Goal: Task Accomplishment & Management: Use online tool/utility

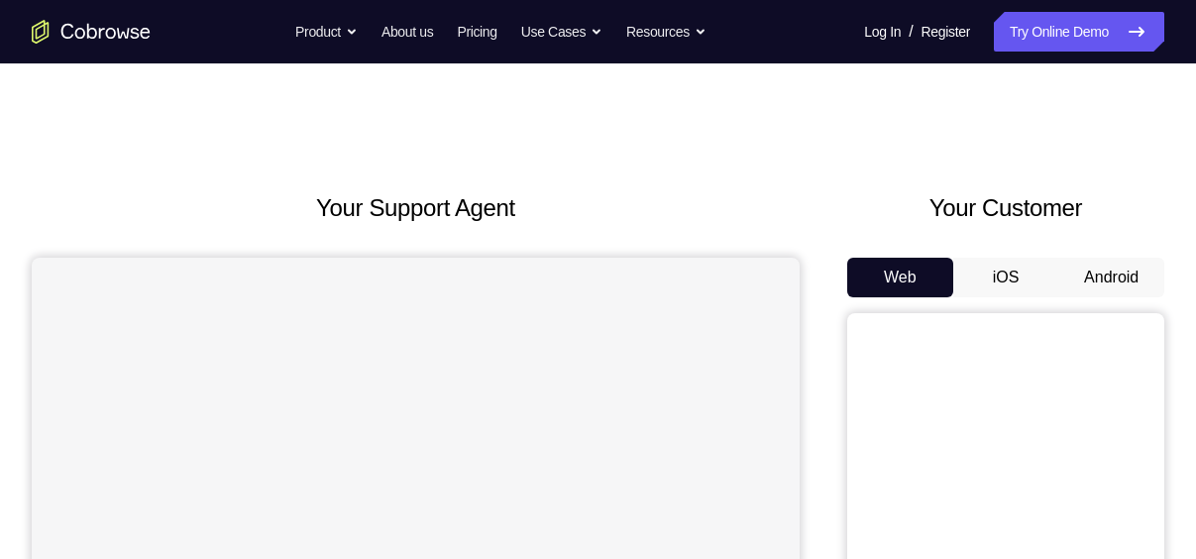
click at [1038, 293] on button "iOS" at bounding box center [1006, 278] width 106 height 40
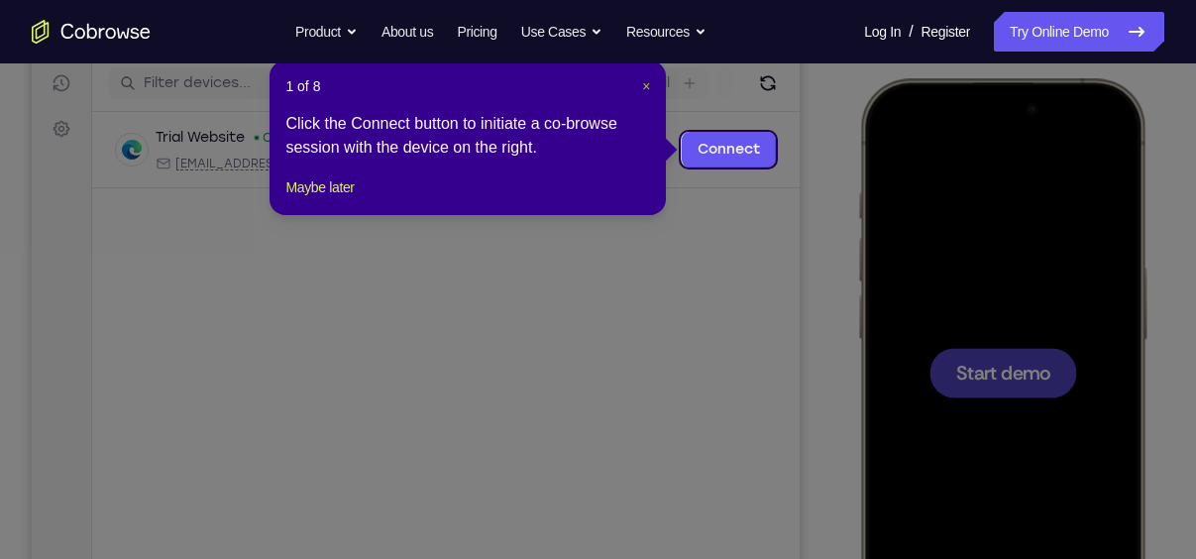
click at [643, 81] on span "×" at bounding box center [646, 86] width 8 height 16
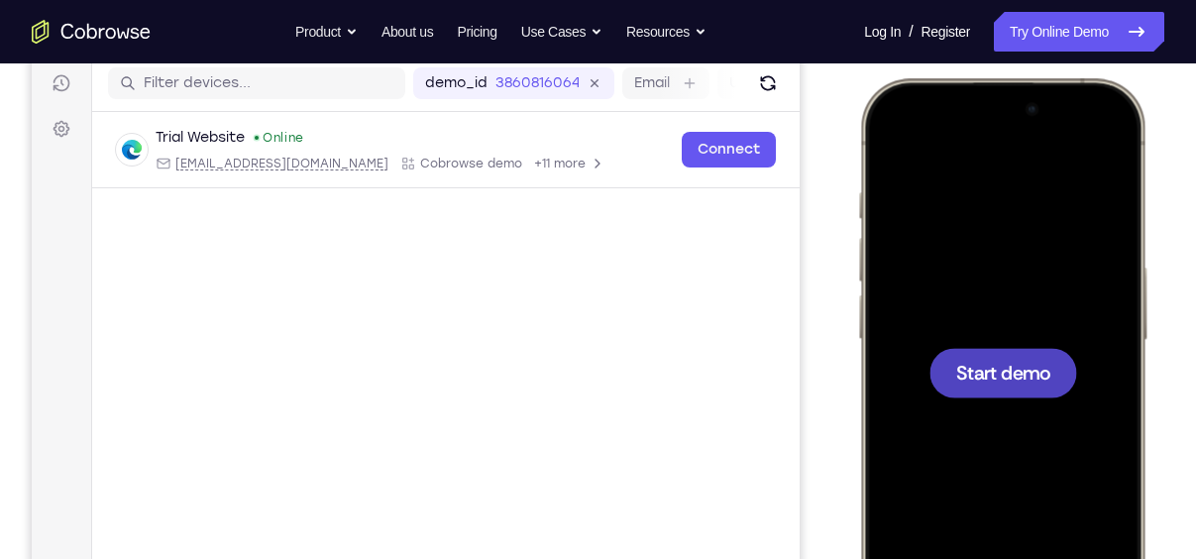
click at [994, 357] on div at bounding box center [1004, 373] width 148 height 50
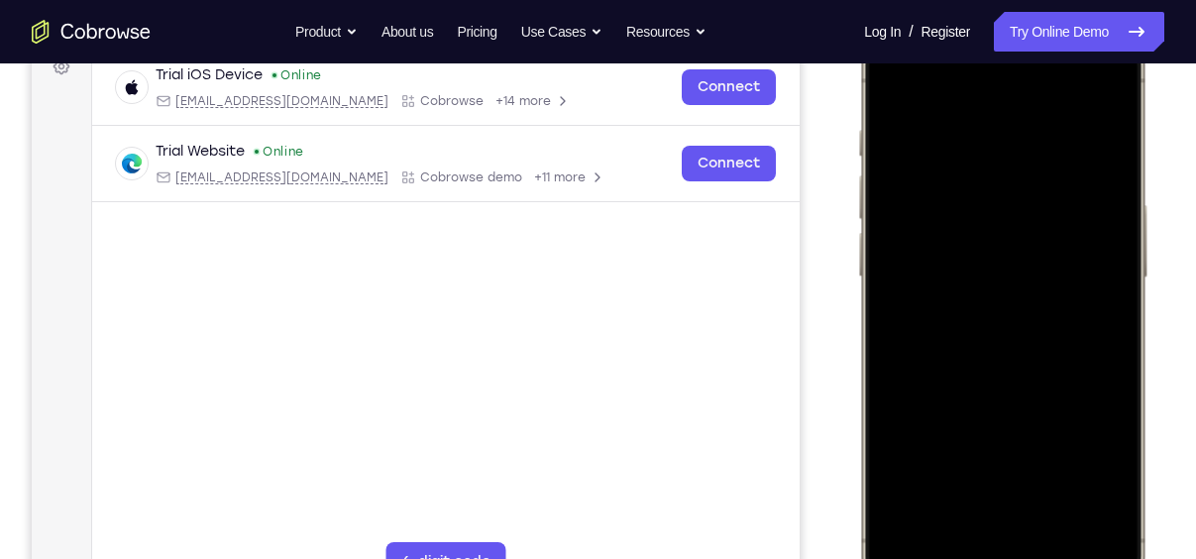
scroll to position [335, 0]
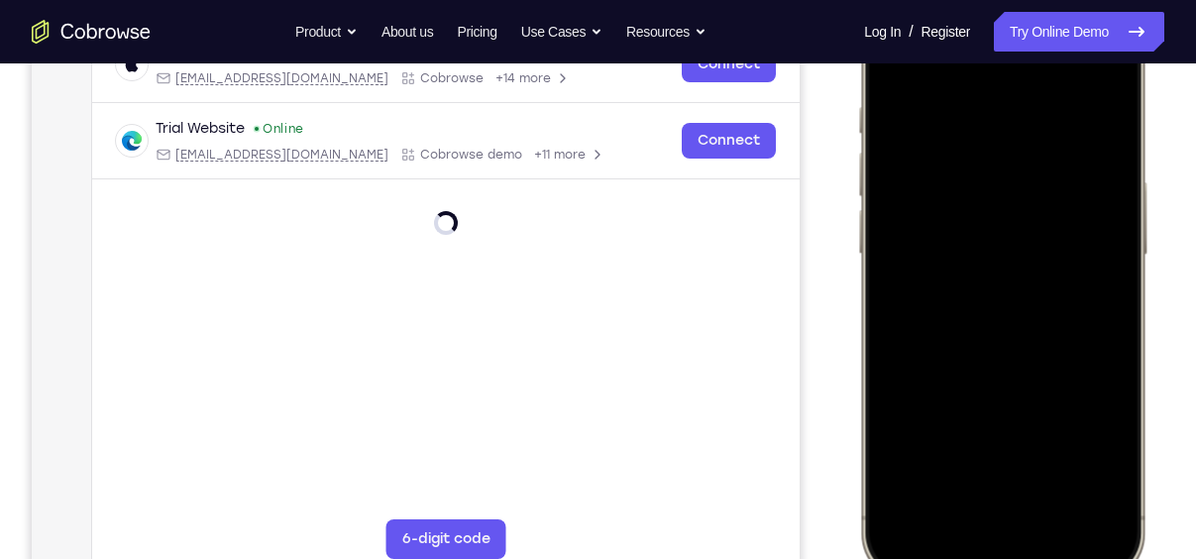
click at [982, 510] on div at bounding box center [1002, 287] width 261 height 566
click at [990, 502] on div at bounding box center [1002, 287] width 261 height 566
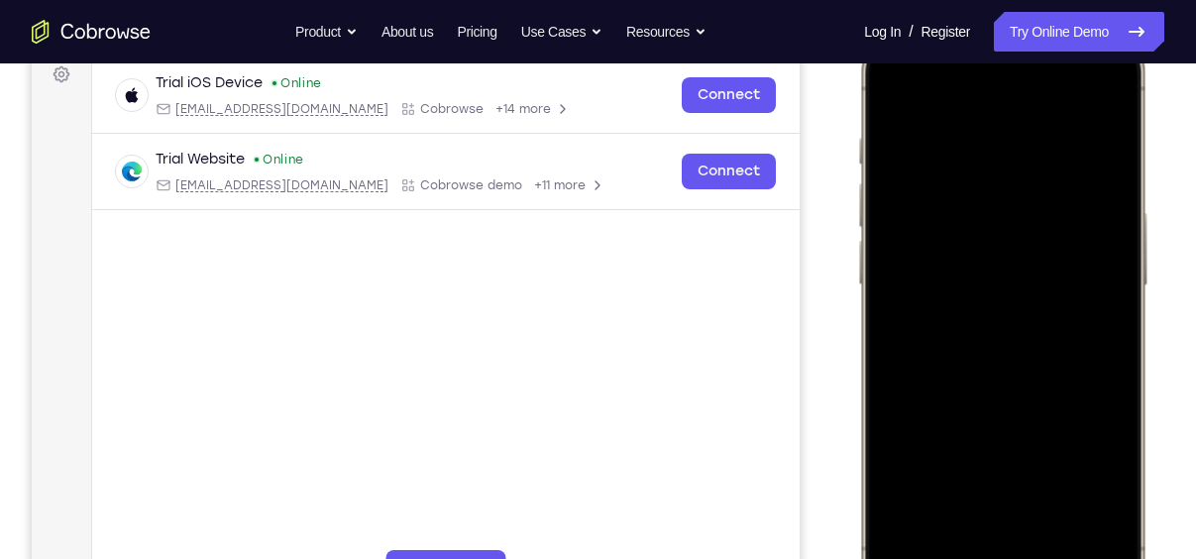
scroll to position [301, 0]
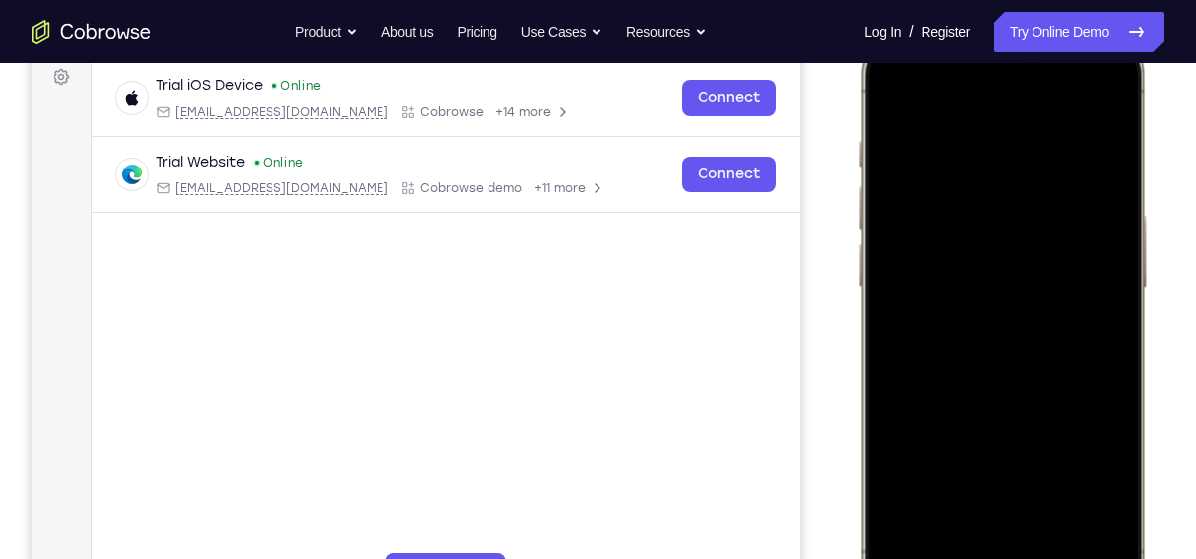
click at [980, 353] on div at bounding box center [1002, 321] width 261 height 566
click at [1016, 375] on div at bounding box center [1002, 321] width 261 height 566
click at [1011, 195] on div at bounding box center [1002, 321] width 261 height 566
click at [959, 209] on div at bounding box center [1002, 321] width 261 height 566
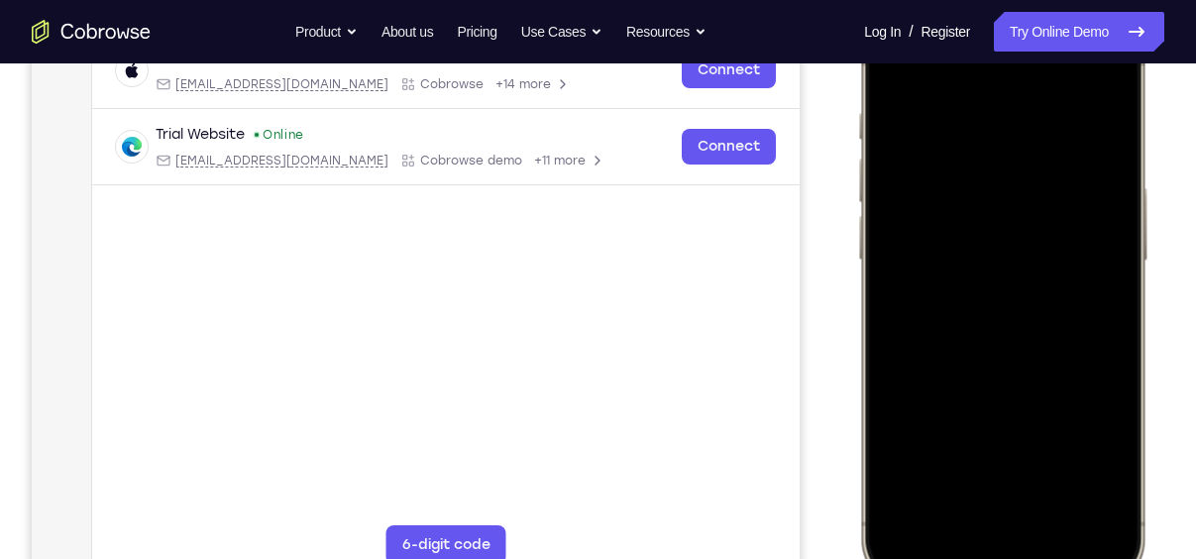
scroll to position [325, 0]
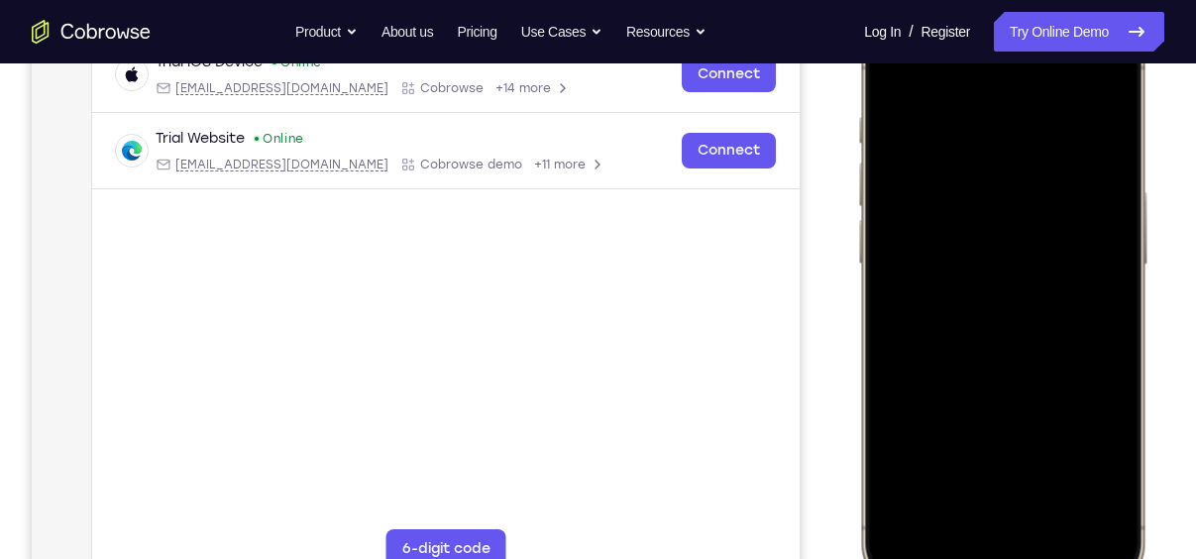
click at [1039, 370] on div at bounding box center [1002, 297] width 261 height 566
click at [1059, 481] on div at bounding box center [1002, 297] width 261 height 566
click at [1032, 379] on div at bounding box center [1002, 297] width 261 height 566
click at [923, 76] on div at bounding box center [1002, 297] width 261 height 566
click at [897, 73] on div at bounding box center [1002, 297] width 261 height 566
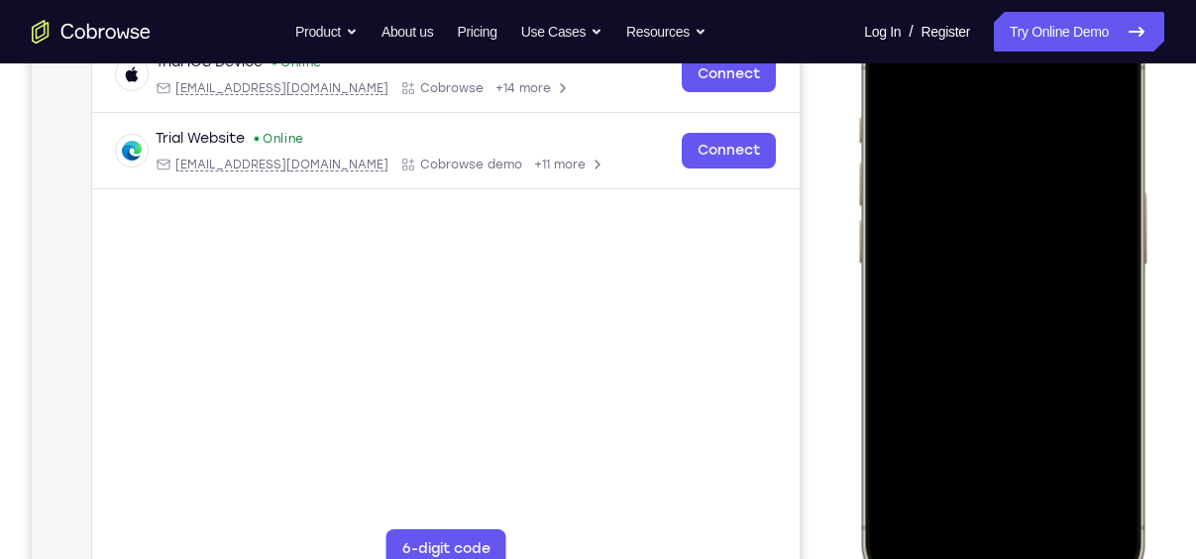
click at [897, 73] on div at bounding box center [1002, 297] width 261 height 566
click at [895, 65] on div at bounding box center [1002, 297] width 261 height 566
click at [1057, 477] on div at bounding box center [1002, 297] width 261 height 566
drag, startPoint x: 1088, startPoint y: 187, endPoint x: 944, endPoint y: 188, distance: 143.7
click at [944, 188] on div at bounding box center [1002, 297] width 261 height 566
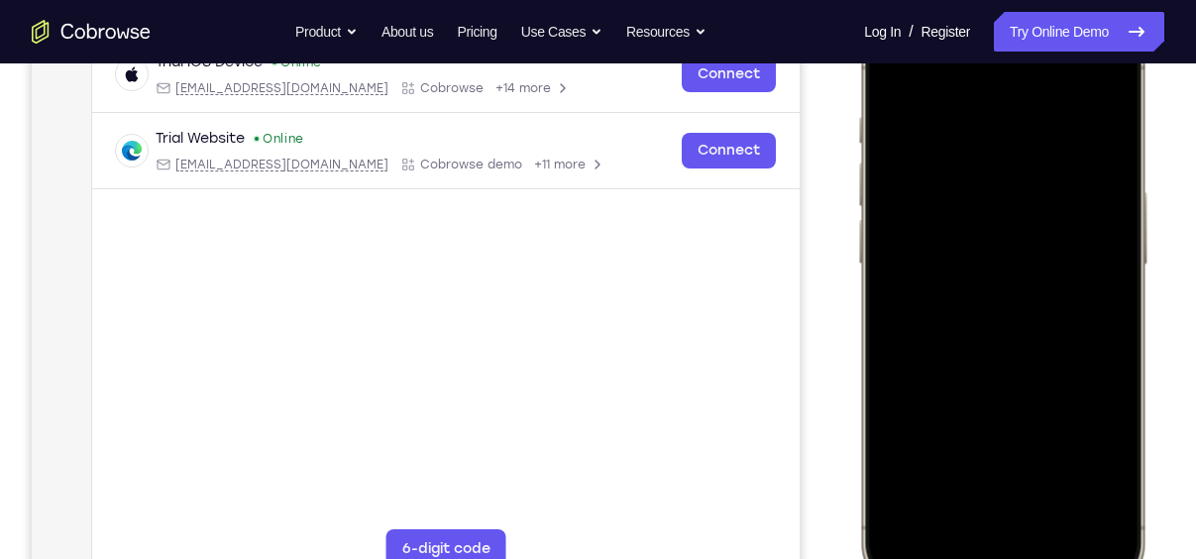
drag, startPoint x: 1074, startPoint y: 182, endPoint x: 881, endPoint y: 185, distance: 193.3
click at [881, 185] on div at bounding box center [1002, 297] width 261 height 566
drag, startPoint x: 1097, startPoint y: 190, endPoint x: 899, endPoint y: 199, distance: 198.4
click at [899, 199] on div at bounding box center [1002, 297] width 261 height 566
drag, startPoint x: 1083, startPoint y: 192, endPoint x: 908, endPoint y: 186, distance: 175.5
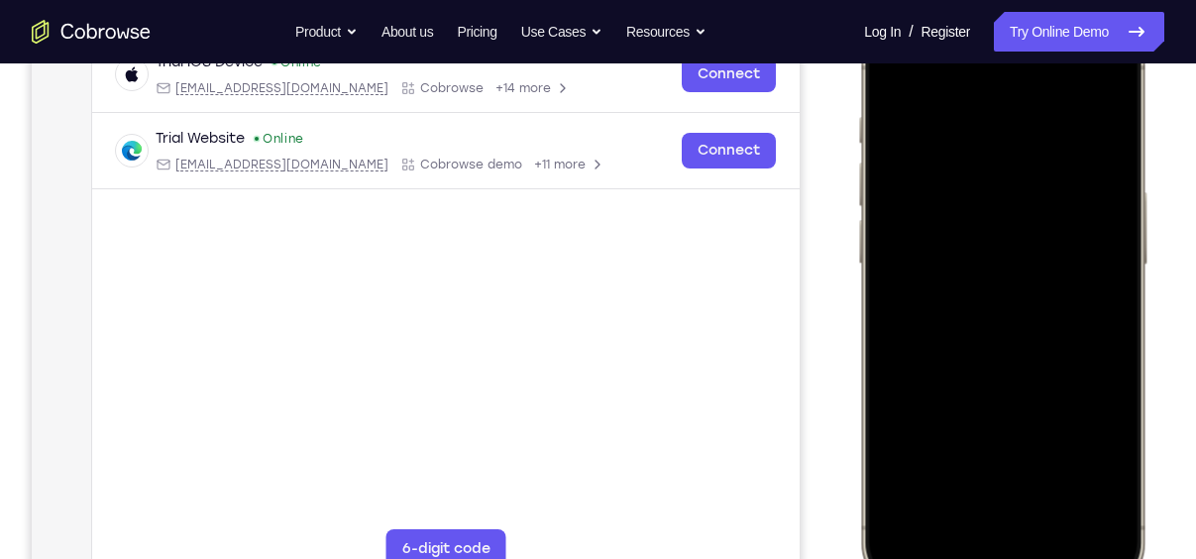
click at [908, 186] on div at bounding box center [1002, 297] width 261 height 566
drag, startPoint x: 917, startPoint y: 185, endPoint x: 1214, endPoint y: 186, distance: 297.3
click at [1155, 186] on html "Online web based iOS Simulators and Android Emulators. Run iPhone, iPad, Mobile…" at bounding box center [1005, 300] width 297 height 595
drag, startPoint x: 929, startPoint y: 186, endPoint x: 1165, endPoint y: 204, distance: 237.5
click at [1155, 204] on html "Online web based iOS Simulators and Android Emulators. Run iPhone, iPad, Mobile…" at bounding box center [1005, 300] width 297 height 595
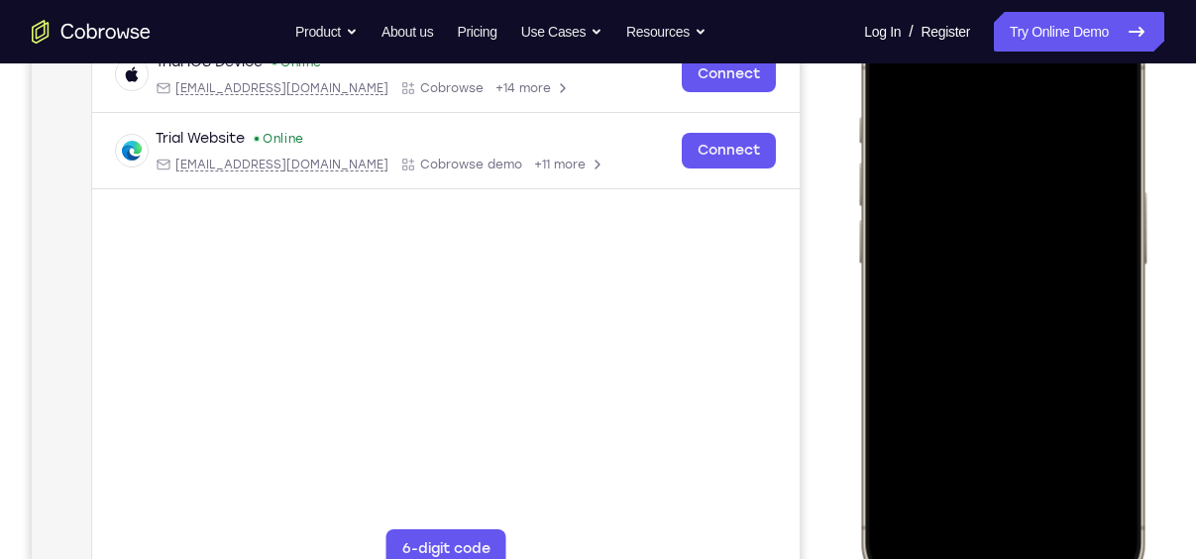
drag, startPoint x: 909, startPoint y: 183, endPoint x: 1214, endPoint y: 311, distance: 330.9
click at [1155, 311] on html "Online web based iOS Simulators and Android Emulators. Run iPhone, iPad, Mobile…" at bounding box center [1005, 300] width 297 height 595
drag, startPoint x: 927, startPoint y: 182, endPoint x: 1214, endPoint y: 255, distance: 296.4
click at [1155, 255] on html "Online web based iOS Simulators and Android Emulators. Run iPhone, iPad, Mobile…" at bounding box center [1005, 300] width 297 height 595
click at [911, 143] on div at bounding box center [1002, 297] width 261 height 566
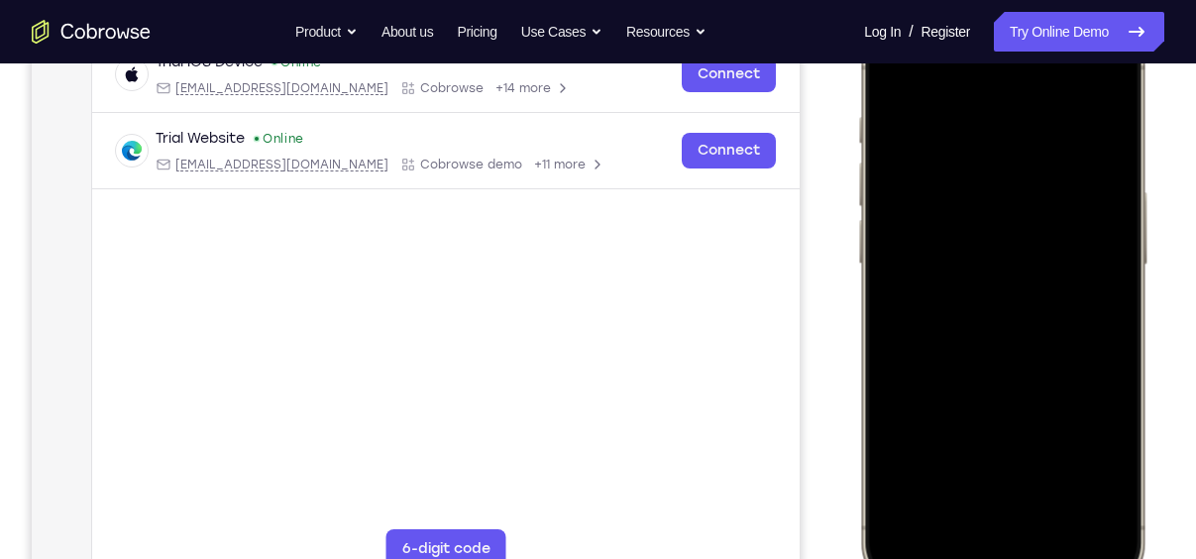
click at [1109, 75] on div at bounding box center [1002, 297] width 261 height 566
click at [844, 120] on div "Your Support Agent Your Customer Web iOS Android" at bounding box center [598, 231] width 1133 height 732
click at [890, 71] on div at bounding box center [1002, 297] width 261 height 566
click at [992, 109] on div at bounding box center [1002, 297] width 261 height 566
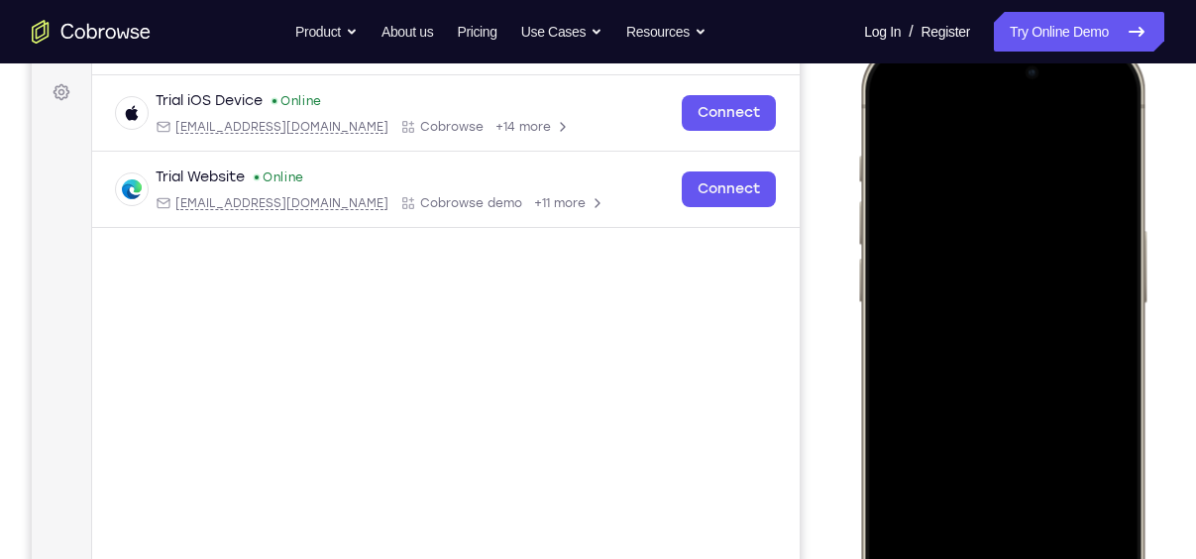
scroll to position [275, 0]
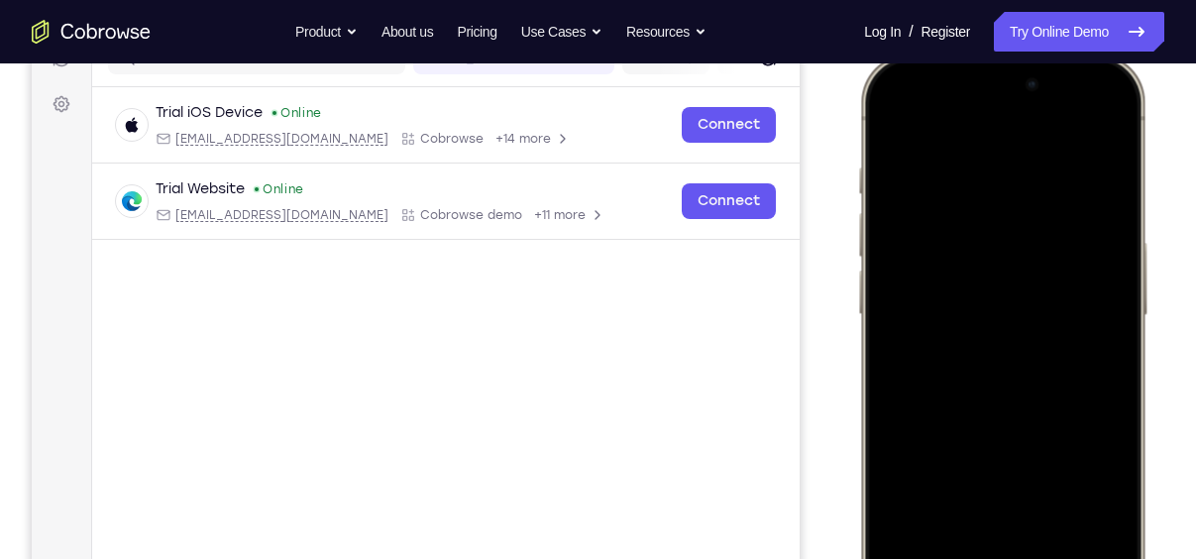
click at [1093, 129] on div at bounding box center [1002, 347] width 261 height 566
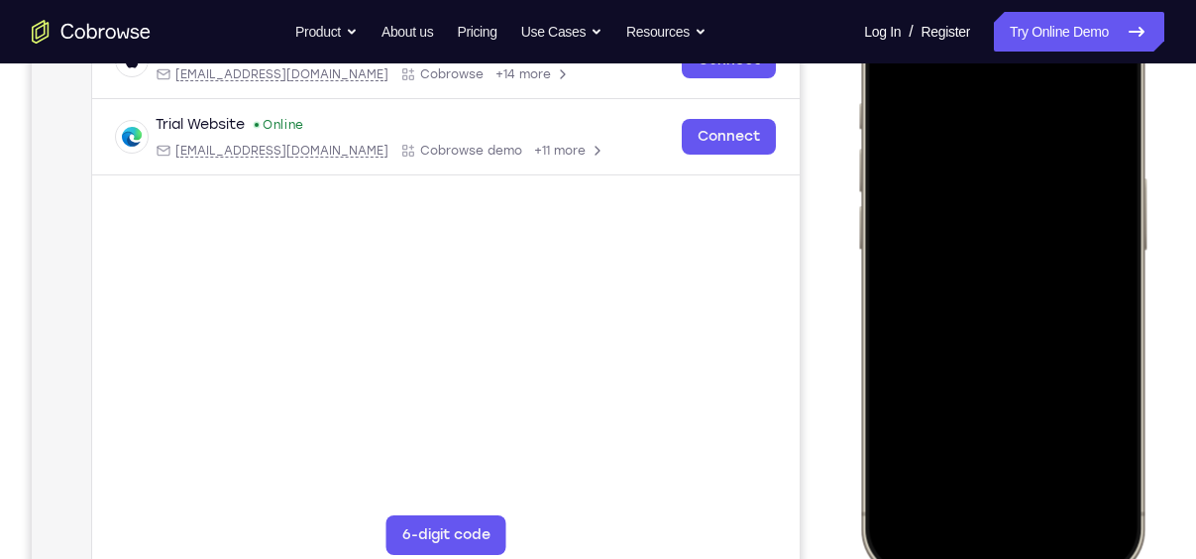
scroll to position [340, 0]
click at [1101, 493] on div at bounding box center [1002, 282] width 261 height 566
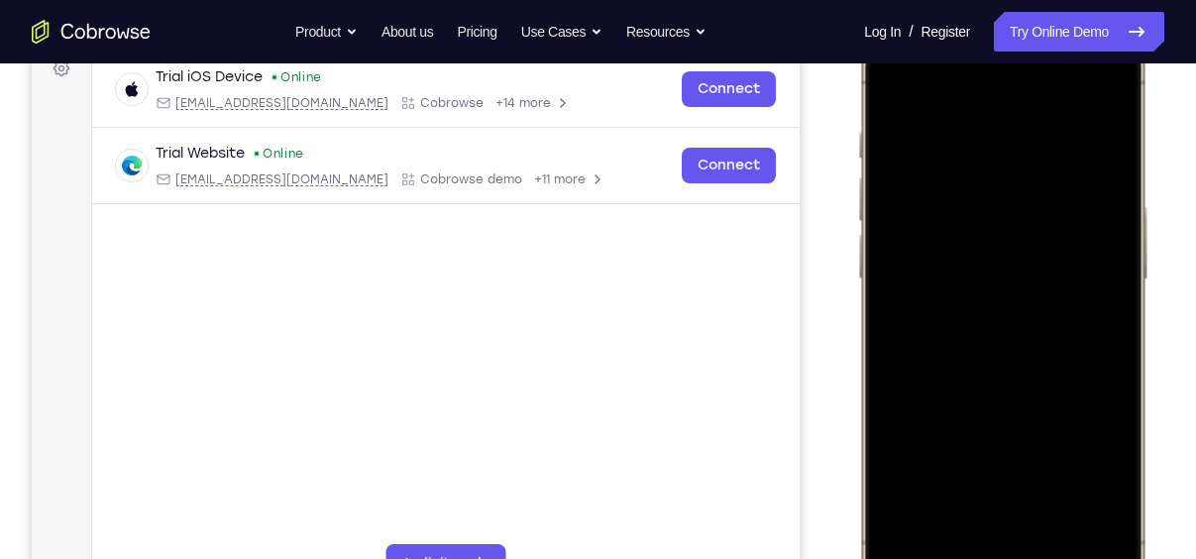
scroll to position [308, 0]
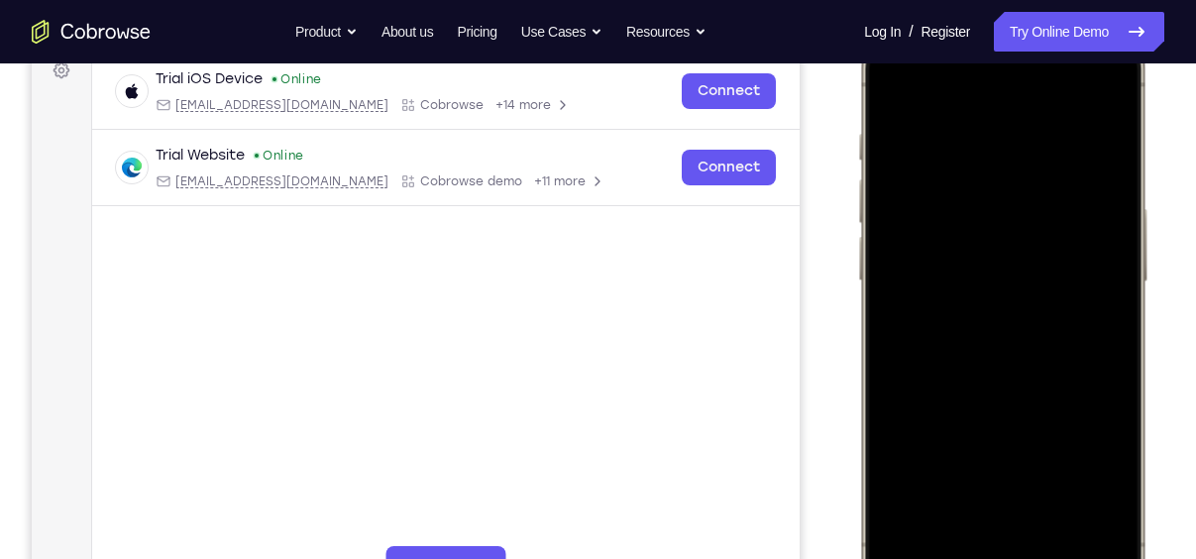
click at [978, 140] on div at bounding box center [1002, 314] width 261 height 566
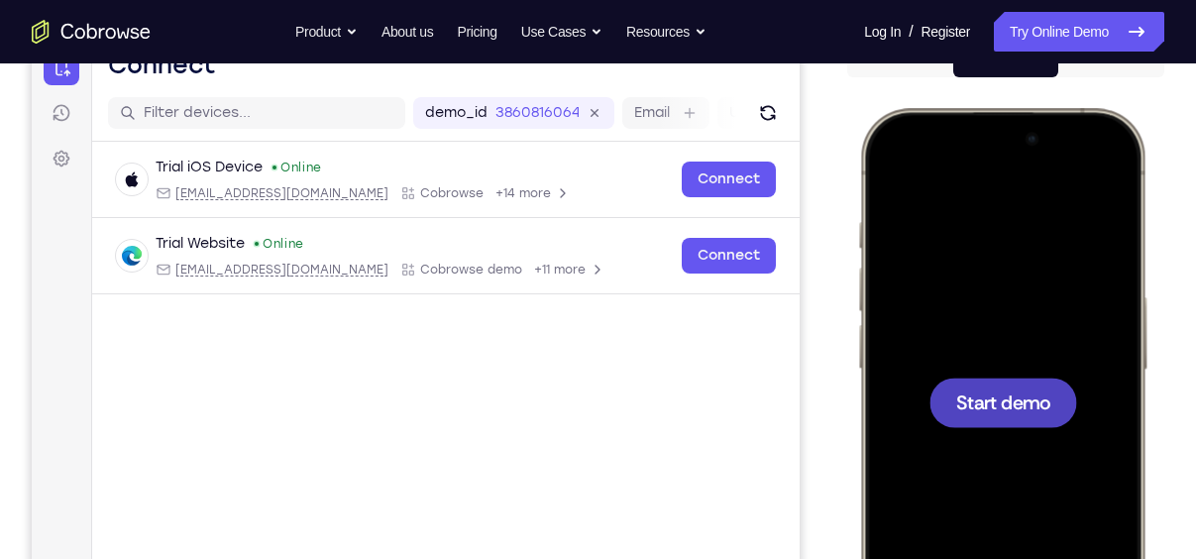
scroll to position [225, 0]
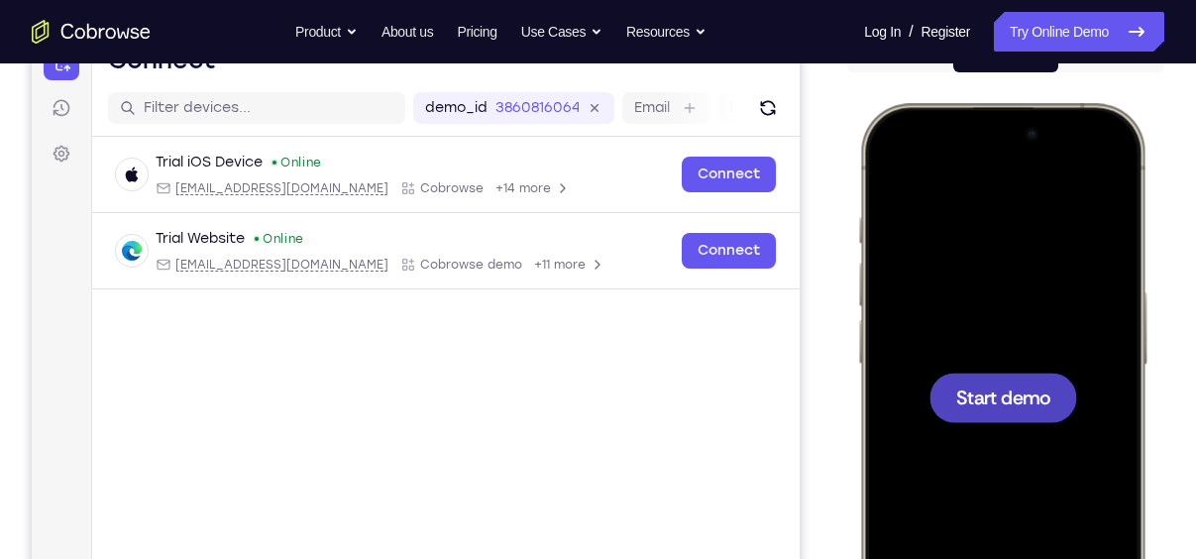
click at [1003, 382] on div at bounding box center [1004, 398] width 148 height 50
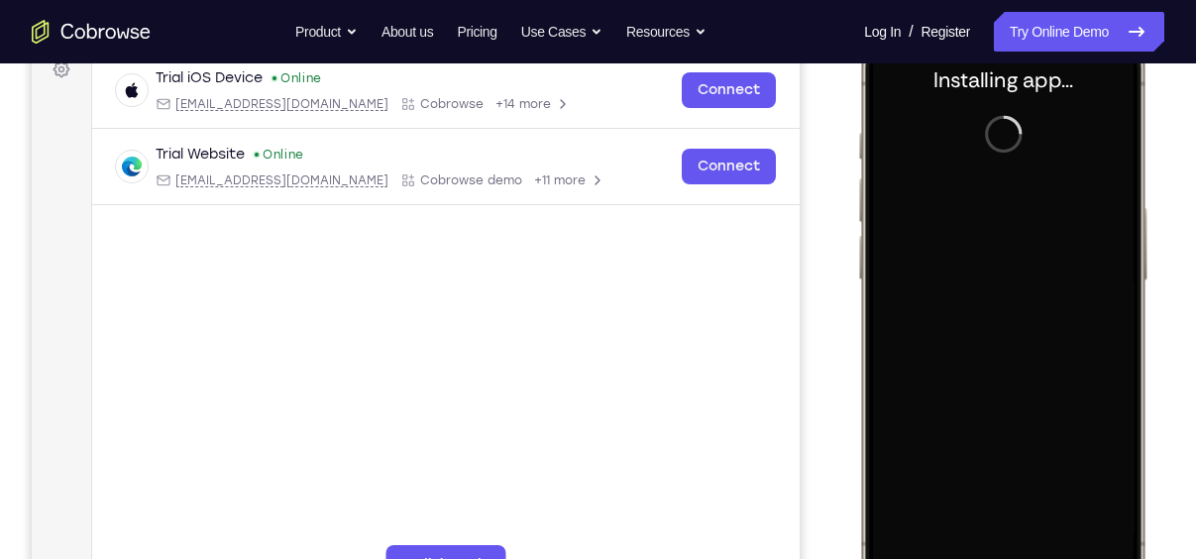
scroll to position [308, 0]
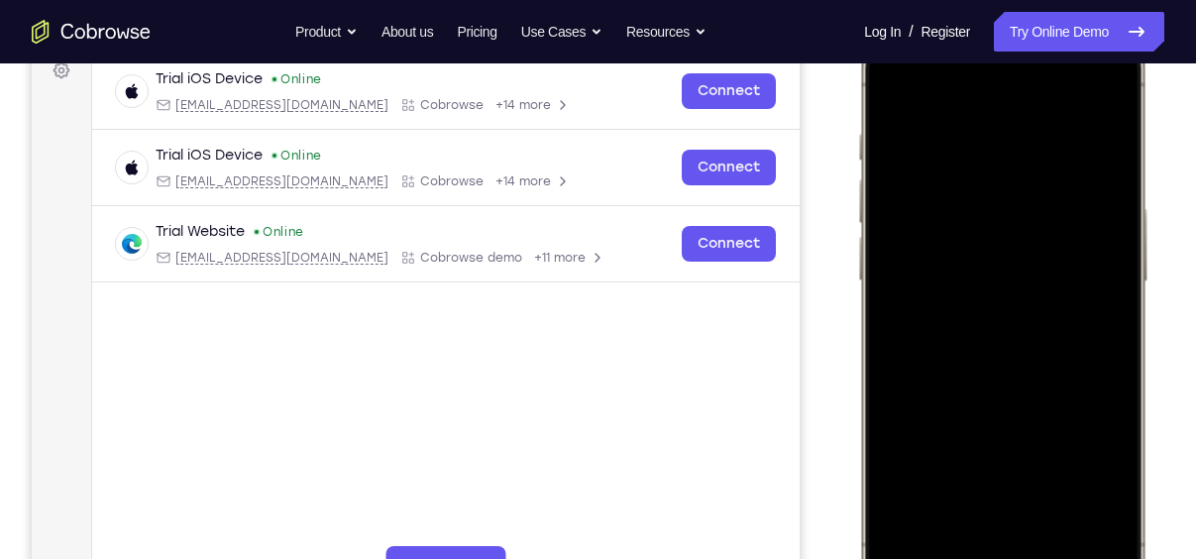
click at [976, 547] on div at bounding box center [1002, 314] width 261 height 566
click at [1025, 530] on div at bounding box center [1002, 314] width 261 height 566
click at [920, 118] on div at bounding box center [1002, 314] width 261 height 566
click at [970, 349] on div at bounding box center [1002, 314] width 261 height 566
click at [978, 342] on div at bounding box center [1002, 314] width 261 height 566
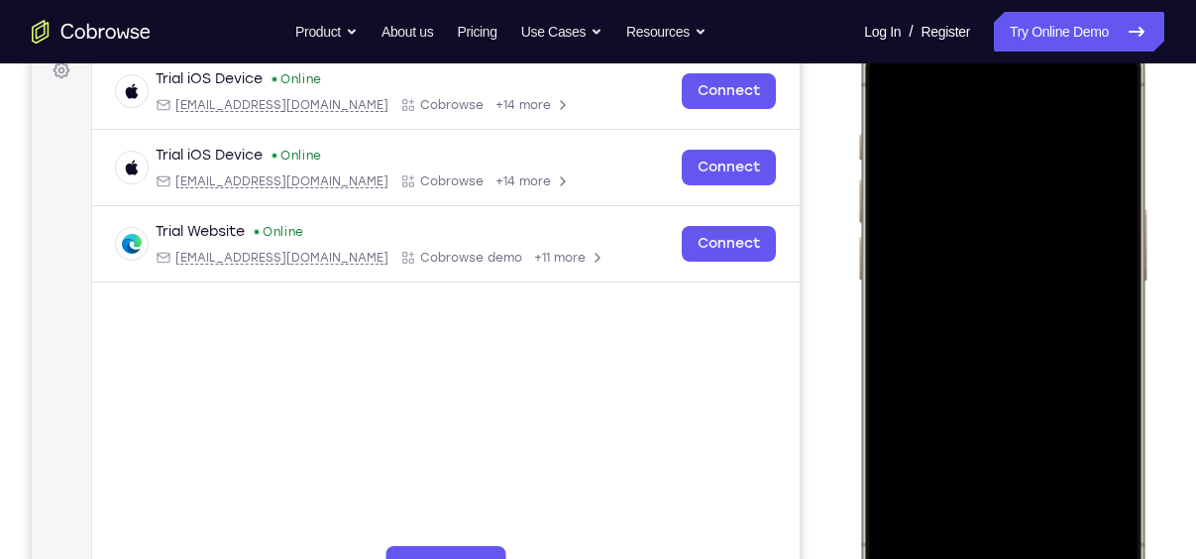
click at [1009, 356] on div at bounding box center [1002, 314] width 261 height 566
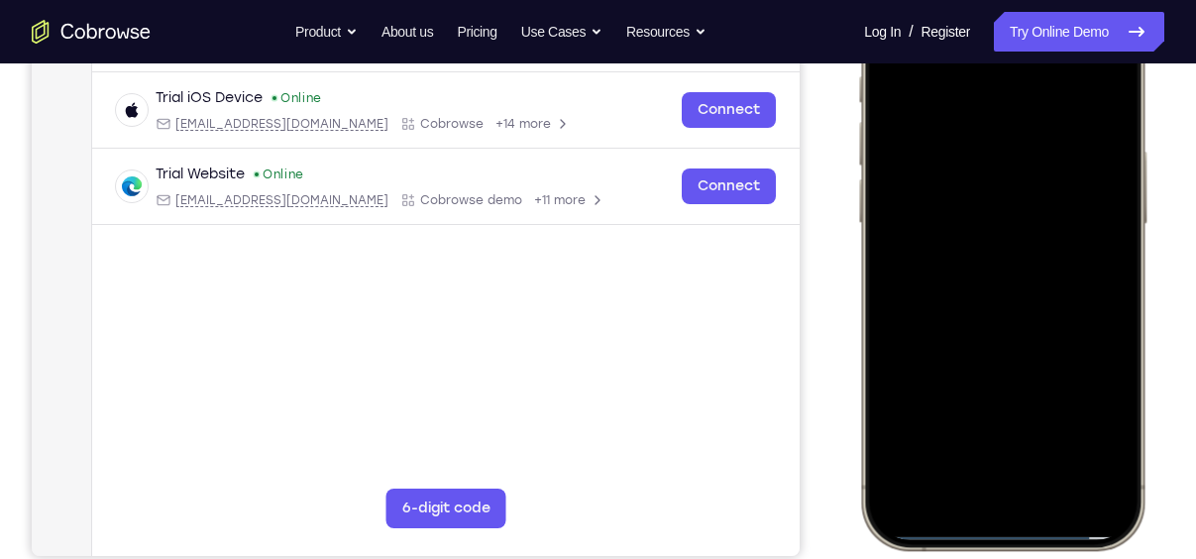
scroll to position [367, 0]
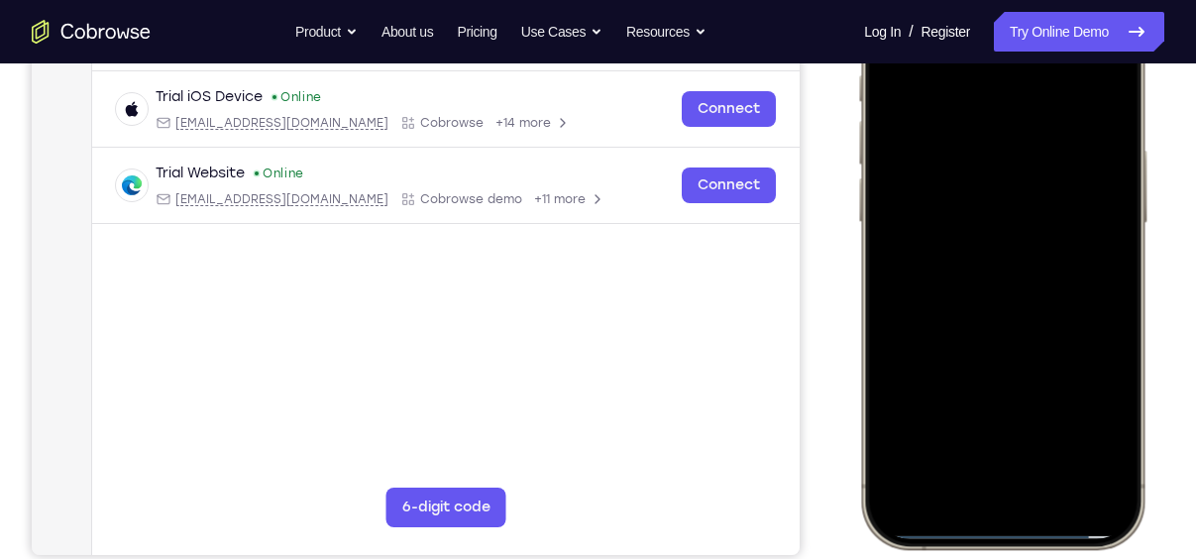
click at [897, 497] on div at bounding box center [1002, 255] width 261 height 566
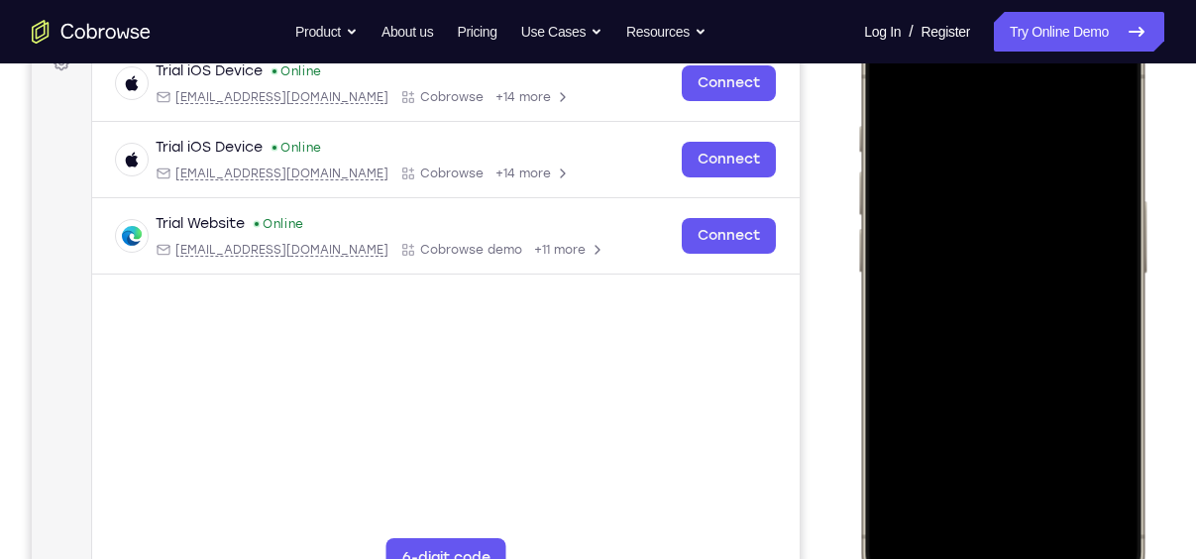
scroll to position [312, 0]
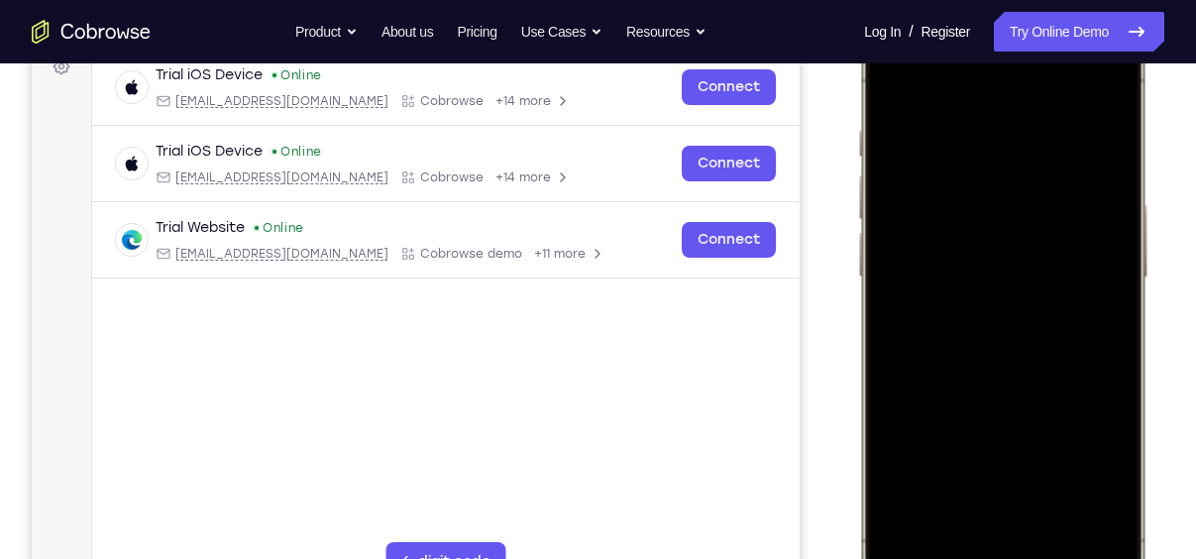
click at [1042, 336] on div at bounding box center [1002, 310] width 261 height 566
click at [1020, 352] on div at bounding box center [1002, 310] width 261 height 566
click at [1014, 188] on div at bounding box center [1002, 310] width 261 height 566
click at [1020, 371] on div at bounding box center [1002, 310] width 261 height 566
click at [1009, 364] on div at bounding box center [1002, 310] width 261 height 566
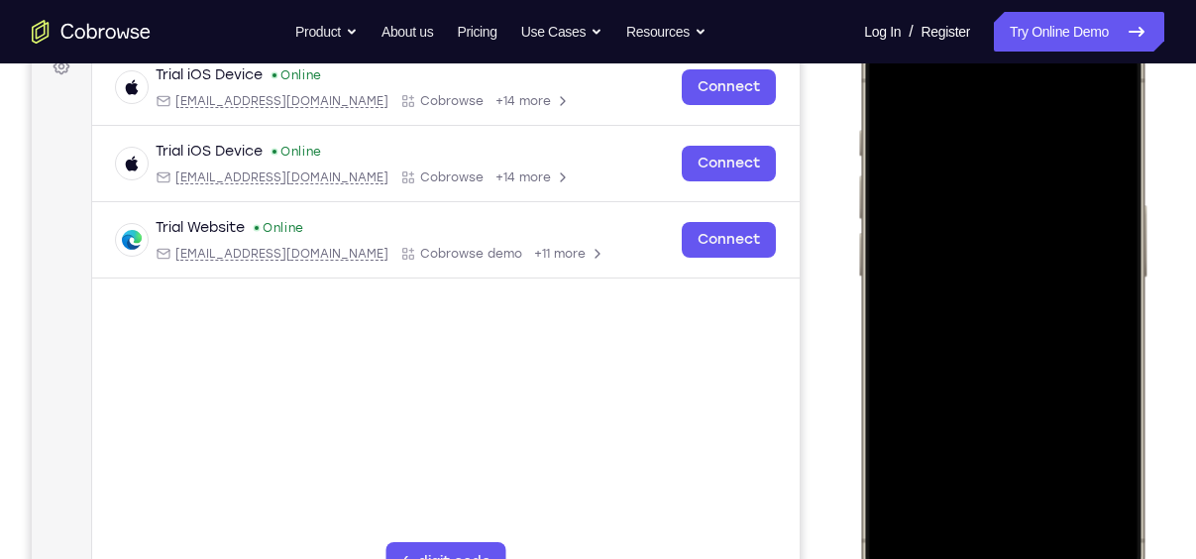
click at [892, 92] on div at bounding box center [1002, 310] width 261 height 566
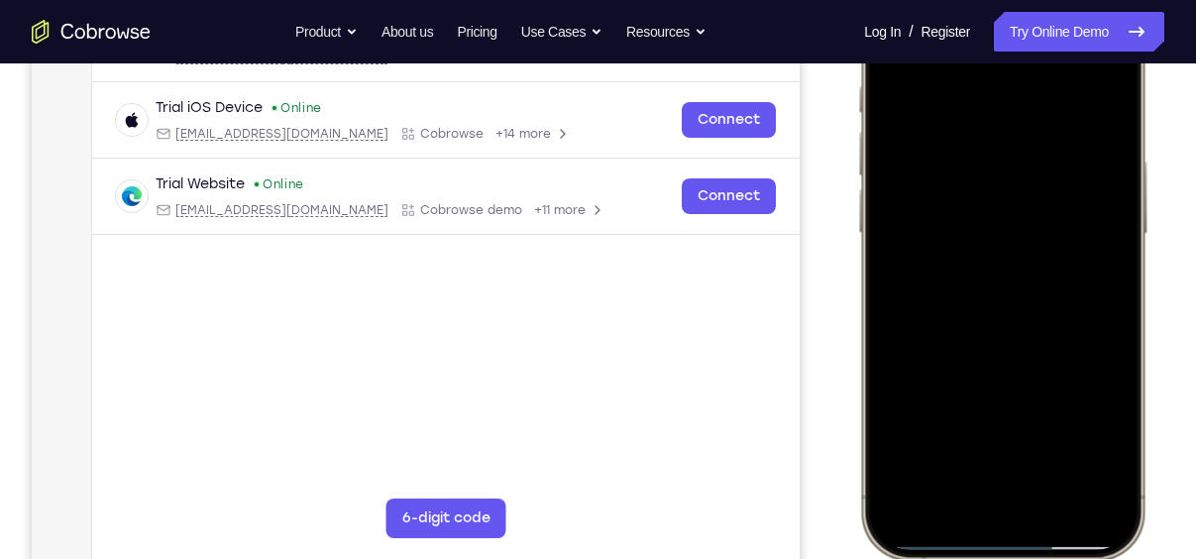
click at [894, 522] on div at bounding box center [1002, 266] width 261 height 566
click at [1016, 241] on div at bounding box center [1002, 266] width 261 height 566
click at [1049, 152] on div at bounding box center [1002, 266] width 261 height 566
click at [1044, 300] on div at bounding box center [1002, 266] width 261 height 566
click at [963, 168] on div at bounding box center [1002, 266] width 261 height 566
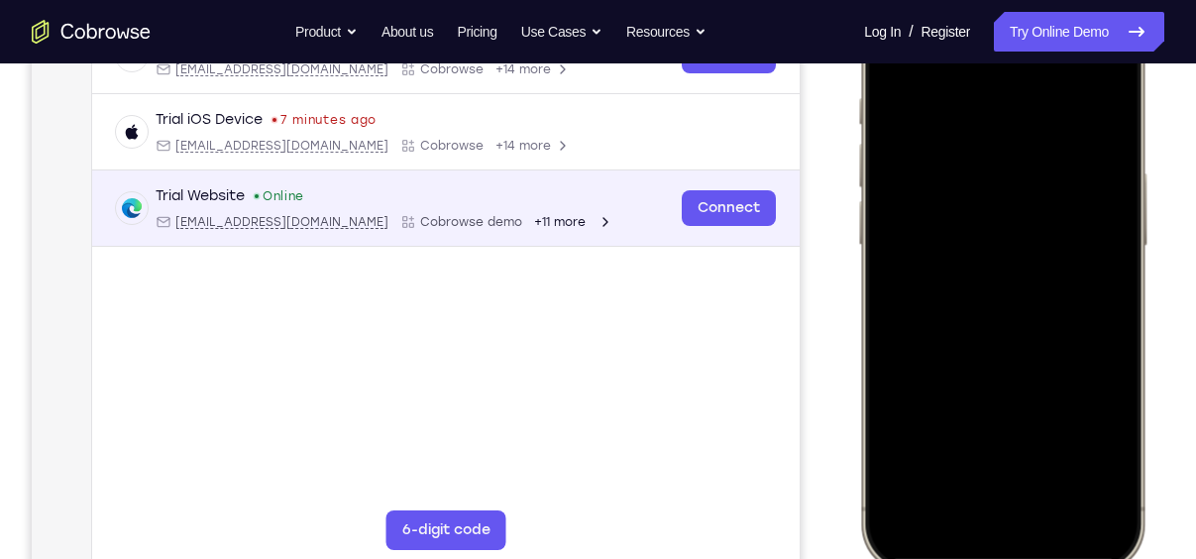
scroll to position [334, 0]
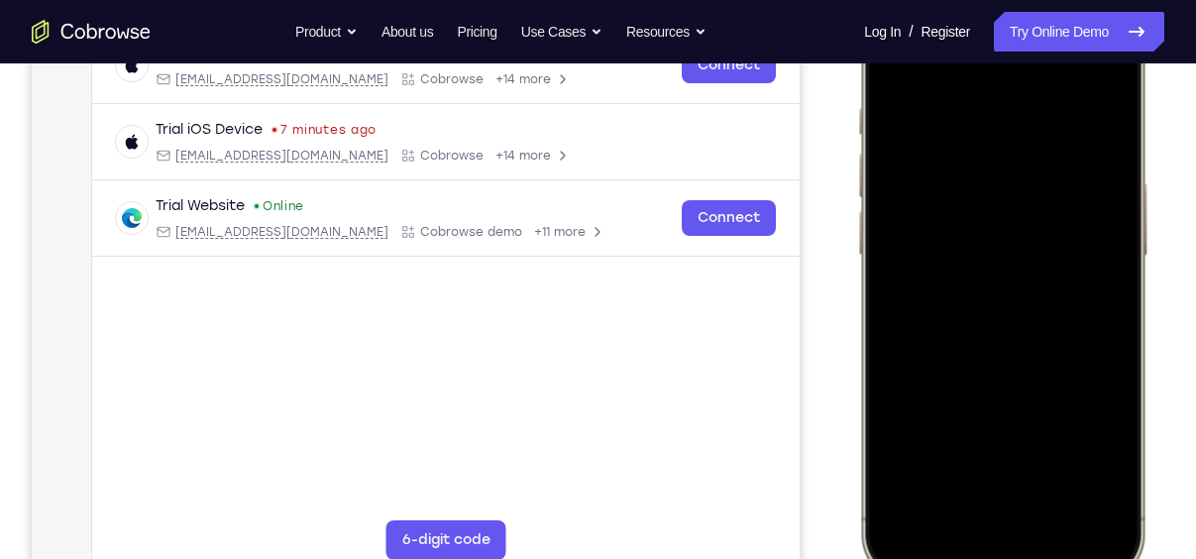
click at [998, 368] on div at bounding box center [1002, 288] width 261 height 566
click at [1061, 469] on div at bounding box center [1002, 288] width 261 height 566
click at [919, 148] on div at bounding box center [1002, 288] width 261 height 566
click at [1023, 455] on div at bounding box center [1002, 288] width 261 height 566
drag, startPoint x: 1054, startPoint y: 395, endPoint x: 1099, endPoint y: 185, distance: 214.8
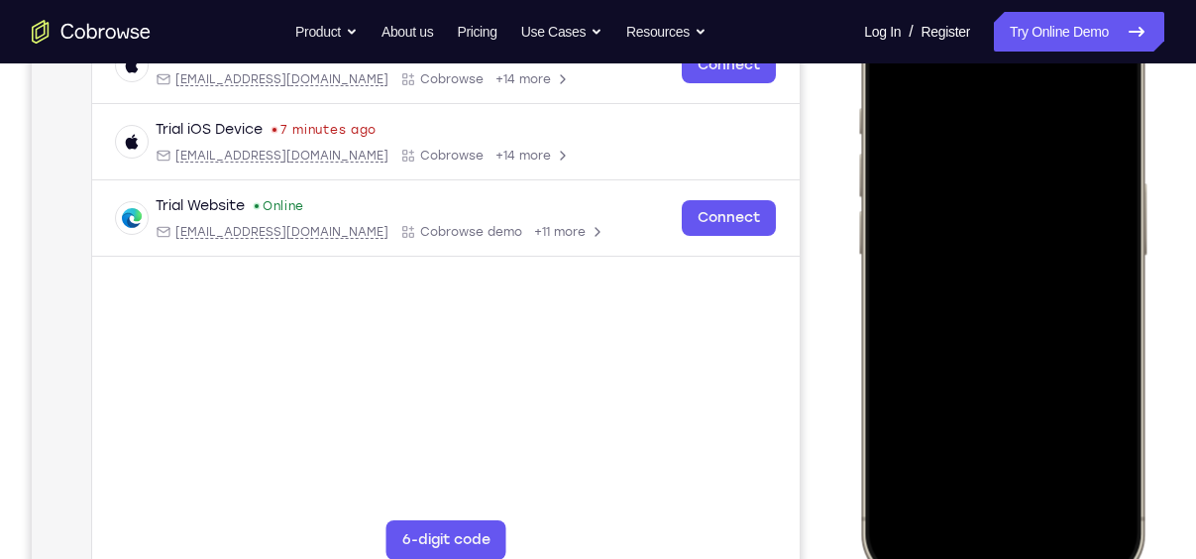
click at [1099, 185] on div at bounding box center [1002, 288] width 261 height 566
drag, startPoint x: 1060, startPoint y: 414, endPoint x: 1083, endPoint y: 284, distance: 131.8
click at [1083, 284] on div at bounding box center [1002, 288] width 261 height 566
click at [1071, 309] on div at bounding box center [1002, 288] width 261 height 566
click at [996, 462] on div at bounding box center [1002, 288] width 261 height 566
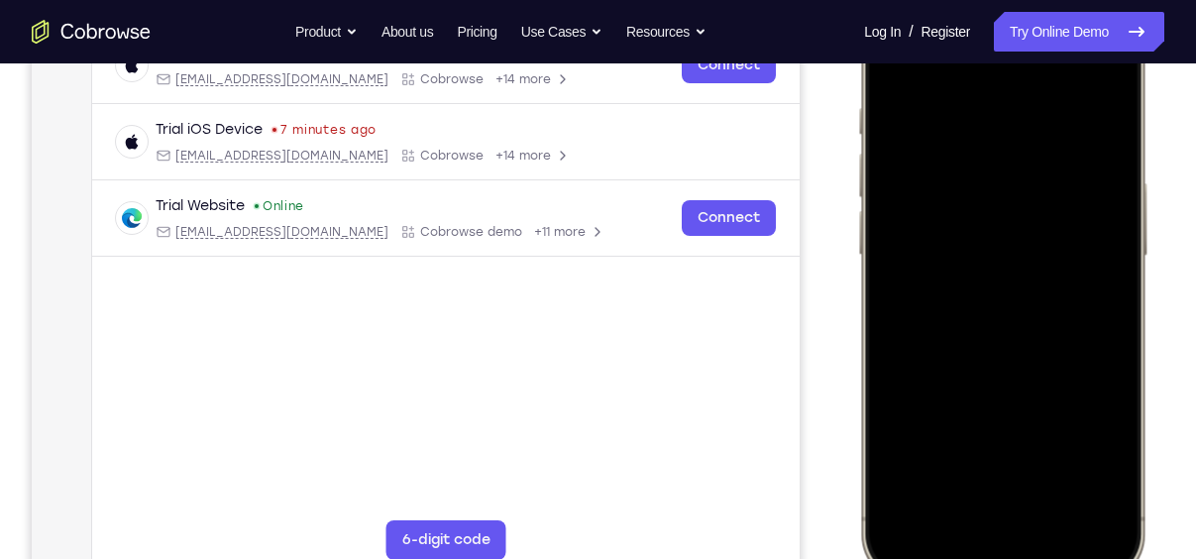
scroll to position [300, 0]
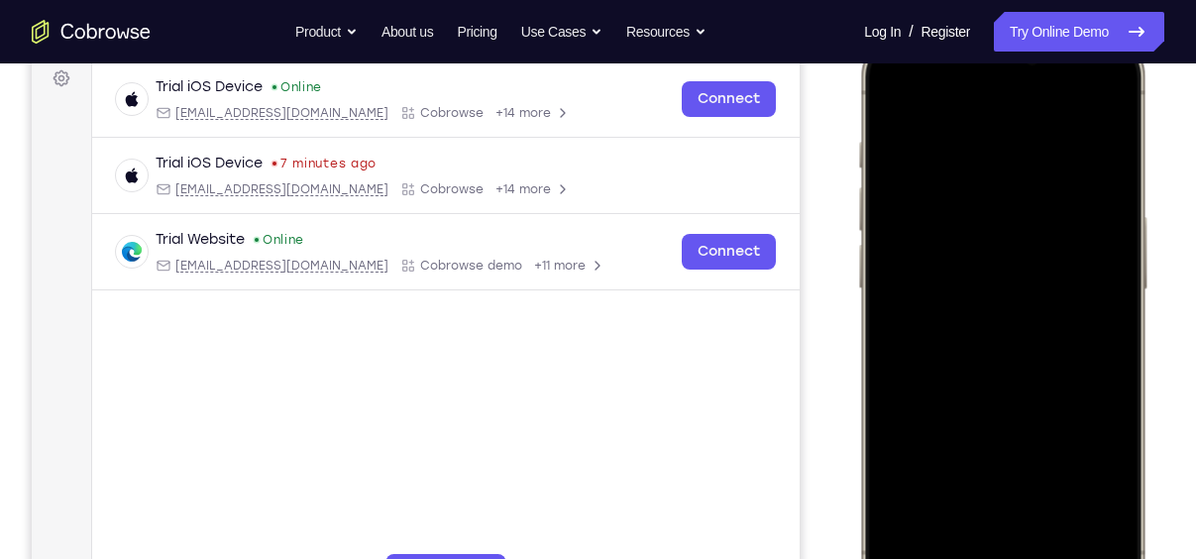
click at [891, 88] on div at bounding box center [1002, 322] width 261 height 566
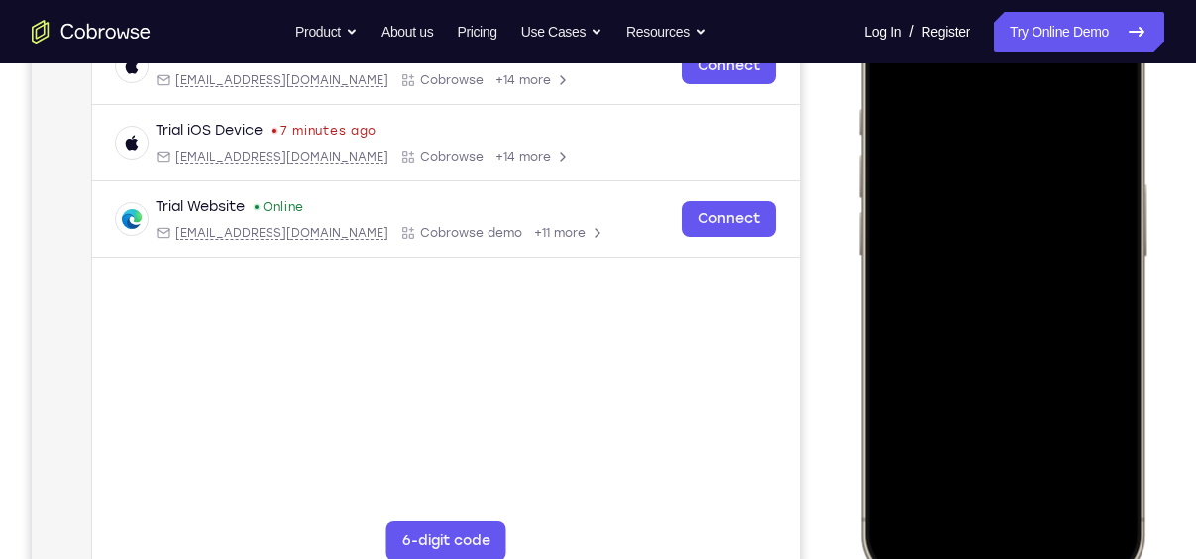
scroll to position [332, 0]
drag, startPoint x: 1030, startPoint y: 313, endPoint x: 1031, endPoint y: 582, distance: 268.6
click at [1031, 558] on div at bounding box center [1002, 290] width 291 height 589
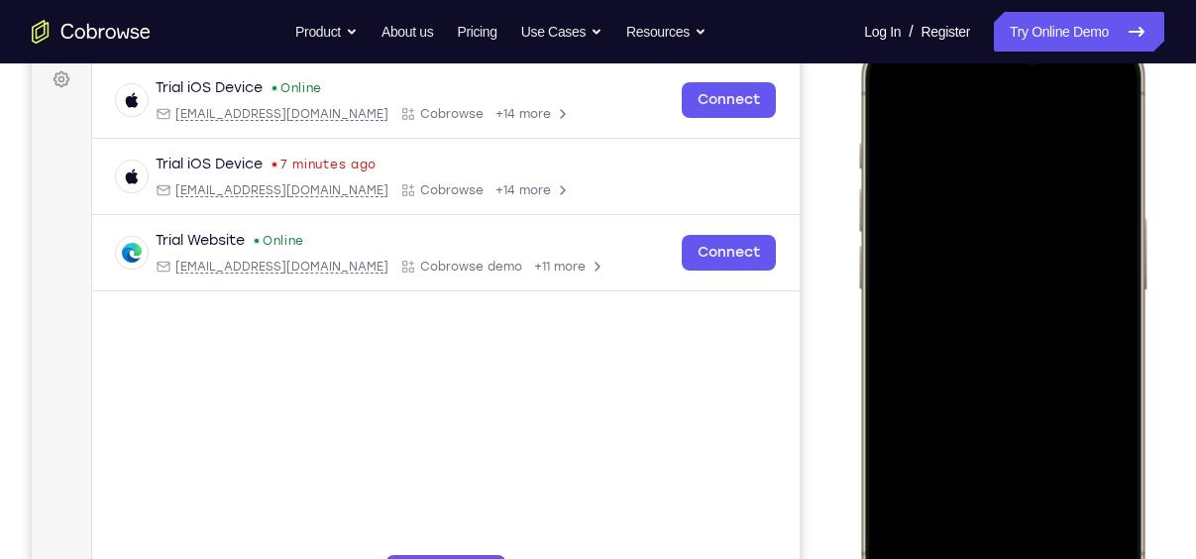
scroll to position [300, 0]
click at [901, 88] on div at bounding box center [1002, 322] width 261 height 566
click at [992, 137] on div at bounding box center [1002, 322] width 261 height 566
drag, startPoint x: 948, startPoint y: 190, endPoint x: 1214, endPoint y: 281, distance: 280.8
click at [1155, 281] on html "Online web based iOS Simulators and Android Emulators. Run iPhone, iPad, Mobile…" at bounding box center [1005, 325] width 297 height 595
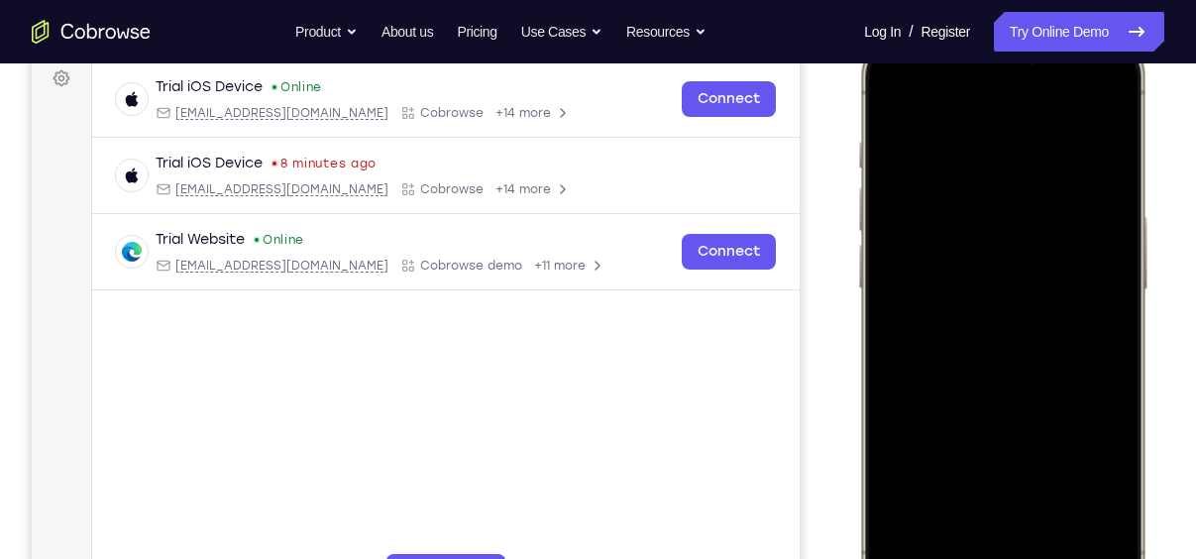
click at [1089, 106] on div at bounding box center [1002, 322] width 261 height 566
click at [1097, 534] on div at bounding box center [1002, 322] width 261 height 566
click at [1047, 498] on div at bounding box center [1002, 322] width 261 height 566
click at [901, 88] on div at bounding box center [1002, 322] width 261 height 566
click at [978, 141] on div at bounding box center [1002, 322] width 261 height 566
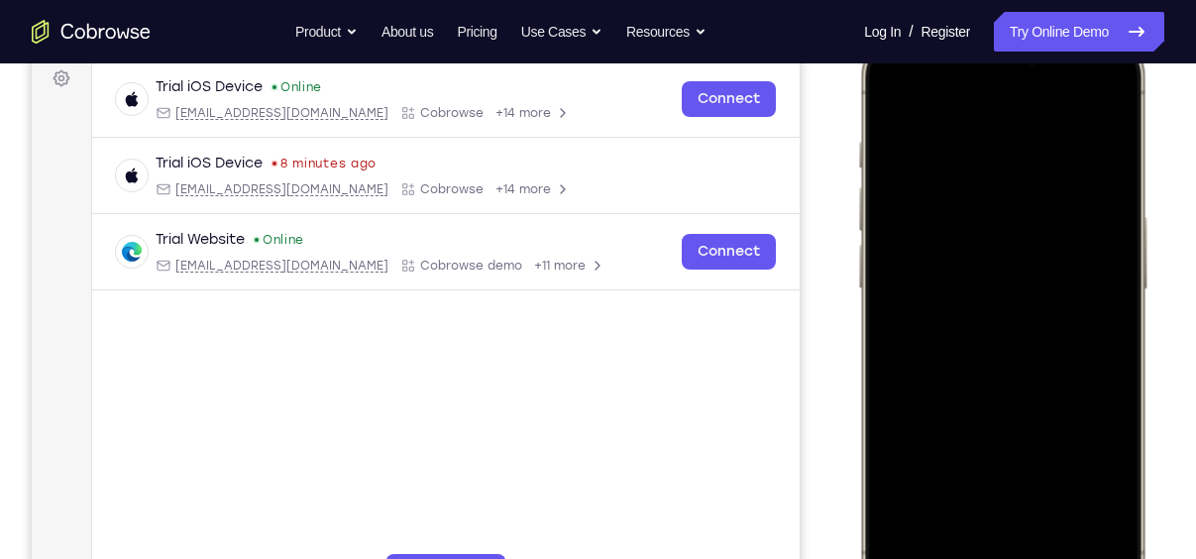
click at [1095, 99] on div at bounding box center [1002, 322] width 261 height 566
click at [1057, 144] on div at bounding box center [1002, 322] width 261 height 566
click at [1105, 94] on div at bounding box center [1002, 322] width 261 height 566
drag, startPoint x: 1110, startPoint y: 134, endPoint x: 790, endPoint y: 177, distance: 323.0
click at [857, 177] on html "Online web based iOS Simulators and Android Emulators. Run iPhone, iPad, Mobile…" at bounding box center [1005, 325] width 297 height 595
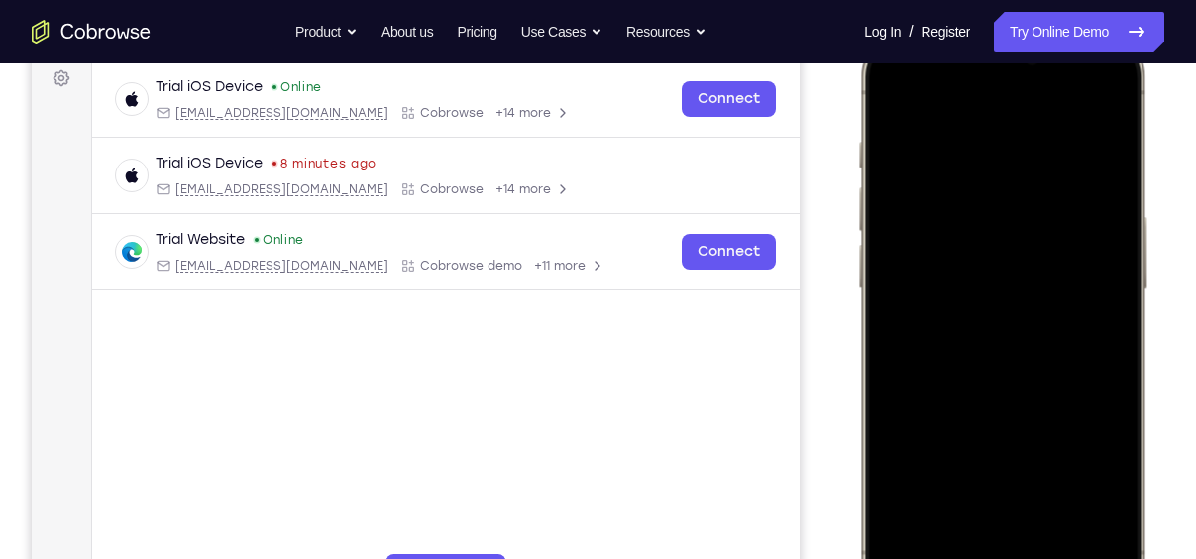
click at [1099, 495] on div at bounding box center [1002, 322] width 261 height 566
drag, startPoint x: 1063, startPoint y: 386, endPoint x: 1085, endPoint y: 407, distance: 30.1
click at [1085, 407] on div at bounding box center [1002, 322] width 261 height 566
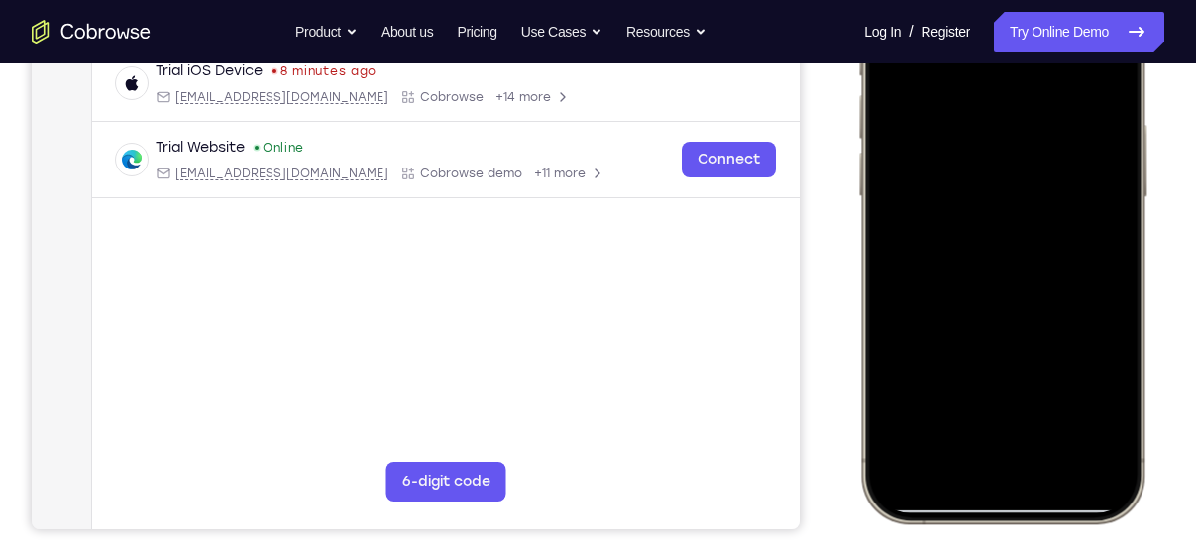
scroll to position [394, 0]
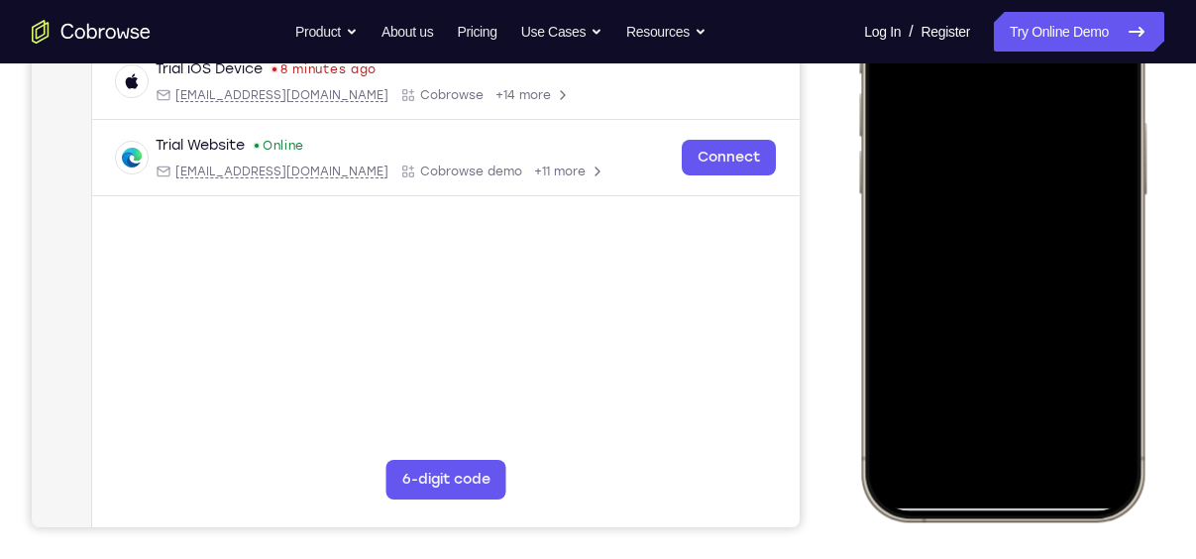
click at [915, 401] on div at bounding box center [1002, 228] width 261 height 566
click at [1055, 400] on div at bounding box center [1002, 228] width 261 height 566
click at [1049, 353] on div at bounding box center [1002, 228] width 261 height 566
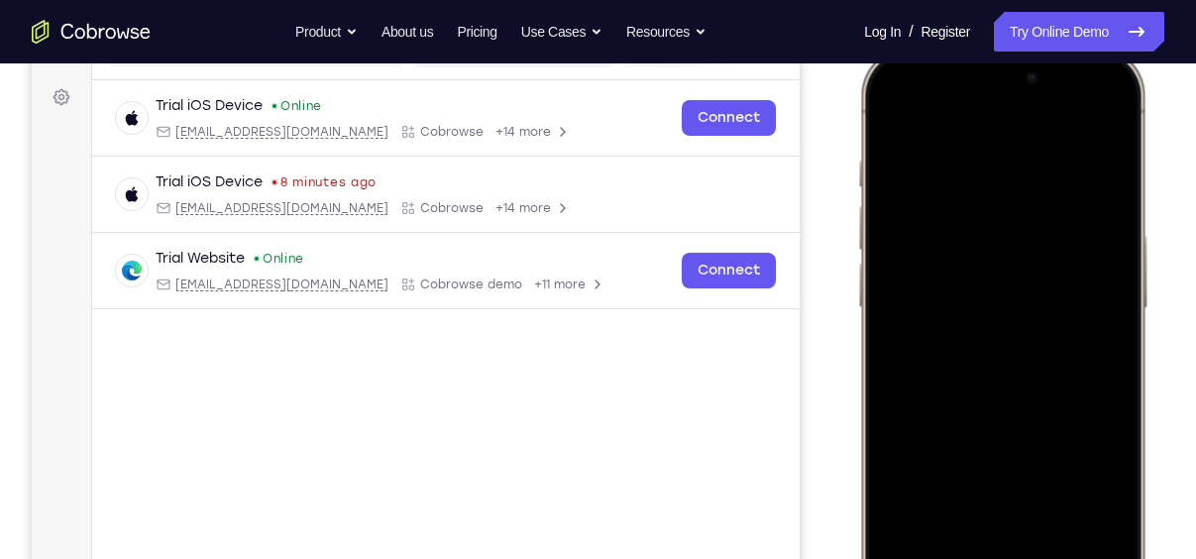
scroll to position [279, 0]
click at [895, 49] on div at bounding box center [1002, 49] width 291 height 0
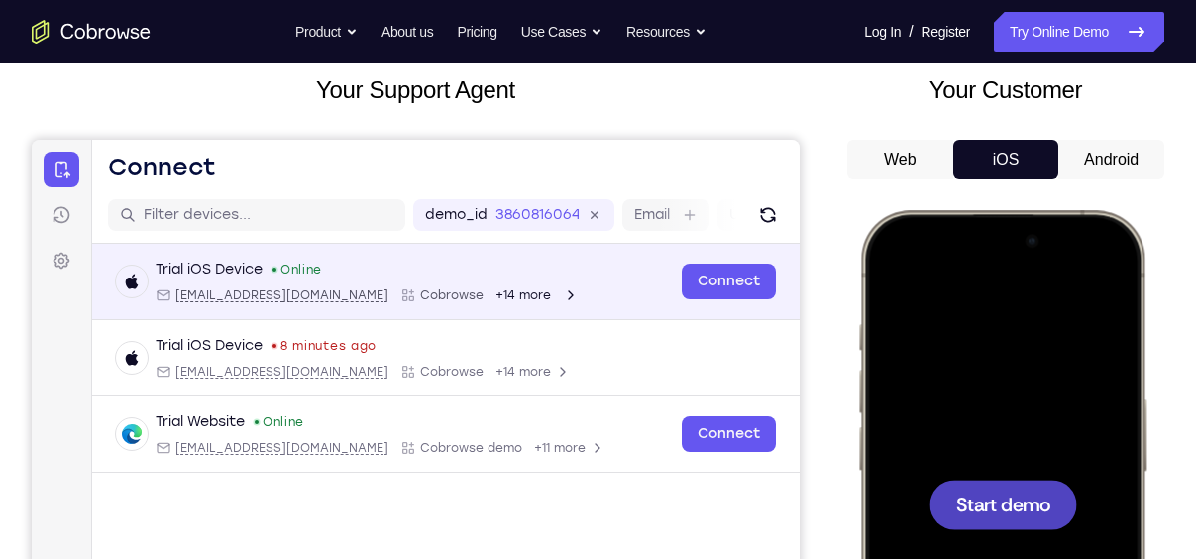
scroll to position [91, 0]
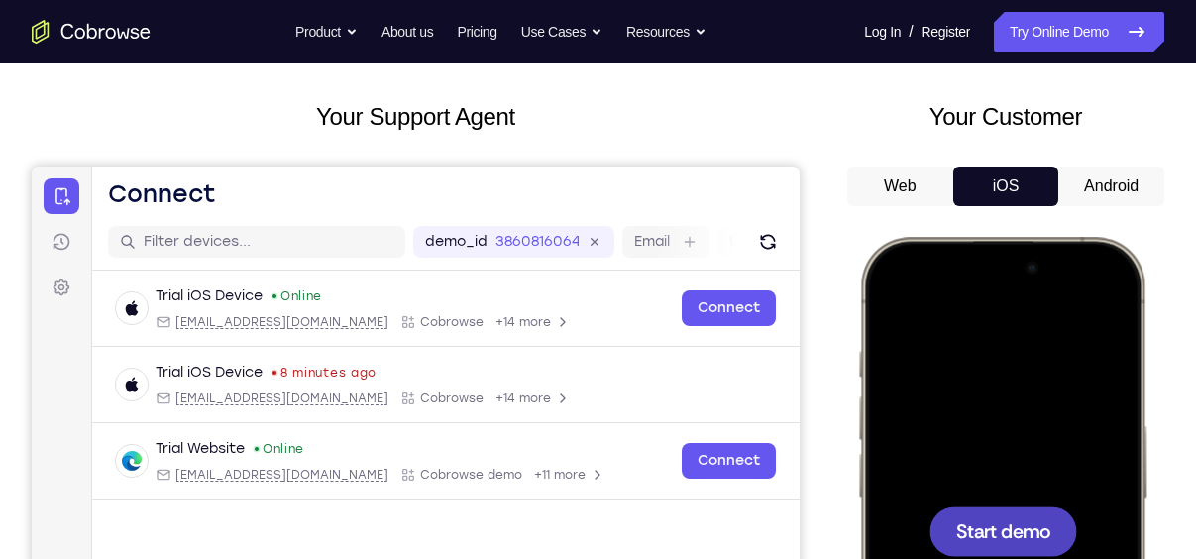
click at [592, 102] on h2 "Your Support Agent" at bounding box center [416, 117] width 768 height 36
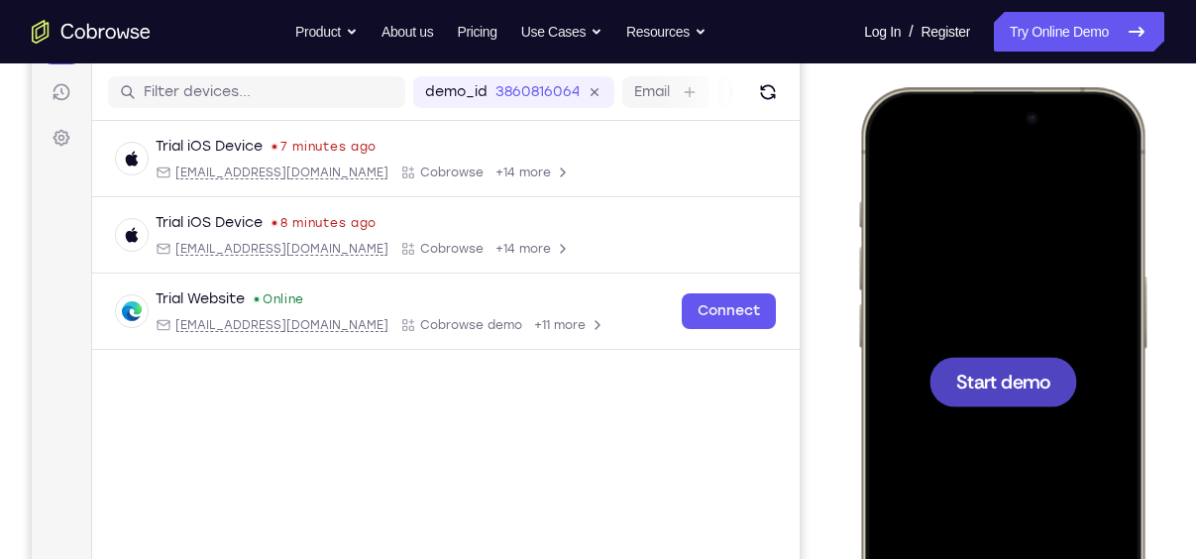
scroll to position [242, 0]
click at [990, 375] on span "Start demo" at bounding box center [1003, 380] width 94 height 19
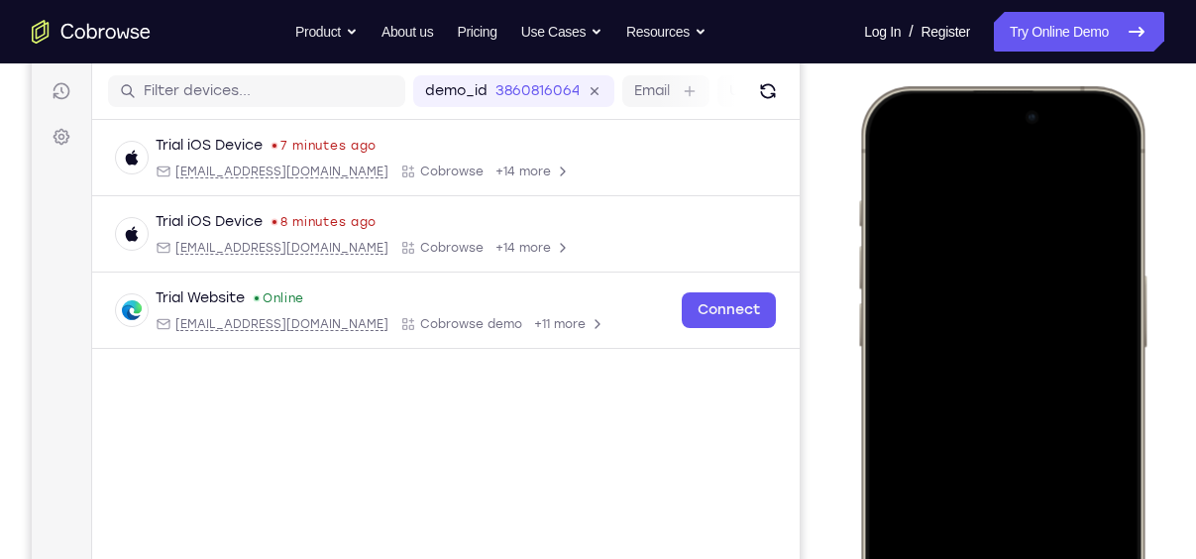
click at [801, 307] on div "Your Support Agent Your Customer Web iOS Android" at bounding box center [598, 314] width 1133 height 732
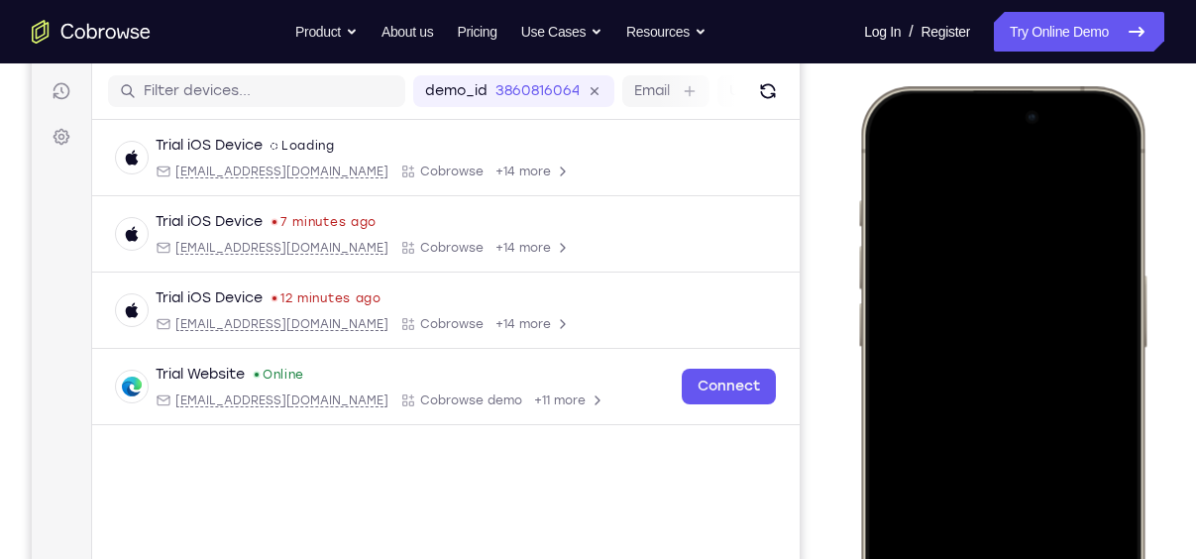
click at [923, 221] on div at bounding box center [1002, 380] width 261 height 566
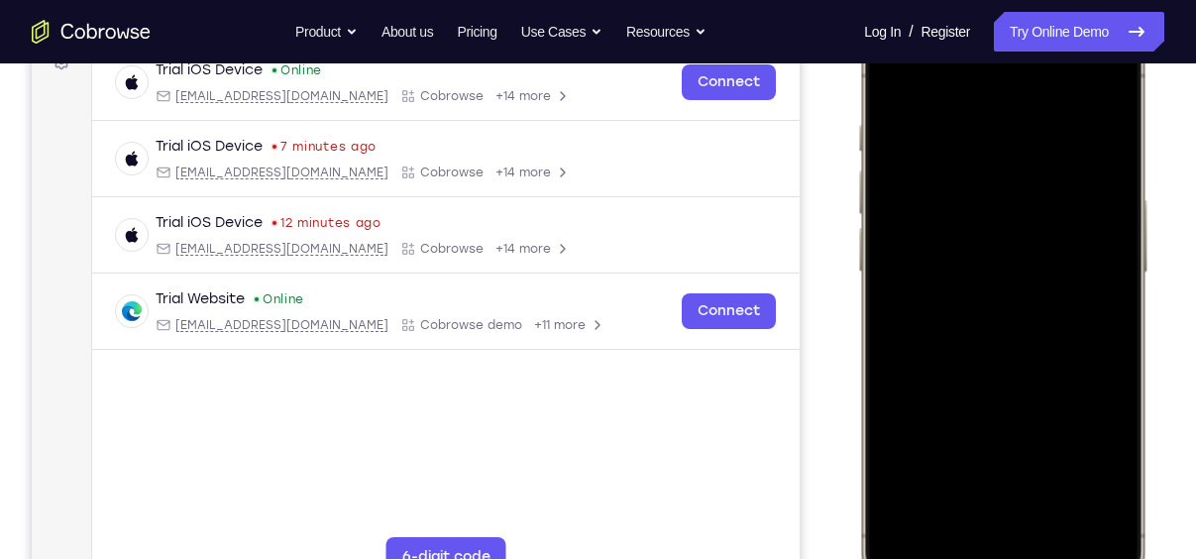
click at [980, 533] on div at bounding box center [1002, 305] width 261 height 566
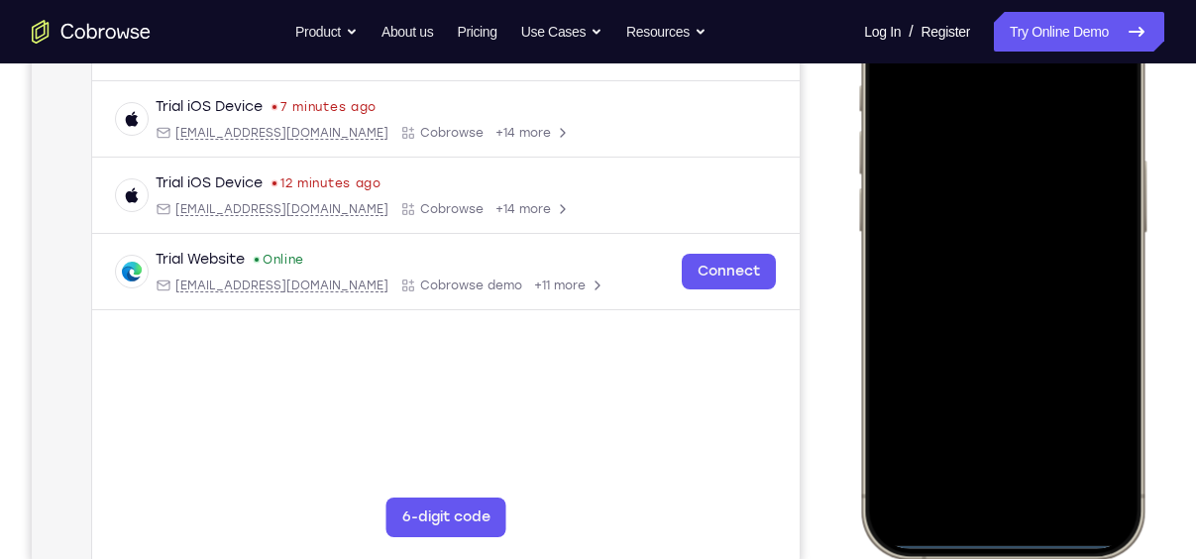
scroll to position [359, 0]
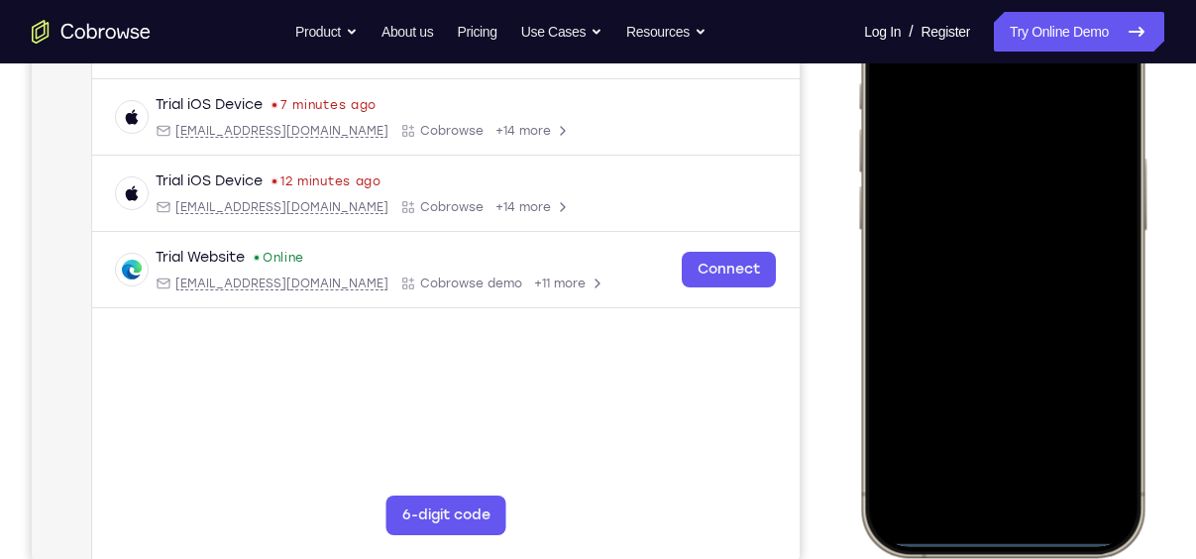
click at [1028, 476] on div at bounding box center [1002, 263] width 261 height 566
click at [1014, 107] on div at bounding box center [1002, 263] width 261 height 566
click at [935, 149] on div at bounding box center [1002, 263] width 261 height 566
click at [983, 295] on div at bounding box center [1002, 263] width 261 height 566
click at [993, 305] on div at bounding box center [1002, 263] width 261 height 566
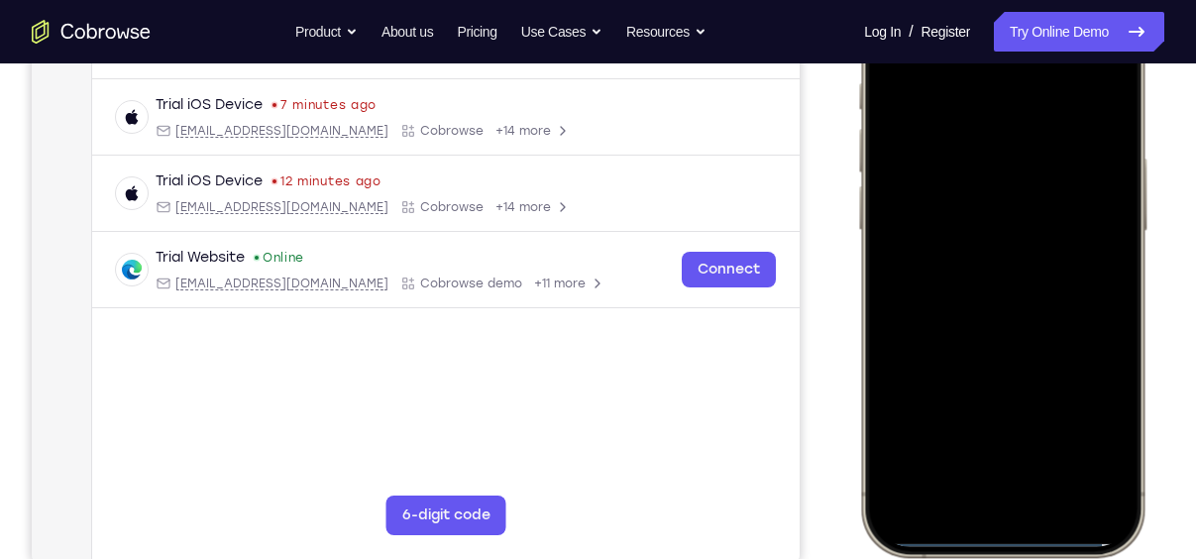
click at [1005, 157] on div at bounding box center [1002, 263] width 261 height 566
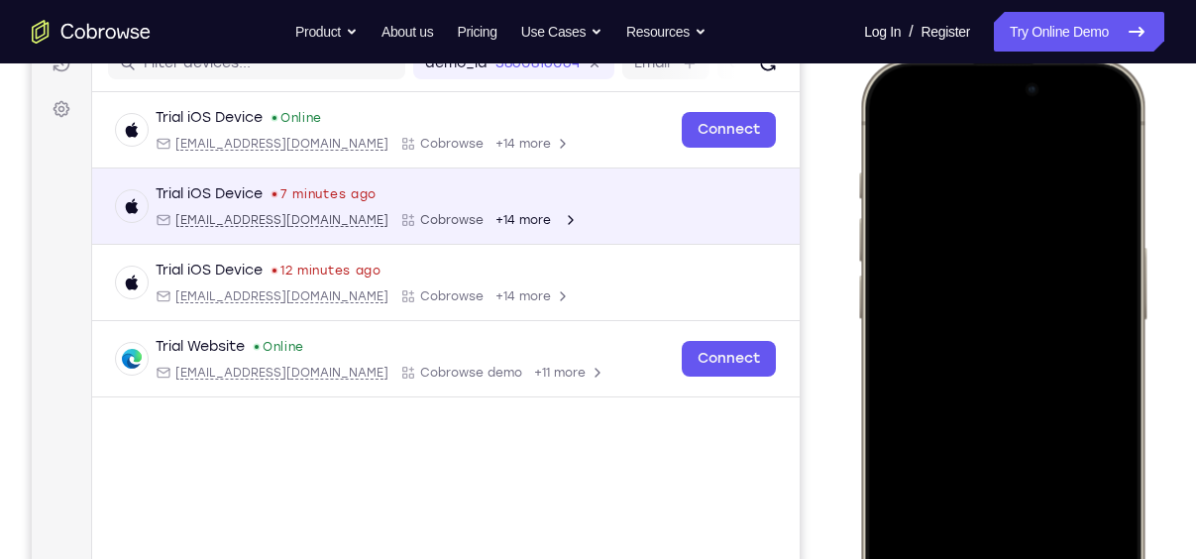
scroll to position [269, 0]
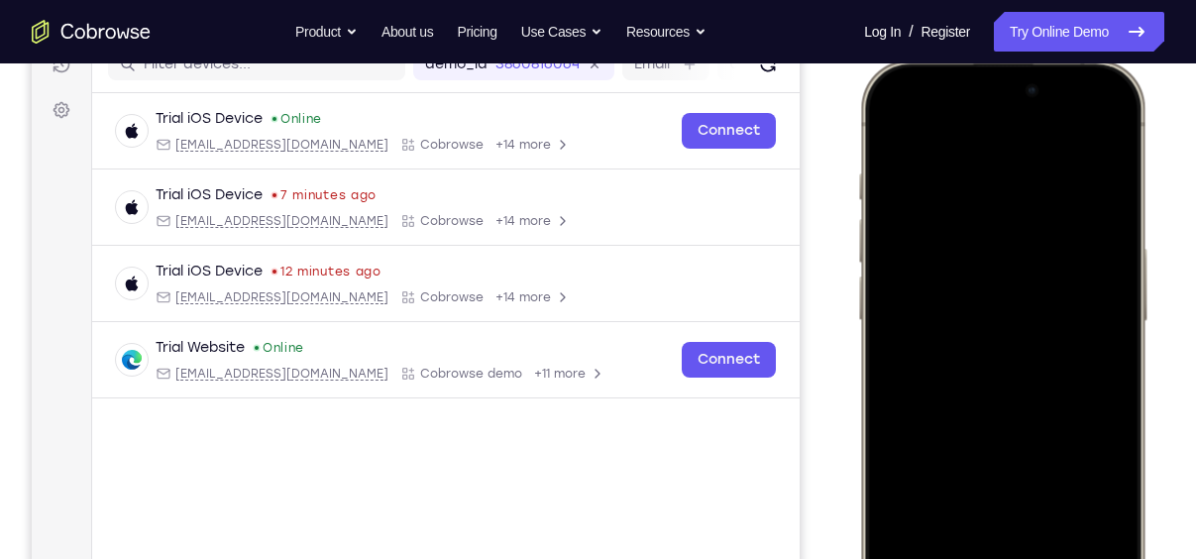
click at [1103, 437] on div at bounding box center [1002, 353] width 261 height 566
click at [1062, 527] on div at bounding box center [1002, 353] width 261 height 566
click at [1025, 338] on div at bounding box center [1002, 353] width 261 height 566
click at [1014, 485] on div at bounding box center [1002, 353] width 261 height 566
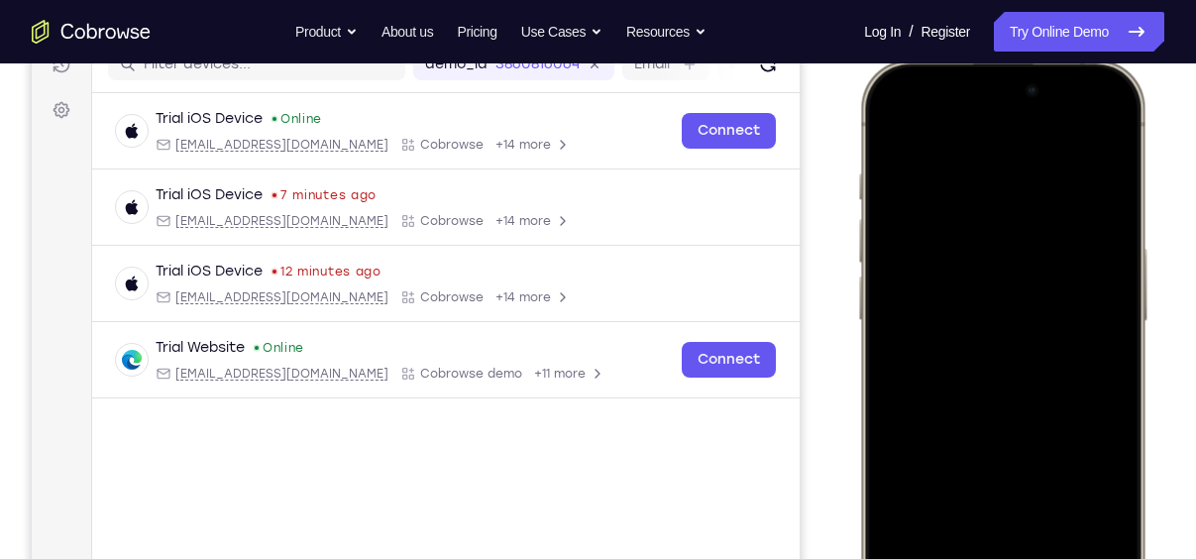
click at [1013, 446] on div at bounding box center [1002, 353] width 261 height 566
click at [1014, 336] on div at bounding box center [1002, 353] width 261 height 566
click at [1002, 522] on div at bounding box center [1002, 353] width 261 height 566
click at [978, 527] on div at bounding box center [1002, 353] width 261 height 566
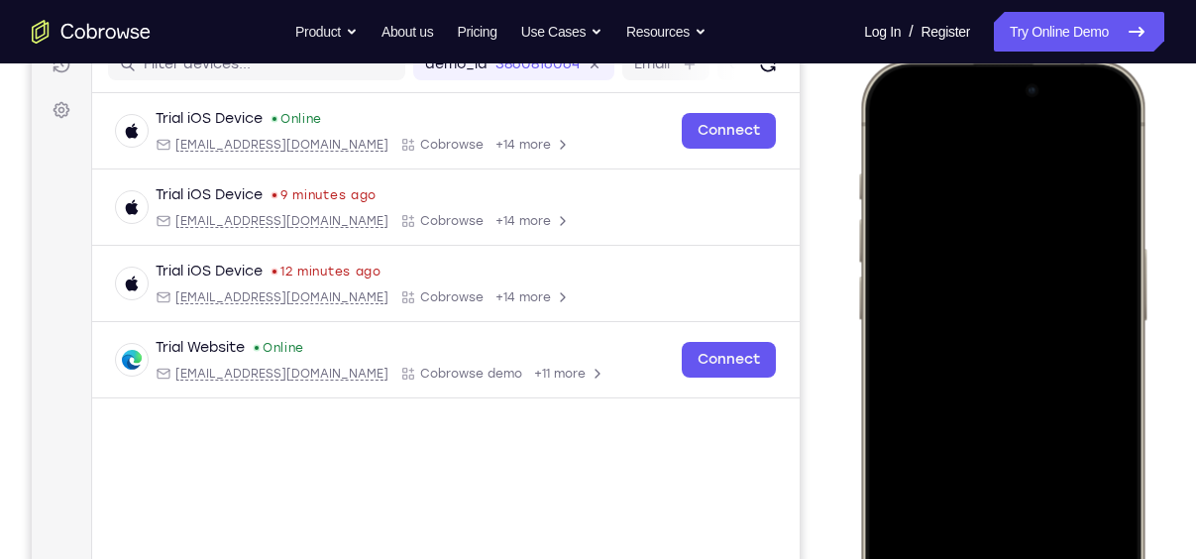
scroll to position [266, 0]
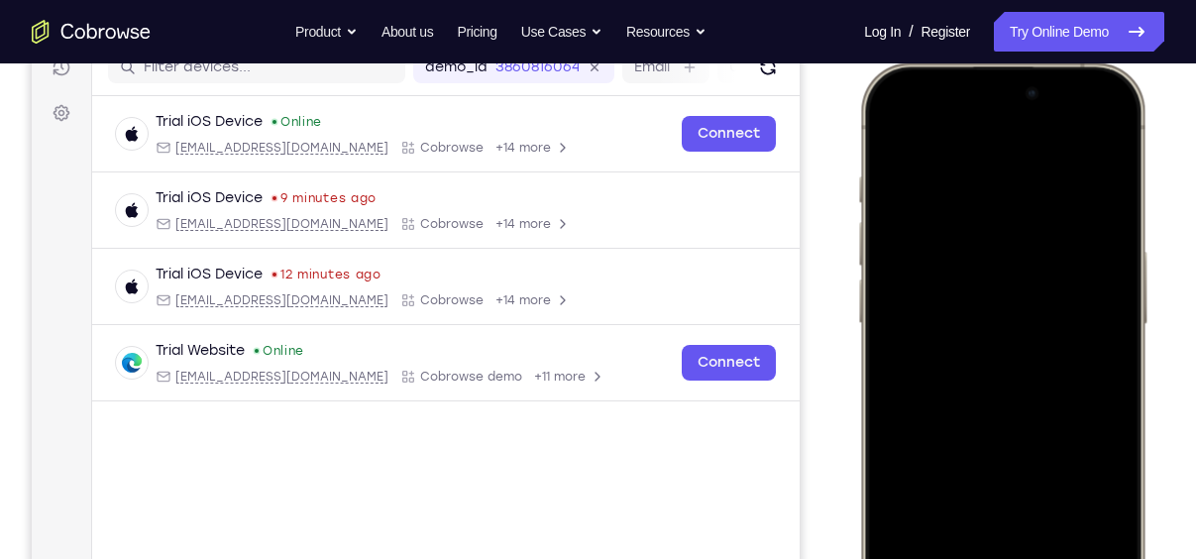
click at [889, 135] on div at bounding box center [1002, 356] width 261 height 566
click at [1002, 337] on div at bounding box center [1002, 356] width 261 height 566
click at [981, 134] on div at bounding box center [1002, 356] width 261 height 566
click at [888, 127] on div at bounding box center [1002, 356] width 261 height 566
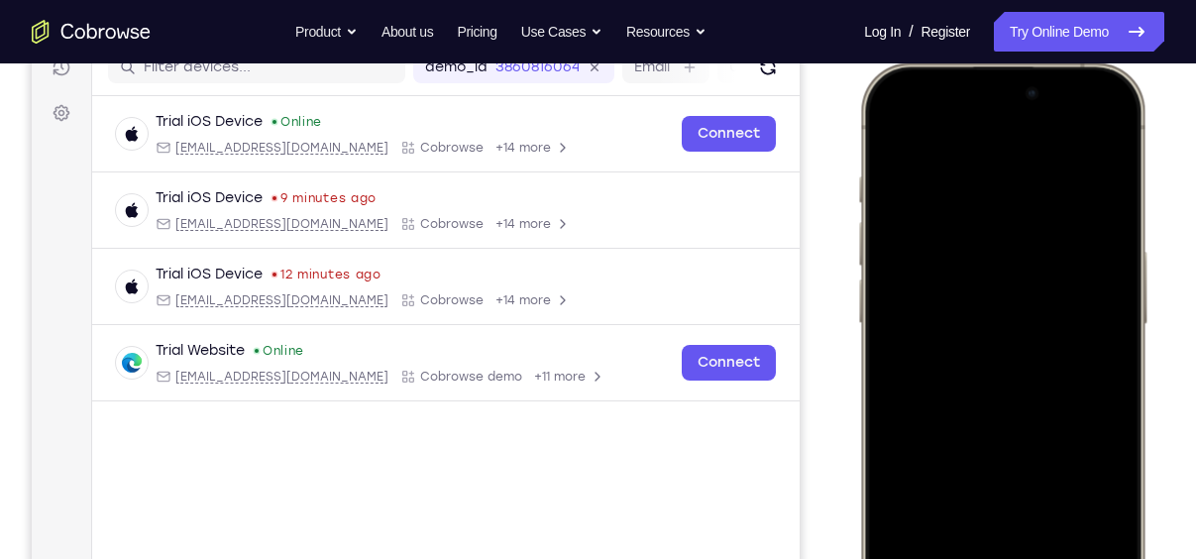
click at [978, 337] on div at bounding box center [1002, 356] width 261 height 566
click at [1066, 497] on div at bounding box center [1002, 356] width 261 height 566
click at [1051, 484] on div at bounding box center [1002, 356] width 261 height 566
click at [1040, 458] on div at bounding box center [1002, 356] width 261 height 566
click at [1004, 284] on div at bounding box center [1002, 356] width 261 height 566
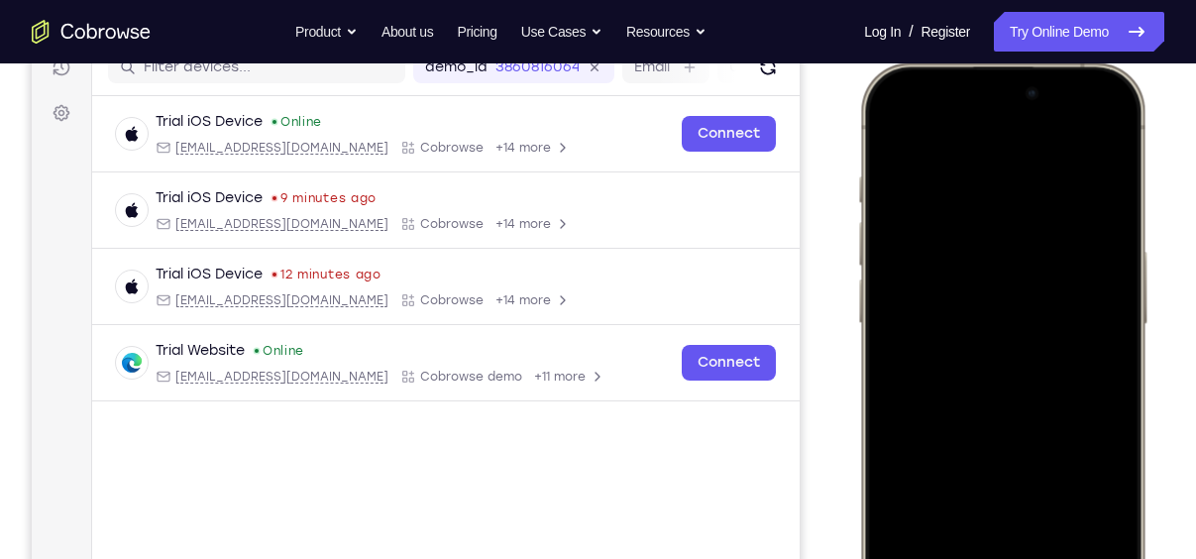
click at [975, 139] on div at bounding box center [1002, 356] width 261 height 566
click at [904, 113] on div at bounding box center [1002, 356] width 261 height 566
click at [892, 126] on div at bounding box center [1002, 356] width 261 height 566
click at [1113, 141] on div at bounding box center [1002, 356] width 261 height 566
click at [897, 125] on div at bounding box center [1002, 356] width 261 height 566
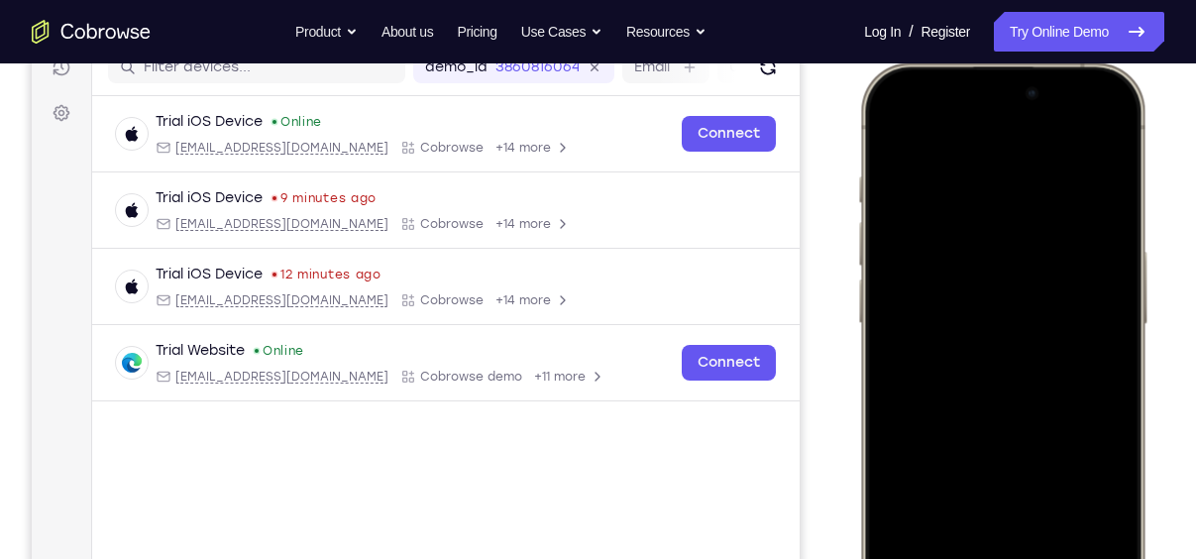
scroll to position [295, 0]
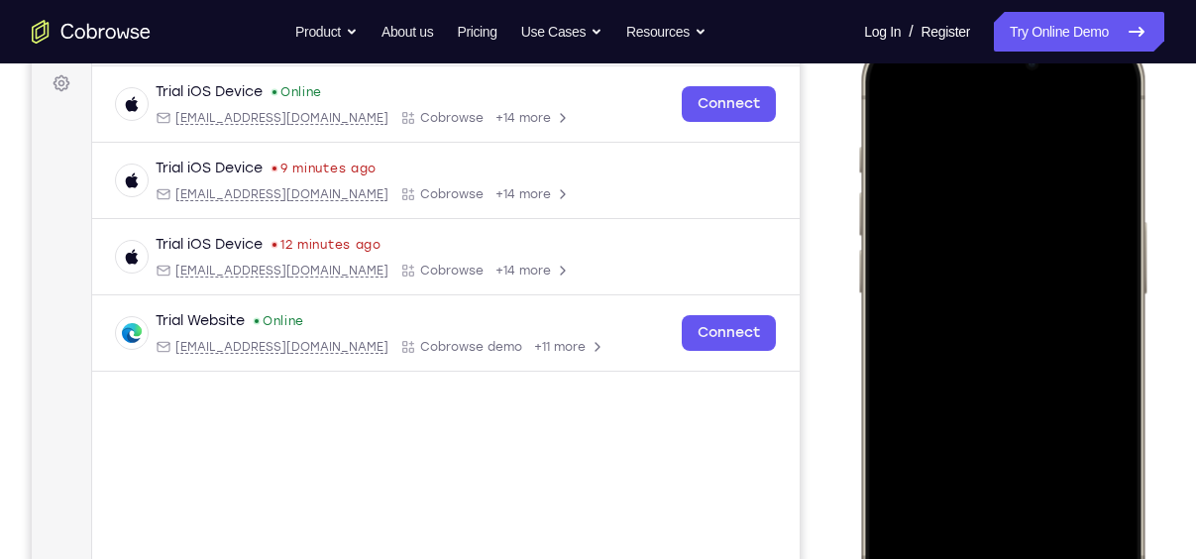
click at [893, 105] on div at bounding box center [1002, 327] width 261 height 566
click at [1100, 537] on div at bounding box center [1002, 327] width 261 height 566
drag, startPoint x: 1002, startPoint y: 368, endPoint x: 1008, endPoint y: 123, distance: 244.8
click at [1008, 123] on div at bounding box center [1002, 327] width 261 height 566
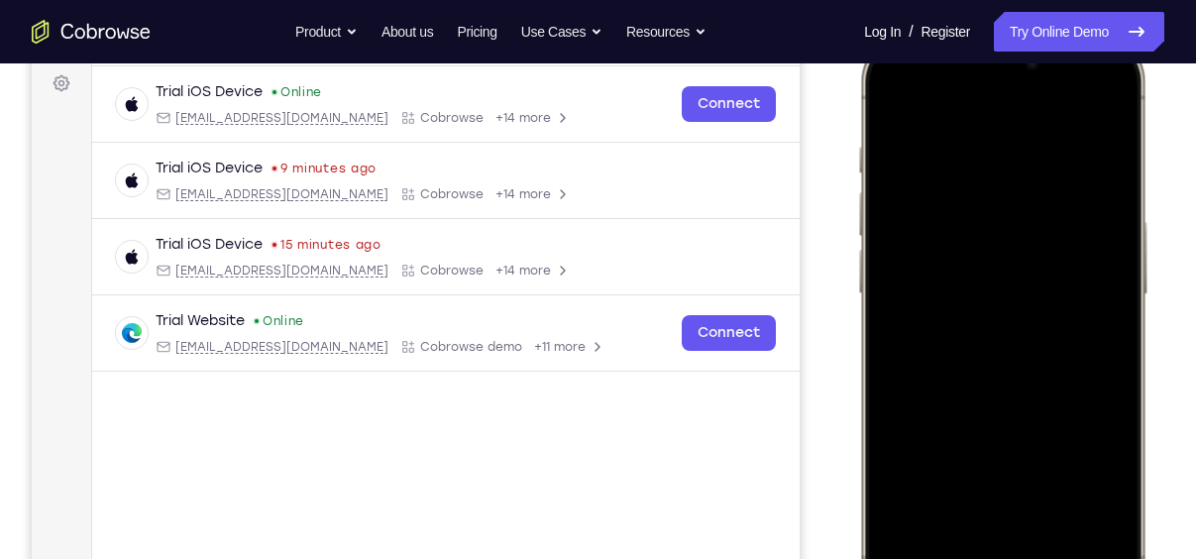
click at [890, 236] on div at bounding box center [1002, 327] width 261 height 566
drag, startPoint x: 1020, startPoint y: 353, endPoint x: 1037, endPoint y: 131, distance: 222.6
click at [1037, 131] on div at bounding box center [1002, 327] width 261 height 566
drag, startPoint x: 1034, startPoint y: 446, endPoint x: 1058, endPoint y: 228, distance: 219.4
click at [1058, 228] on div at bounding box center [1002, 327] width 261 height 566
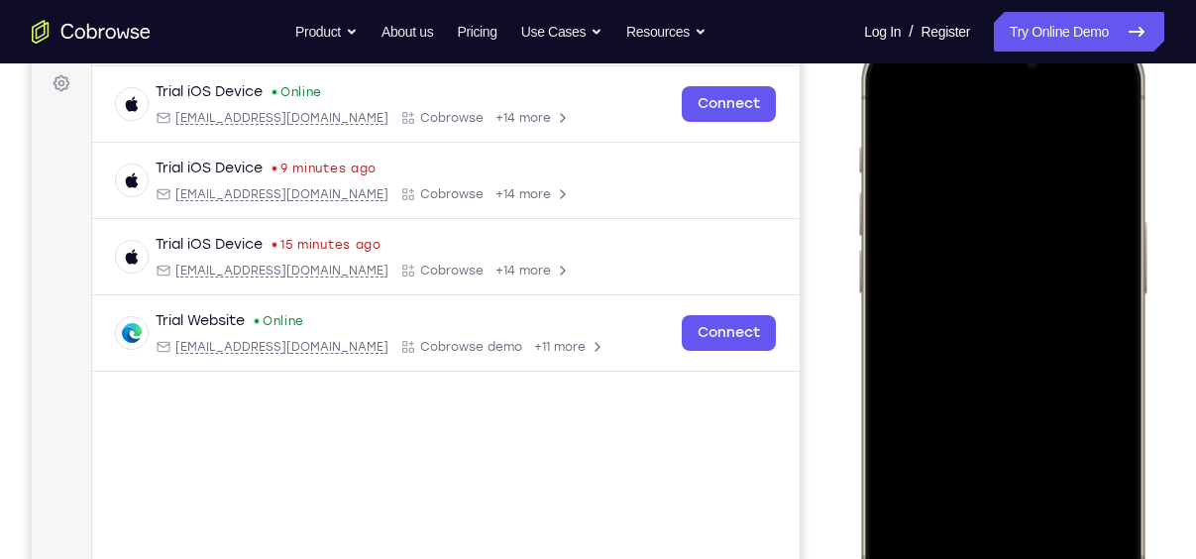
drag, startPoint x: 1040, startPoint y: 424, endPoint x: 1067, endPoint y: 200, distance: 225.7
click at [1067, 200] on div at bounding box center [1002, 327] width 261 height 566
drag, startPoint x: 1030, startPoint y: 470, endPoint x: 1048, endPoint y: 228, distance: 242.5
click at [1048, 228] on div at bounding box center [1002, 327] width 261 height 566
drag, startPoint x: 1029, startPoint y: 381, endPoint x: 1034, endPoint y: 157, distance: 224.0
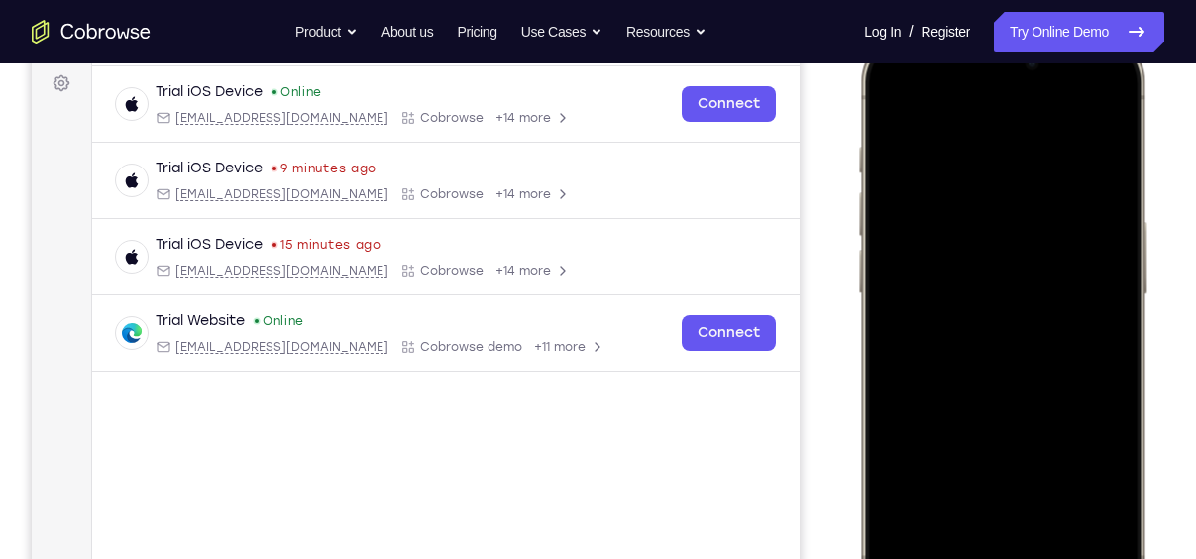
click at [1034, 157] on div at bounding box center [1002, 327] width 261 height 566
drag, startPoint x: 1030, startPoint y: 408, endPoint x: 1049, endPoint y: 224, distance: 185.4
click at [1049, 224] on div at bounding box center [1002, 327] width 261 height 566
click at [897, 434] on div at bounding box center [1002, 327] width 261 height 566
drag, startPoint x: 1061, startPoint y: 476, endPoint x: 1058, endPoint y: 245, distance: 230.9
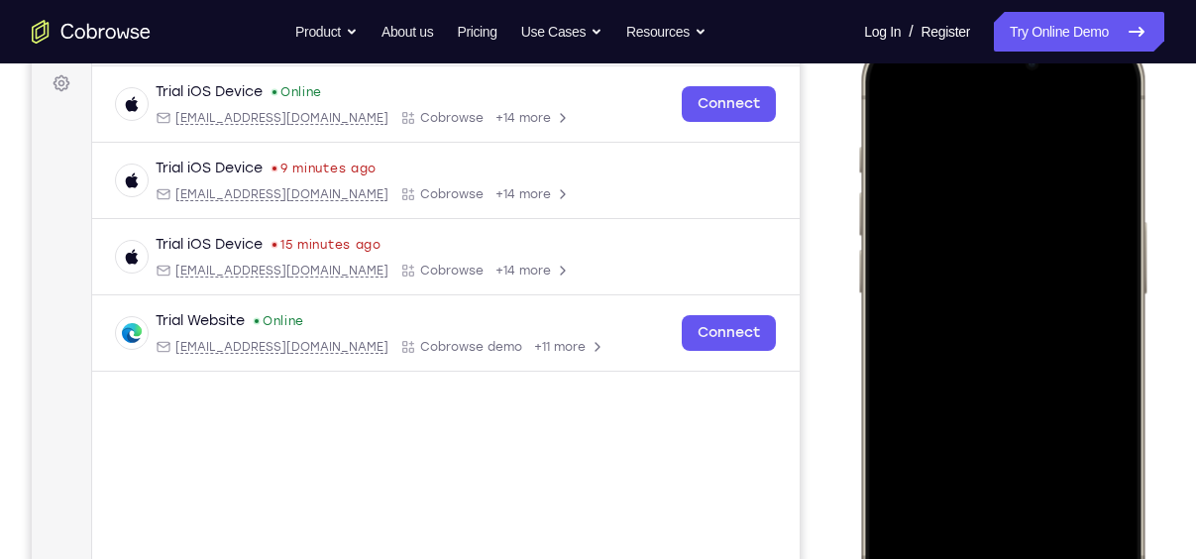
click at [1058, 245] on div at bounding box center [1002, 327] width 261 height 566
drag, startPoint x: 1047, startPoint y: 344, endPoint x: 1063, endPoint y: 212, distance: 132.8
click at [1063, 212] on div at bounding box center [1002, 327] width 261 height 566
click at [884, 427] on div at bounding box center [1002, 327] width 261 height 566
drag, startPoint x: 1044, startPoint y: 277, endPoint x: 1057, endPoint y: 258, distance: 24.2
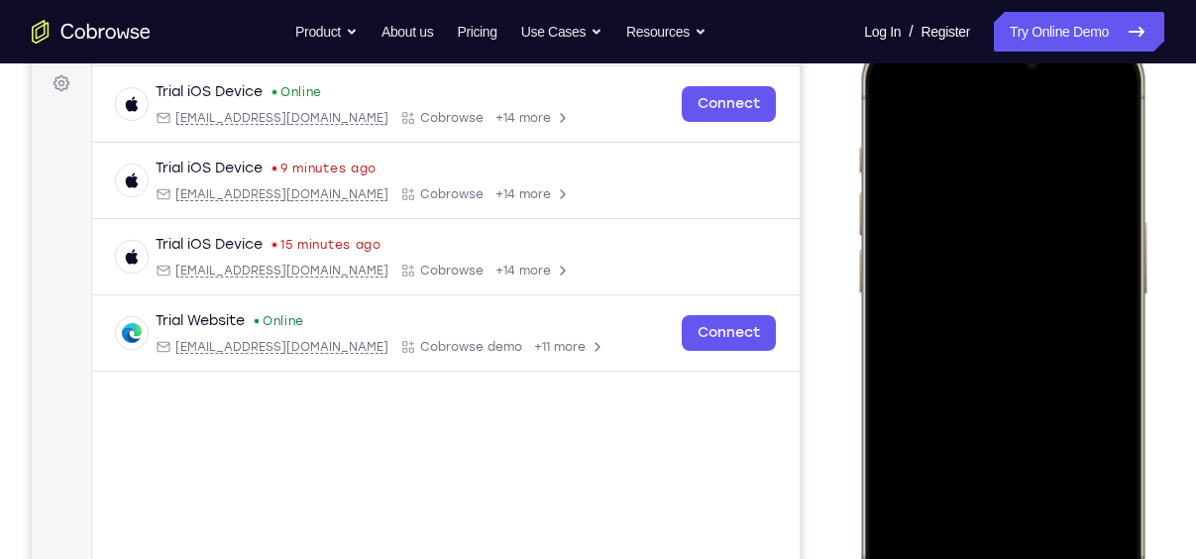
click at [1057, 258] on div at bounding box center [1002, 327] width 261 height 566
click at [925, 386] on div at bounding box center [1002, 327] width 261 height 566
click at [889, 92] on div at bounding box center [1002, 327] width 261 height 566
drag, startPoint x: 1006, startPoint y: 488, endPoint x: 1026, endPoint y: 275, distance: 213.0
click at [1026, 275] on div at bounding box center [1002, 327] width 261 height 566
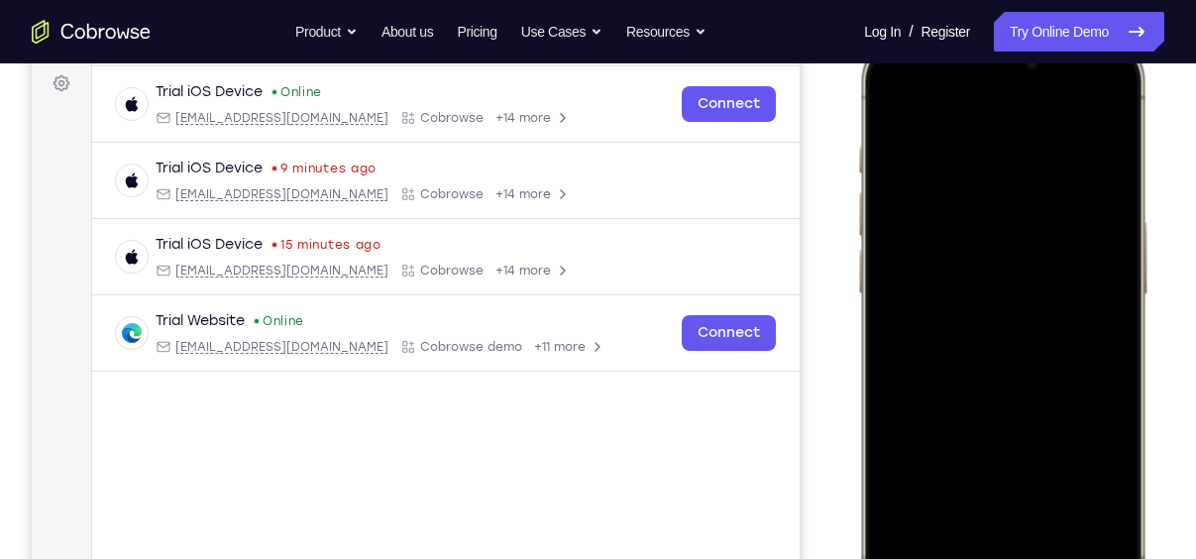
drag, startPoint x: 1013, startPoint y: 387, endPoint x: 1038, endPoint y: 120, distance: 268.7
click at [1038, 120] on div at bounding box center [1002, 327] width 261 height 566
drag, startPoint x: 1000, startPoint y: 396, endPoint x: 1027, endPoint y: 134, distance: 264.0
click at [1027, 134] on div at bounding box center [1002, 327] width 261 height 566
drag, startPoint x: 1005, startPoint y: 347, endPoint x: 1061, endPoint y: 22, distance: 329.9
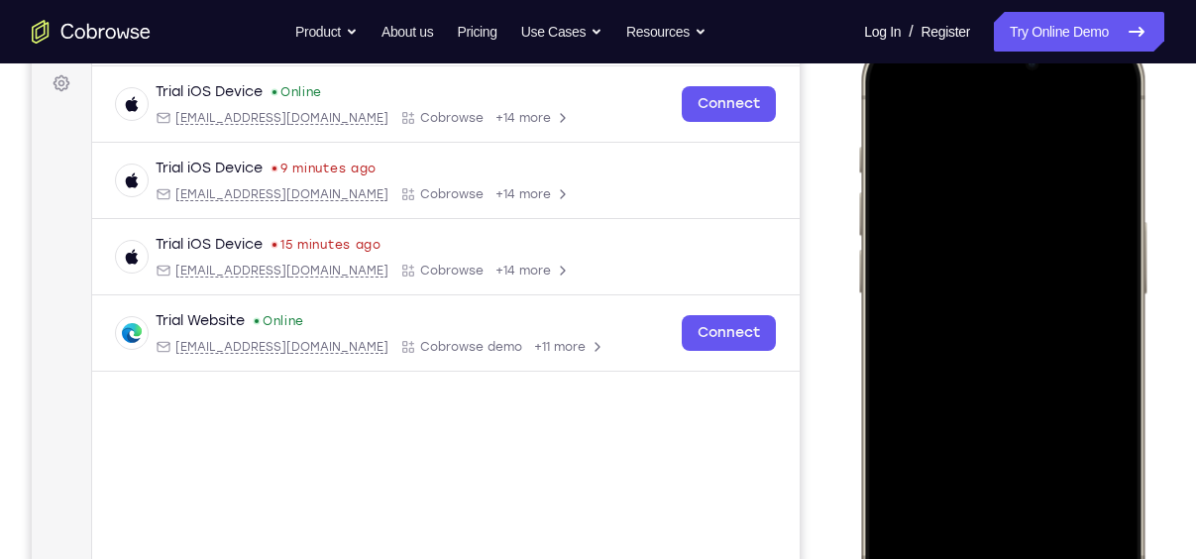
click at [1061, 33] on html "Online web based iOS Simulators and Android Emulators. Run iPhone, iPad, Mobile…" at bounding box center [1005, 330] width 297 height 595
drag, startPoint x: 1010, startPoint y: 427, endPoint x: 1057, endPoint y: 119, distance: 311.8
click at [1057, 119] on div at bounding box center [1002, 327] width 261 height 566
drag, startPoint x: 1024, startPoint y: 211, endPoint x: 1015, endPoint y: 355, distance: 144.0
click at [1015, 355] on div at bounding box center [1002, 327] width 261 height 566
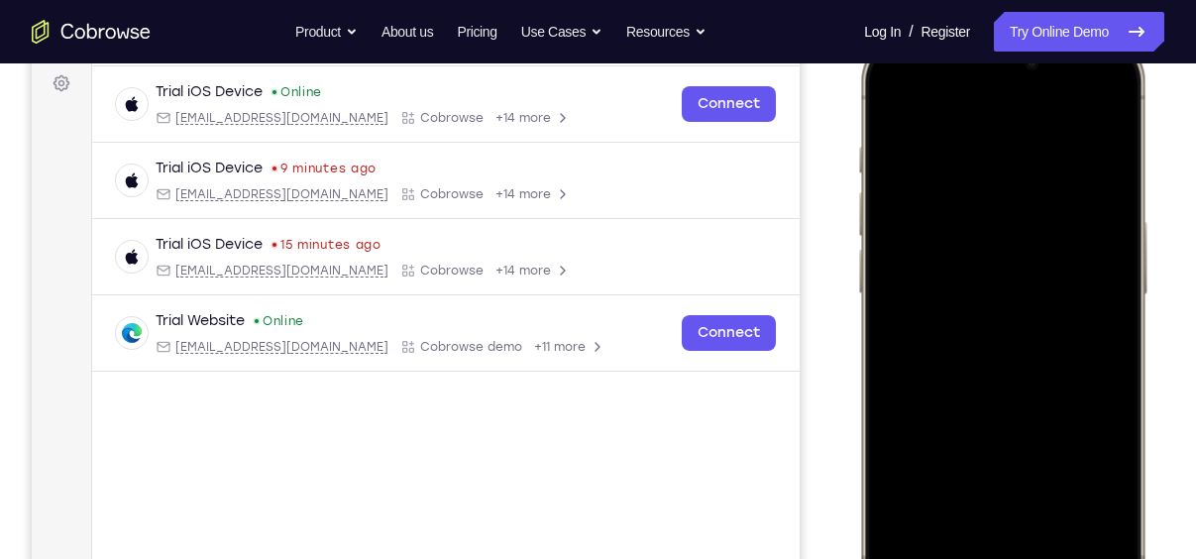
click at [1020, 191] on div at bounding box center [1002, 327] width 261 height 566
click at [918, 149] on div at bounding box center [1002, 327] width 261 height 566
click at [979, 494] on div at bounding box center [1002, 327] width 261 height 566
click at [1081, 490] on div at bounding box center [1002, 327] width 261 height 566
click at [1101, 104] on div at bounding box center [1002, 327] width 261 height 566
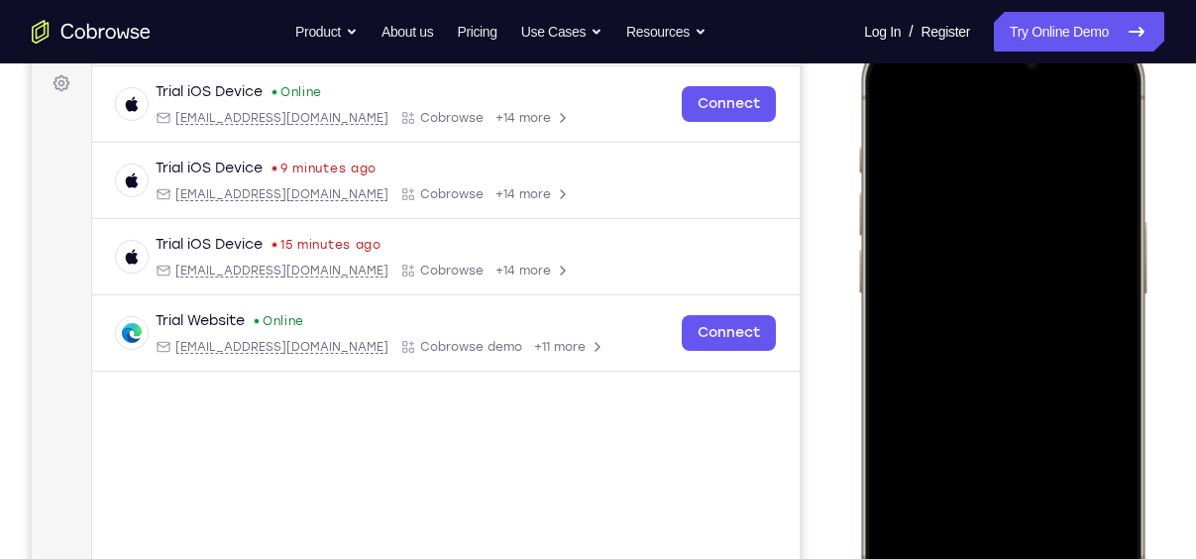
click at [899, 509] on div at bounding box center [1002, 327] width 261 height 566
click at [1048, 499] on div at bounding box center [1002, 327] width 261 height 566
drag, startPoint x: 1049, startPoint y: 460, endPoint x: 1055, endPoint y: 230, distance: 230.0
click at [1055, 230] on div at bounding box center [1002, 327] width 261 height 566
drag, startPoint x: 1064, startPoint y: 458, endPoint x: 1077, endPoint y: 305, distance: 153.2
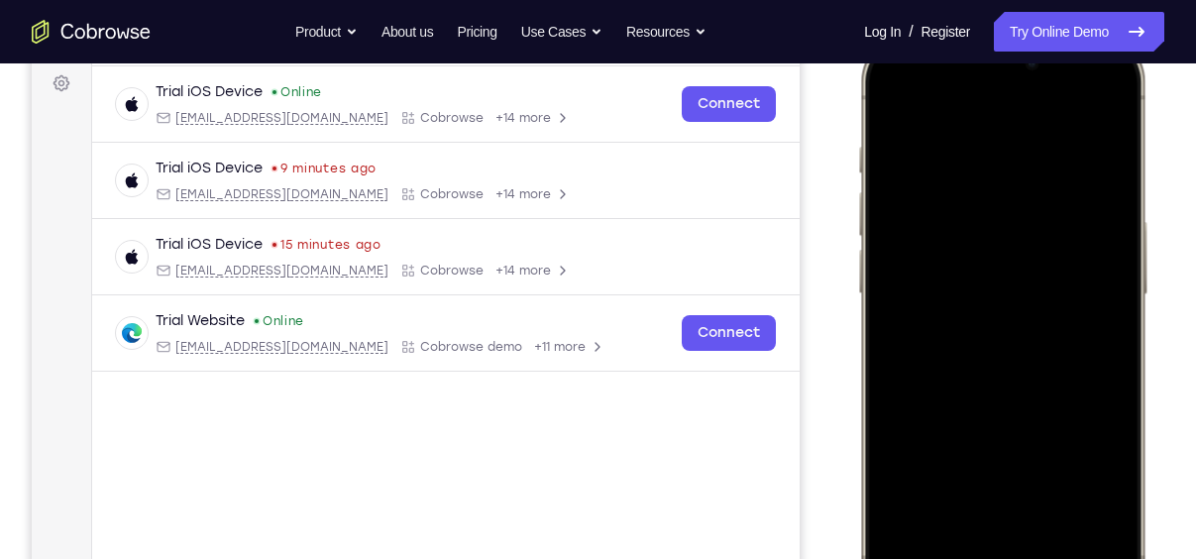
click at [1077, 305] on div at bounding box center [1002, 327] width 261 height 566
drag, startPoint x: 1061, startPoint y: 482, endPoint x: 1079, endPoint y: 274, distance: 208.9
click at [1079, 274] on div at bounding box center [1002, 327] width 261 height 566
drag, startPoint x: 1061, startPoint y: 486, endPoint x: 1092, endPoint y: 291, distance: 196.6
click at [1092, 291] on div at bounding box center [1002, 327] width 261 height 566
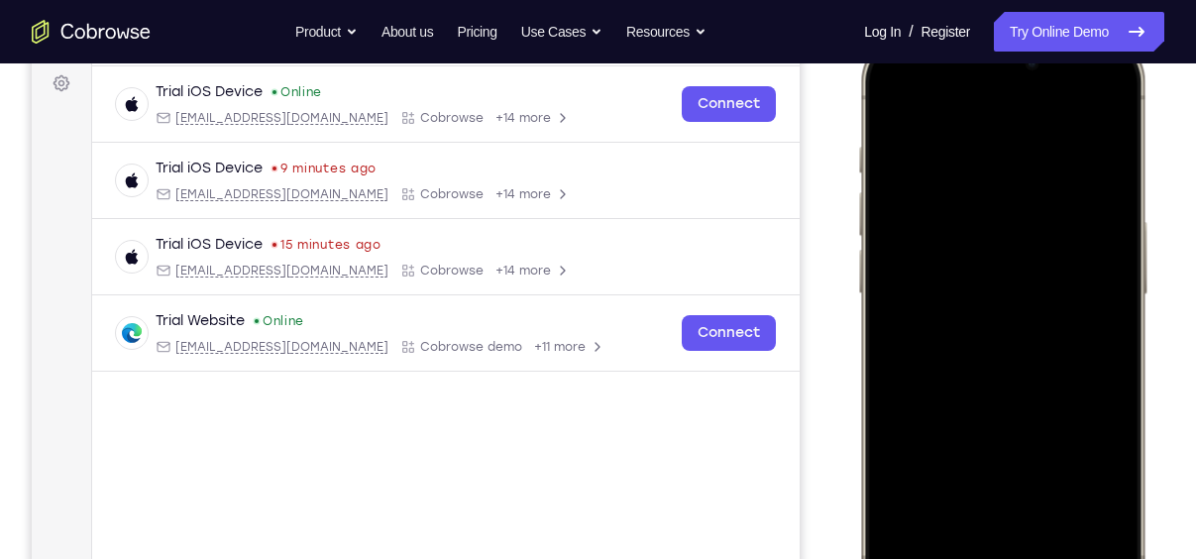
drag, startPoint x: 1069, startPoint y: 476, endPoint x: 1091, endPoint y: 272, distance: 205.3
click at [1091, 272] on div at bounding box center [1002, 327] width 261 height 566
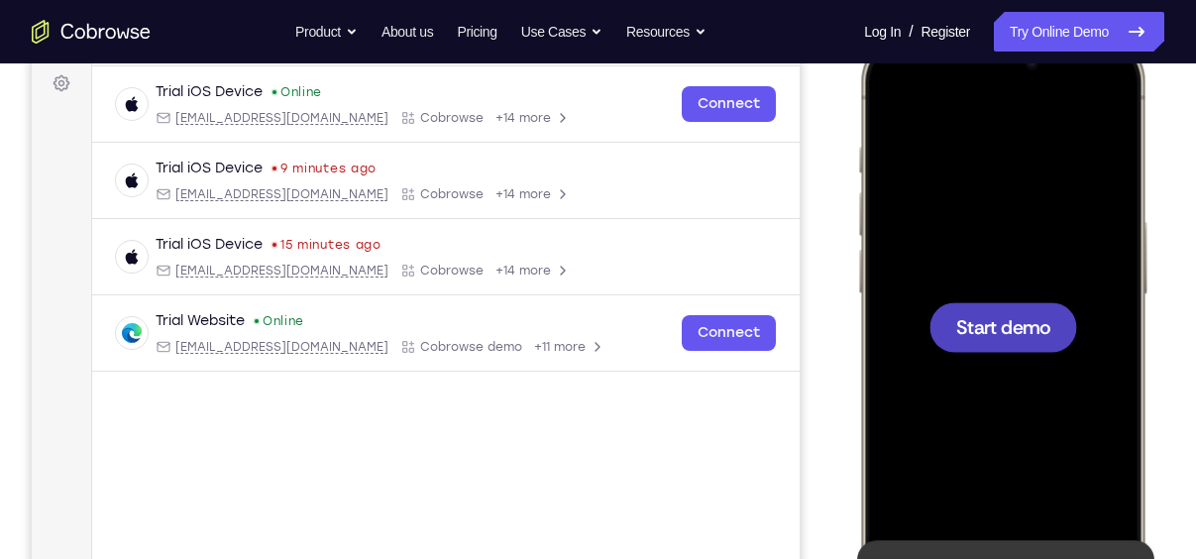
drag, startPoint x: 1051, startPoint y: 491, endPoint x: 1061, endPoint y: 428, distance: 63.2
click at [1061, 33] on div "Start demo" at bounding box center [1002, 33] width 291 height 0
click at [978, 318] on span "Start demo" at bounding box center [1003, 326] width 94 height 19
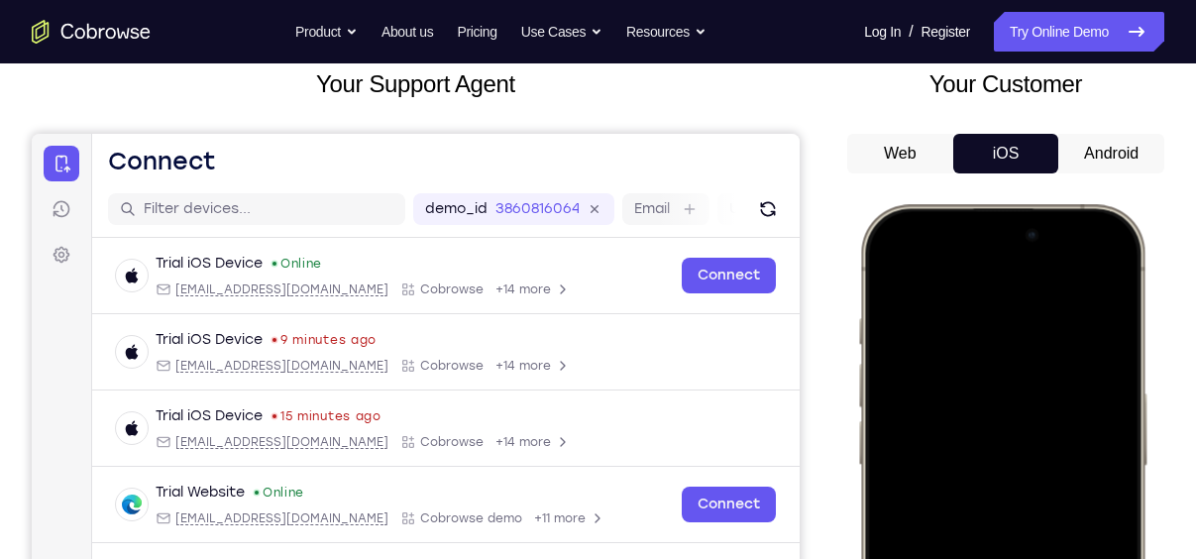
scroll to position [118, 0]
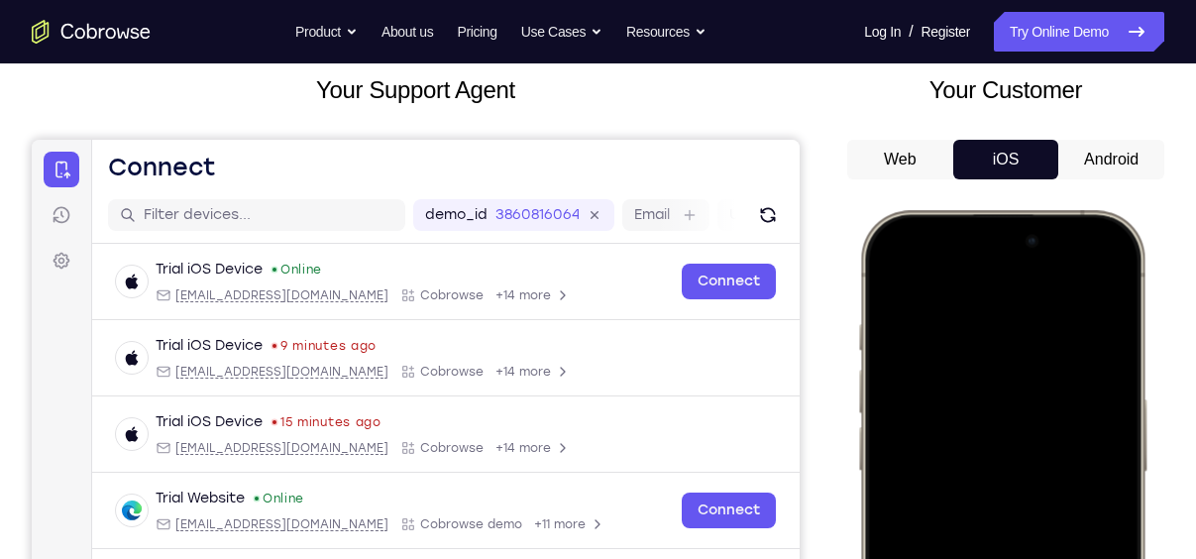
drag, startPoint x: 1111, startPoint y: 134, endPoint x: 1113, endPoint y: 155, distance: 20.9
click at [1113, 155] on div "Your Customer Web iOS Android" at bounding box center [1005, 438] width 317 height 732
click at [1113, 155] on button "Android" at bounding box center [1111, 160] width 106 height 40
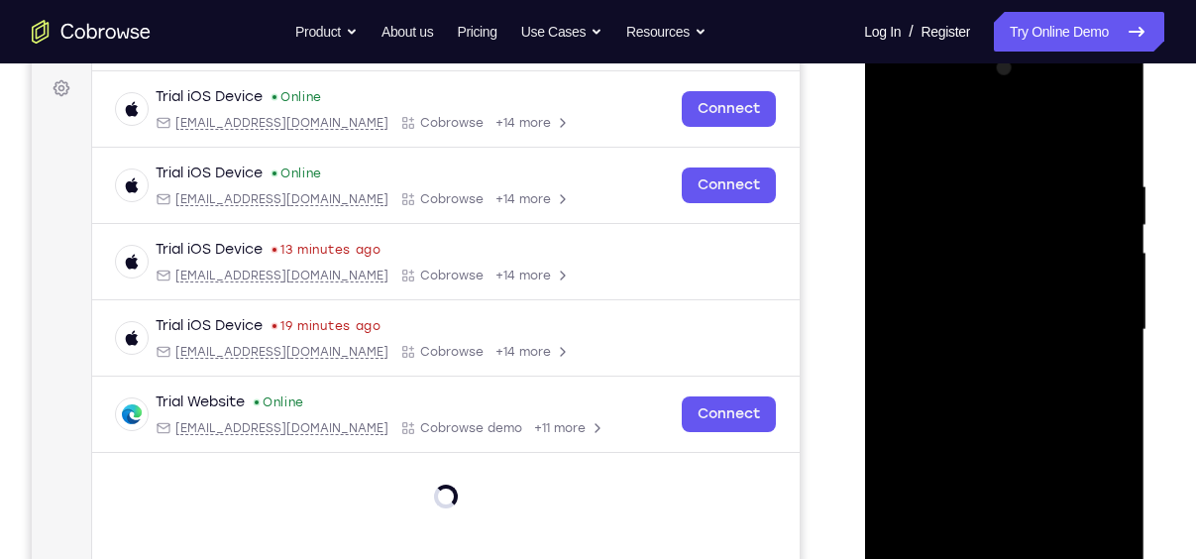
scroll to position [288, 0]
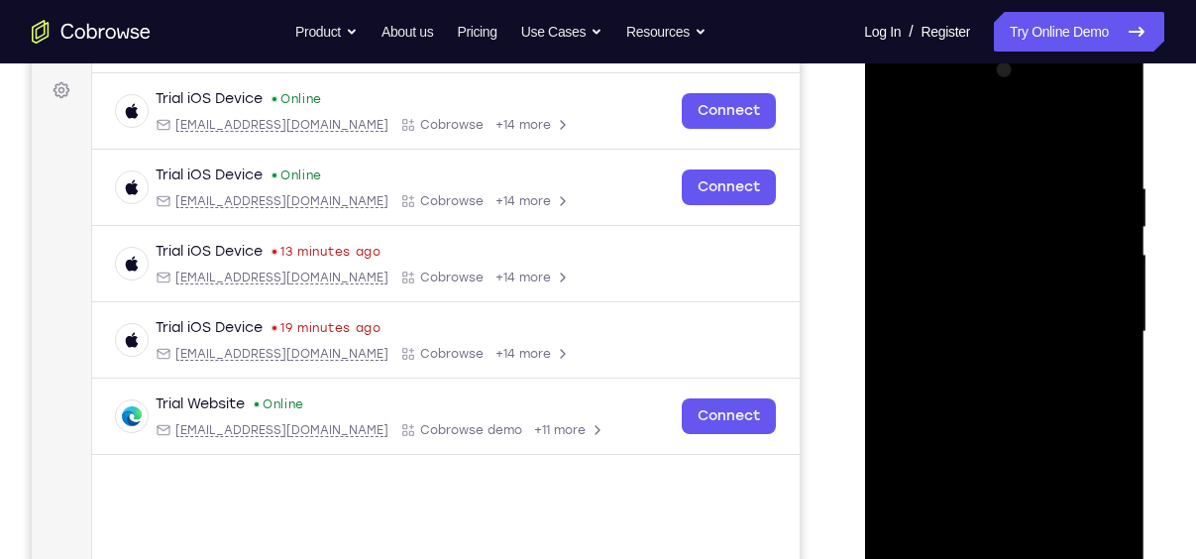
click at [1016, 106] on div at bounding box center [1004, 332] width 250 height 555
click at [1032, 254] on div at bounding box center [1004, 332] width 250 height 555
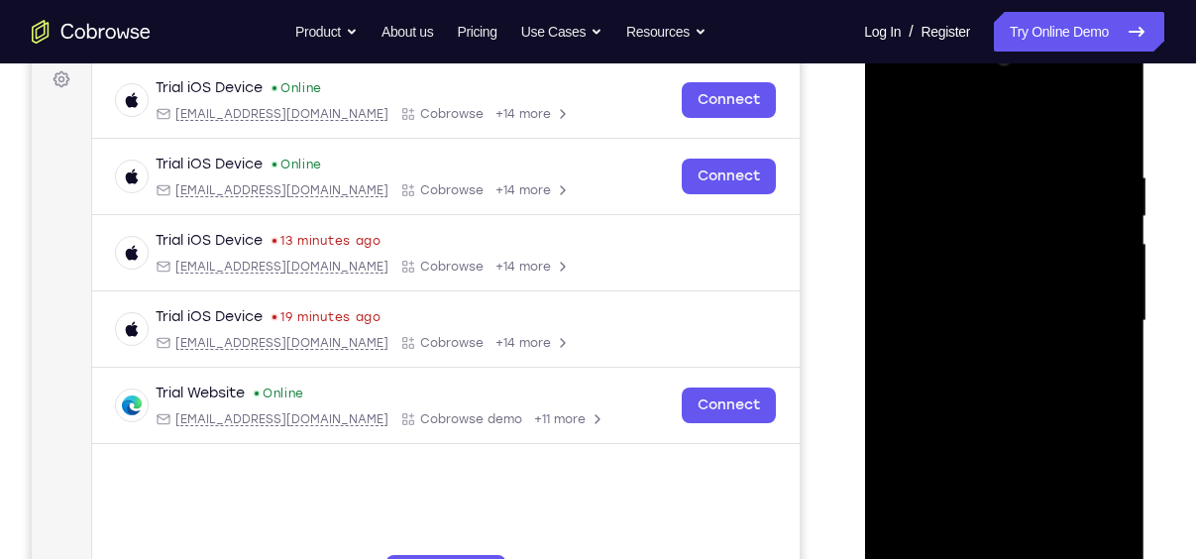
scroll to position [298, 0]
click at [977, 353] on div at bounding box center [1004, 322] width 250 height 555
click at [1024, 413] on div at bounding box center [1004, 322] width 250 height 555
click at [1007, 230] on div at bounding box center [1004, 322] width 250 height 555
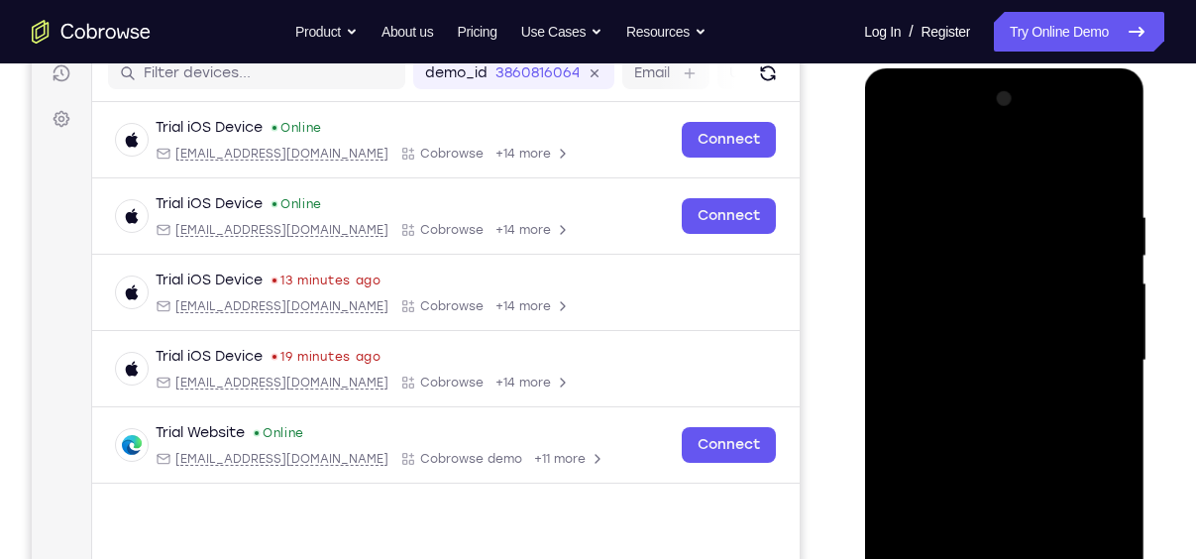
scroll to position [282, 0]
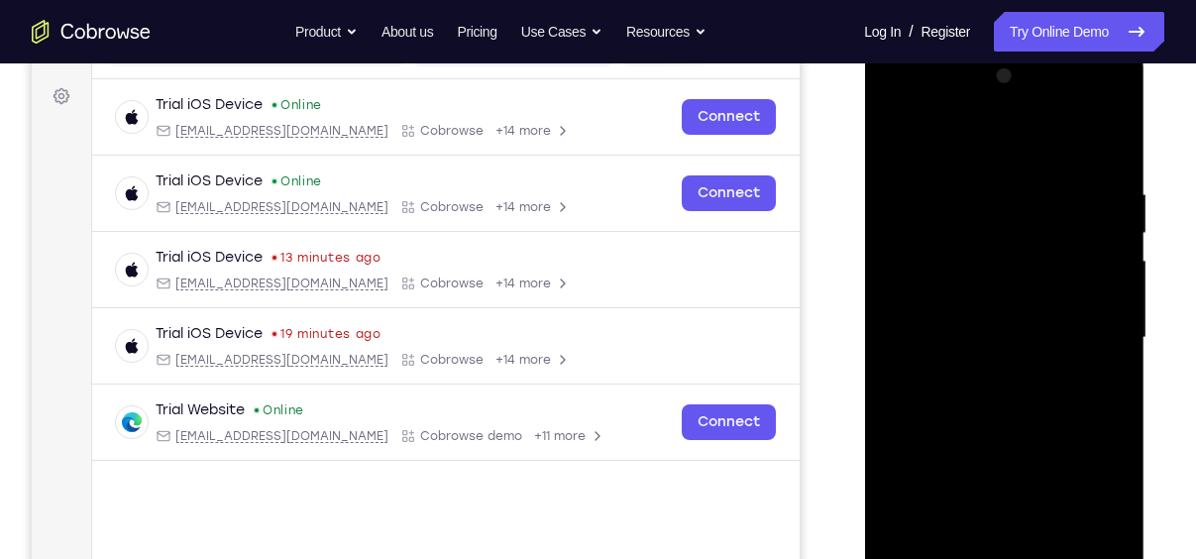
click at [1097, 498] on div at bounding box center [1004, 337] width 250 height 555
click at [1048, 236] on div at bounding box center [1004, 337] width 250 height 555
click at [1052, 292] on div at bounding box center [1004, 337] width 250 height 555
click at [1049, 261] on div at bounding box center [1004, 337] width 250 height 555
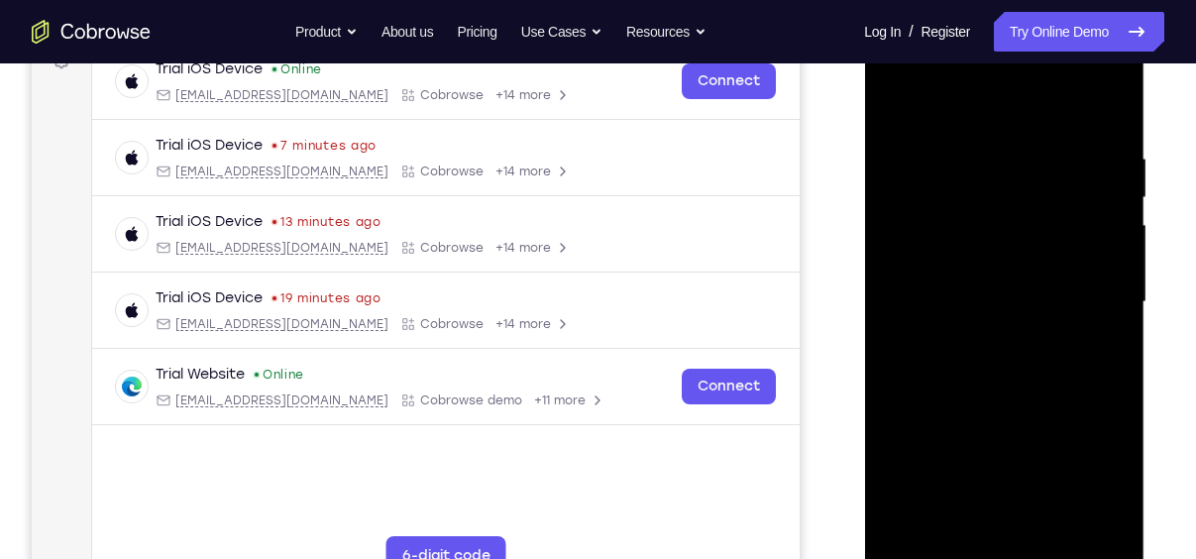
scroll to position [340, 0]
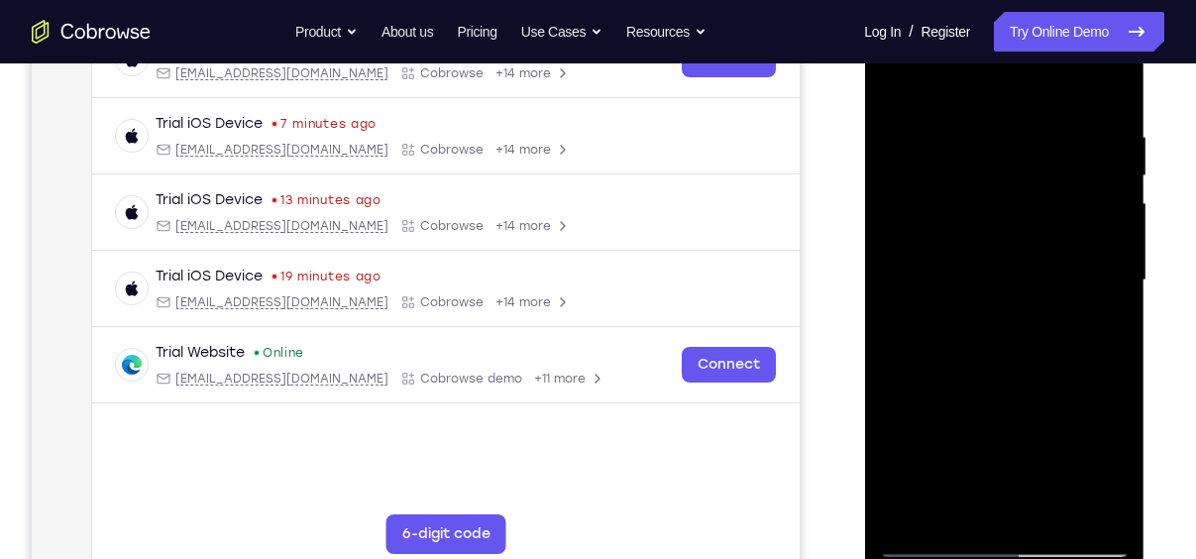
click at [1056, 370] on div at bounding box center [1004, 280] width 250 height 555
click at [1057, 514] on div at bounding box center [1004, 280] width 250 height 555
click at [1045, 379] on div at bounding box center [1004, 280] width 250 height 555
click at [1018, 319] on div at bounding box center [1004, 280] width 250 height 555
click at [898, 89] on div at bounding box center [1004, 280] width 250 height 555
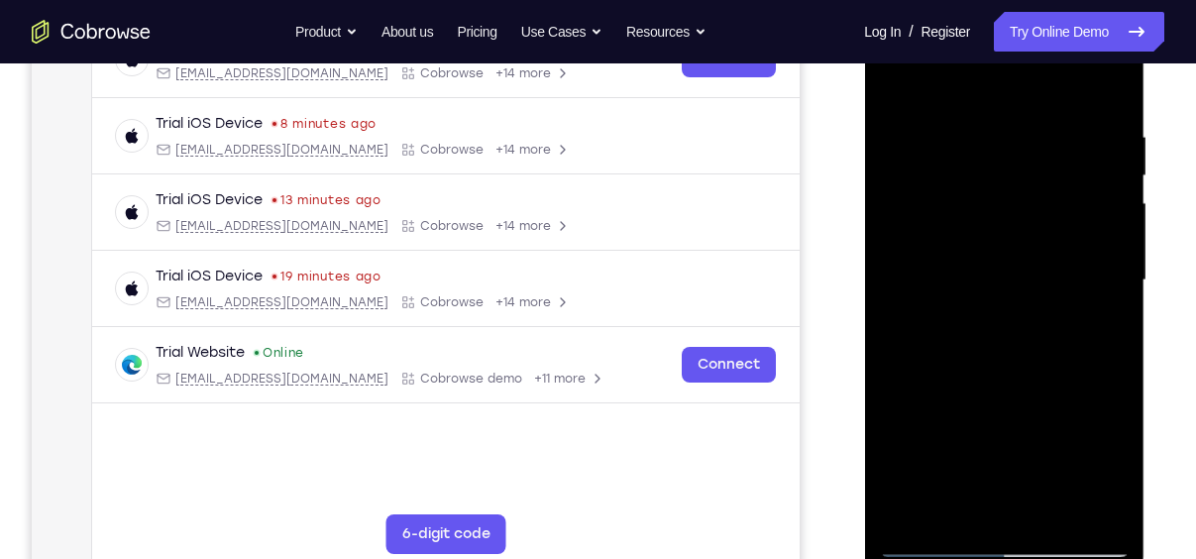
click at [979, 459] on div at bounding box center [1004, 280] width 250 height 555
drag, startPoint x: 987, startPoint y: 187, endPoint x: 1000, endPoint y: 453, distance: 265.9
click at [1000, 453] on div at bounding box center [1004, 280] width 250 height 555
drag, startPoint x: 1019, startPoint y: 162, endPoint x: 1051, endPoint y: 199, distance: 49.9
click at [1051, 199] on div at bounding box center [1004, 280] width 250 height 555
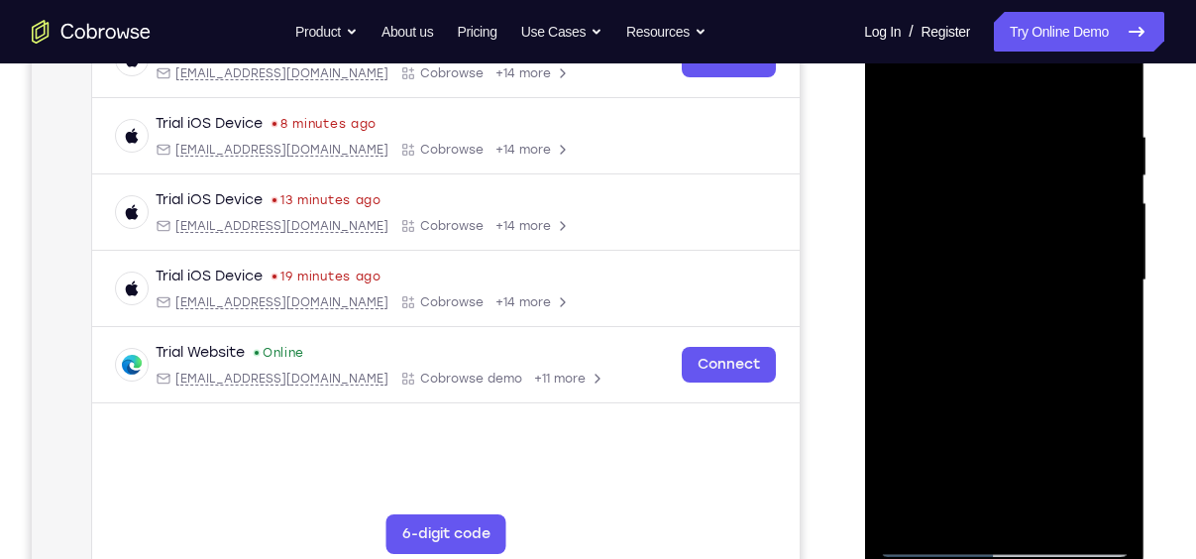
drag, startPoint x: 1059, startPoint y: 376, endPoint x: 1081, endPoint y: 150, distance: 227.0
click at [1081, 150] on div at bounding box center [1004, 280] width 250 height 555
drag, startPoint x: 1032, startPoint y: 304, endPoint x: 1045, endPoint y: 234, distance: 71.7
click at [1045, 234] on div at bounding box center [1004, 280] width 250 height 555
drag, startPoint x: 1055, startPoint y: 364, endPoint x: 1073, endPoint y: 286, distance: 79.3
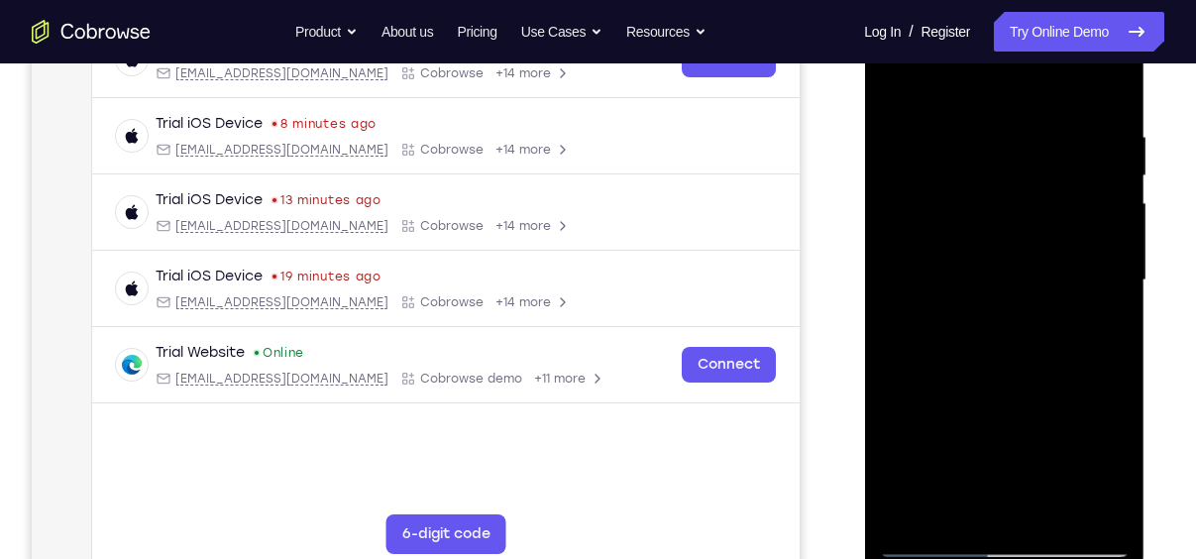
click at [1073, 286] on div at bounding box center [1004, 280] width 250 height 555
drag, startPoint x: 1022, startPoint y: 387, endPoint x: 1071, endPoint y: 275, distance: 122.5
click at [1071, 275] on div at bounding box center [1004, 280] width 250 height 555
drag, startPoint x: 1104, startPoint y: 396, endPoint x: 1115, endPoint y: 282, distance: 114.5
click at [1115, 282] on div at bounding box center [1004, 280] width 250 height 555
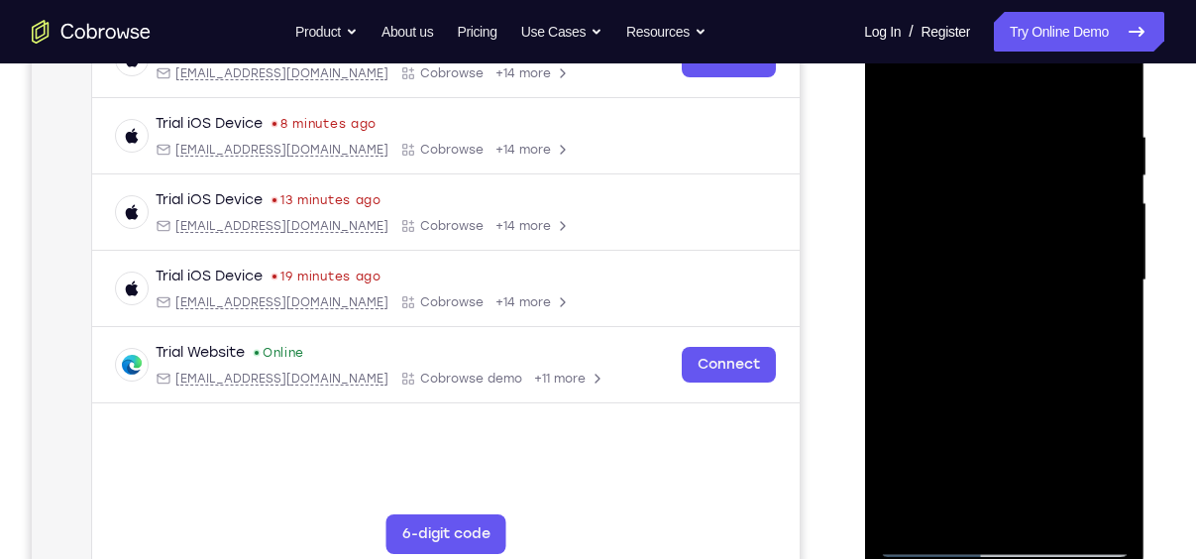
drag, startPoint x: 1070, startPoint y: 388, endPoint x: 1100, endPoint y: 194, distance: 196.5
click at [1100, 194] on div at bounding box center [1004, 280] width 250 height 555
click at [897, 76] on div at bounding box center [1004, 280] width 250 height 555
click at [995, 310] on div at bounding box center [1004, 280] width 250 height 555
click at [887, 84] on div at bounding box center [1004, 280] width 250 height 555
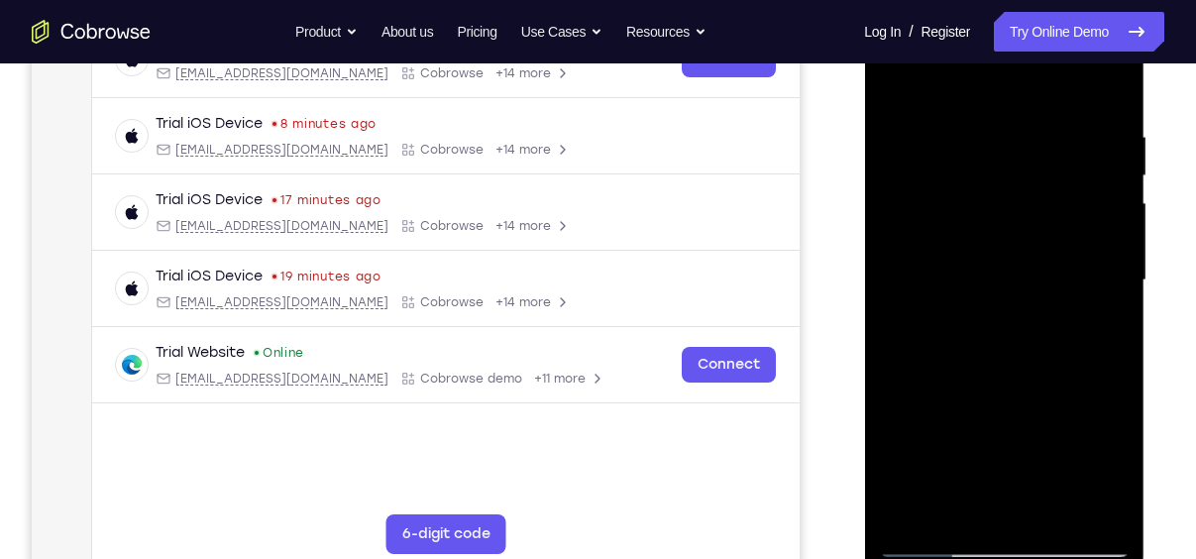
click at [887, 84] on div at bounding box center [1004, 280] width 250 height 555
click at [976, 131] on div at bounding box center [1004, 280] width 250 height 555
drag, startPoint x: 1089, startPoint y: 154, endPoint x: 596, endPoint y: 181, distance: 494.3
click at [864, 181] on html "Online web based iOS Simulators and Android Emulators. Run iPhone, iPad, Mobile…" at bounding box center [1005, 285] width 282 height 595
click at [1097, 314] on div at bounding box center [1004, 280] width 250 height 555
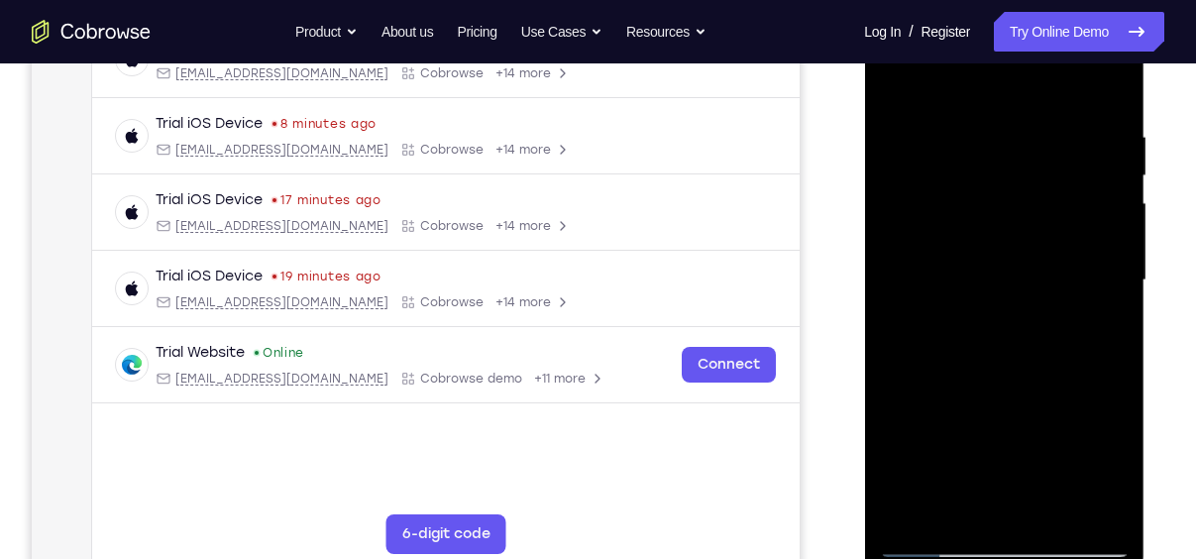
drag, startPoint x: 1092, startPoint y: 255, endPoint x: 768, endPoint y: 269, distance: 324.4
click at [864, 269] on html "Online web based iOS Simulators and Android Emulators. Run iPhone, iPad, Mobile…" at bounding box center [1005, 285] width 282 height 595
drag, startPoint x: 1100, startPoint y: 256, endPoint x: 746, endPoint y: 252, distance: 353.8
click at [864, 252] on html "Online web based iOS Simulators and Android Emulators. Run iPhone, iPad, Mobile…" at bounding box center [1005, 285] width 282 height 595
drag, startPoint x: 1079, startPoint y: 279, endPoint x: 681, endPoint y: 255, distance: 399.1
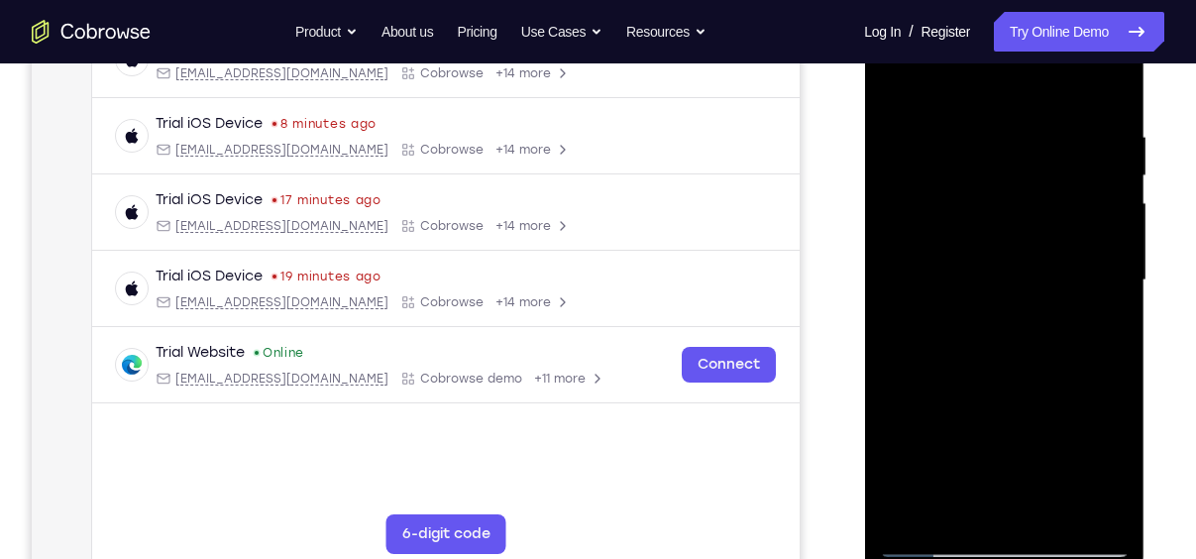
click at [864, 255] on html "Online web based iOS Simulators and Android Emulators. Run iPhone, iPad, Mobile…" at bounding box center [1005, 285] width 282 height 595
click at [1103, 94] on div at bounding box center [1004, 280] width 250 height 555
click at [1058, 516] on div at bounding box center [1004, 280] width 250 height 555
drag, startPoint x: 1041, startPoint y: 459, endPoint x: 1071, endPoint y: 257, distance: 204.5
click at [1071, 257] on div at bounding box center [1004, 280] width 250 height 555
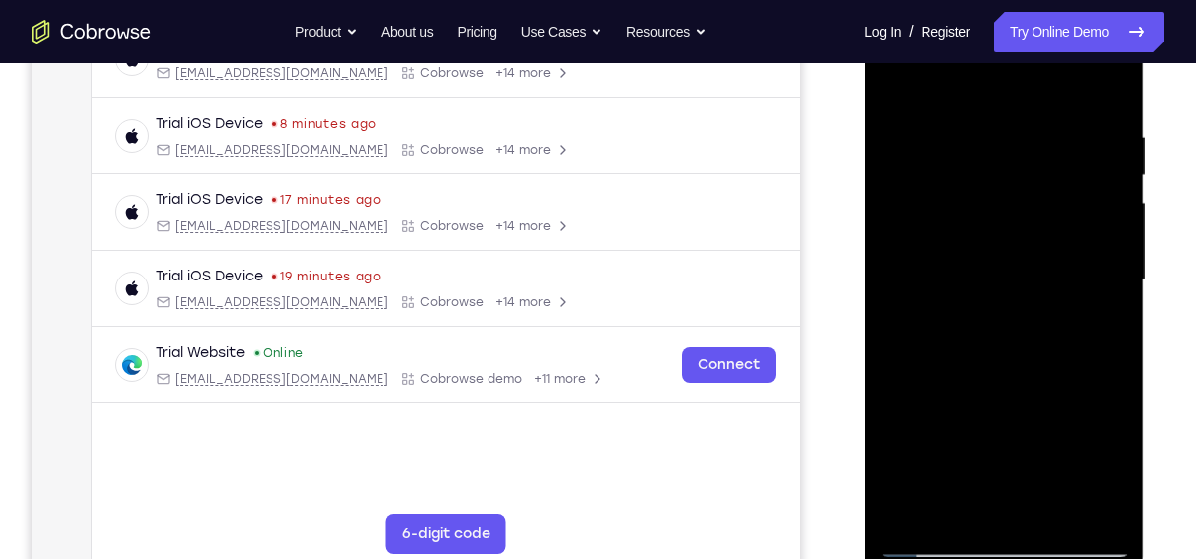
drag, startPoint x: 1042, startPoint y: 502, endPoint x: 1062, endPoint y: 263, distance: 240.7
click at [1062, 263] on div at bounding box center [1004, 280] width 250 height 555
drag, startPoint x: 1037, startPoint y: 450, endPoint x: 1072, endPoint y: 243, distance: 210.2
click at [1072, 243] on div at bounding box center [1004, 280] width 250 height 555
drag, startPoint x: 1027, startPoint y: 513, endPoint x: 1075, endPoint y: 258, distance: 260.2
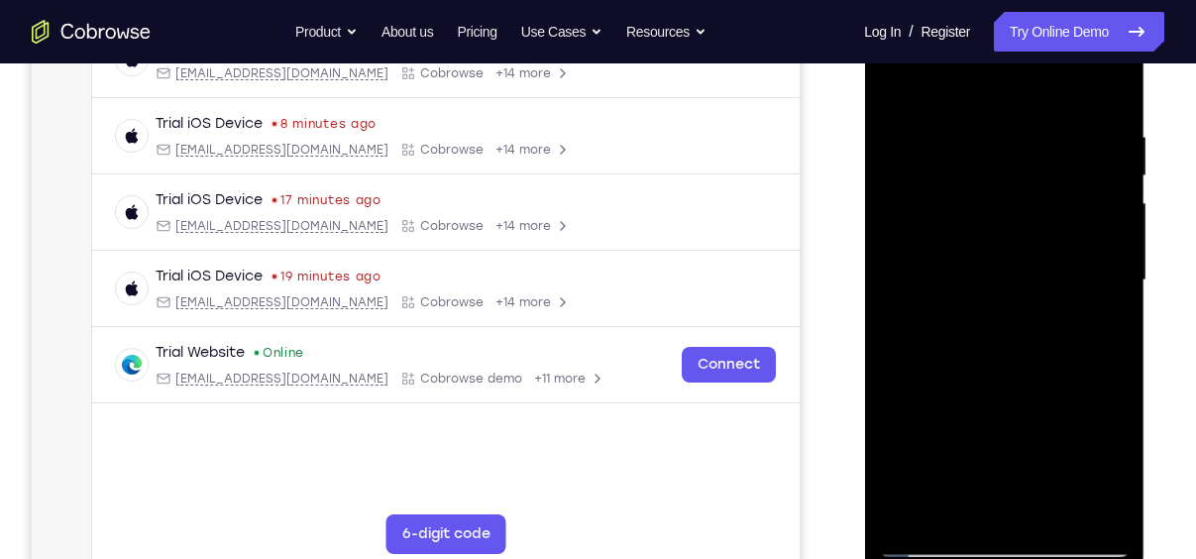
click at [1075, 258] on div at bounding box center [1004, 280] width 250 height 555
drag, startPoint x: 1013, startPoint y: 415, endPoint x: 1006, endPoint y: 609, distance: 194.4
click at [1006, 558] on html "Online web based iOS Simulators and Android Emulators. Run iPhone, iPad, Mobile…" at bounding box center [1005, 285] width 282 height 595
drag, startPoint x: 1043, startPoint y: 296, endPoint x: 1058, endPoint y: 609, distance: 313.6
click at [1058, 558] on html "Online web based iOS Simulators and Android Emulators. Run iPhone, iPad, Mobile…" at bounding box center [1005, 285] width 282 height 595
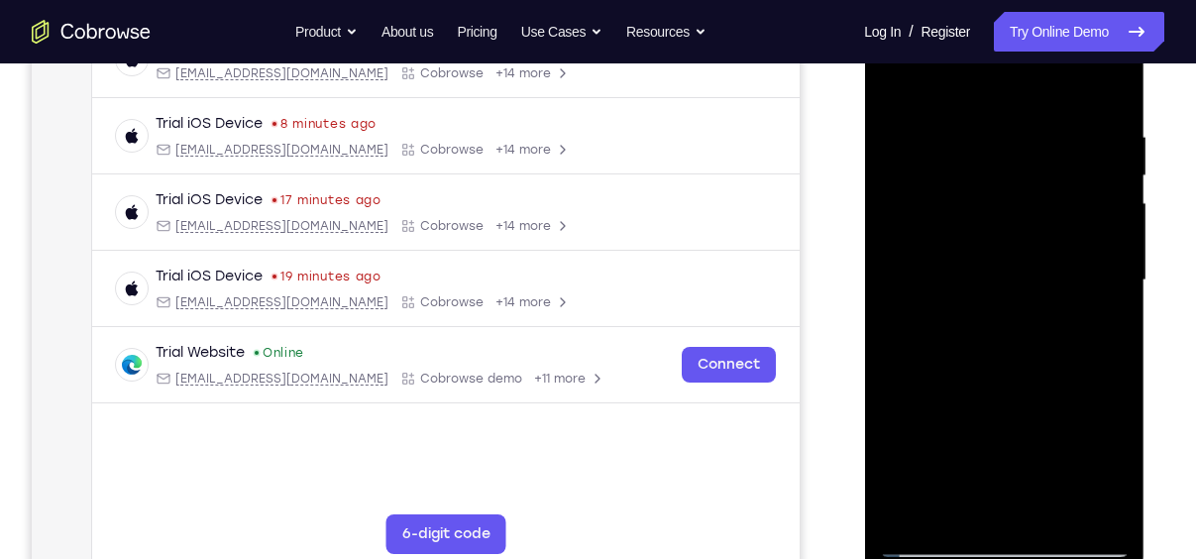
drag, startPoint x: 1060, startPoint y: 284, endPoint x: 1036, endPoint y: 609, distance: 326.0
click at [1036, 558] on html "Online web based iOS Simulators and Android Emulators. Run iPhone, iPad, Mobile…" at bounding box center [1005, 285] width 282 height 595
drag, startPoint x: 1060, startPoint y: 278, endPoint x: 1070, endPoint y: 540, distance: 261.8
click at [1070, 540] on div at bounding box center [1004, 280] width 250 height 555
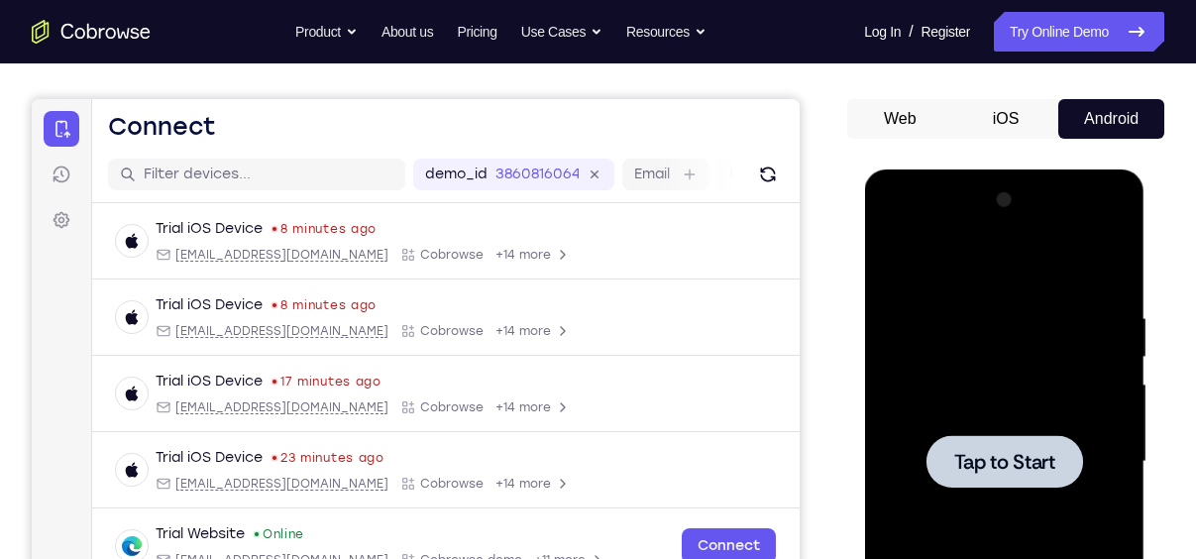
scroll to position [156, 0]
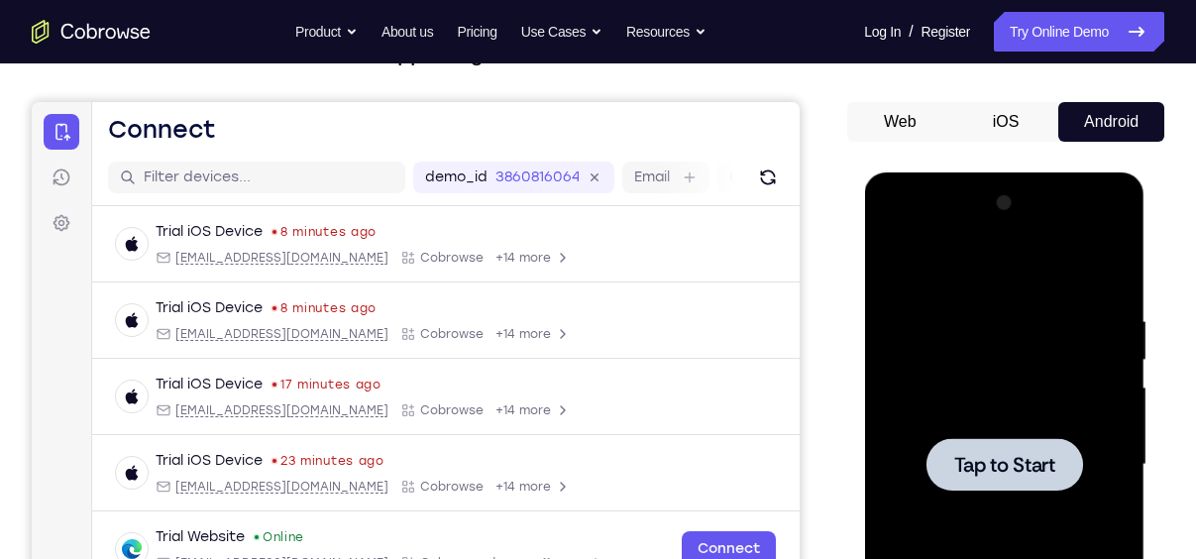
click at [1015, 115] on button "iOS" at bounding box center [1006, 122] width 106 height 40
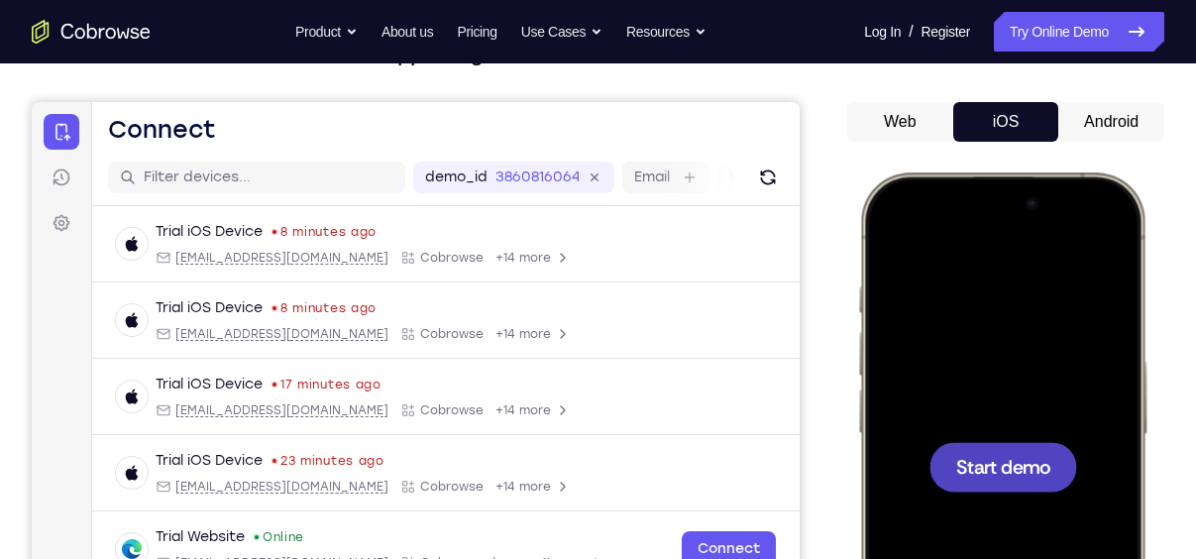
click at [1000, 473] on span "Start demo" at bounding box center [1003, 466] width 94 height 19
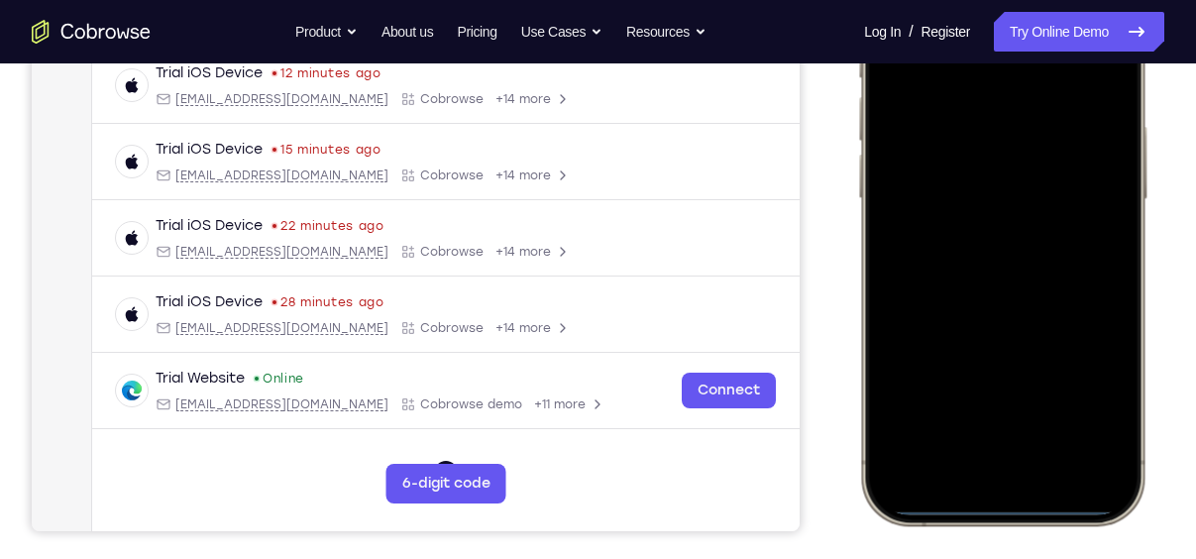
scroll to position [393, 0]
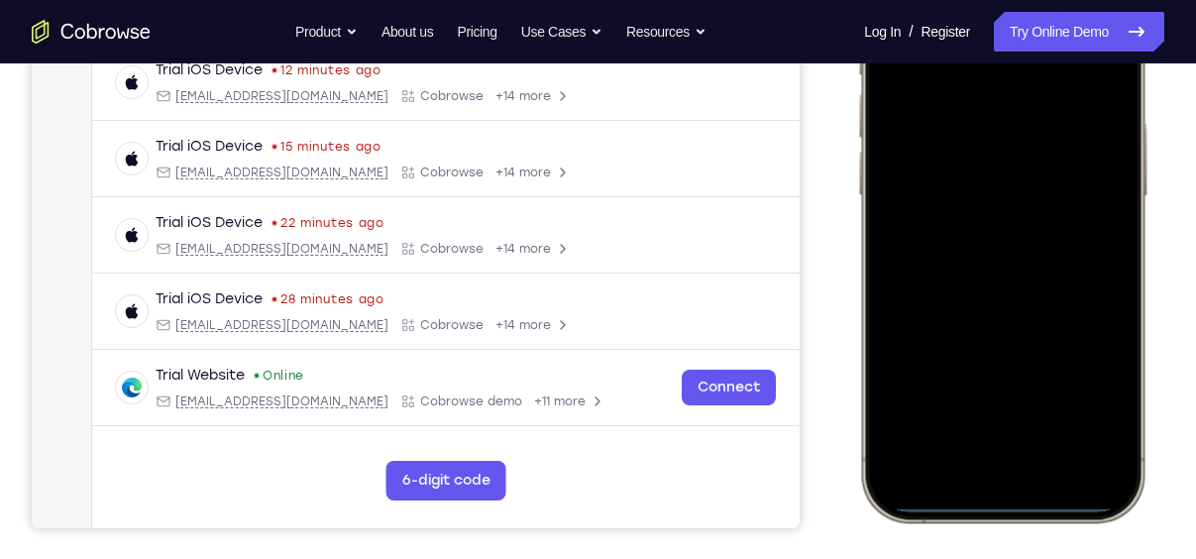
click at [986, 469] on div at bounding box center [1002, 228] width 261 height 566
click at [1010, 436] on div at bounding box center [1002, 228] width 261 height 566
click at [946, 200] on div at bounding box center [1002, 228] width 261 height 566
click at [979, 261] on div at bounding box center [1002, 228] width 261 height 566
click at [991, 273] on div at bounding box center [1002, 228] width 261 height 566
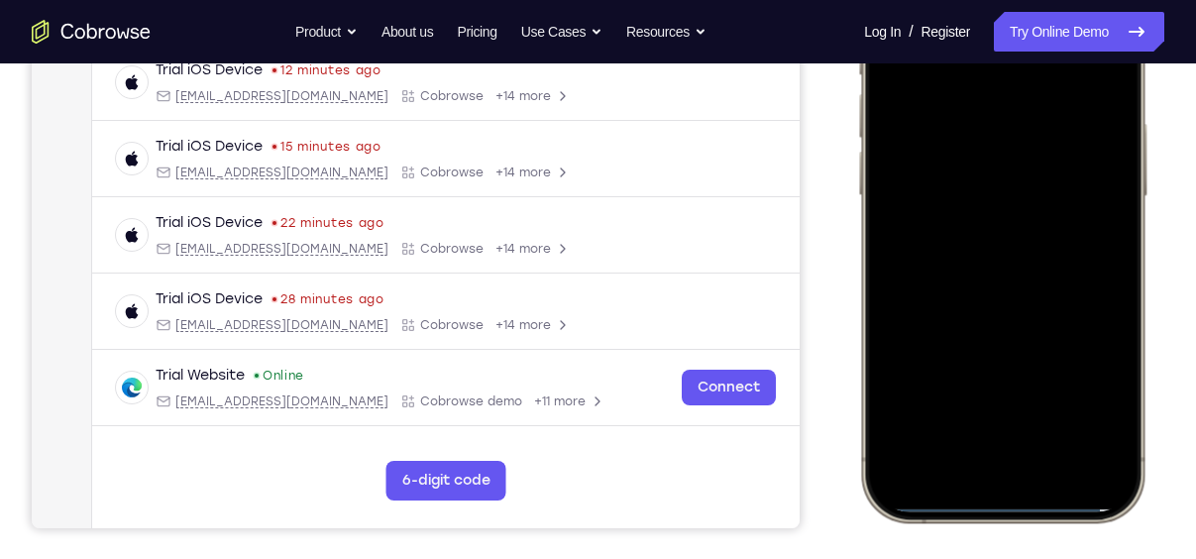
click at [1004, 109] on div at bounding box center [1002, 228] width 261 height 566
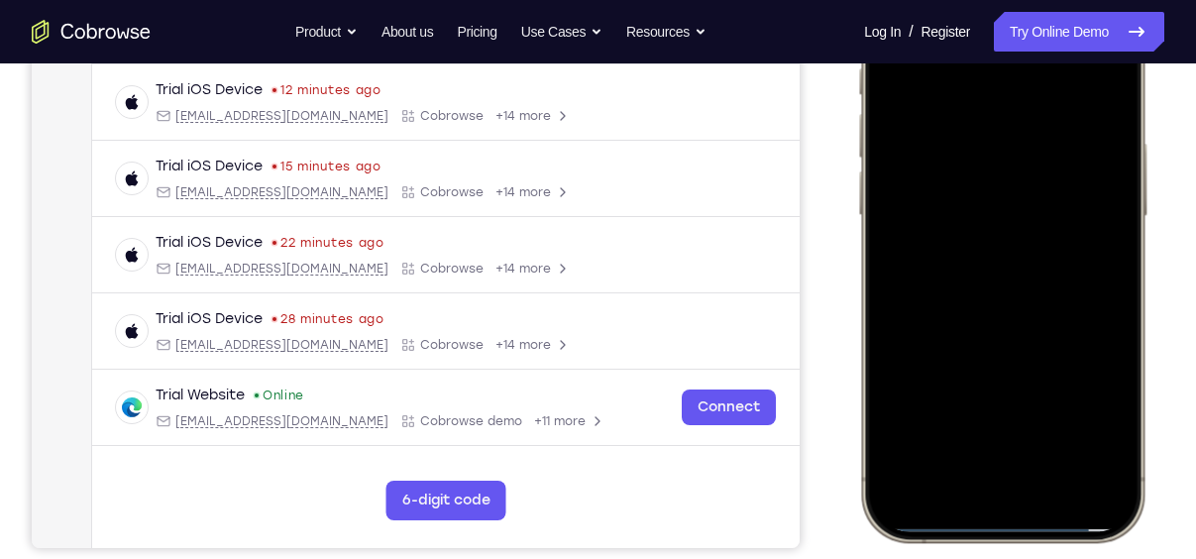
scroll to position [373, 0]
click at [996, 136] on div at bounding box center [1002, 249] width 261 height 566
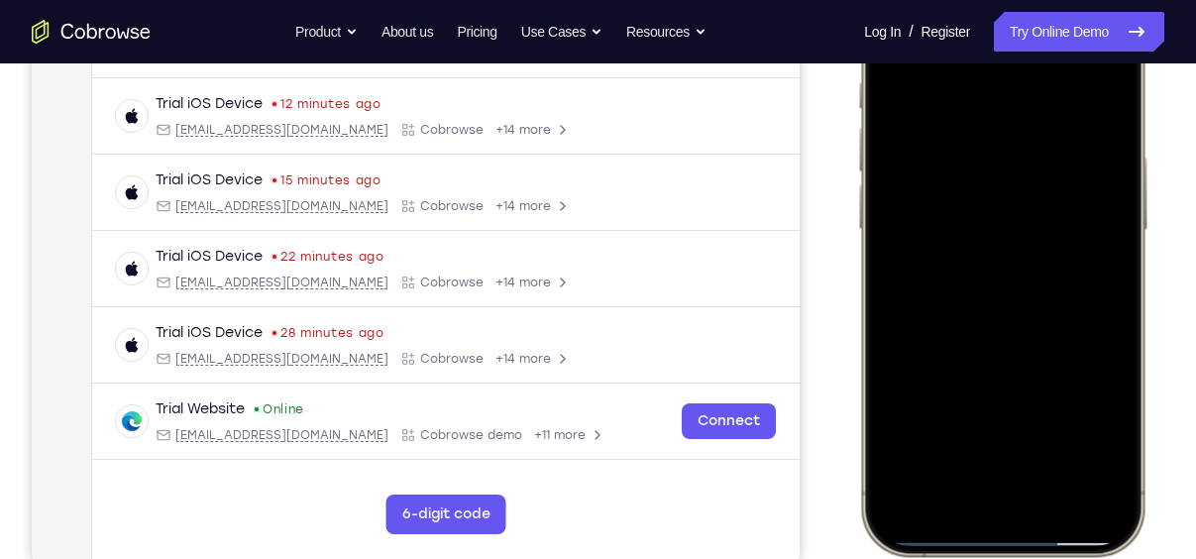
scroll to position [357, 0]
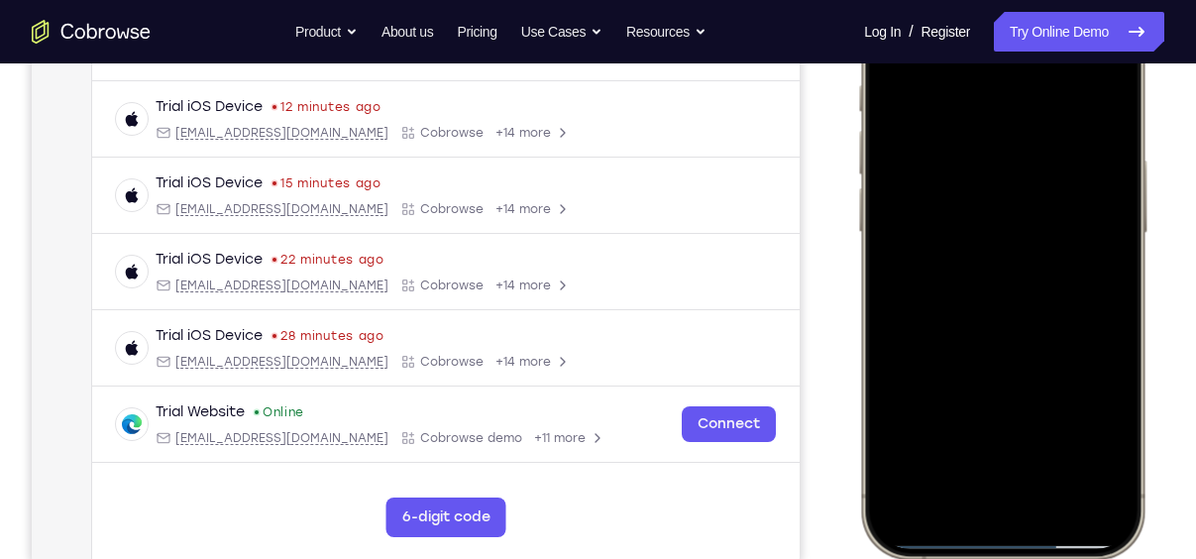
click at [1020, 359] on div at bounding box center [1002, 265] width 261 height 566
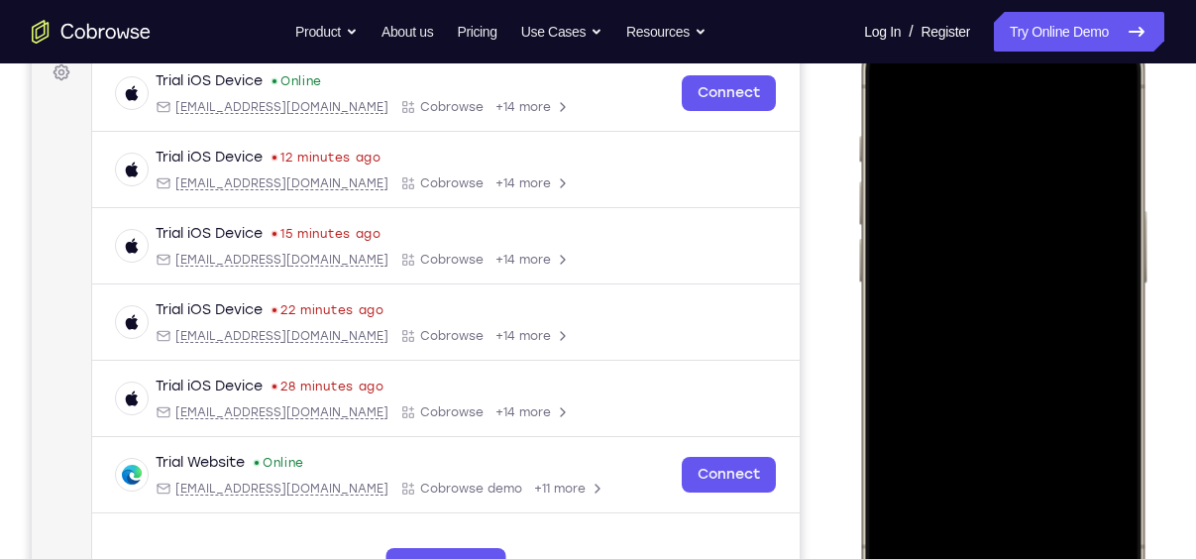
scroll to position [305, 0]
click at [1022, 280] on div at bounding box center [1002, 317] width 261 height 566
click at [1055, 498] on div at bounding box center [1002, 317] width 261 height 566
click at [1040, 306] on div at bounding box center [1002, 317] width 261 height 566
click at [1006, 362] on div at bounding box center [1002, 317] width 261 height 566
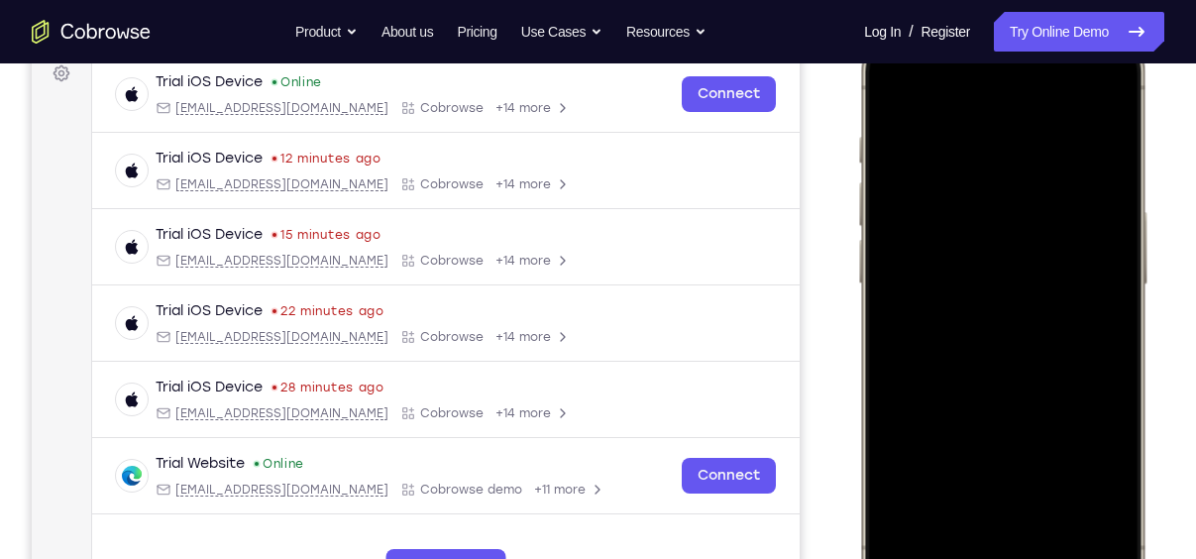
click at [889, 93] on div at bounding box center [1002, 317] width 261 height 566
drag, startPoint x: 1024, startPoint y: 425, endPoint x: 1074, endPoint y: 198, distance: 232.5
click at [1074, 198] on div at bounding box center [1002, 317] width 261 height 566
drag, startPoint x: 1063, startPoint y: 416, endPoint x: 1103, endPoint y: 279, distance: 142.4
click at [1103, 279] on div at bounding box center [1002, 317] width 261 height 566
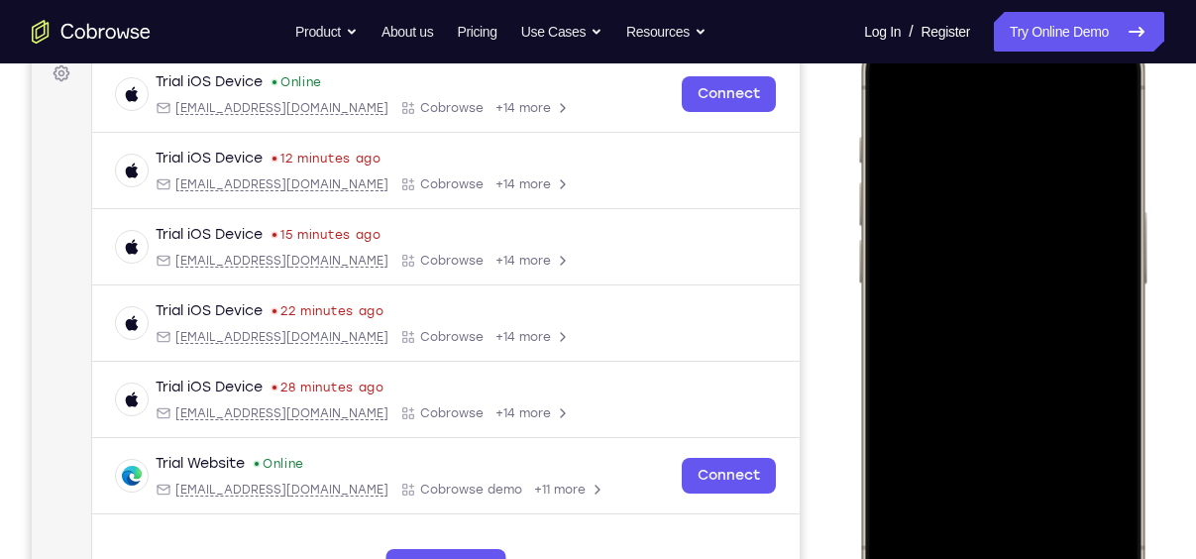
drag, startPoint x: 1069, startPoint y: 481, endPoint x: 1053, endPoint y: 246, distance: 235.4
click at [1053, 246] on div at bounding box center [1002, 317] width 261 height 566
drag, startPoint x: 1082, startPoint y: 462, endPoint x: 1087, endPoint y: 254, distance: 208.2
click at [1087, 254] on div at bounding box center [1002, 317] width 261 height 566
drag, startPoint x: 1053, startPoint y: 462, endPoint x: 1073, endPoint y: 295, distance: 167.7
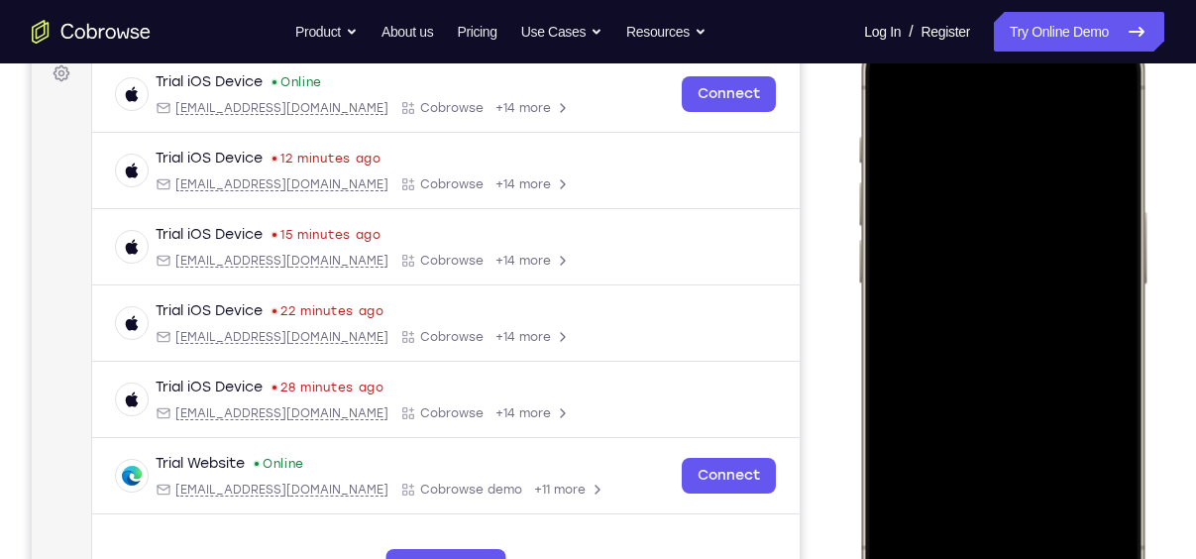
click at [1073, 295] on div at bounding box center [1002, 317] width 261 height 566
drag, startPoint x: 1079, startPoint y: 468, endPoint x: 1085, endPoint y: 252, distance: 216.1
click at [1085, 252] on div at bounding box center [1002, 317] width 261 height 566
drag, startPoint x: 1071, startPoint y: 458, endPoint x: 1077, endPoint y: 259, distance: 199.3
click at [1077, 259] on div at bounding box center [1002, 317] width 261 height 566
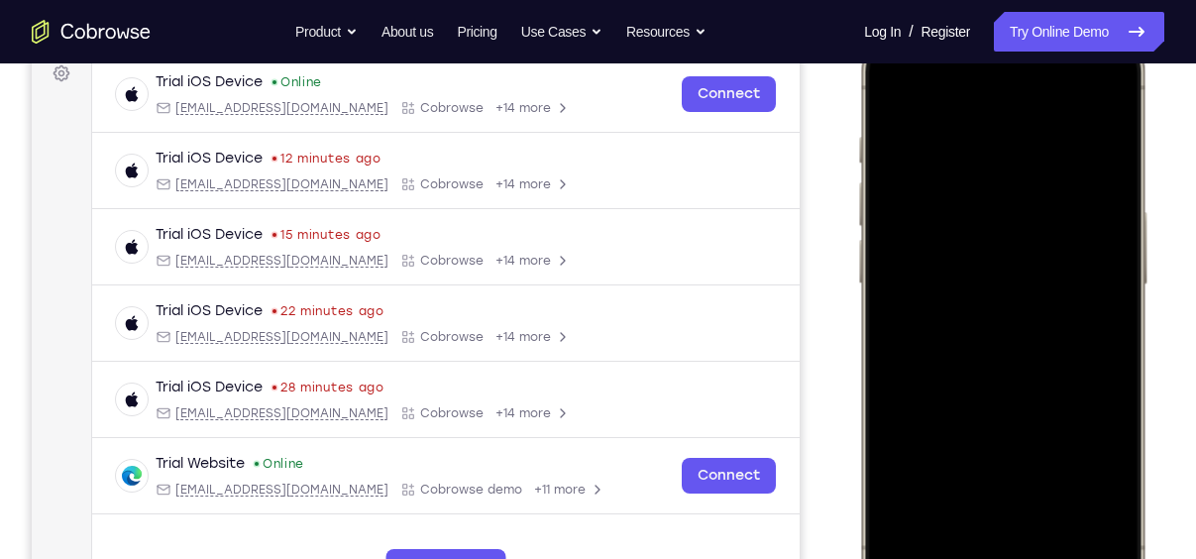
drag, startPoint x: 1083, startPoint y: 482, endPoint x: 1111, endPoint y: 295, distance: 188.4
click at [1111, 295] on div at bounding box center [1002, 317] width 261 height 566
drag, startPoint x: 1099, startPoint y: 478, endPoint x: 1105, endPoint y: 301, distance: 176.5
click at [1105, 301] on div at bounding box center [1002, 317] width 261 height 566
drag, startPoint x: 1097, startPoint y: 479, endPoint x: 1107, endPoint y: 277, distance: 201.4
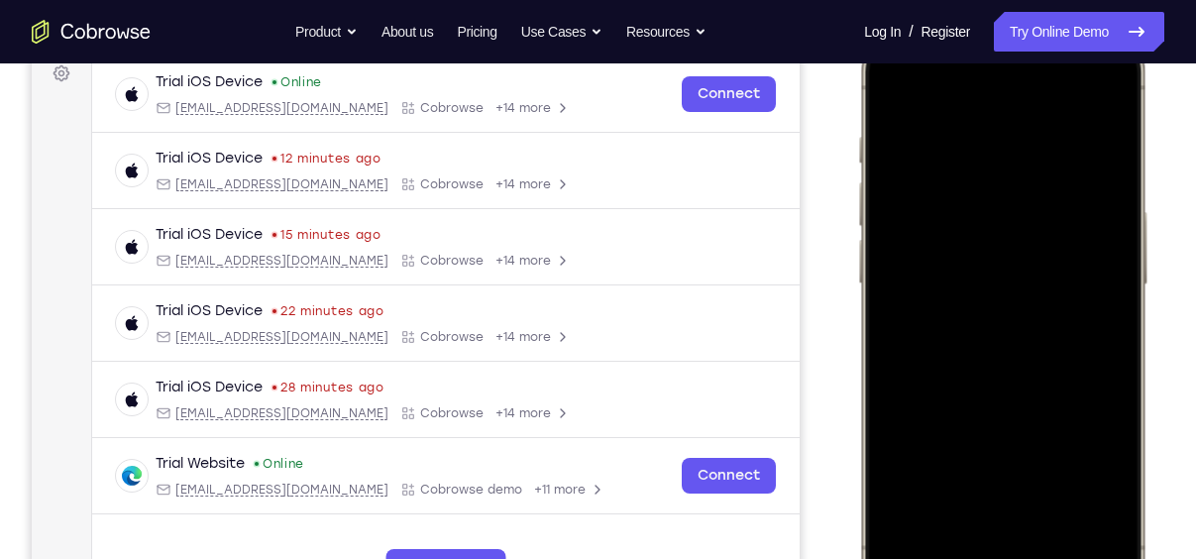
click at [1107, 277] on div at bounding box center [1002, 317] width 261 height 566
drag, startPoint x: 1087, startPoint y: 460, endPoint x: 1108, endPoint y: 256, distance: 205.2
click at [1108, 256] on div at bounding box center [1002, 317] width 261 height 566
drag, startPoint x: 1095, startPoint y: 462, endPoint x: 1117, endPoint y: 256, distance: 207.3
click at [1117, 256] on div at bounding box center [1002, 317] width 261 height 566
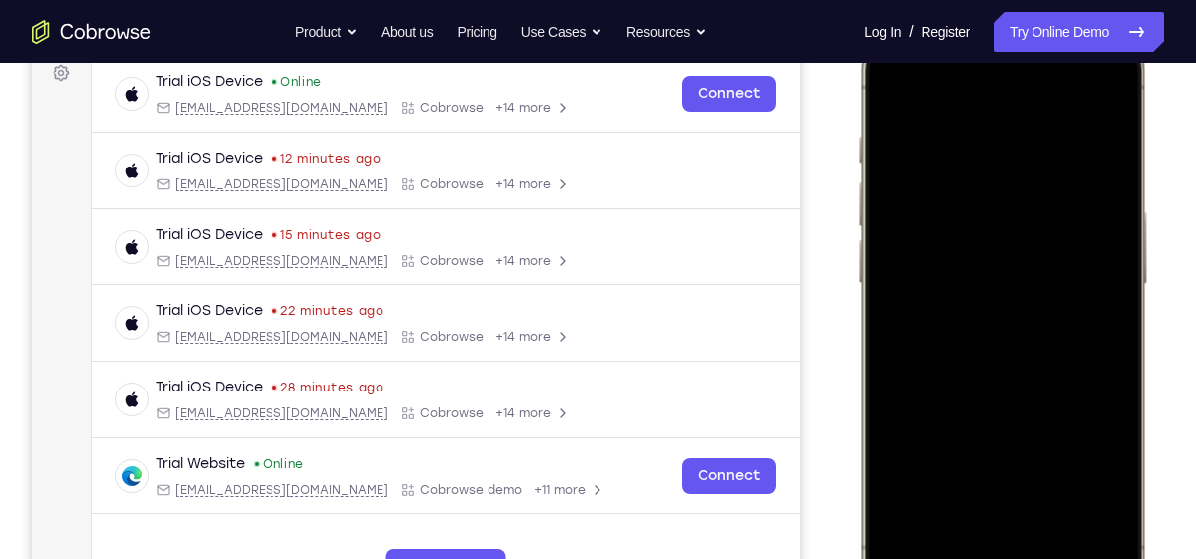
drag, startPoint x: 1081, startPoint y: 462, endPoint x: 1095, endPoint y: 255, distance: 207.6
click at [1095, 255] on div at bounding box center [1002, 317] width 261 height 566
drag, startPoint x: 1055, startPoint y: 445, endPoint x: 1067, endPoint y: 183, distance: 261.9
click at [1067, 183] on div at bounding box center [1002, 317] width 261 height 566
drag, startPoint x: 1054, startPoint y: 478, endPoint x: 1085, endPoint y: 270, distance: 210.4
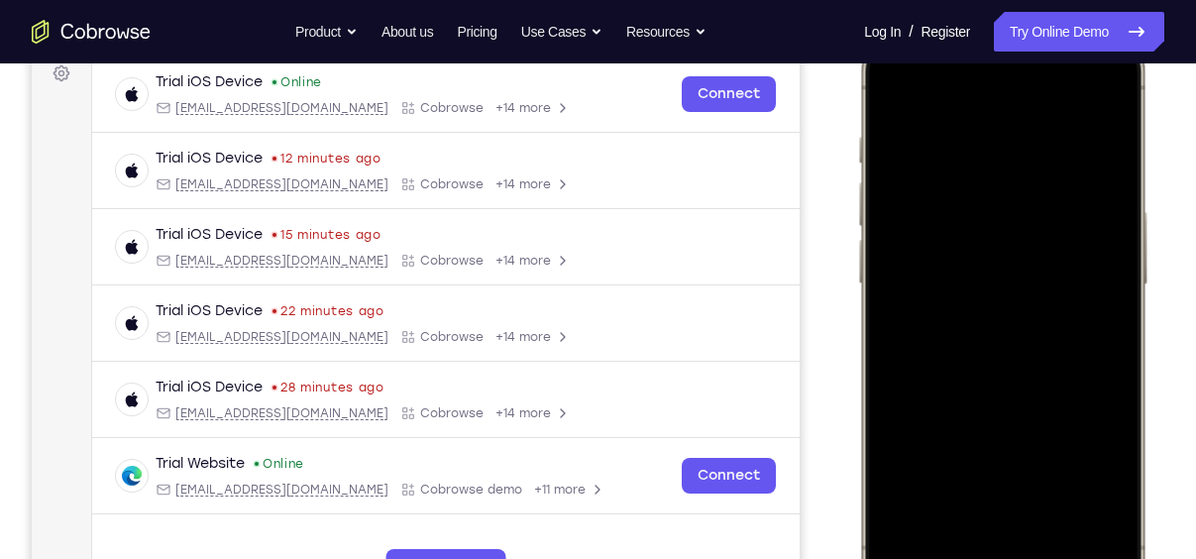
click at [1085, 270] on div at bounding box center [1002, 317] width 261 height 566
drag, startPoint x: 1071, startPoint y: 466, endPoint x: 1081, endPoint y: 277, distance: 188.5
click at [1081, 277] on div at bounding box center [1002, 317] width 261 height 566
drag, startPoint x: 1033, startPoint y: 444, endPoint x: 1040, endPoint y: 272, distance: 172.6
click at [1040, 272] on div at bounding box center [1002, 317] width 261 height 566
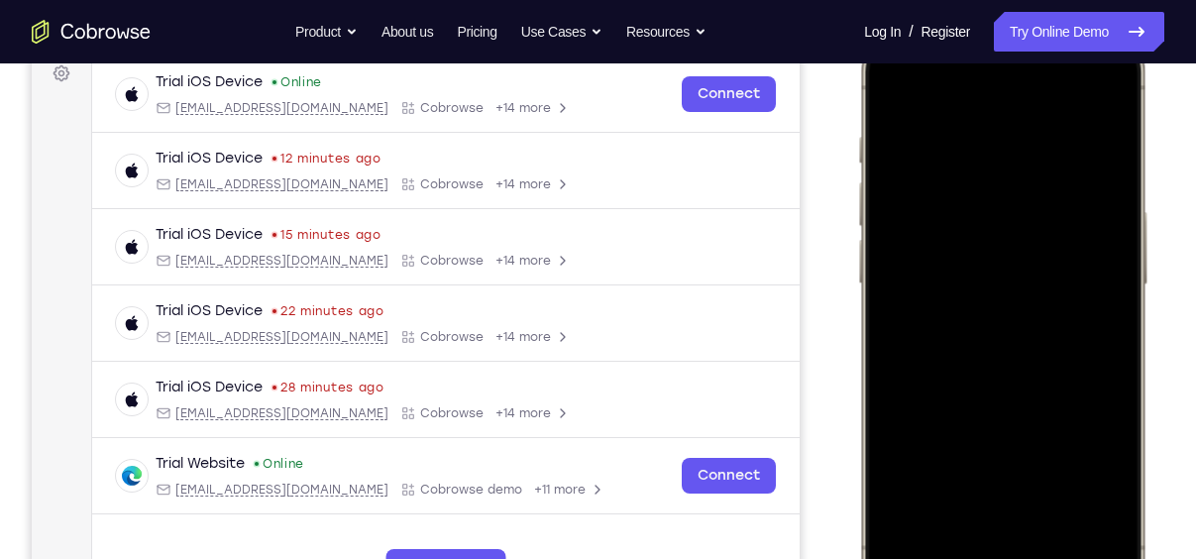
drag, startPoint x: 1038, startPoint y: 407, endPoint x: 1038, endPoint y: 277, distance: 129.8
click at [1038, 277] on div at bounding box center [1002, 317] width 261 height 566
drag, startPoint x: 1049, startPoint y: 447, endPoint x: 1055, endPoint y: 271, distance: 176.5
click at [1055, 271] on div at bounding box center [1002, 317] width 261 height 566
drag, startPoint x: 1057, startPoint y: 454, endPoint x: 1074, endPoint y: 273, distance: 182.1
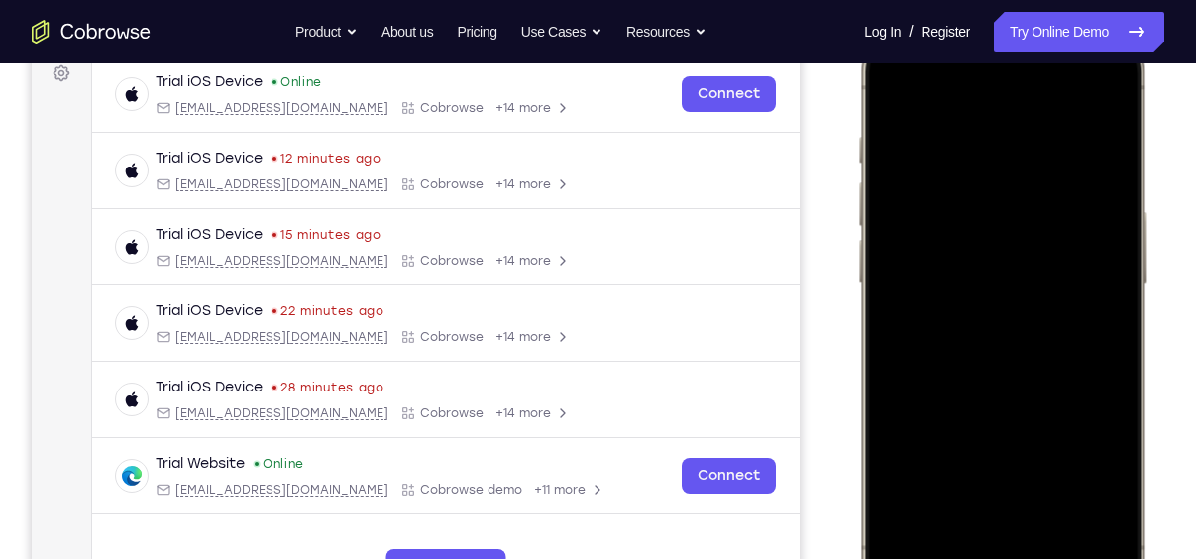
click at [1074, 273] on div at bounding box center [1002, 317] width 261 height 566
drag, startPoint x: 1050, startPoint y: 457, endPoint x: 1067, endPoint y: 297, distance: 160.4
click at [1067, 297] on div at bounding box center [1002, 317] width 261 height 566
drag, startPoint x: 1045, startPoint y: 473, endPoint x: 1063, endPoint y: 251, distance: 222.7
click at [1063, 251] on div at bounding box center [1002, 317] width 261 height 566
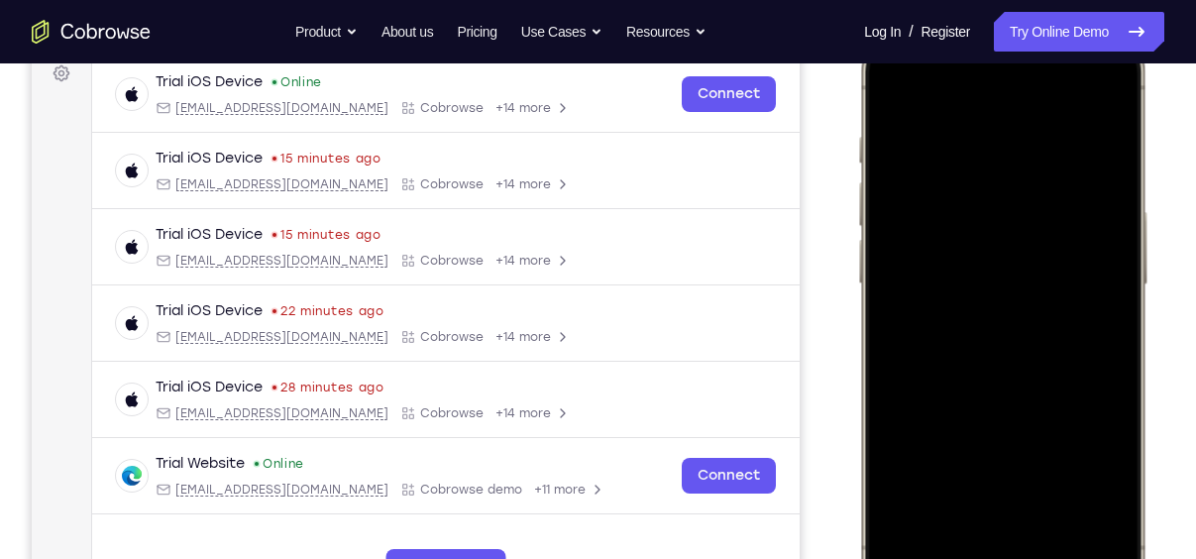
drag, startPoint x: 1028, startPoint y: 466, endPoint x: 1046, endPoint y: 294, distance: 172.5
click at [1046, 294] on div at bounding box center [1002, 317] width 261 height 566
drag, startPoint x: 1037, startPoint y: 449, endPoint x: 1063, endPoint y: 295, distance: 155.9
click at [1063, 295] on div at bounding box center [1002, 317] width 261 height 566
drag, startPoint x: 1045, startPoint y: 439, endPoint x: 1064, endPoint y: 264, distance: 176.4
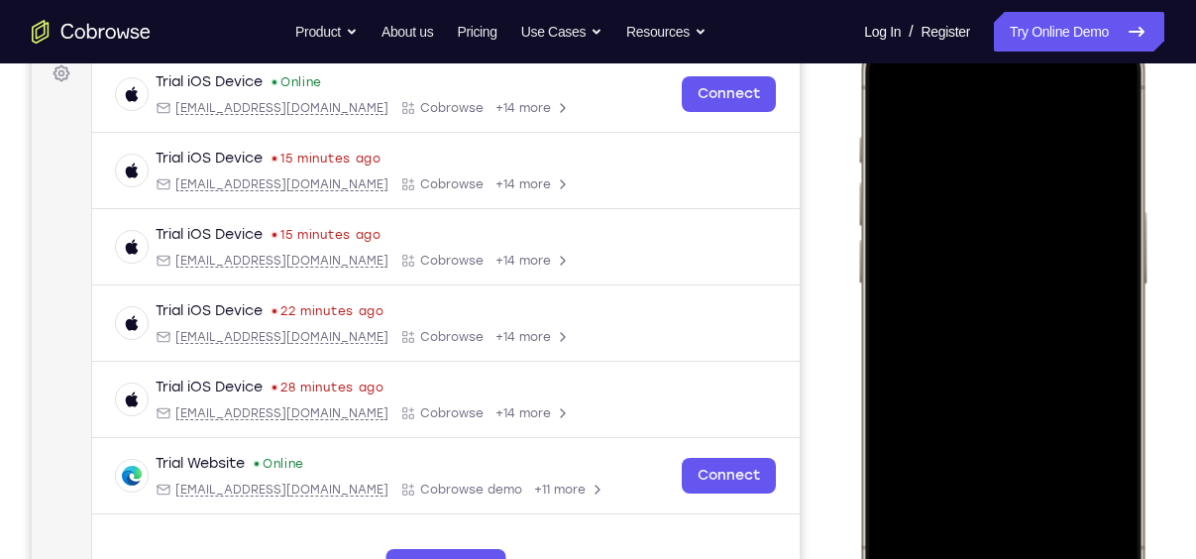
click at [1064, 264] on div at bounding box center [1002, 317] width 261 height 566
drag, startPoint x: 1053, startPoint y: 355, endPoint x: 1059, endPoint y: 228, distance: 127.0
click at [1059, 228] on div at bounding box center [1002, 317] width 261 height 566
click at [1002, 433] on div at bounding box center [1002, 317] width 261 height 566
drag, startPoint x: 902, startPoint y: 232, endPoint x: 929, endPoint y: 443, distance: 212.8
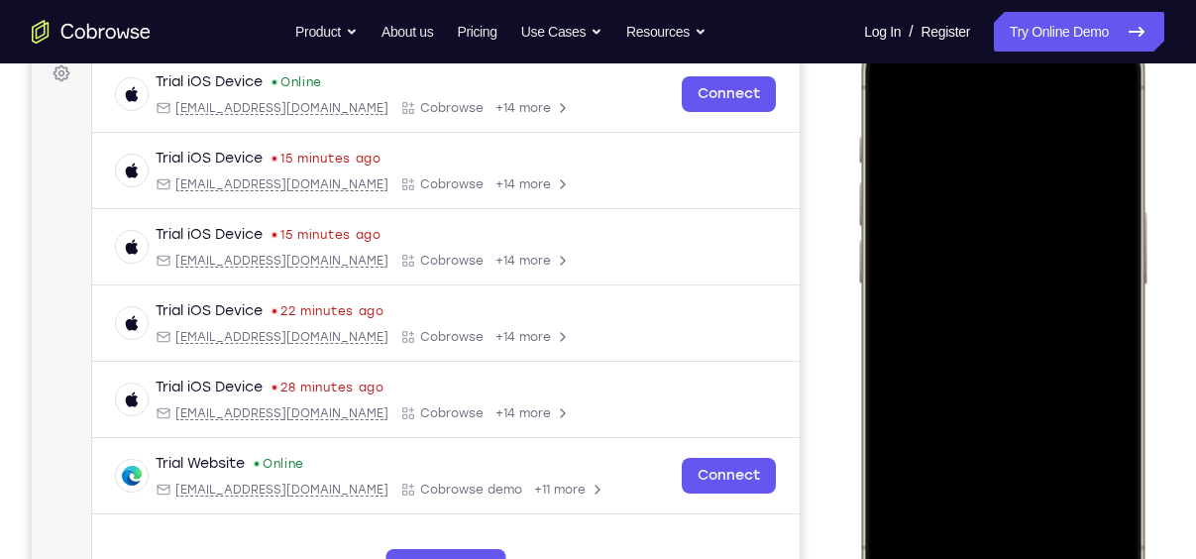
click at [929, 443] on div at bounding box center [1002, 317] width 261 height 566
drag, startPoint x: 925, startPoint y: 260, endPoint x: 1037, endPoint y: -103, distance: 379.6
click at [1037, 23] on html "Online web based iOS Simulators and Android Emulators. Run iPhone, iPad, Mobile…" at bounding box center [1005, 320] width 297 height 595
drag, startPoint x: 952, startPoint y: 307, endPoint x: 996, endPoint y: -103, distance: 412.6
click at [996, 23] on html "Online web based iOS Simulators and Android Emulators. Run iPhone, iPad, Mobile…" at bounding box center [1005, 320] width 297 height 595
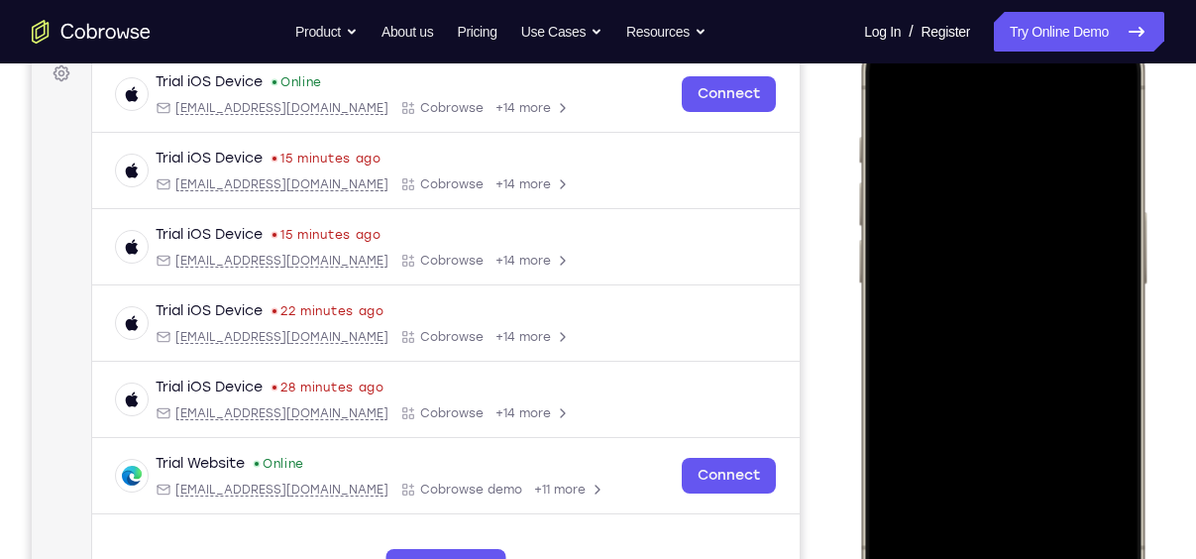
drag, startPoint x: 966, startPoint y: 325, endPoint x: 970, endPoint y: 30, distance: 295.3
click at [970, 30] on div at bounding box center [1002, 317] width 291 height 589
click at [898, 91] on div at bounding box center [1002, 317] width 261 height 566
drag, startPoint x: 1059, startPoint y: 476, endPoint x: 1081, endPoint y: 254, distance: 223.0
click at [1081, 254] on div at bounding box center [1002, 317] width 261 height 566
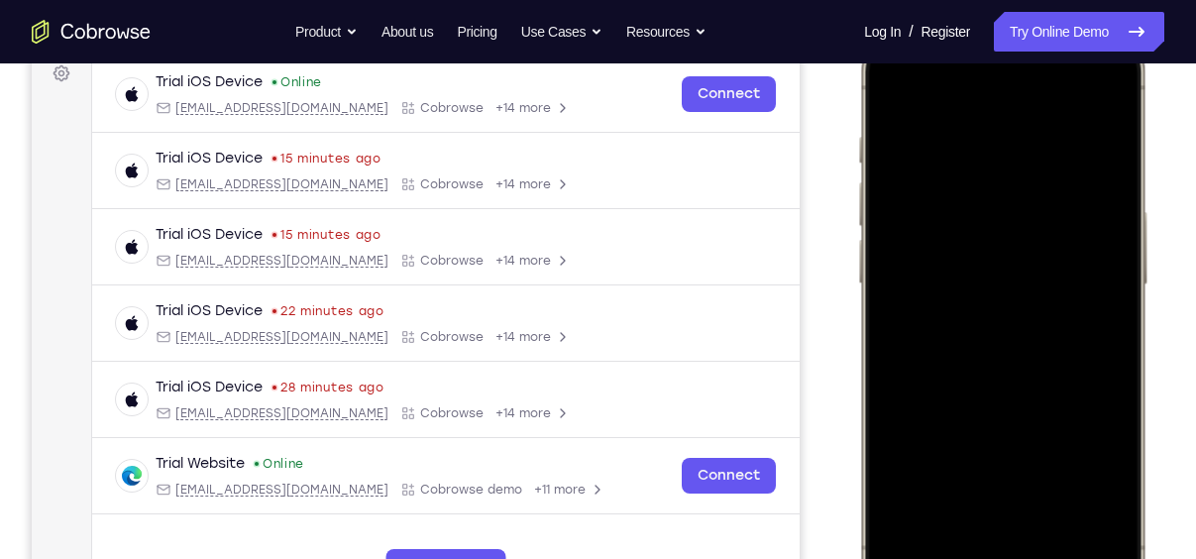
drag, startPoint x: 1057, startPoint y: 470, endPoint x: 1083, endPoint y: 254, distance: 217.6
click at [1083, 254] on div at bounding box center [1002, 317] width 261 height 566
drag, startPoint x: 1061, startPoint y: 468, endPoint x: 1101, endPoint y: 227, distance: 244.1
click at [1101, 227] on div at bounding box center [1002, 317] width 261 height 566
drag, startPoint x: 1058, startPoint y: 474, endPoint x: 1088, endPoint y: 220, distance: 255.4
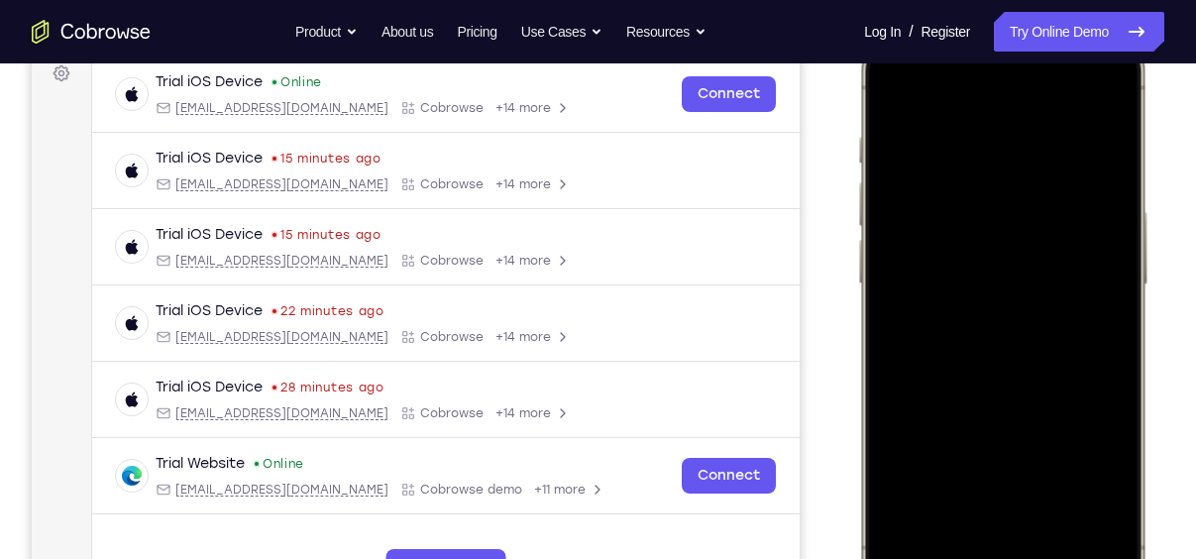
click at [1088, 220] on div at bounding box center [1002, 317] width 261 height 566
drag, startPoint x: 1053, startPoint y: 477, endPoint x: 1105, endPoint y: 168, distance: 312.5
click at [1105, 168] on div at bounding box center [1002, 317] width 261 height 566
click at [895, 87] on div at bounding box center [1002, 317] width 261 height 566
click at [1100, 532] on div at bounding box center [1002, 317] width 261 height 566
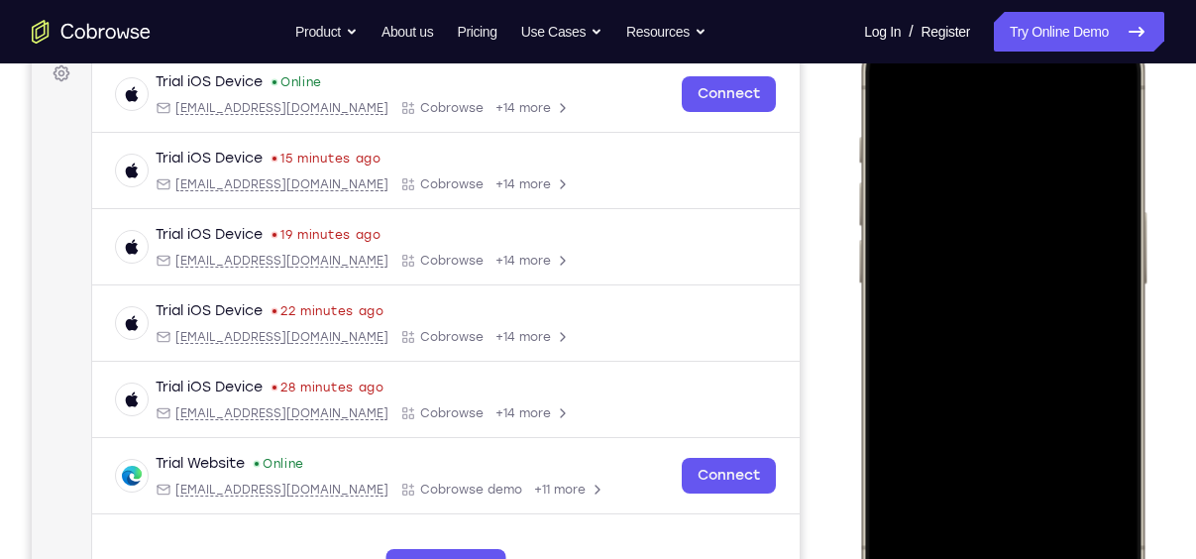
click at [1048, 492] on div at bounding box center [1002, 317] width 261 height 566
click at [1014, 293] on div at bounding box center [1002, 317] width 261 height 566
click at [974, 480] on div at bounding box center [1002, 317] width 261 height 566
click at [1100, 482] on div at bounding box center [1002, 317] width 261 height 566
click at [998, 482] on div at bounding box center [1002, 317] width 261 height 566
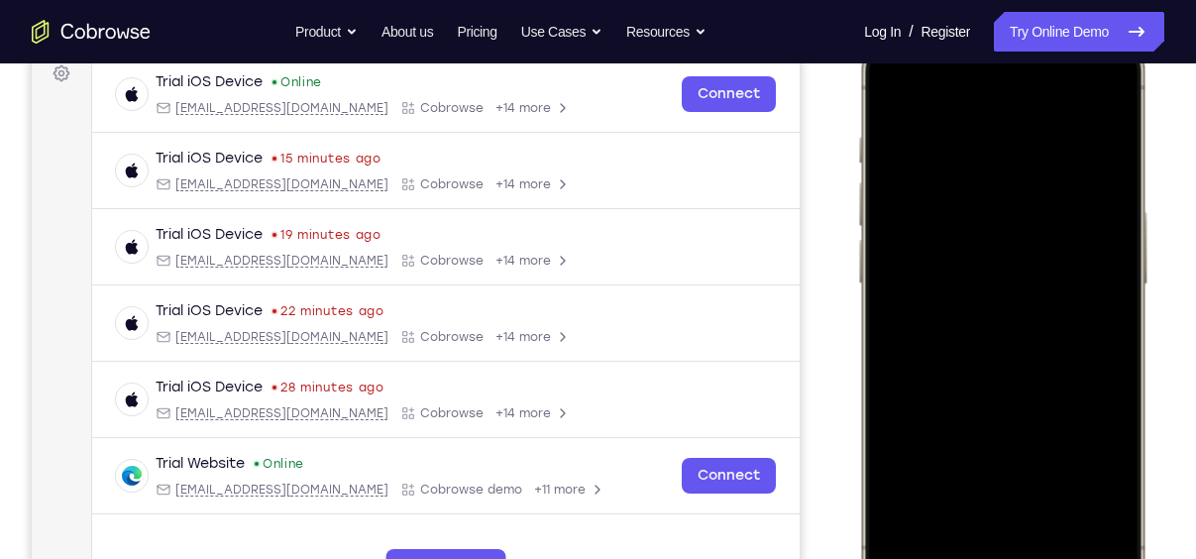
click at [984, 480] on div at bounding box center [1002, 317] width 261 height 566
click at [1004, 484] on div at bounding box center [1002, 317] width 261 height 566
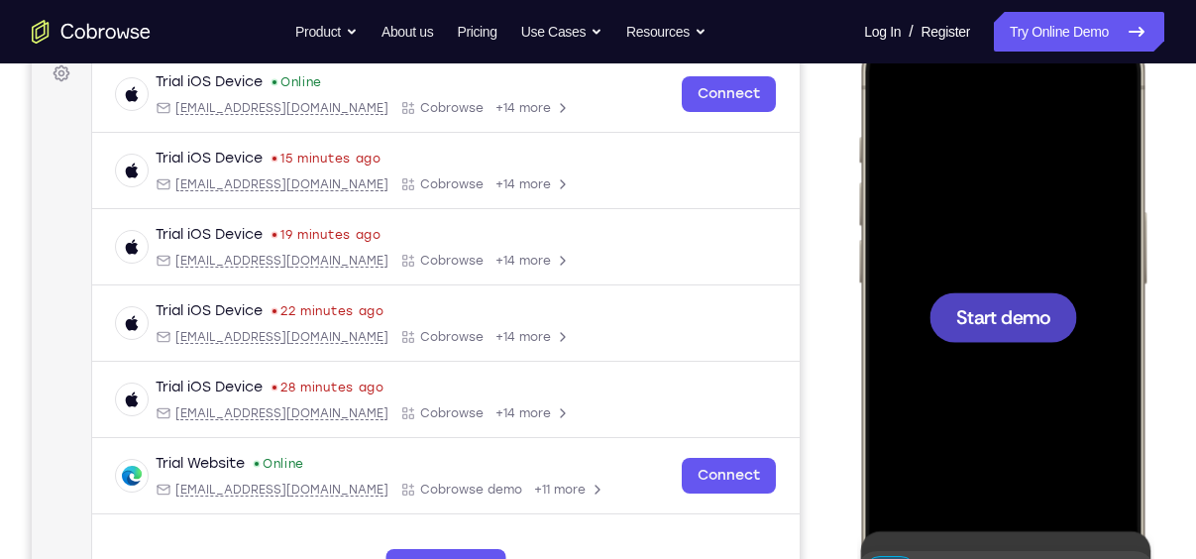
click at [1032, 337] on div at bounding box center [1004, 317] width 148 height 50
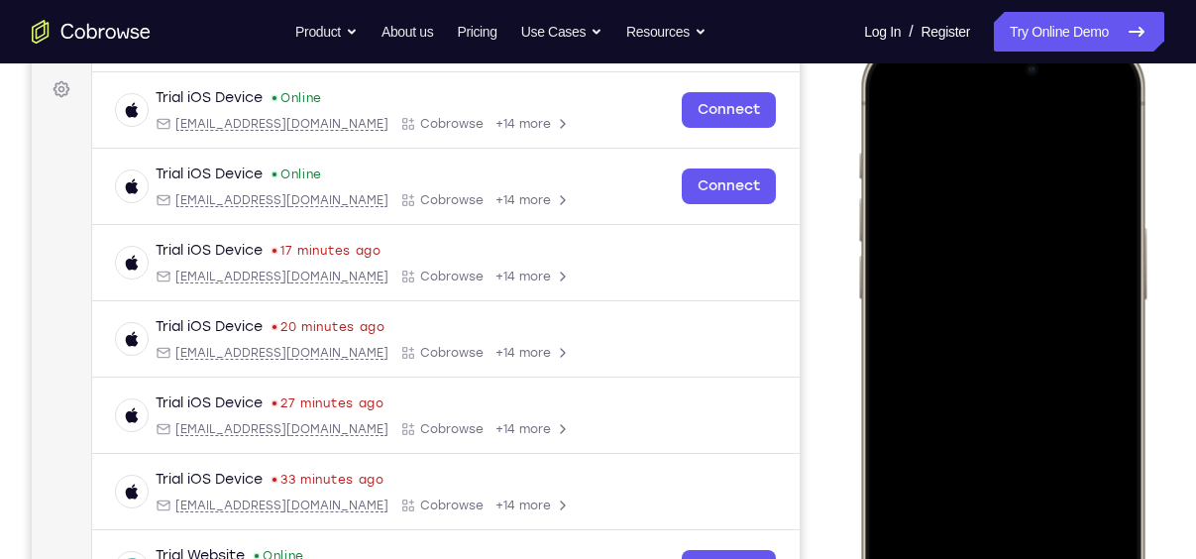
scroll to position [385, 0]
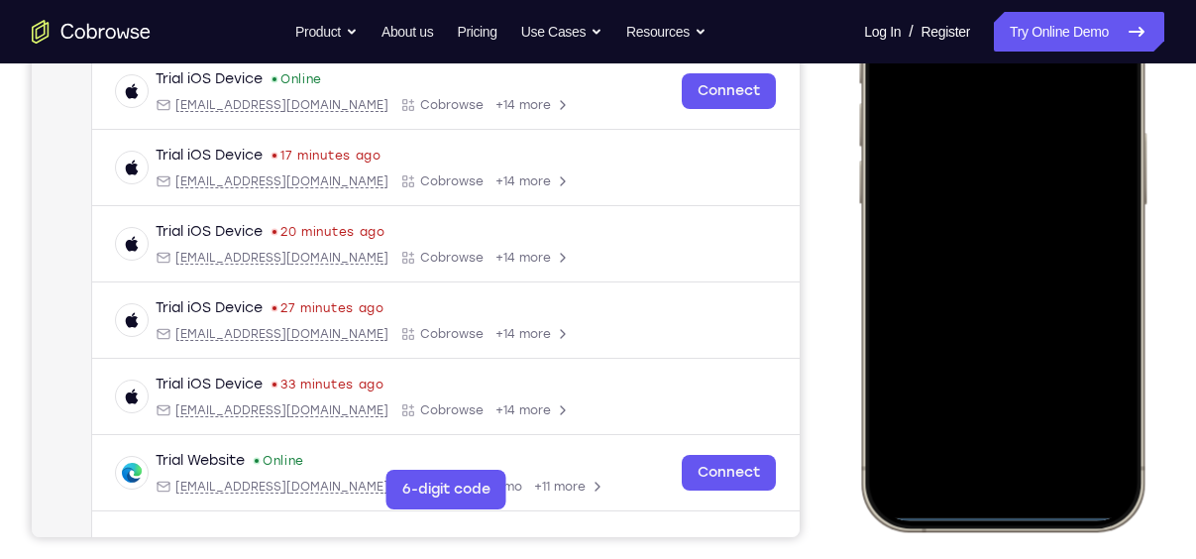
click at [974, 476] on div at bounding box center [1002, 237] width 261 height 566
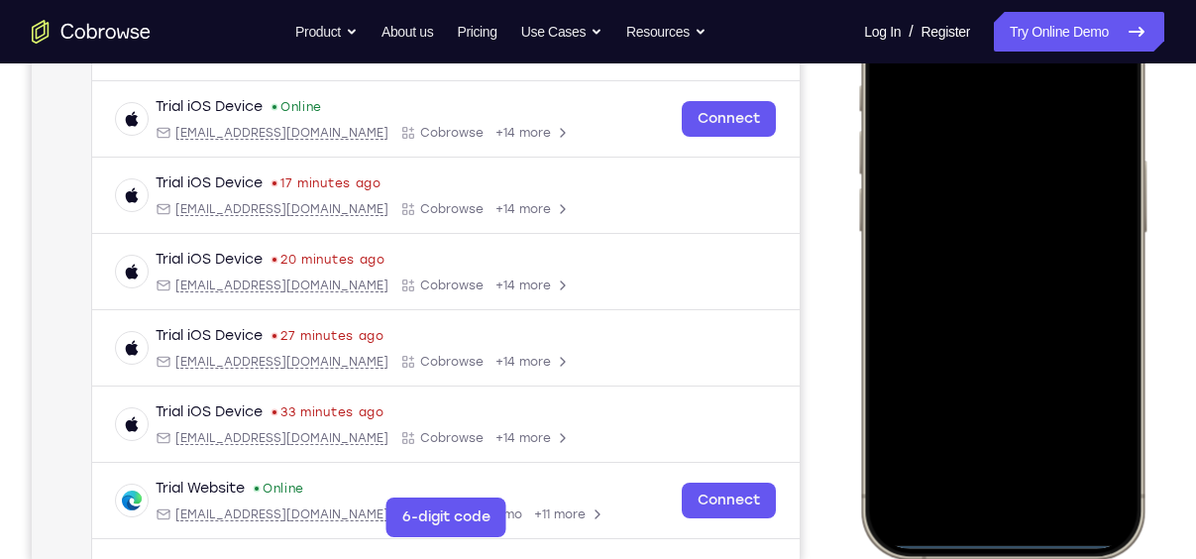
click at [1018, 476] on div at bounding box center [1002, 265] width 261 height 566
click at [986, 295] on div at bounding box center [1002, 265] width 261 height 566
click at [1002, 305] on div at bounding box center [1002, 265] width 261 height 566
click at [1049, 139] on div at bounding box center [1002, 265] width 261 height 566
click at [901, 163] on div at bounding box center [1002, 265] width 261 height 566
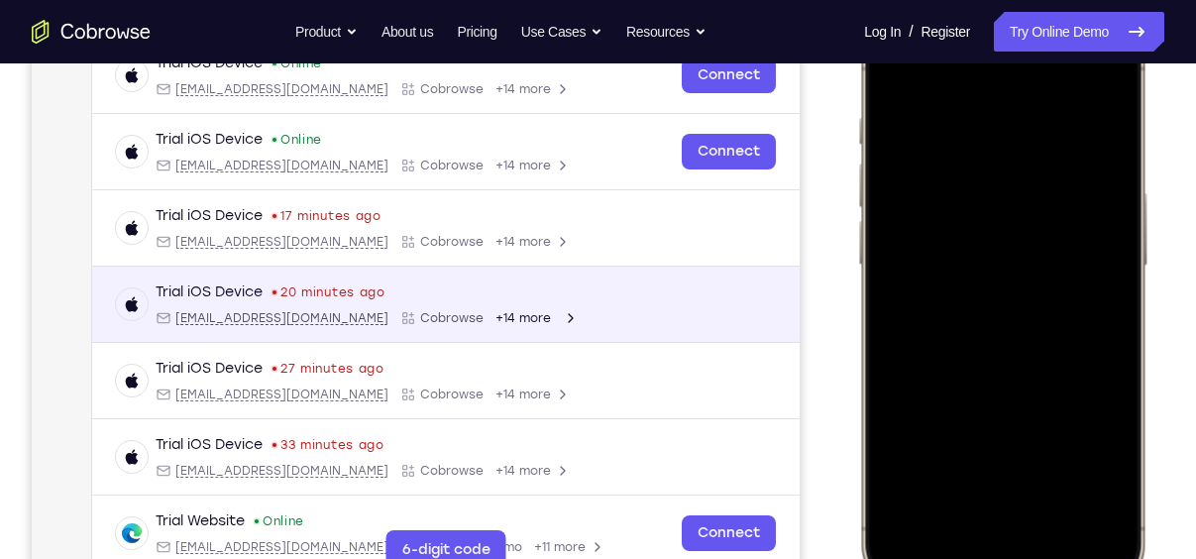
scroll to position [317, 0]
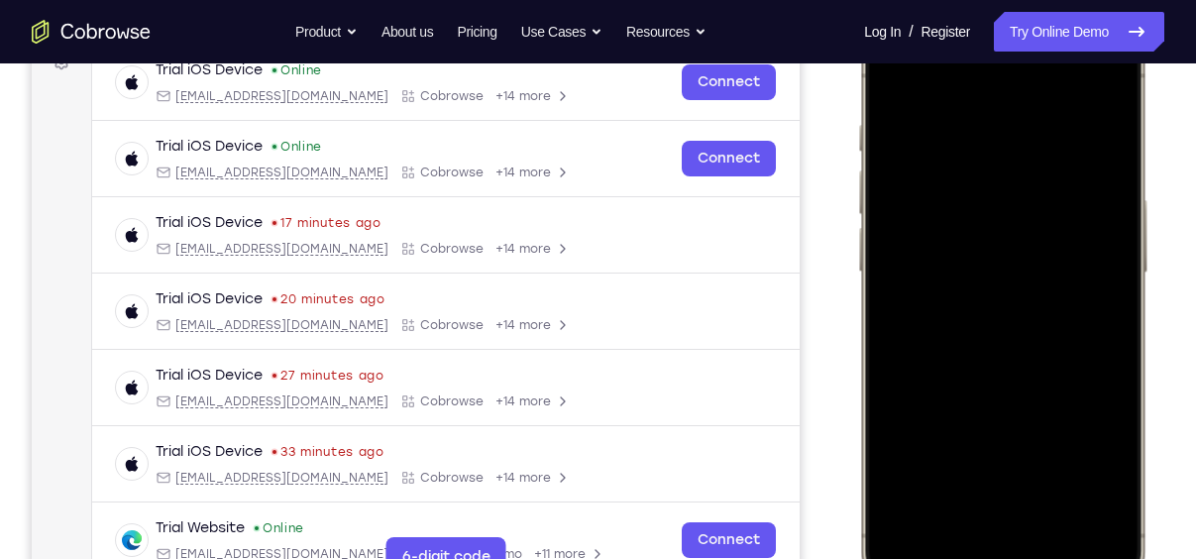
click at [1053, 404] on div at bounding box center [1002, 305] width 261 height 566
click at [1055, 485] on div at bounding box center [1002, 305] width 261 height 566
click at [1032, 287] on div at bounding box center [1002, 305] width 261 height 566
click at [987, 474] on div at bounding box center [1002, 305] width 261 height 566
click at [989, 390] on div at bounding box center [1002, 305] width 261 height 566
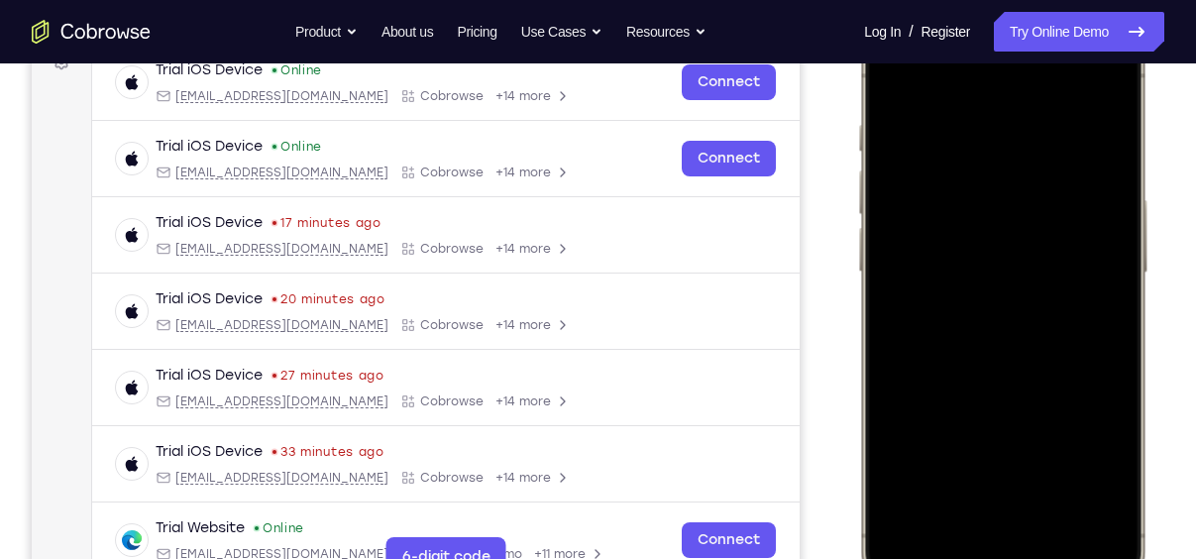
click at [991, 392] on div at bounding box center [1002, 305] width 261 height 566
click at [1103, 476] on div at bounding box center [1002, 305] width 261 height 566
click at [966, 476] on div at bounding box center [1002, 305] width 261 height 566
click at [1099, 474] on div at bounding box center [1002, 305] width 261 height 566
click at [1106, 470] on div at bounding box center [1002, 305] width 261 height 566
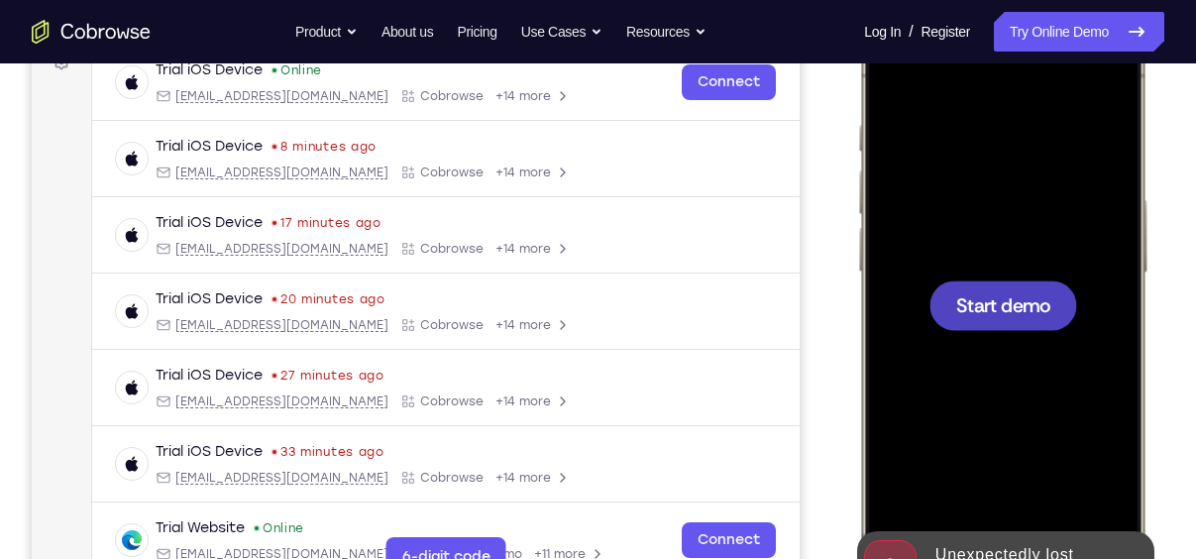
click at [1033, 307] on span "Start demo" at bounding box center [1003, 304] width 94 height 19
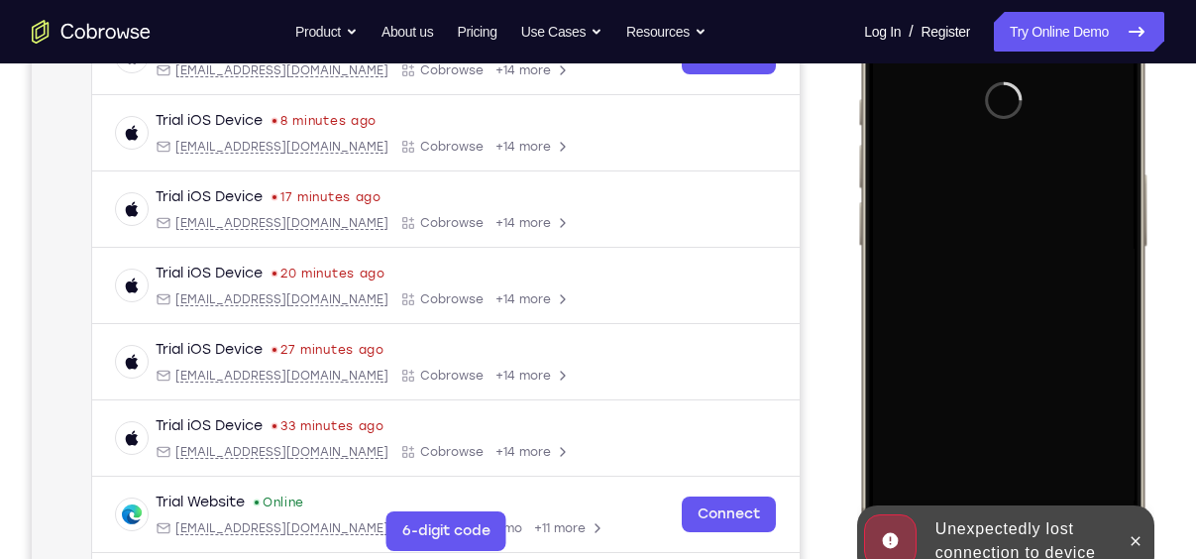
scroll to position [344, 0]
click at [1129, 528] on button at bounding box center [1136, 540] width 32 height 32
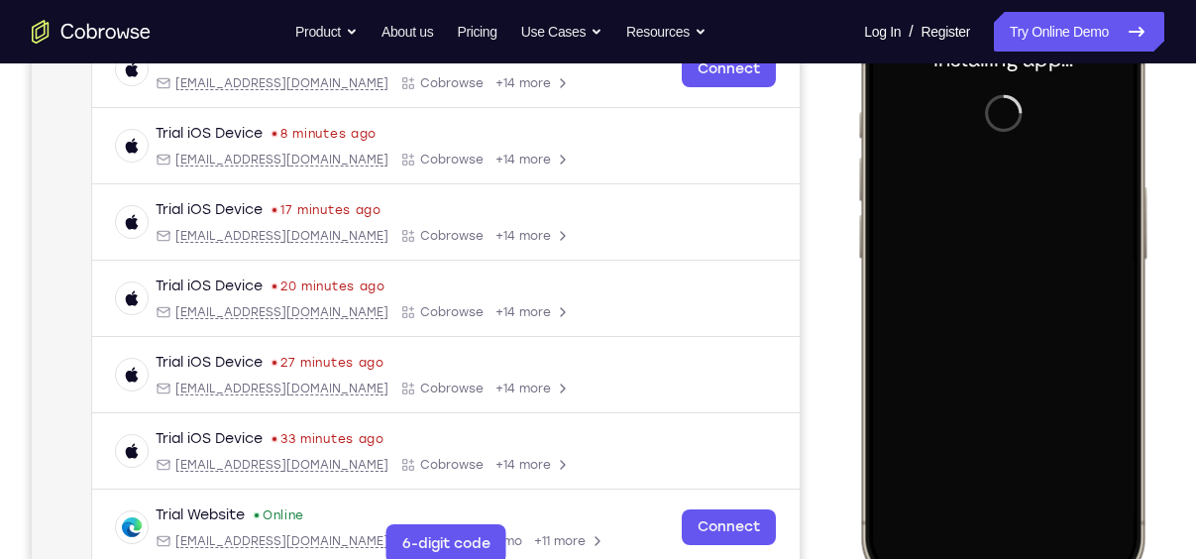
scroll to position [307, 0]
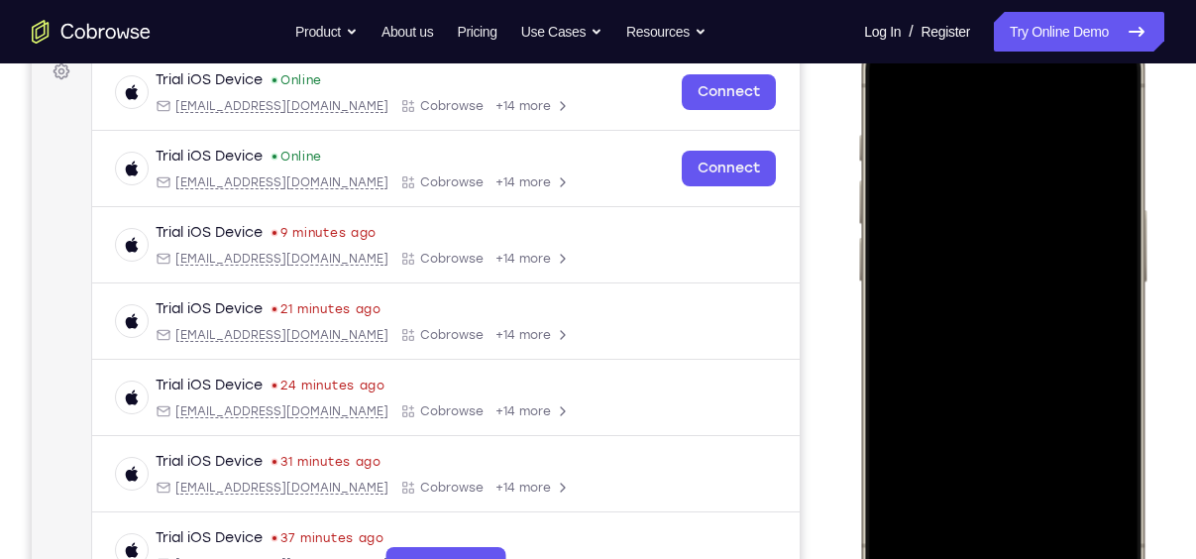
click at [981, 540] on div at bounding box center [1002, 315] width 261 height 566
click at [992, 531] on div at bounding box center [1002, 315] width 261 height 566
click at [982, 343] on div at bounding box center [1002, 315] width 261 height 566
click at [994, 361] on div at bounding box center [1002, 315] width 261 height 566
click at [1039, 210] on div at bounding box center [1002, 315] width 261 height 566
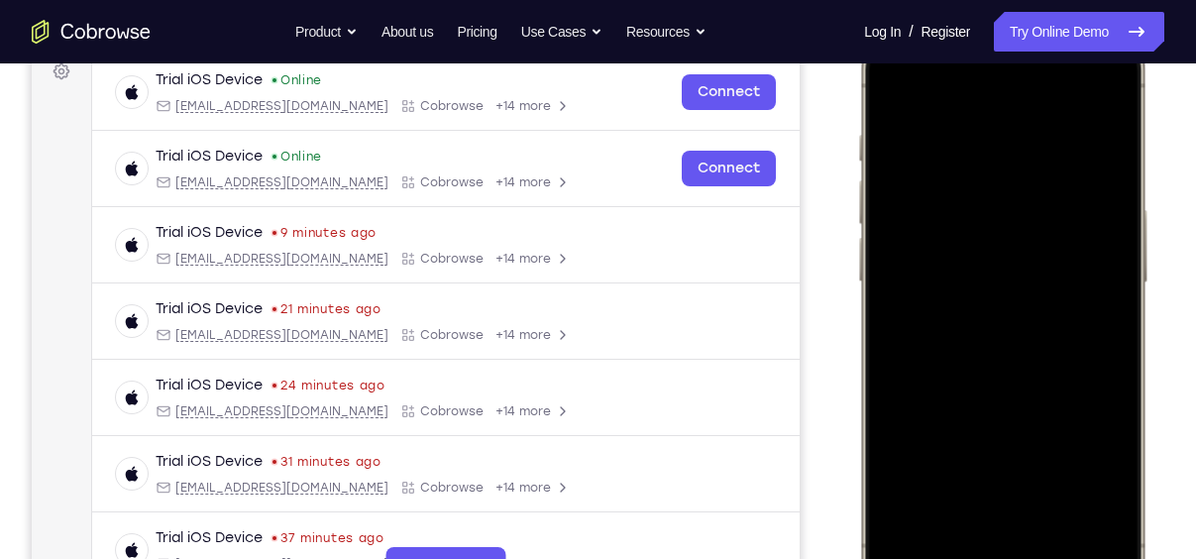
click at [1039, 210] on div at bounding box center [1002, 315] width 261 height 566
click at [1075, 397] on div at bounding box center [1002, 315] width 261 height 566
click at [1051, 490] on div at bounding box center [1002, 315] width 261 height 566
click at [1027, 287] on div at bounding box center [1002, 315] width 261 height 566
click at [1006, 475] on div at bounding box center [1002, 315] width 261 height 566
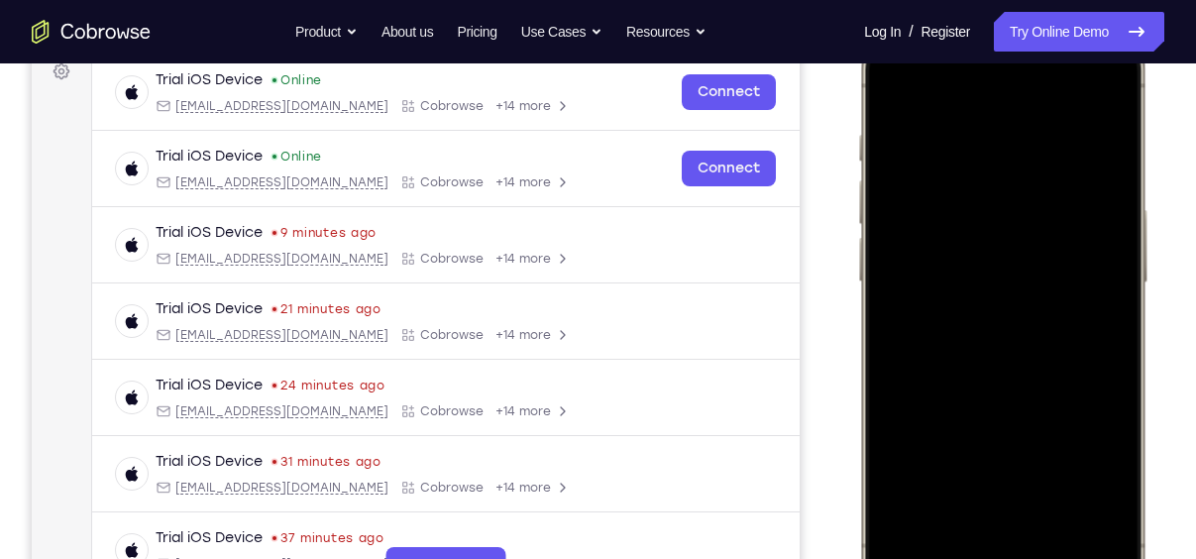
click at [1006, 475] on div at bounding box center [1002, 315] width 261 height 566
click at [1103, 482] on div at bounding box center [1002, 315] width 261 height 566
click at [999, 486] on div at bounding box center [1002, 315] width 261 height 566
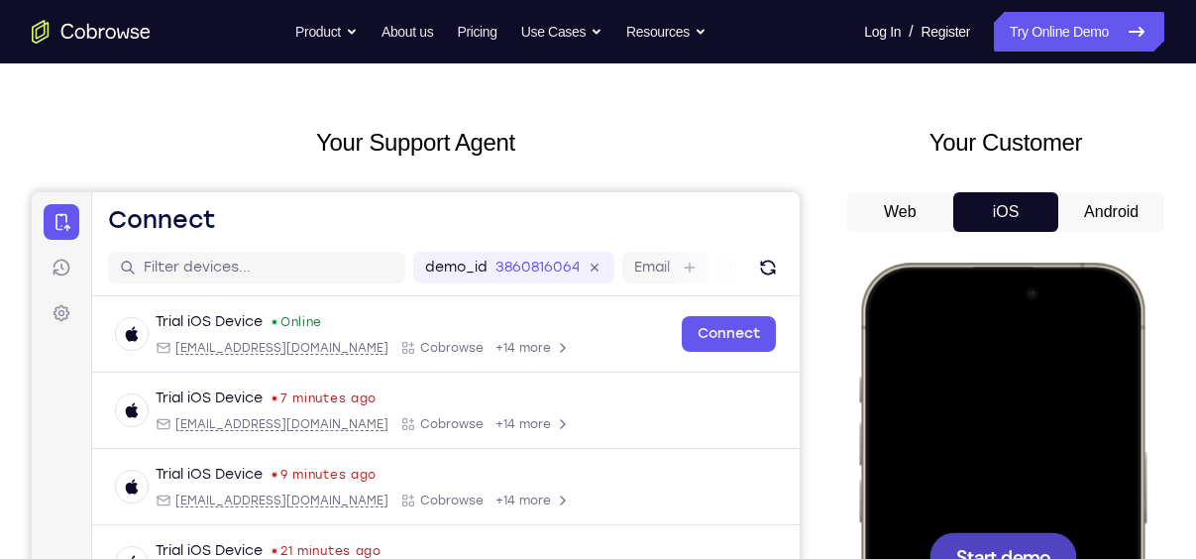
scroll to position [63, 0]
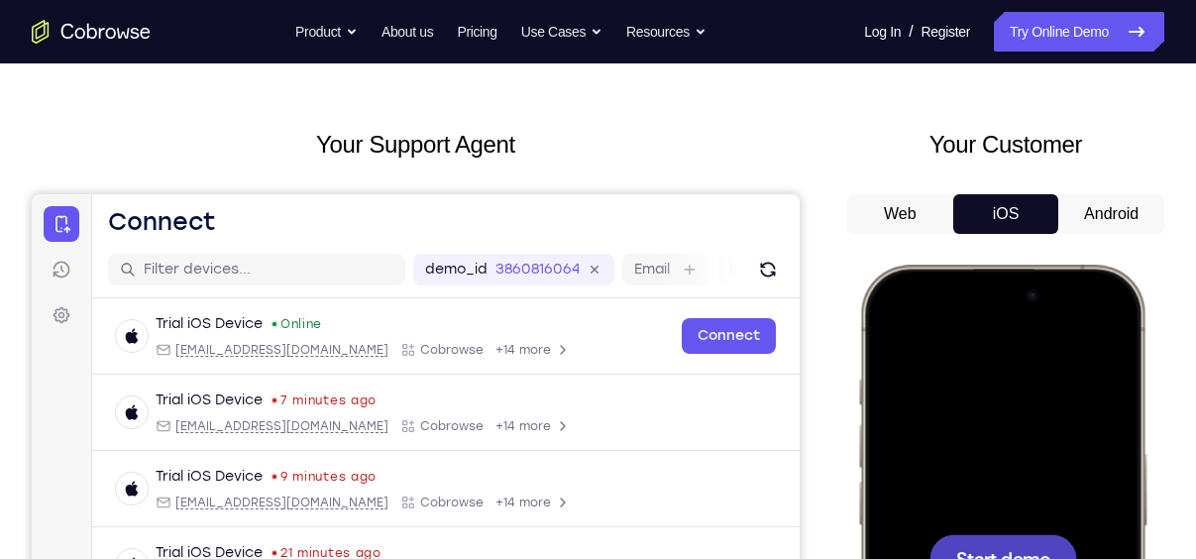
click at [1107, 237] on div "Web iOS Android" at bounding box center [1005, 526] width 317 height 665
click at [1119, 208] on button "Android" at bounding box center [1111, 214] width 106 height 40
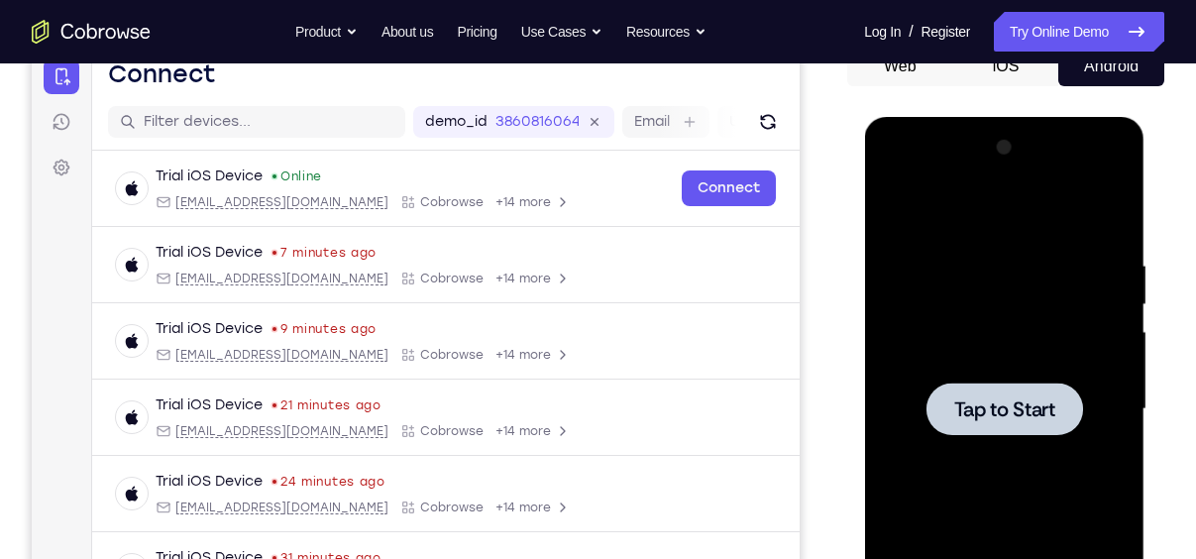
scroll to position [215, 0]
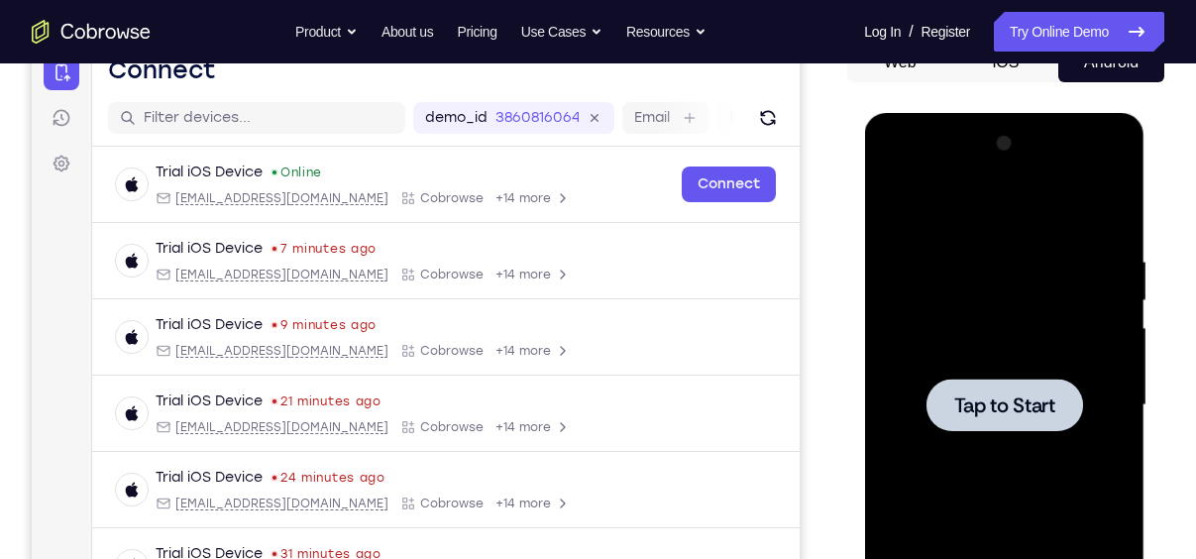
click at [1018, 397] on span "Tap to Start" at bounding box center [1003, 405] width 101 height 20
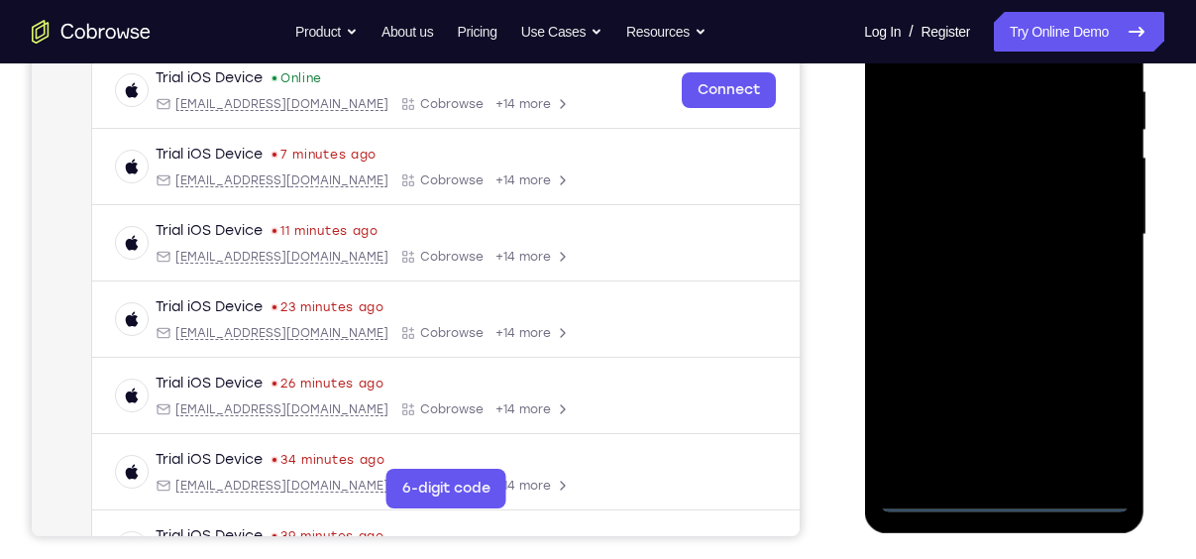
scroll to position [386, 0]
click at [1000, 495] on div at bounding box center [1004, 233] width 250 height 555
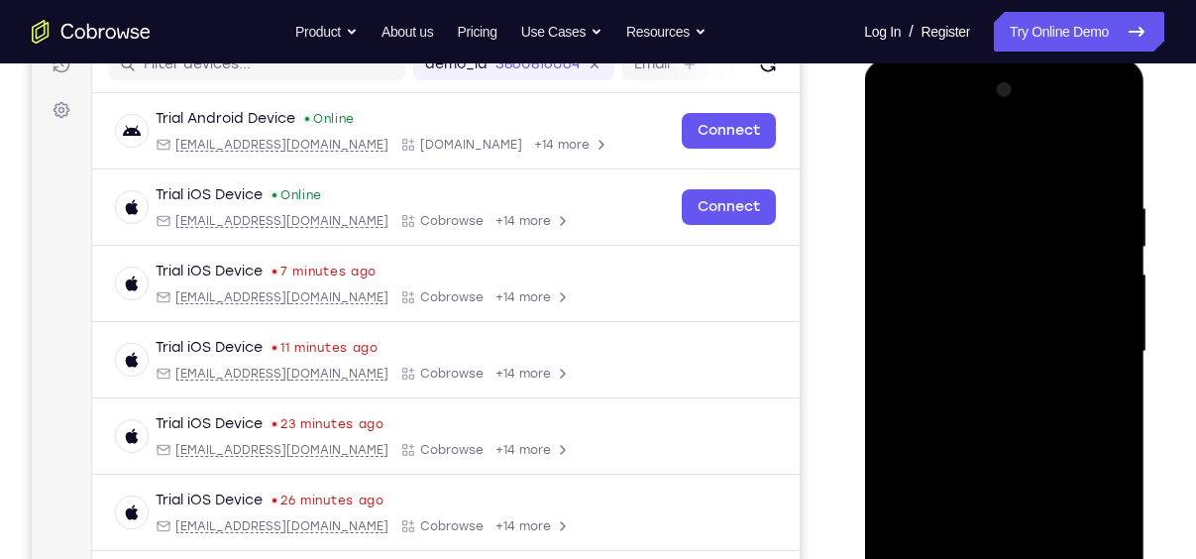
scroll to position [255, 0]
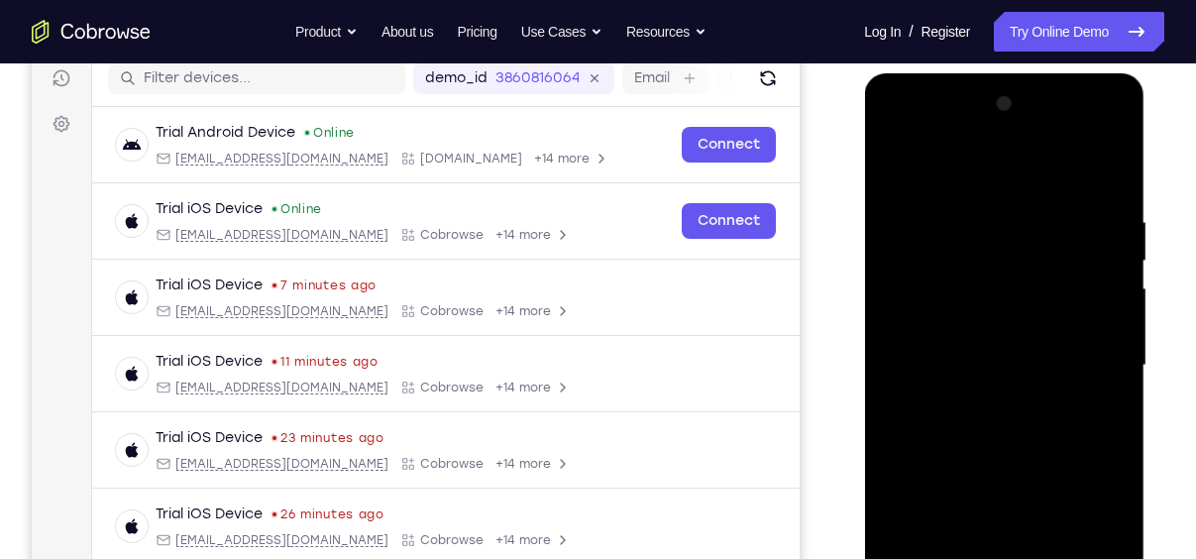
click at [1099, 545] on div at bounding box center [1004, 365] width 250 height 555
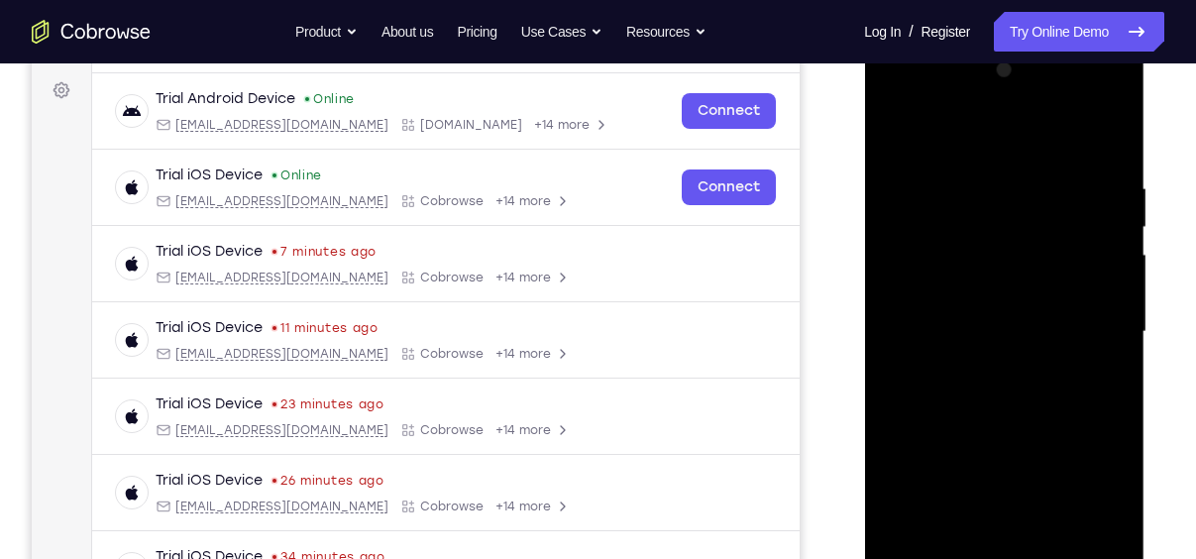
click at [989, 150] on div at bounding box center [1004, 332] width 250 height 555
click at [1082, 322] on div at bounding box center [1004, 332] width 250 height 555
click at [988, 366] on div at bounding box center [1004, 332] width 250 height 555
click at [997, 429] on div at bounding box center [1004, 332] width 250 height 555
click at [1010, 237] on div at bounding box center [1004, 332] width 250 height 555
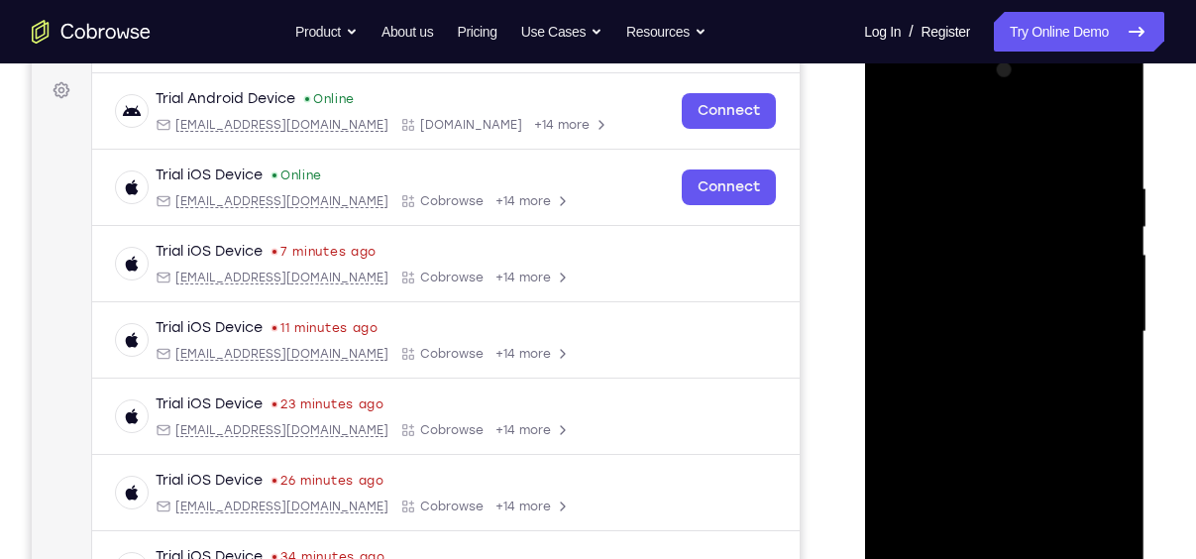
click at [1010, 437] on div at bounding box center [1004, 332] width 250 height 555
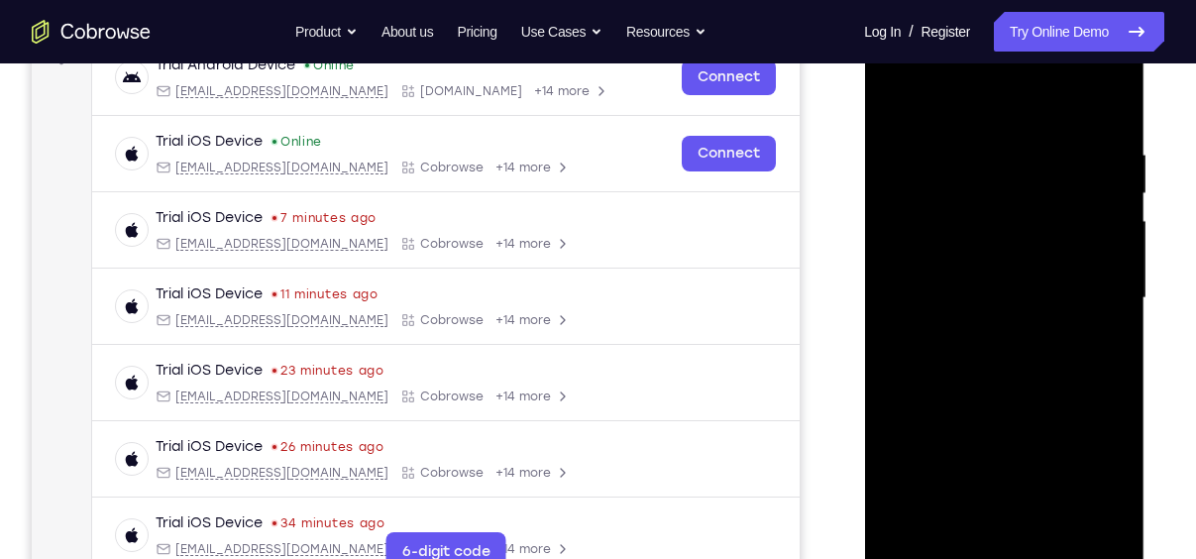
scroll to position [323, 0]
click at [1053, 531] on div at bounding box center [1004, 297] width 250 height 555
click at [1039, 392] on div at bounding box center [1004, 297] width 250 height 555
click at [1004, 285] on div at bounding box center [1004, 297] width 250 height 555
click at [982, 521] on div at bounding box center [1004, 297] width 250 height 555
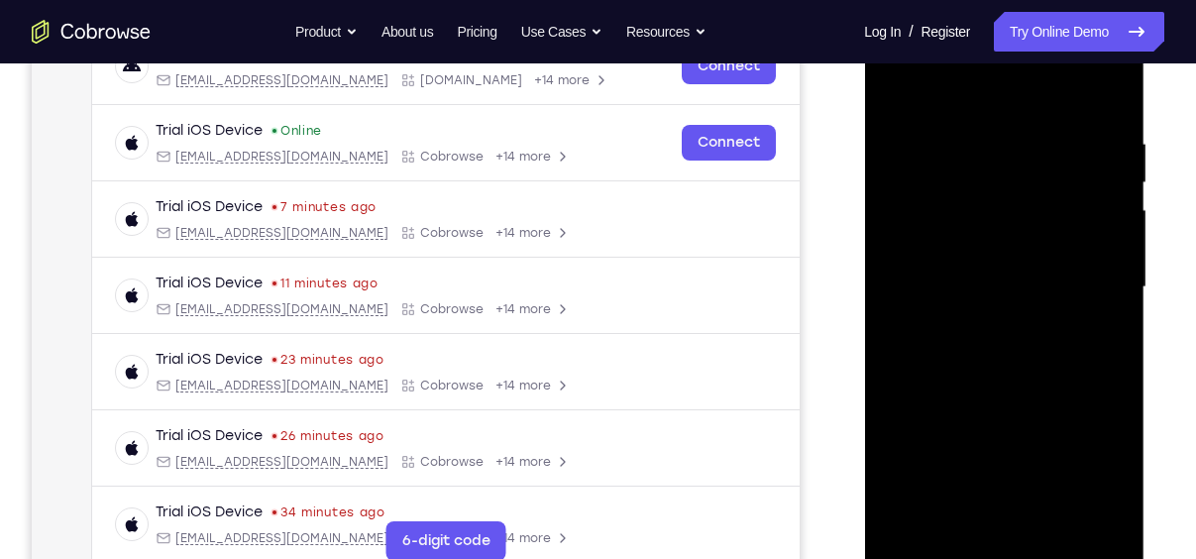
scroll to position [334, 0]
click at [902, 94] on div at bounding box center [1004, 286] width 250 height 555
click at [976, 277] on div at bounding box center [1004, 286] width 250 height 555
click at [940, 536] on div at bounding box center [1004, 286] width 250 height 555
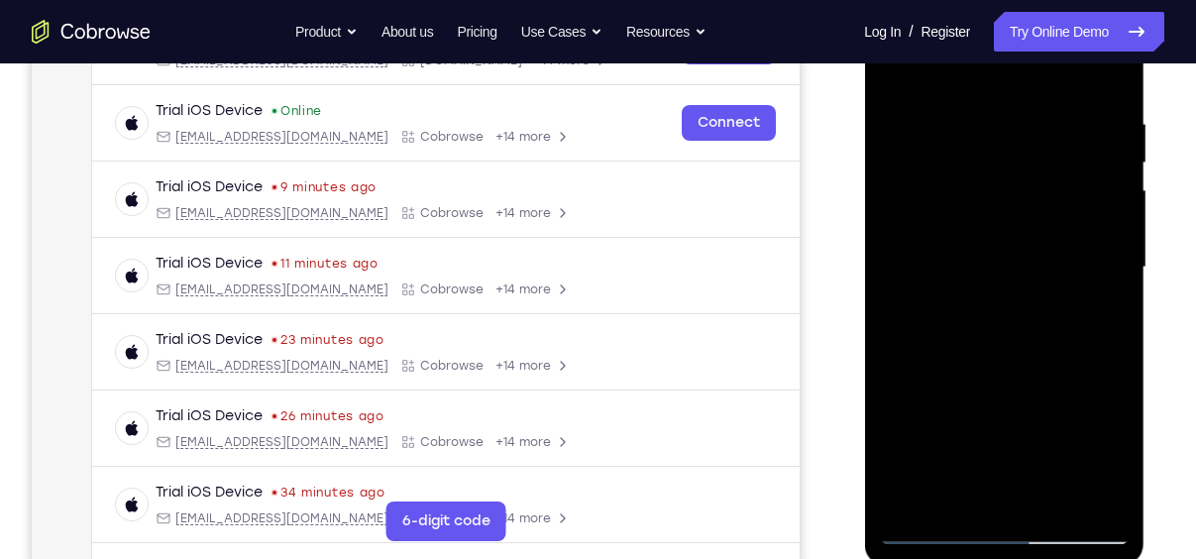
scroll to position [354, 0]
click at [938, 529] on div at bounding box center [1004, 266] width 250 height 555
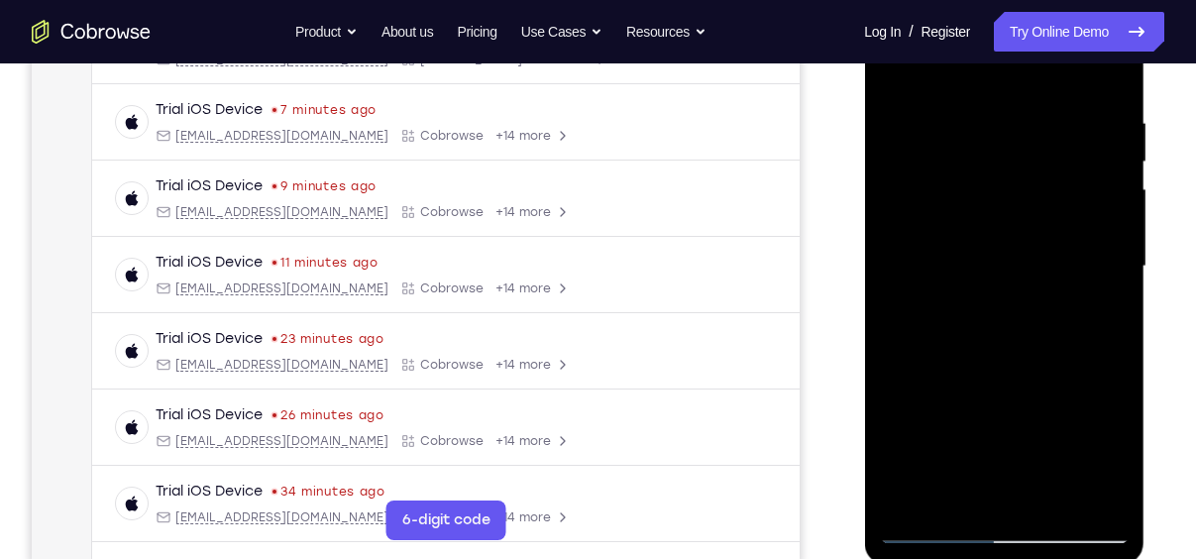
click at [1004, 314] on div at bounding box center [1004, 266] width 250 height 555
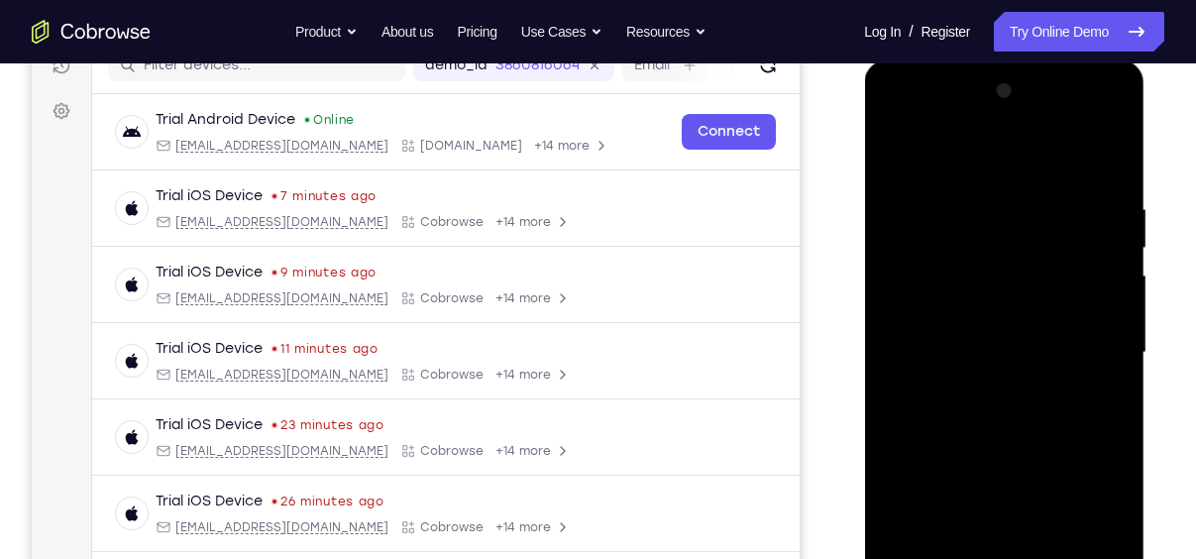
scroll to position [304, 0]
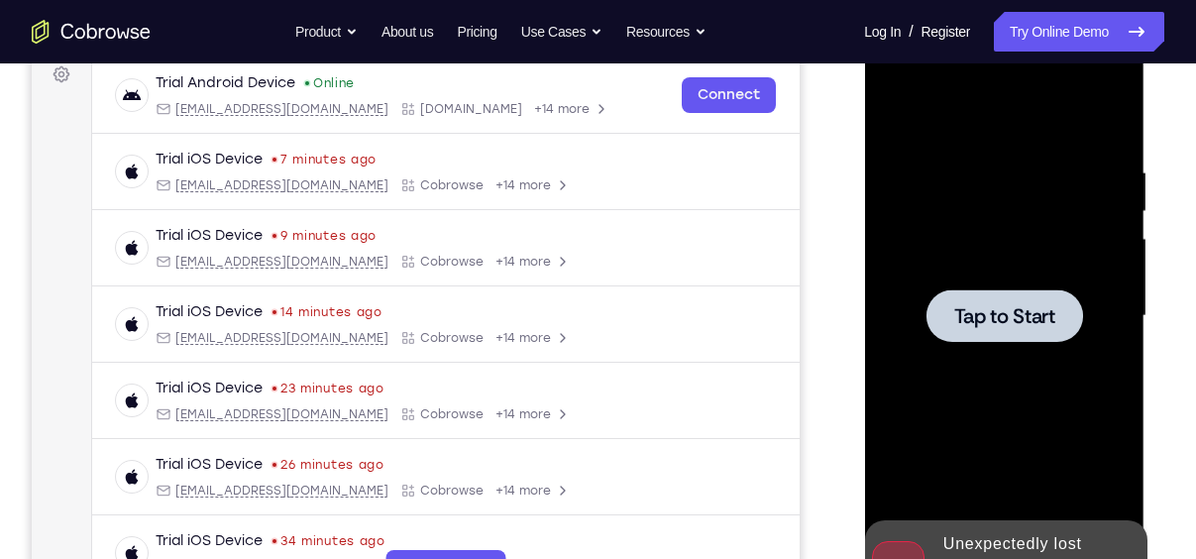
click at [1029, 300] on div at bounding box center [1004, 315] width 157 height 53
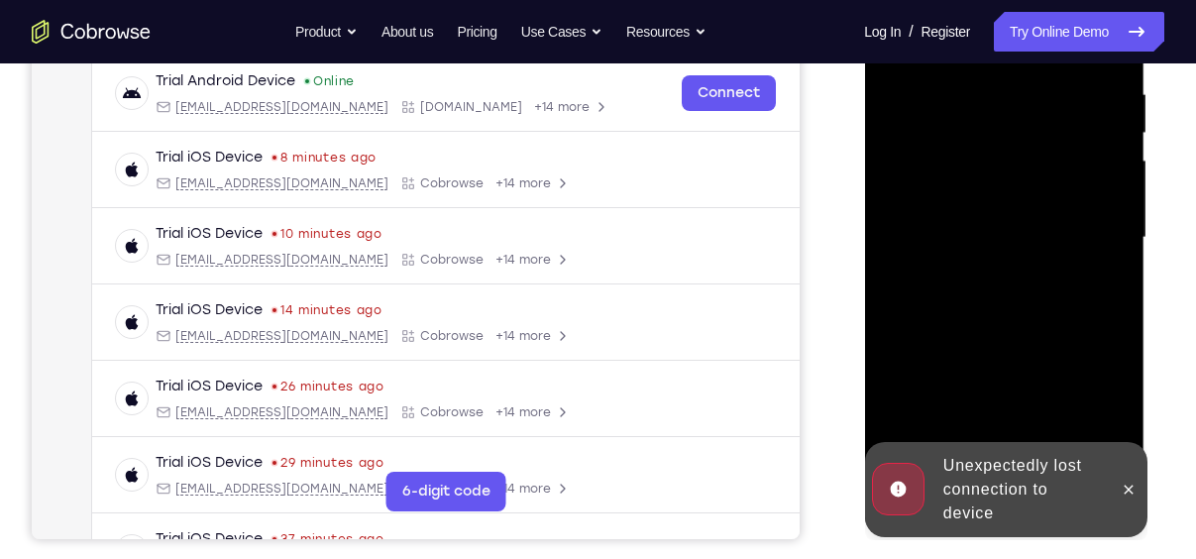
scroll to position [384, 0]
click at [1126, 489] on icon at bounding box center [1128, 489] width 16 height 16
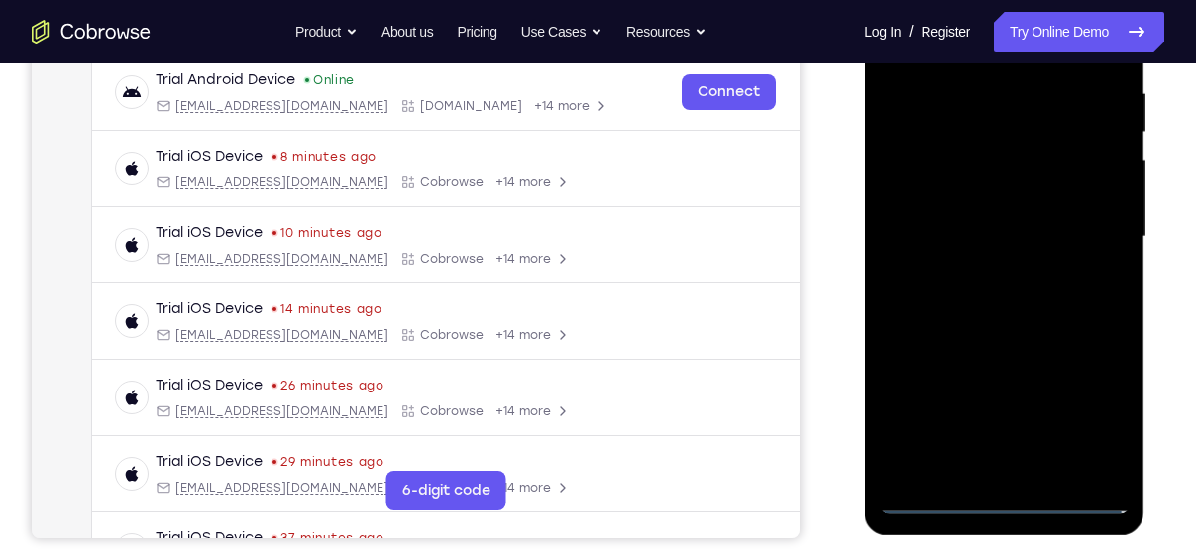
click at [1016, 499] on div at bounding box center [1004, 236] width 250 height 555
click at [1081, 419] on div at bounding box center [1004, 236] width 250 height 555
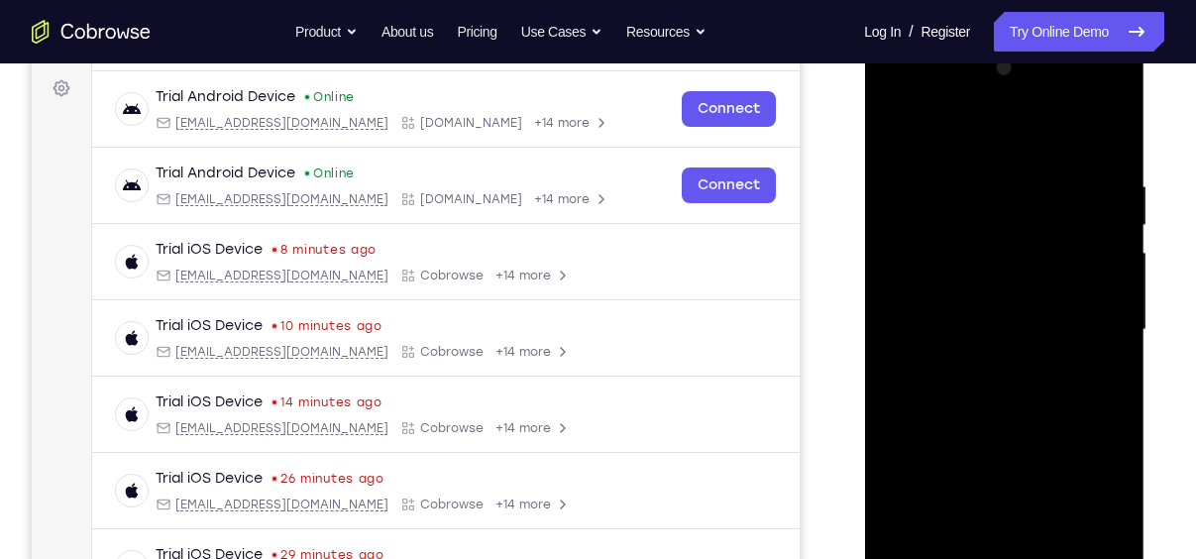
scroll to position [287, 0]
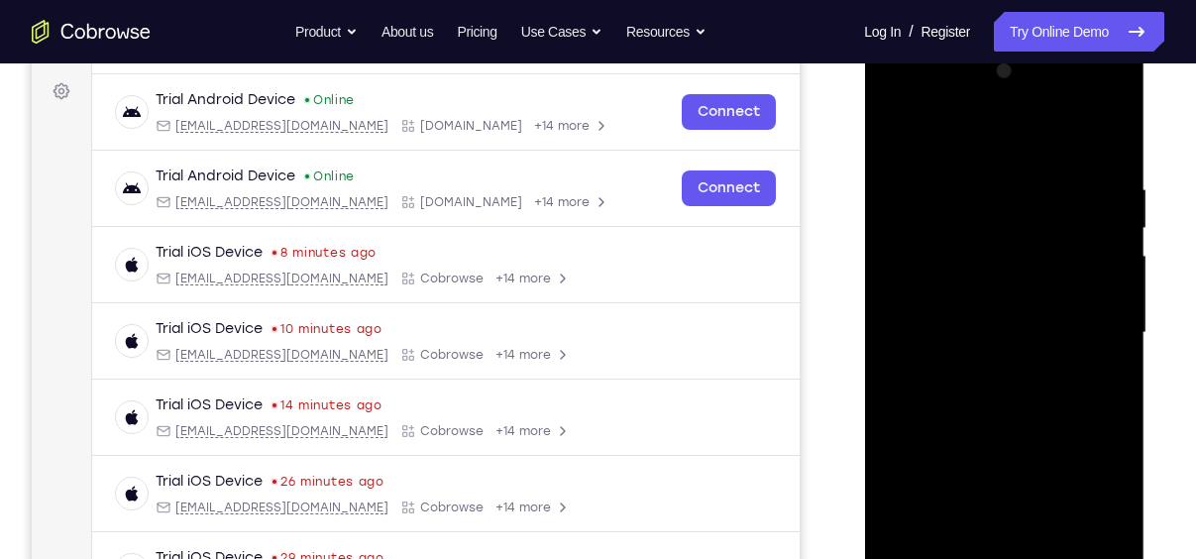
click at [987, 151] on div at bounding box center [1004, 332] width 250 height 555
click at [1094, 322] on div at bounding box center [1004, 332] width 250 height 555
click at [976, 362] on div at bounding box center [1004, 332] width 250 height 555
click at [1016, 425] on div at bounding box center [1004, 332] width 250 height 555
click at [1018, 238] on div at bounding box center [1004, 332] width 250 height 555
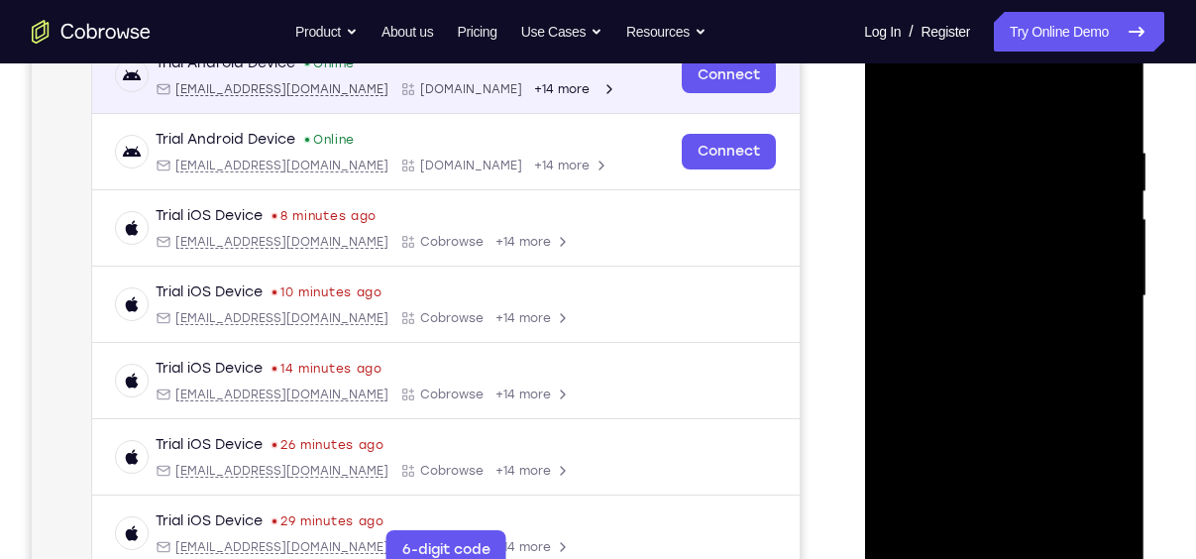
scroll to position [325, 0]
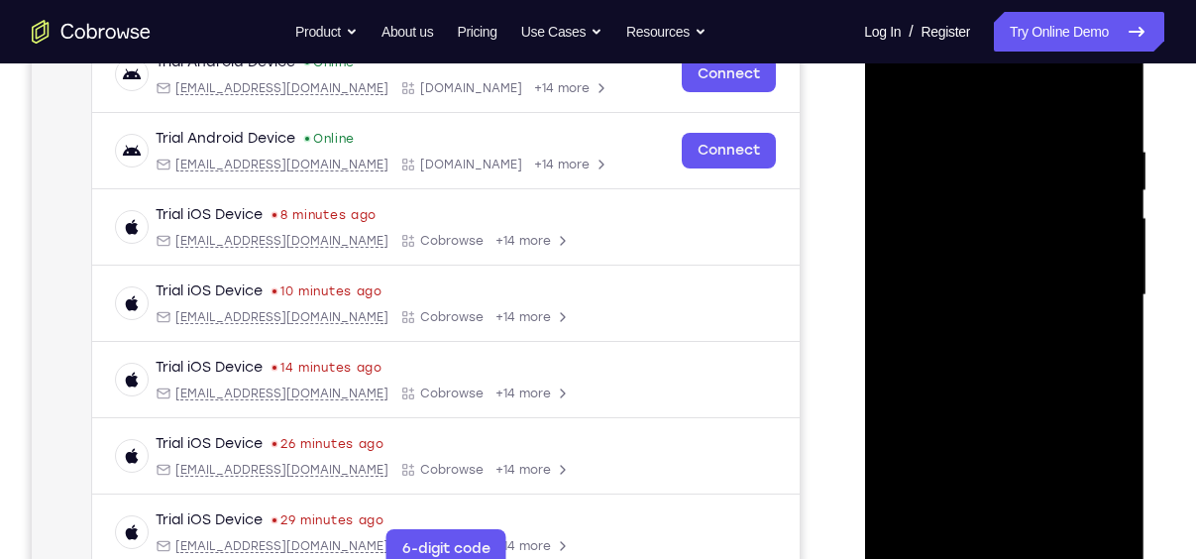
click at [1054, 382] on div at bounding box center [1004, 295] width 250 height 555
click at [1054, 531] on div at bounding box center [1004, 295] width 250 height 555
click at [1039, 400] on div at bounding box center [1004, 295] width 250 height 555
click at [1008, 285] on div at bounding box center [1004, 295] width 250 height 555
click at [1010, 515] on div at bounding box center [1004, 295] width 250 height 555
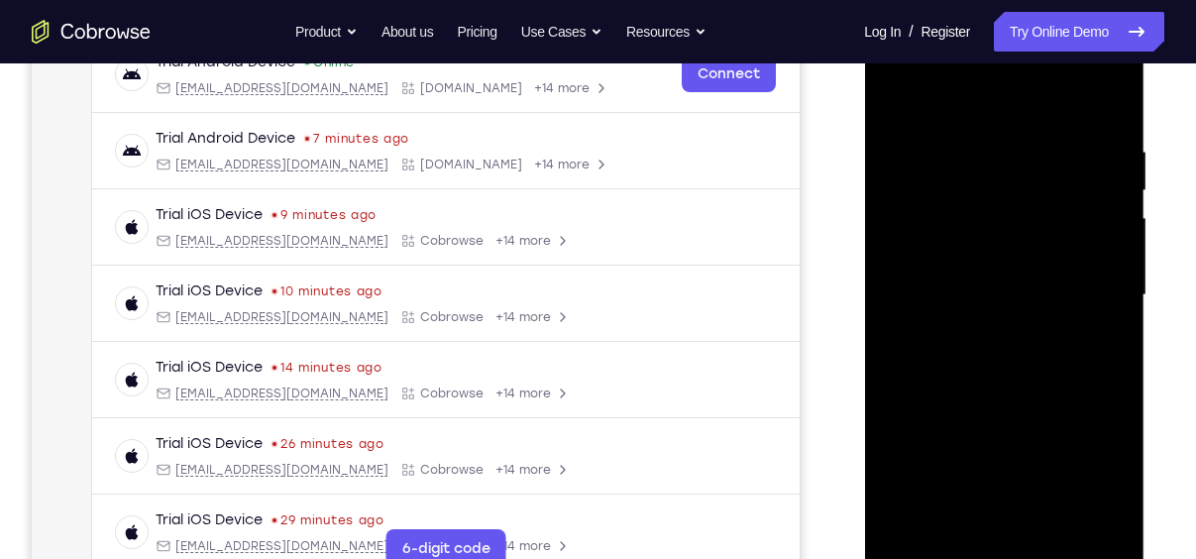
click at [1099, 347] on div at bounding box center [1004, 295] width 250 height 555
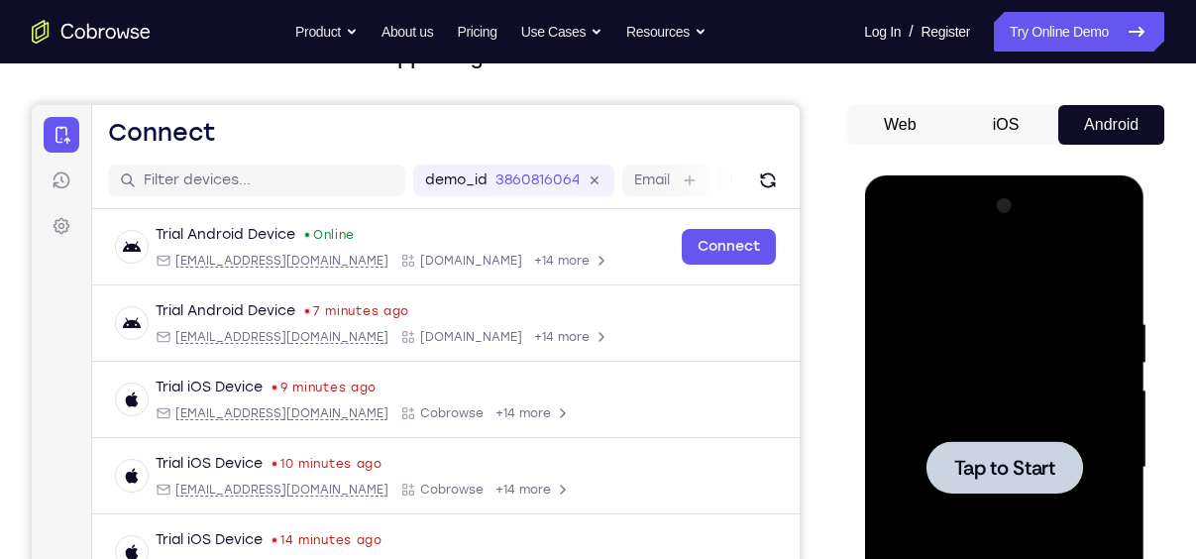
scroll to position [139, 0]
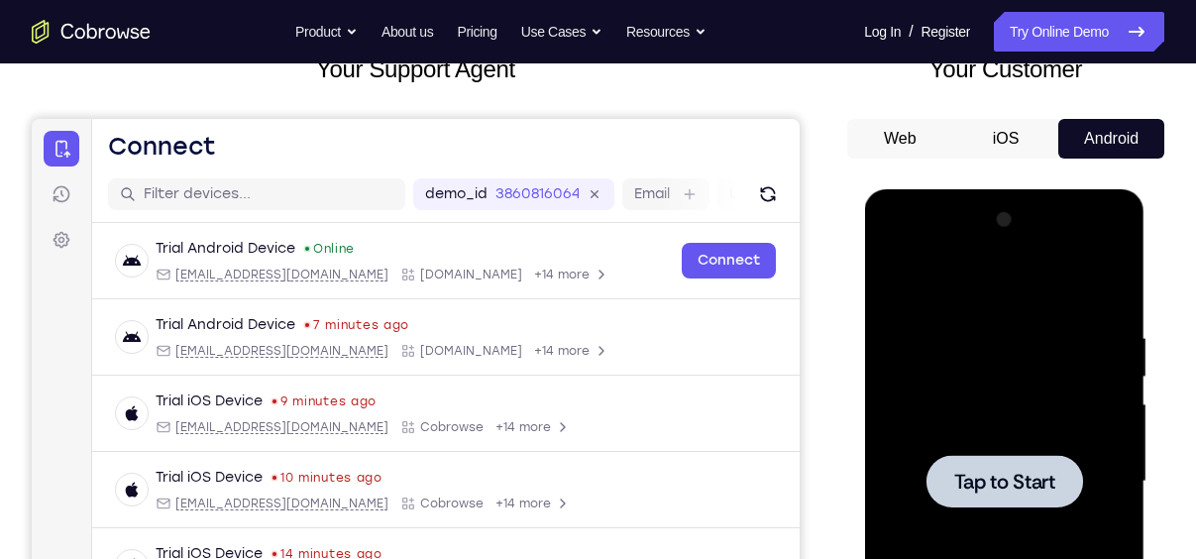
click at [1003, 127] on button "iOS" at bounding box center [1006, 139] width 106 height 40
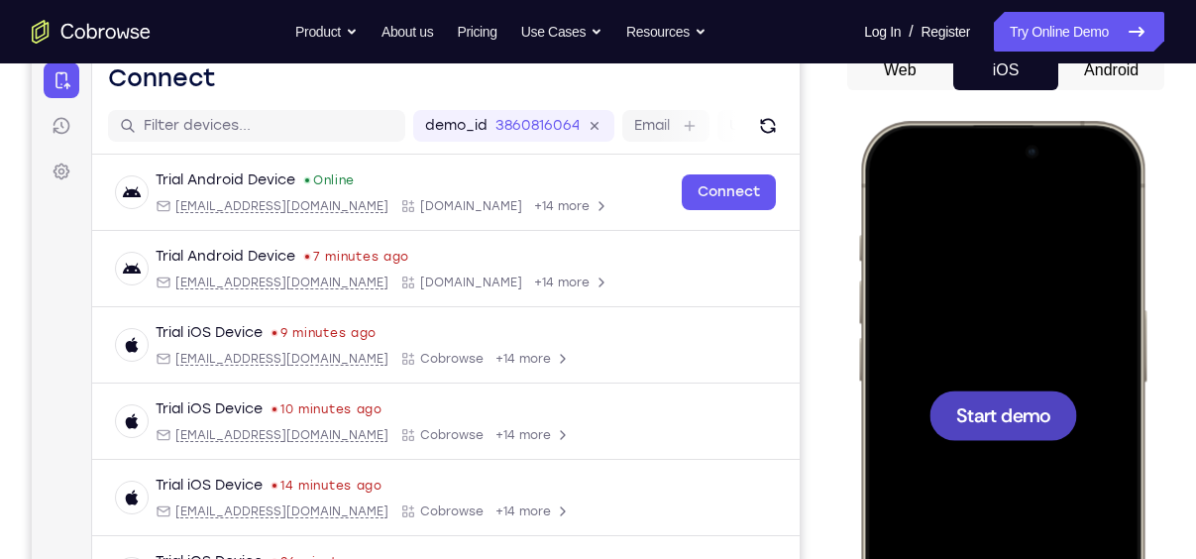
scroll to position [208, 0]
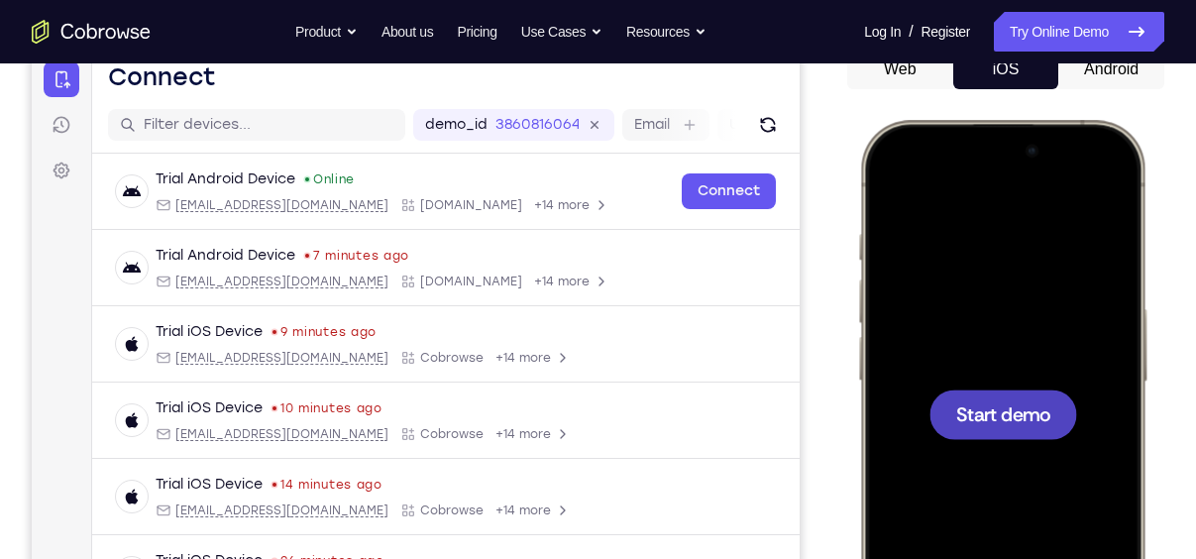
click at [1018, 386] on div at bounding box center [1002, 414] width 261 height 566
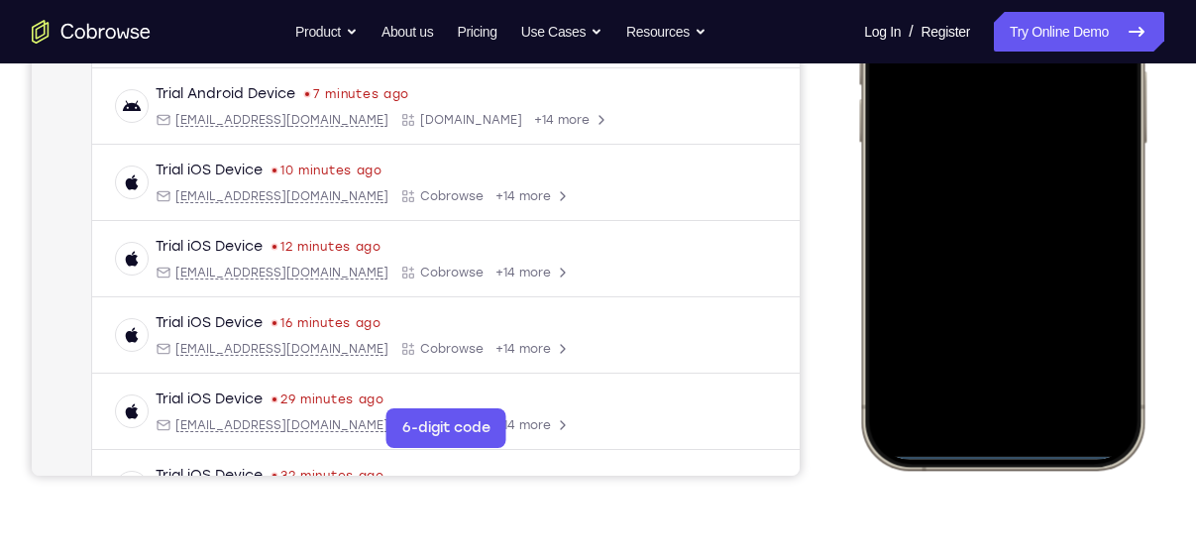
scroll to position [448, 0]
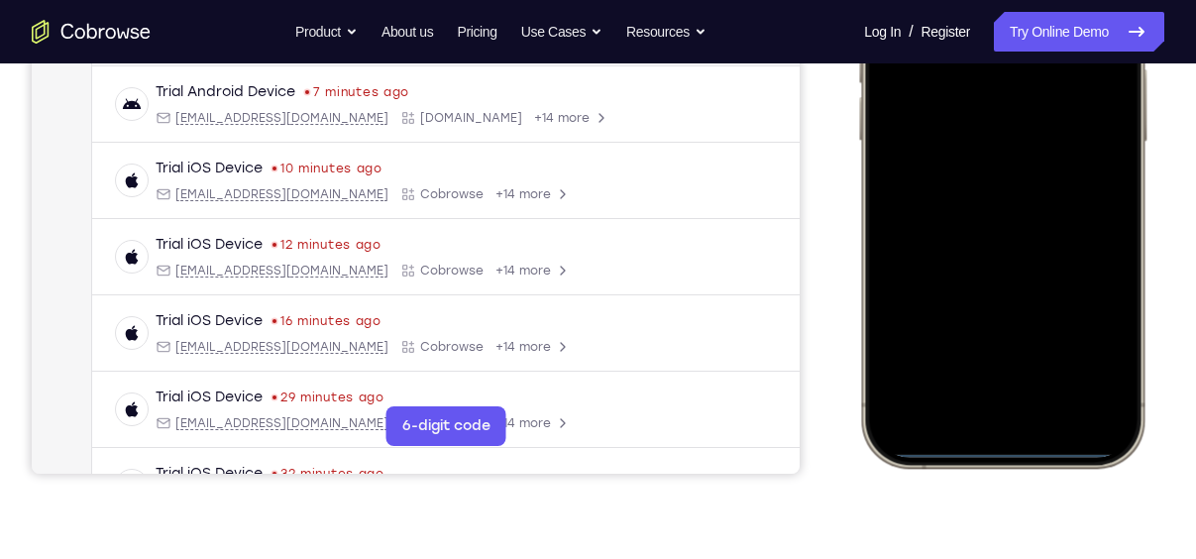
click at [978, 426] on div at bounding box center [1002, 174] width 261 height 566
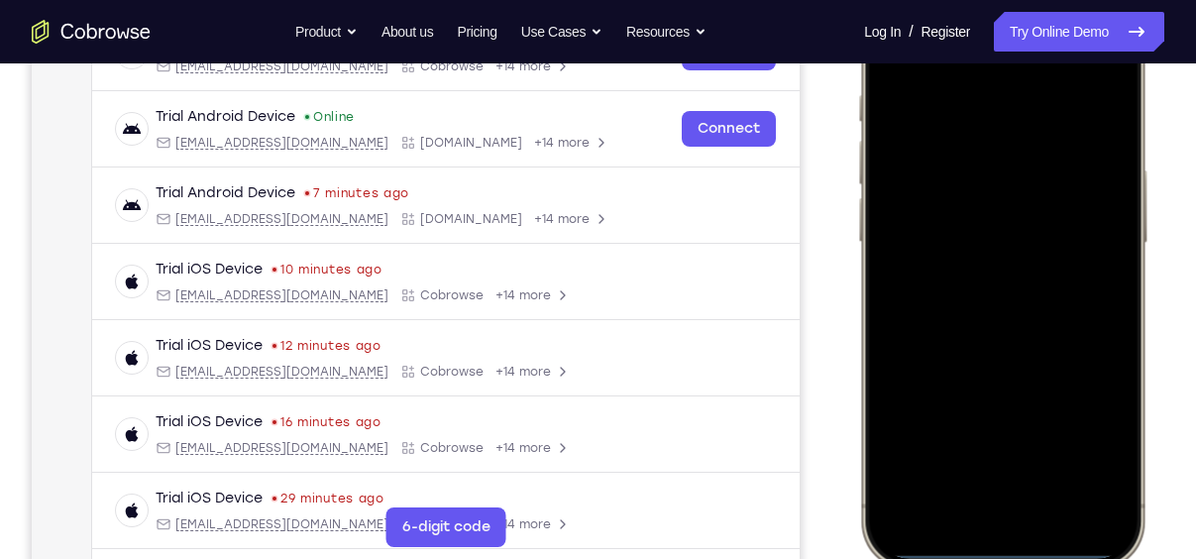
scroll to position [372, 0]
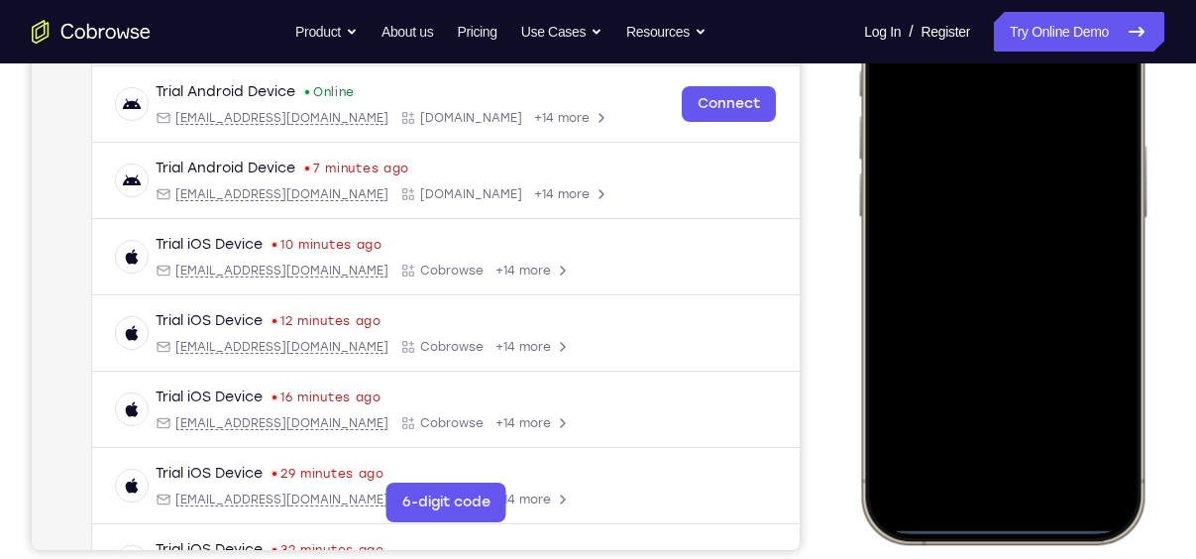
click at [1024, 461] on div at bounding box center [1002, 250] width 261 height 566
click at [997, 98] on div at bounding box center [1002, 250] width 261 height 566
click at [984, 156] on div at bounding box center [1002, 250] width 261 height 566
click at [1027, 431] on div at bounding box center [1002, 250] width 261 height 566
click at [1009, 295] on div at bounding box center [1002, 250] width 261 height 566
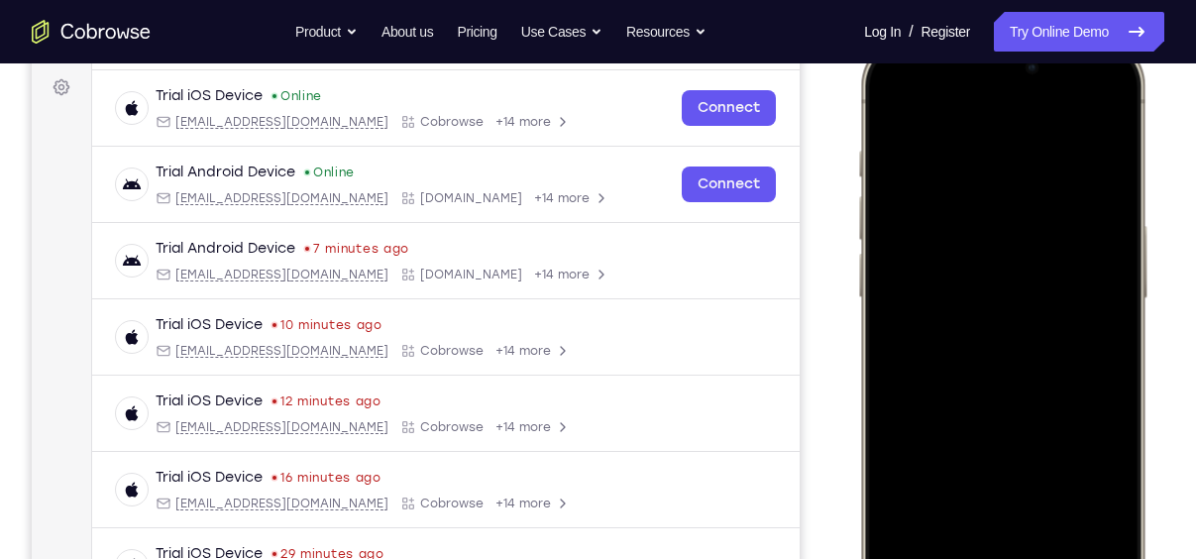
scroll to position [290, 0]
click at [1020, 306] on div at bounding box center [1002, 332] width 261 height 566
click at [1014, 217] on div at bounding box center [1002, 332] width 261 height 566
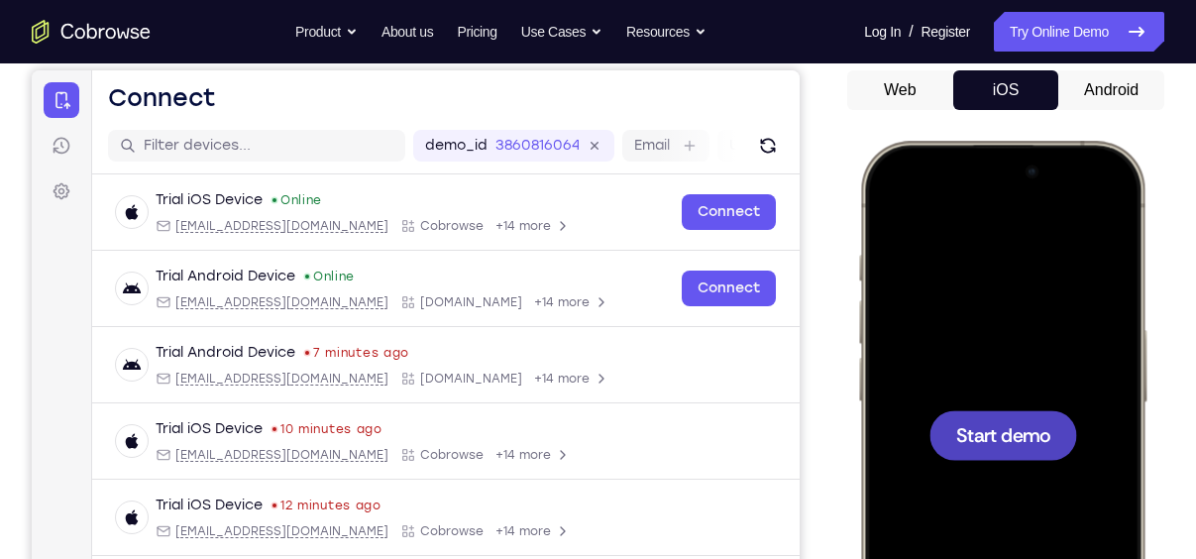
scroll to position [186, 0]
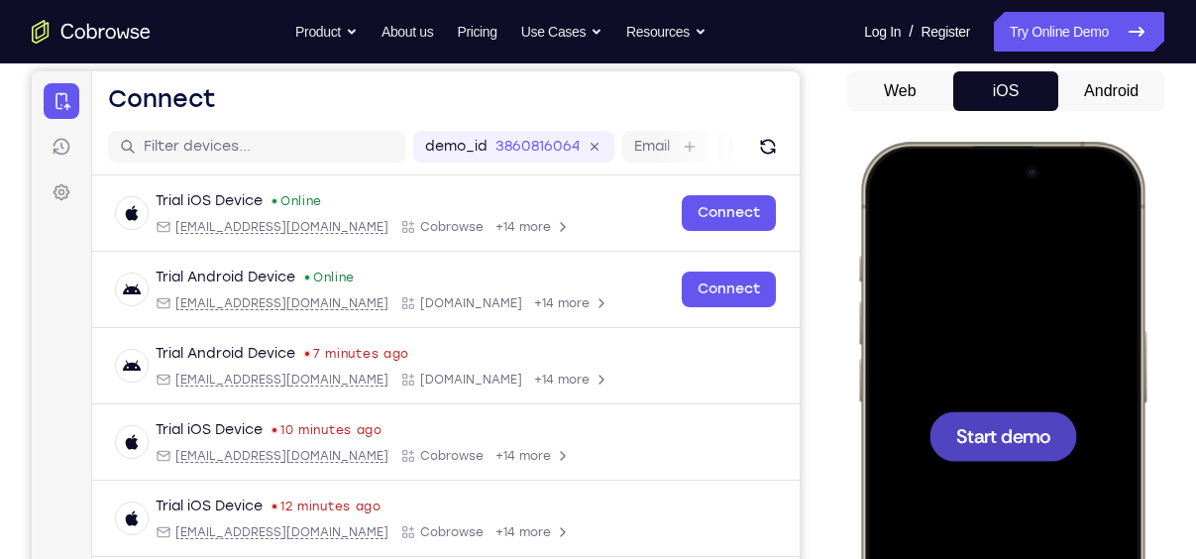
click at [1127, 79] on button "Android" at bounding box center [1111, 91] width 106 height 40
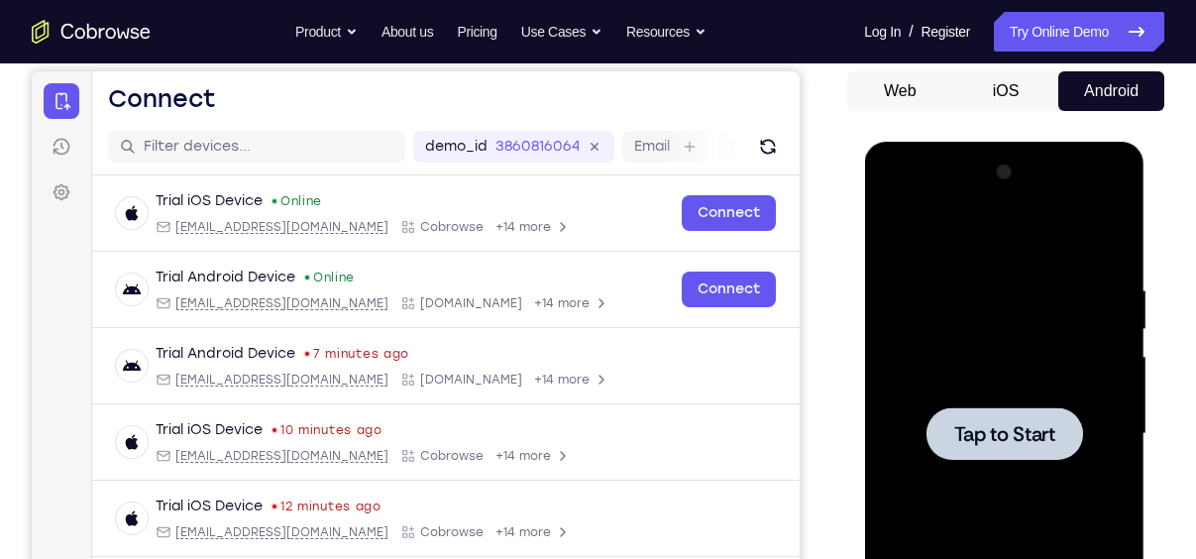
scroll to position [272, 0]
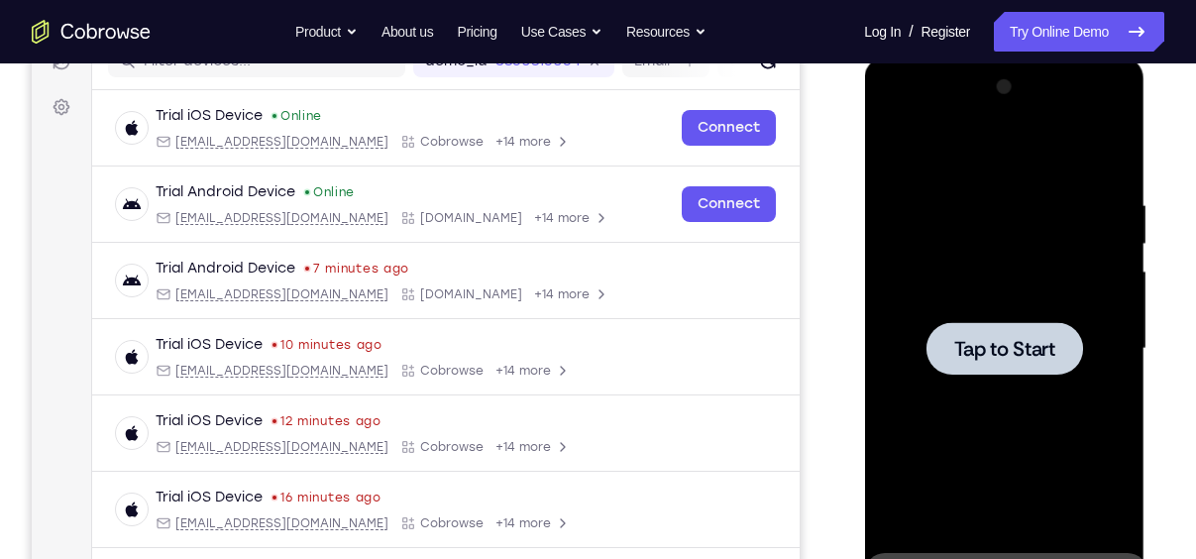
click at [1022, 323] on div at bounding box center [1004, 348] width 157 height 53
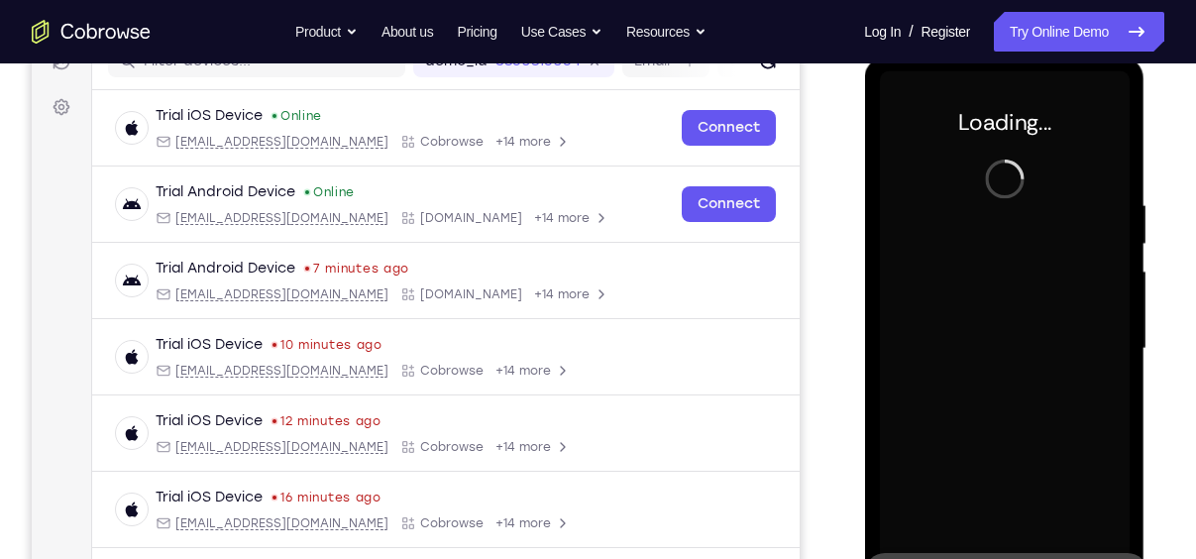
scroll to position [417, 0]
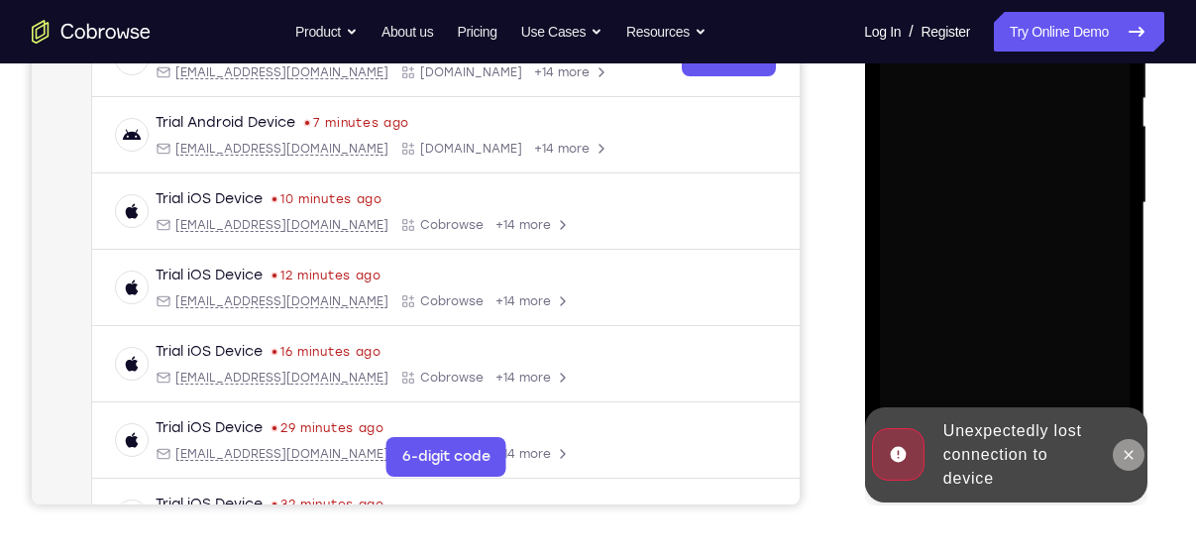
click at [1135, 459] on icon at bounding box center [1128, 455] width 16 height 16
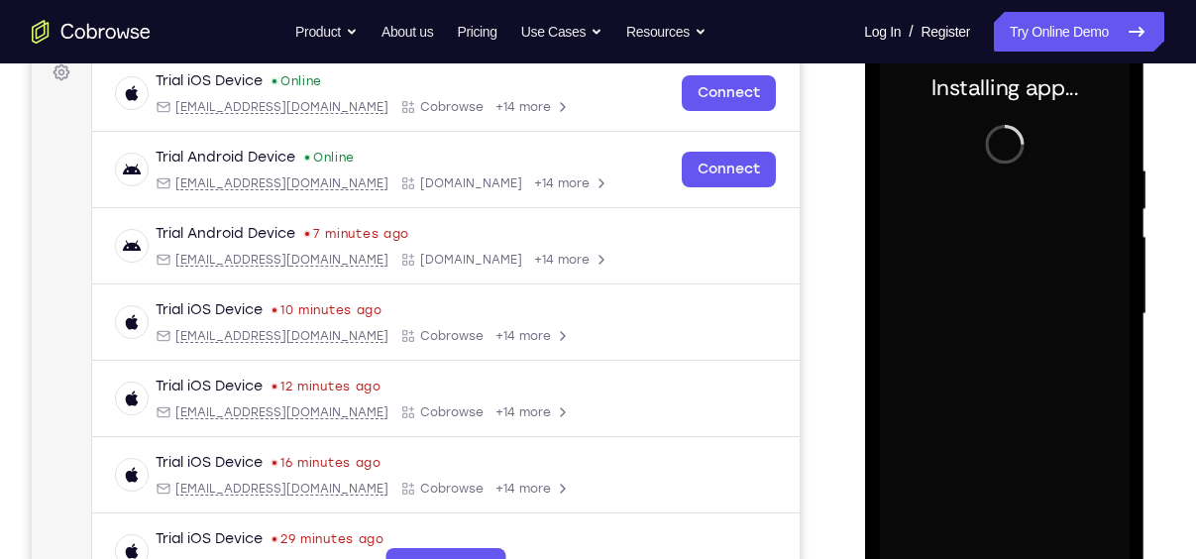
scroll to position [358, 0]
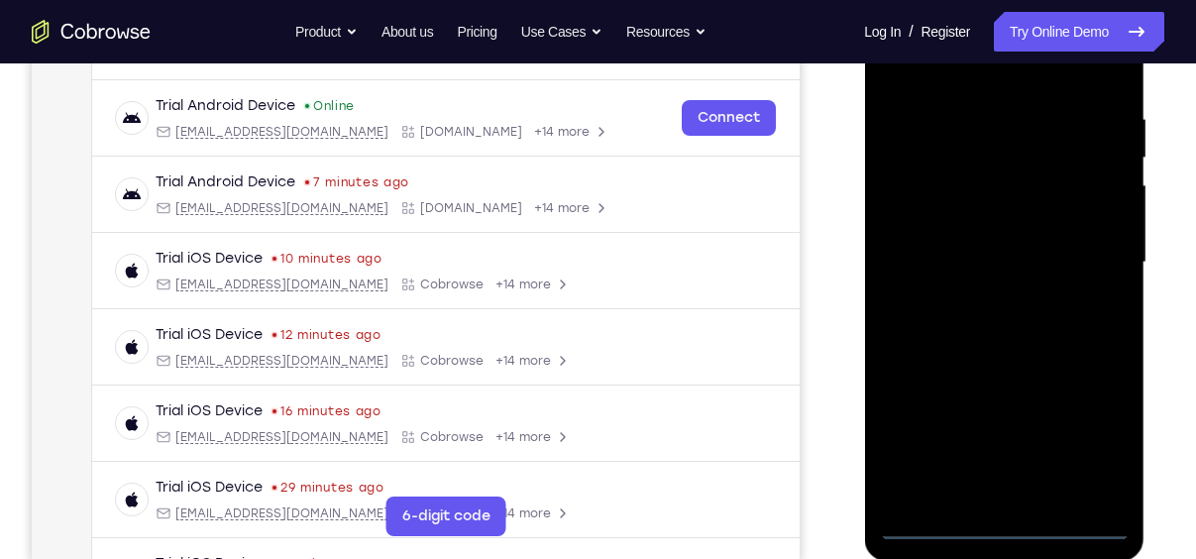
click at [1000, 530] on div at bounding box center [1004, 262] width 250 height 555
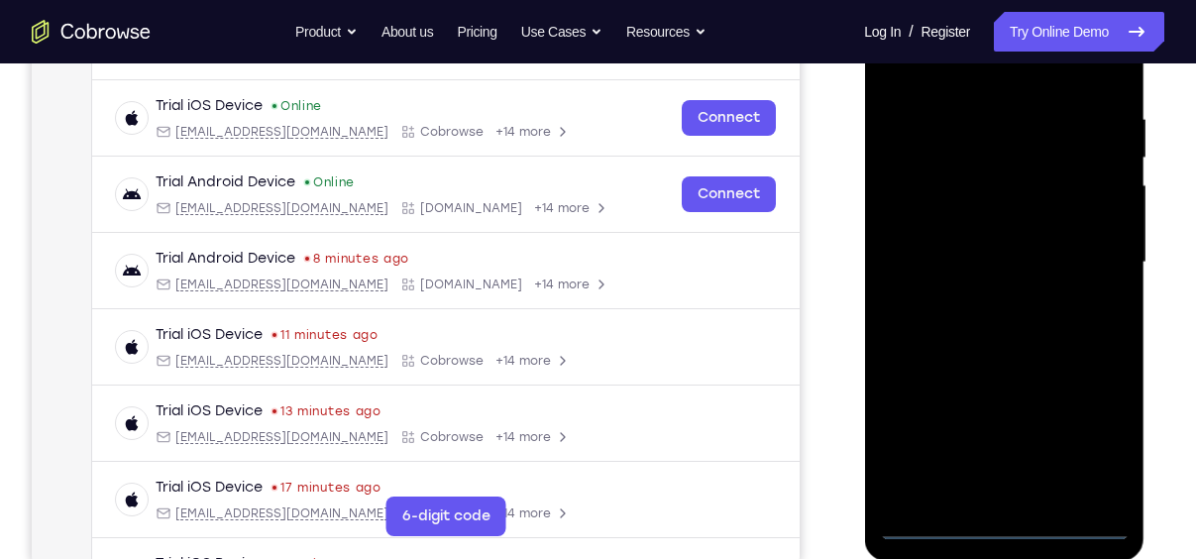
click at [1093, 439] on div at bounding box center [1004, 262] width 250 height 555
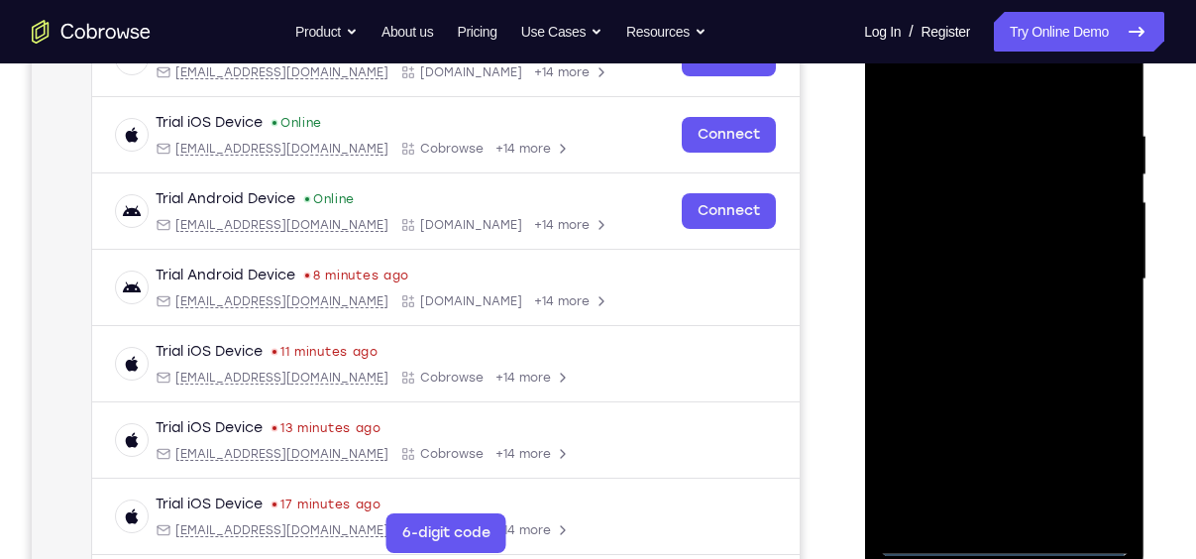
scroll to position [343, 0]
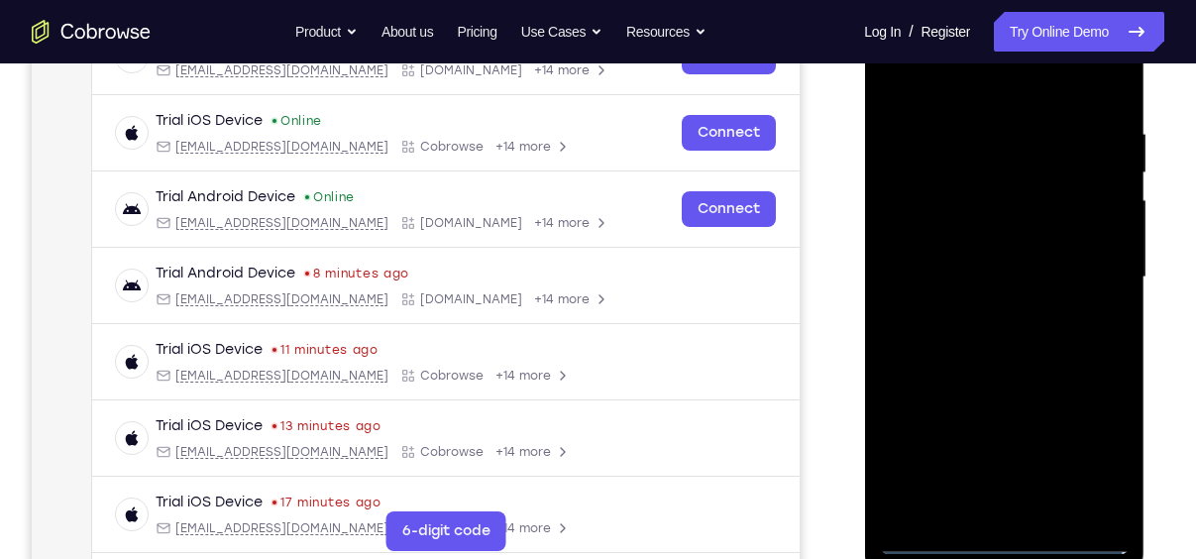
click at [988, 89] on div at bounding box center [1004, 277] width 250 height 555
click at [1097, 266] on div at bounding box center [1004, 277] width 250 height 555
click at [974, 317] on div at bounding box center [1004, 277] width 250 height 555
click at [993, 365] on div at bounding box center [1004, 277] width 250 height 555
click at [1022, 185] on div at bounding box center [1004, 277] width 250 height 555
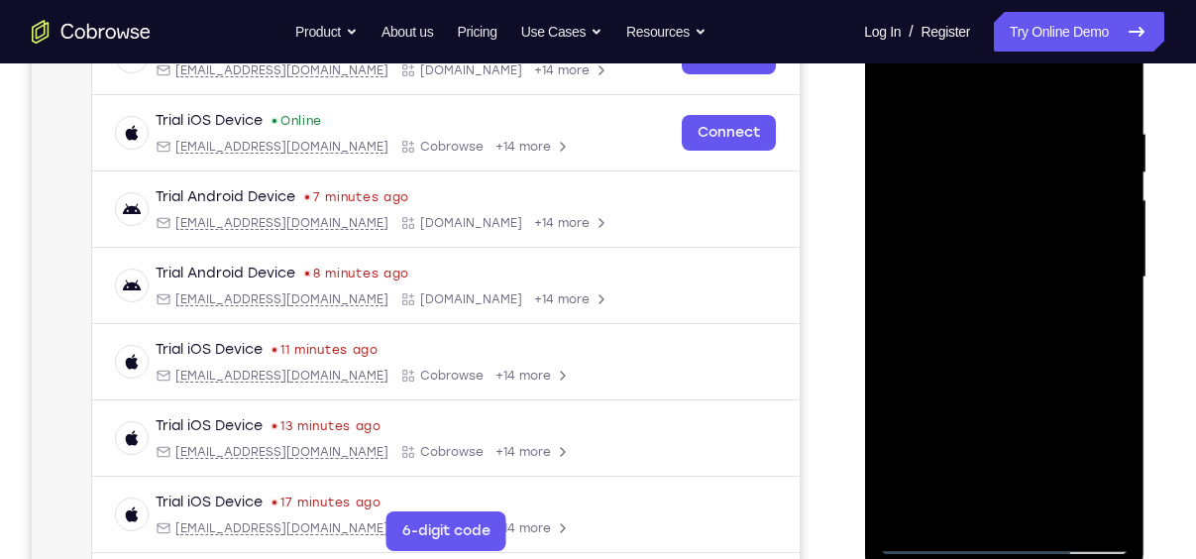
click at [1035, 377] on div at bounding box center [1004, 277] width 250 height 555
click at [1047, 506] on div at bounding box center [1004, 277] width 250 height 555
click at [1042, 381] on div at bounding box center [1004, 277] width 250 height 555
click at [1025, 268] on div at bounding box center [1004, 277] width 250 height 555
click at [998, 494] on div at bounding box center [1004, 277] width 250 height 555
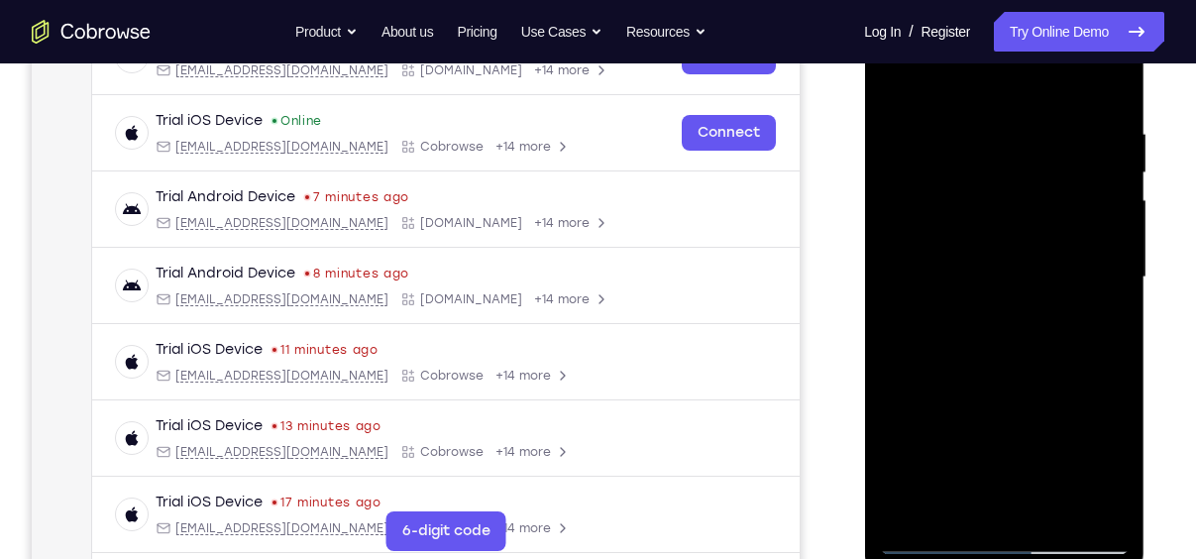
click at [1112, 469] on div at bounding box center [1004, 277] width 250 height 555
click at [1095, 325] on div at bounding box center [1004, 277] width 250 height 555
click at [935, 532] on div at bounding box center [1004, 277] width 250 height 555
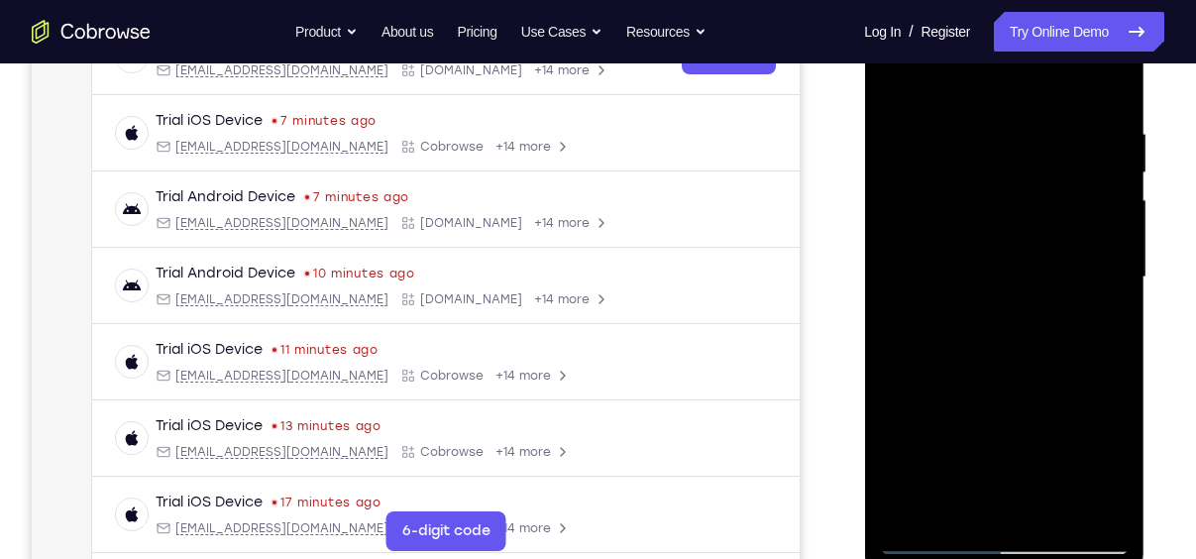
scroll to position [386, 0]
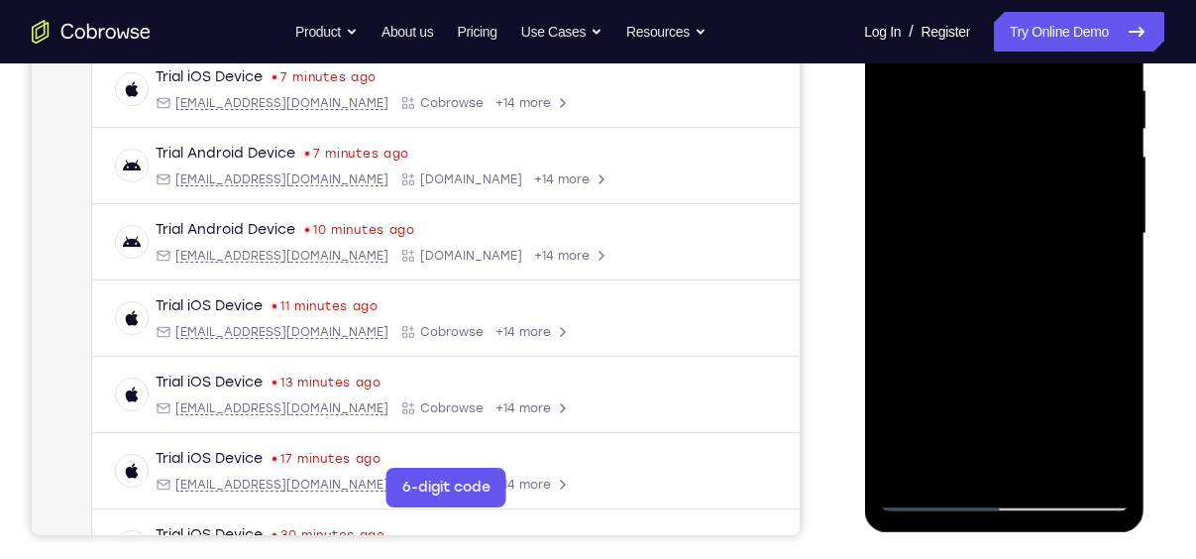
click at [931, 500] on div at bounding box center [1004, 233] width 250 height 555
click at [970, 456] on div at bounding box center [1004, 233] width 250 height 555
click at [933, 492] on div at bounding box center [1004, 233] width 250 height 555
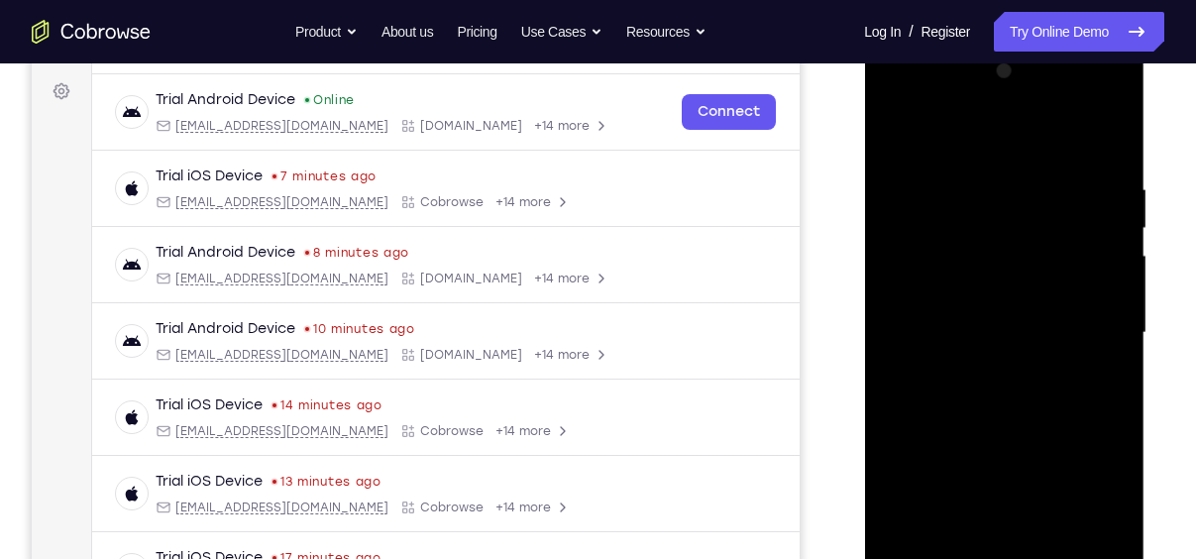
scroll to position [286, 0]
click at [903, 137] on div at bounding box center [1004, 333] width 250 height 555
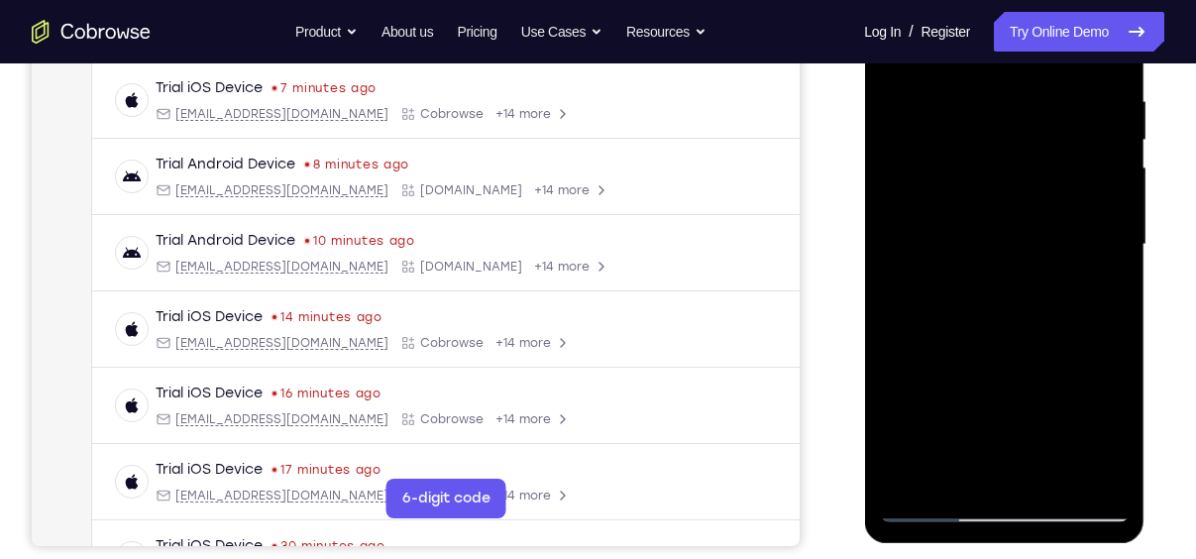
scroll to position [375, 0]
click at [1047, 244] on div at bounding box center [1004, 245] width 250 height 555
click at [986, 296] on div at bounding box center [1004, 245] width 250 height 555
click at [921, 511] on div at bounding box center [1004, 245] width 250 height 555
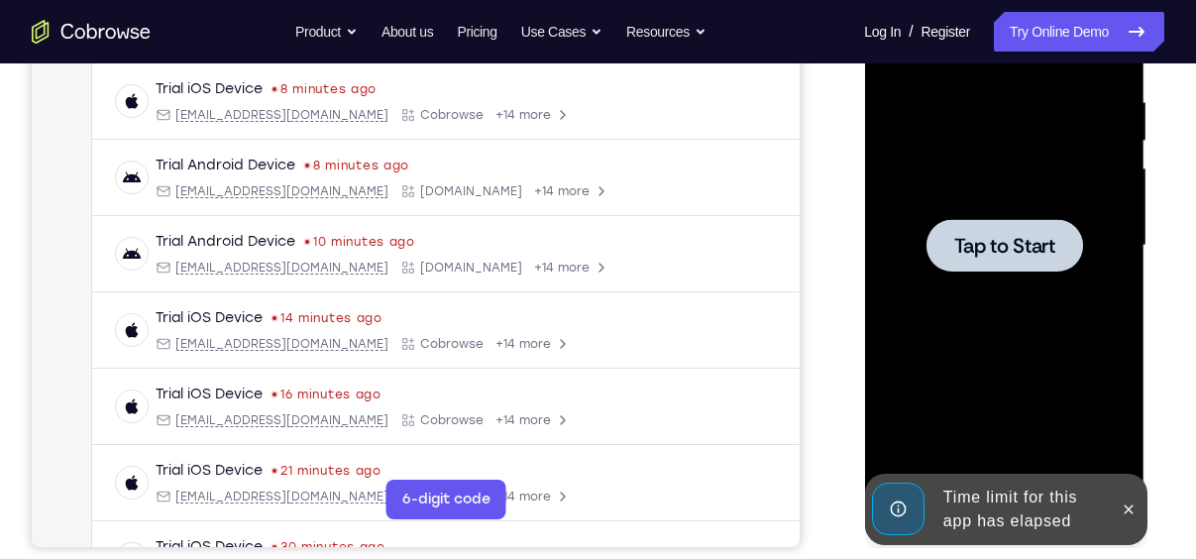
click at [1012, 267] on div at bounding box center [1004, 245] width 157 height 53
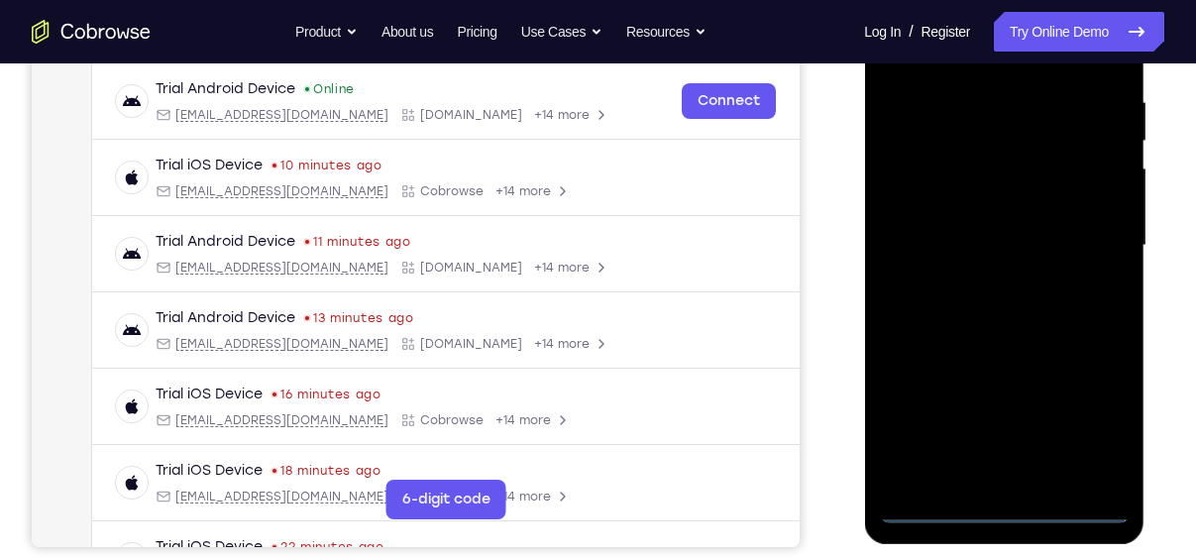
click at [1014, 511] on div at bounding box center [1004, 245] width 250 height 555
click at [1097, 412] on div at bounding box center [1004, 245] width 250 height 555
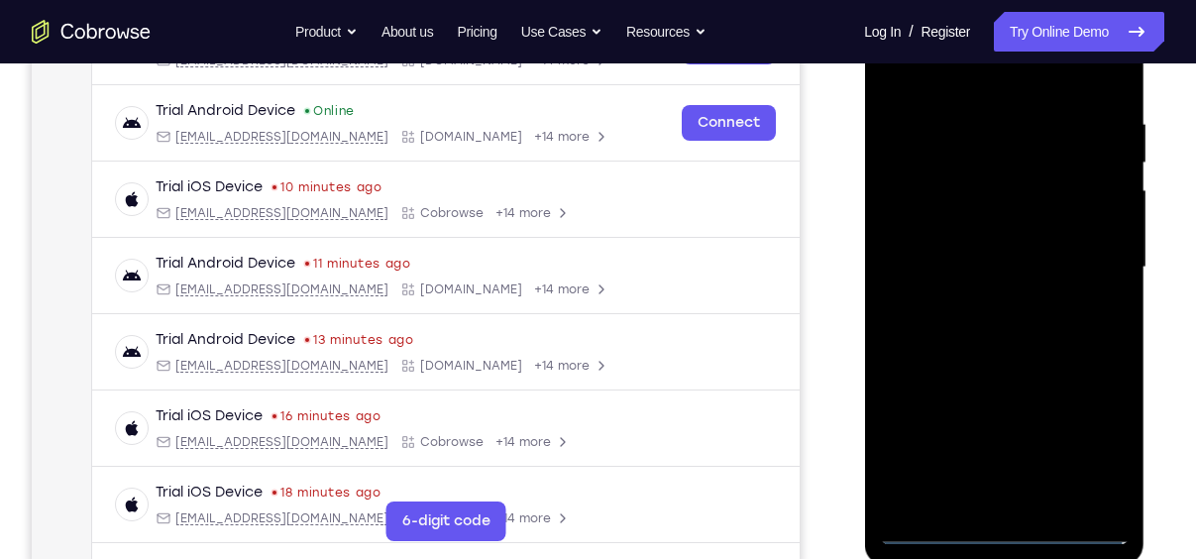
scroll to position [351, 0]
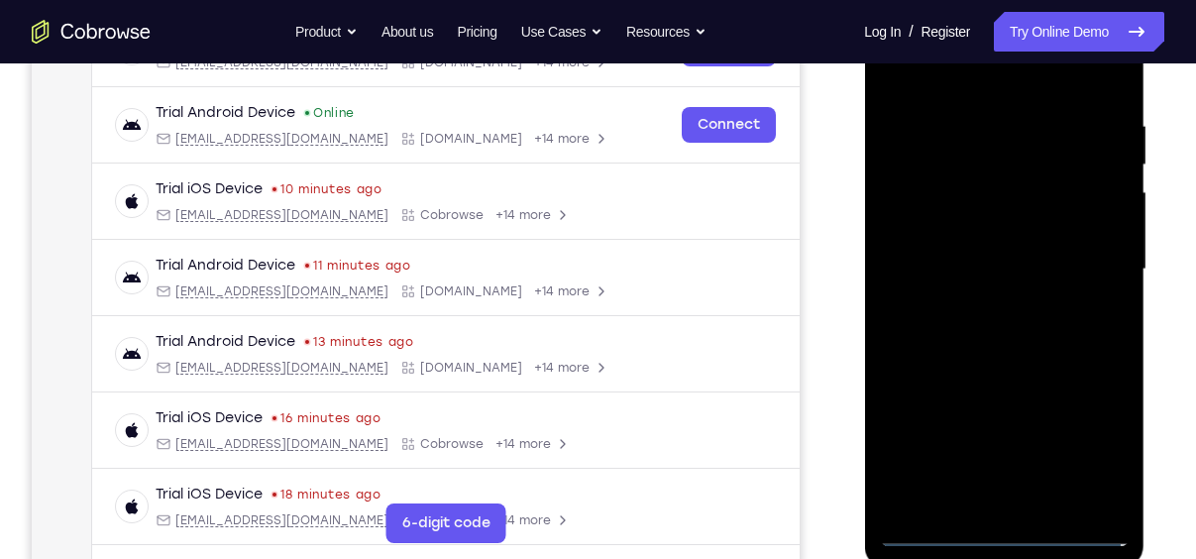
click at [992, 85] on div at bounding box center [1004, 269] width 250 height 555
click at [1091, 262] on div at bounding box center [1004, 269] width 250 height 555
click at [970, 307] on div at bounding box center [1004, 269] width 250 height 555
click at [1018, 365] on div at bounding box center [1004, 269] width 250 height 555
click at [1004, 172] on div at bounding box center [1004, 269] width 250 height 555
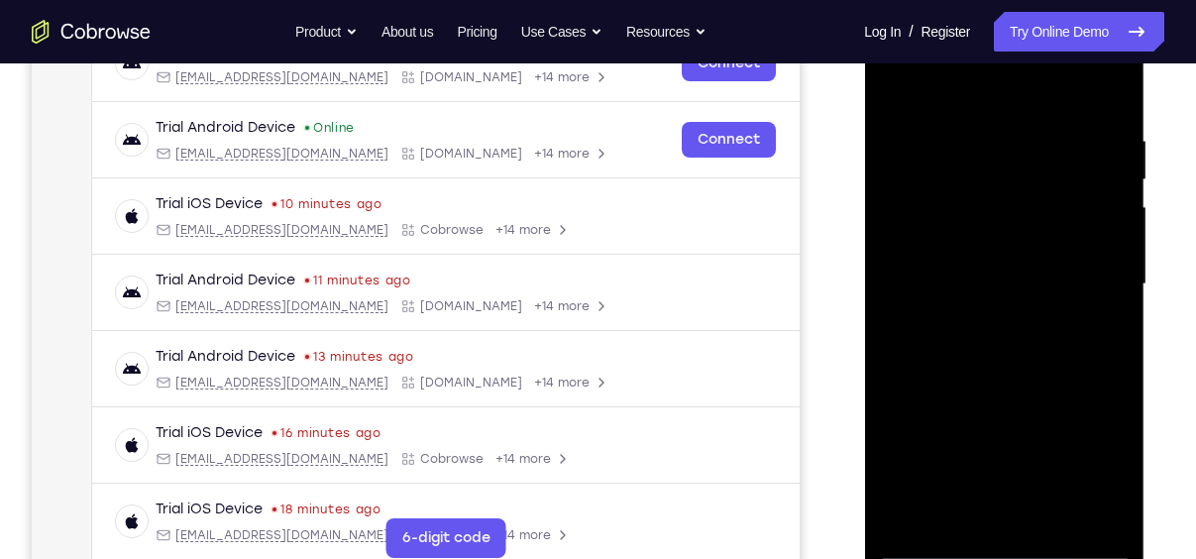
scroll to position [337, 0]
click at [1032, 383] on div at bounding box center [1004, 283] width 250 height 555
click at [1047, 513] on div at bounding box center [1004, 283] width 250 height 555
click at [1034, 385] on div at bounding box center [1004, 283] width 250 height 555
click at [1047, 279] on div at bounding box center [1004, 283] width 250 height 555
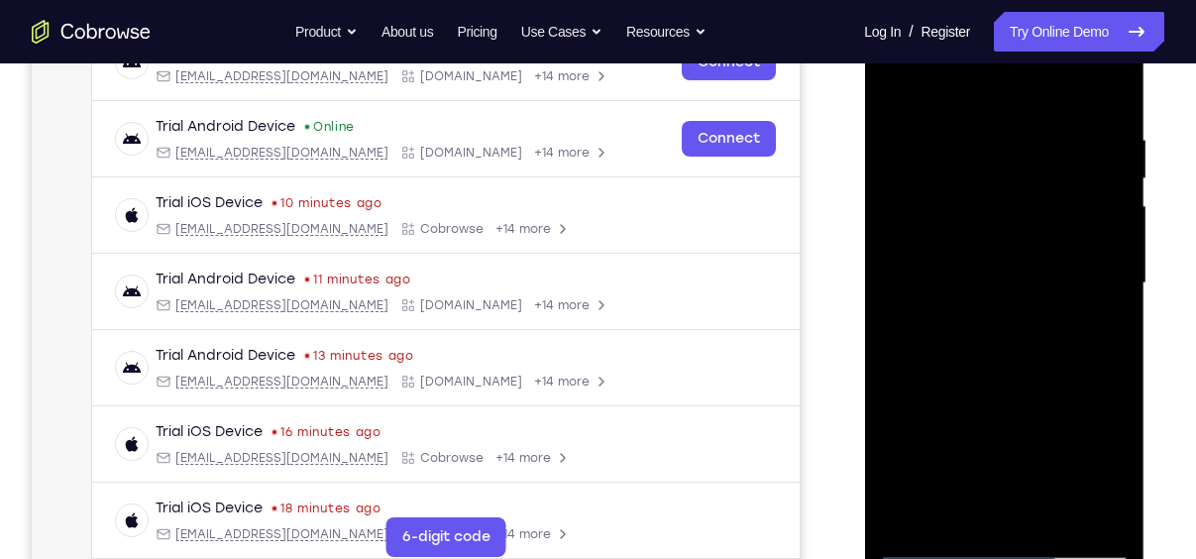
click at [1011, 501] on div at bounding box center [1004, 283] width 250 height 555
click at [1107, 478] on div at bounding box center [1004, 283] width 250 height 555
click at [1099, 333] on div at bounding box center [1004, 283] width 250 height 555
click at [1066, 244] on div at bounding box center [1004, 283] width 250 height 555
click at [1080, 428] on div at bounding box center [1004, 283] width 250 height 555
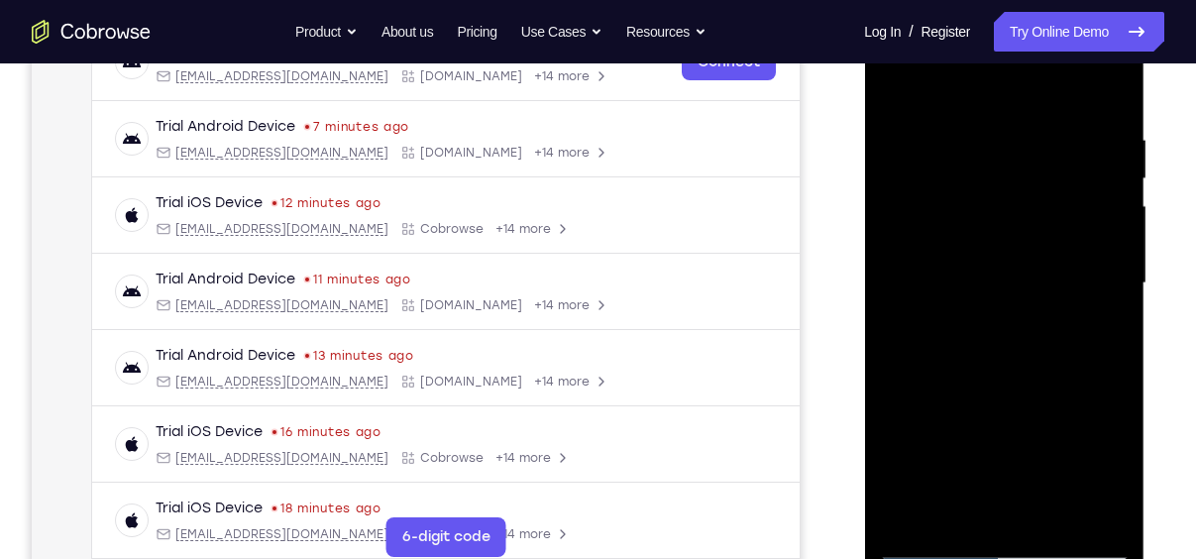
click at [1090, 333] on div at bounding box center [1004, 283] width 250 height 555
click at [940, 543] on div at bounding box center [1004, 283] width 250 height 555
click at [1074, 338] on div at bounding box center [1004, 283] width 250 height 555
click at [1090, 338] on div at bounding box center [1004, 283] width 250 height 555
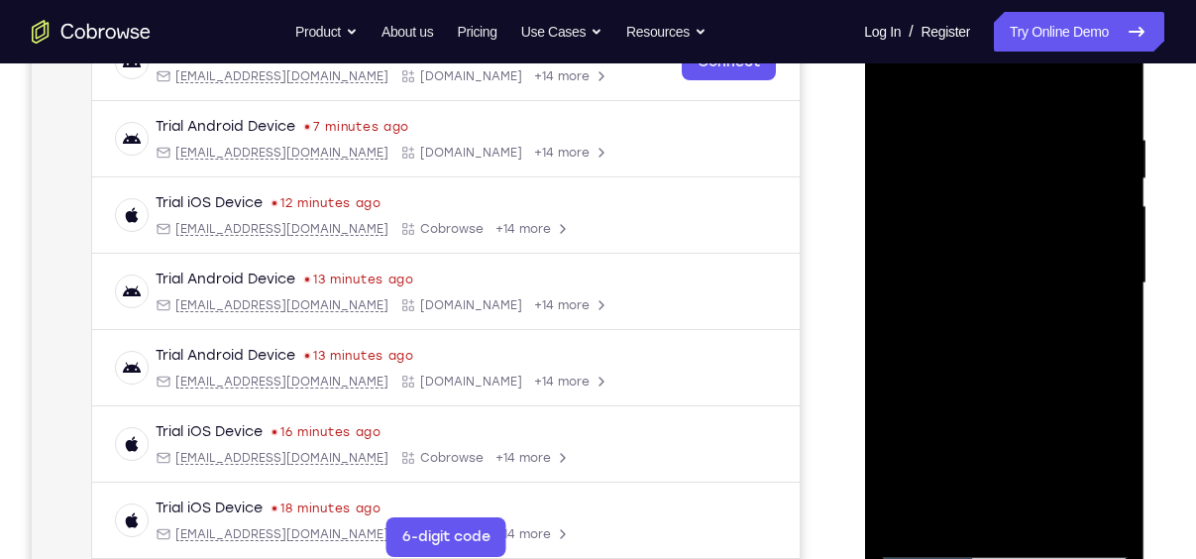
click at [948, 541] on div at bounding box center [1004, 283] width 250 height 555
click at [964, 511] on div at bounding box center [1004, 283] width 250 height 555
click at [1099, 465] on div at bounding box center [1004, 283] width 250 height 555
click at [1103, 324] on div at bounding box center [1004, 283] width 250 height 555
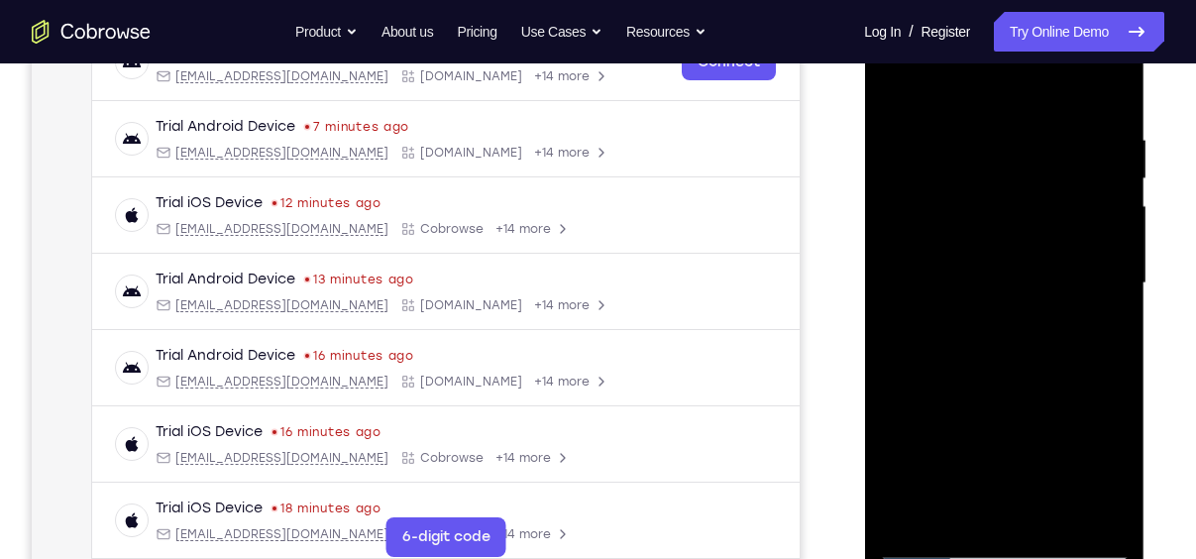
click at [1002, 329] on div at bounding box center [1004, 283] width 250 height 555
click at [1108, 466] on div at bounding box center [1004, 283] width 250 height 555
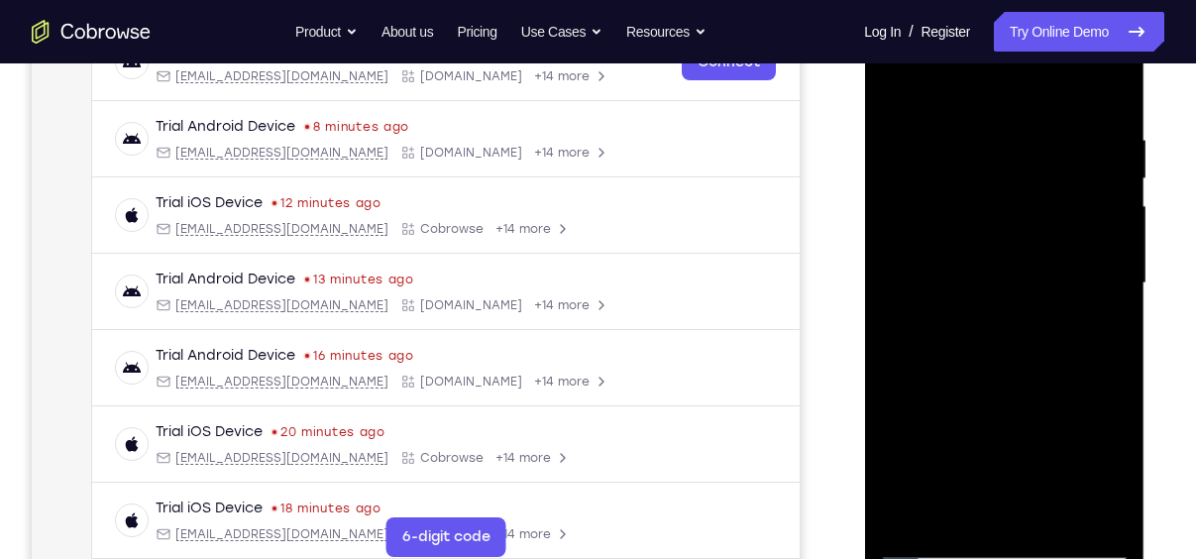
click at [932, 549] on div at bounding box center [1004, 283] width 250 height 555
click at [898, 81] on div at bounding box center [1004, 283] width 250 height 555
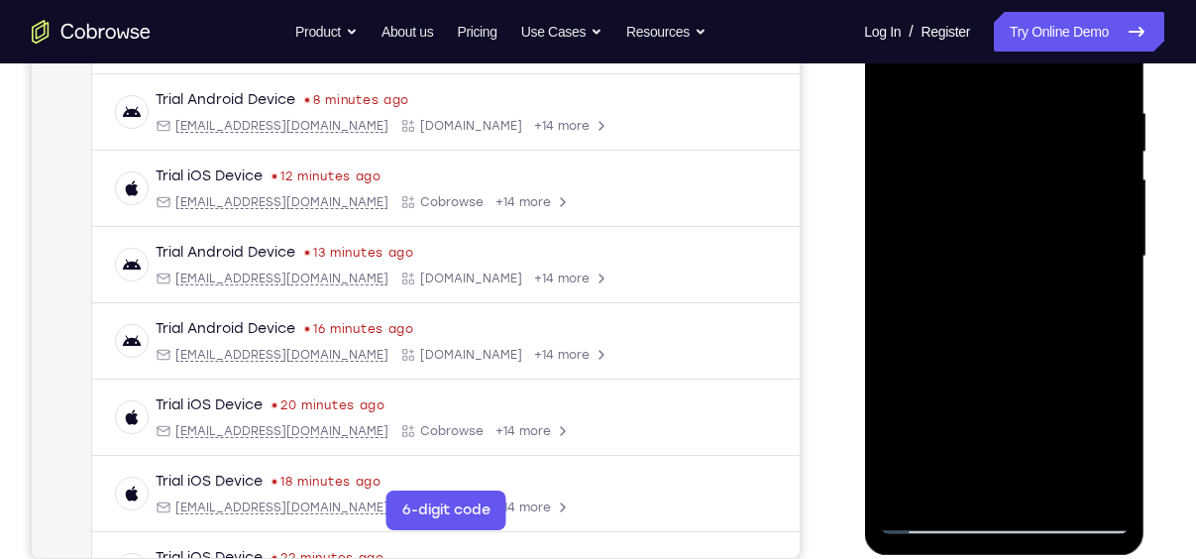
scroll to position [366, 0]
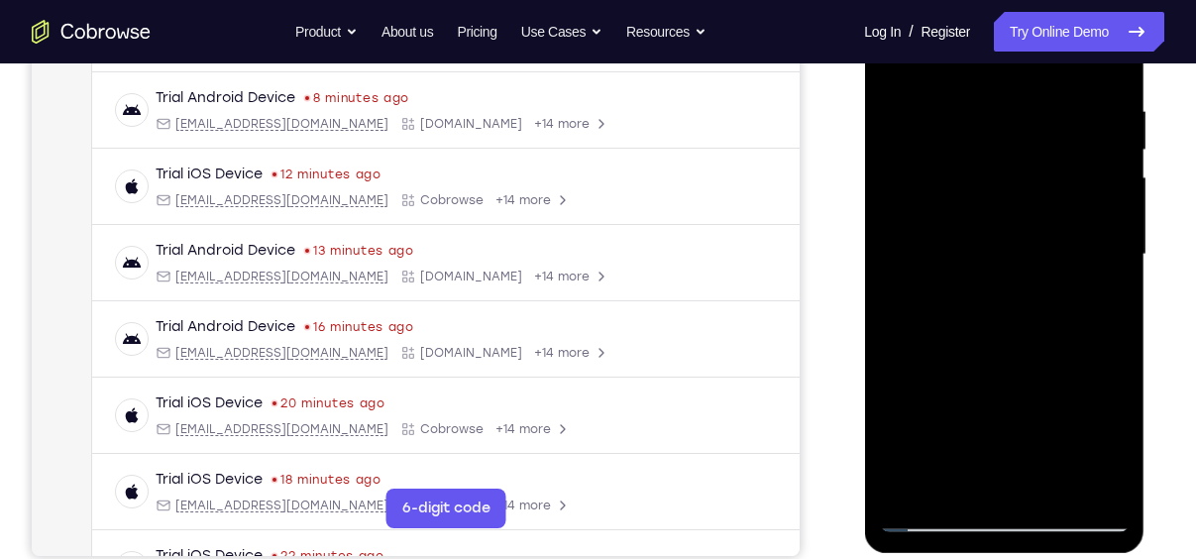
click at [976, 245] on div at bounding box center [1004, 254] width 250 height 555
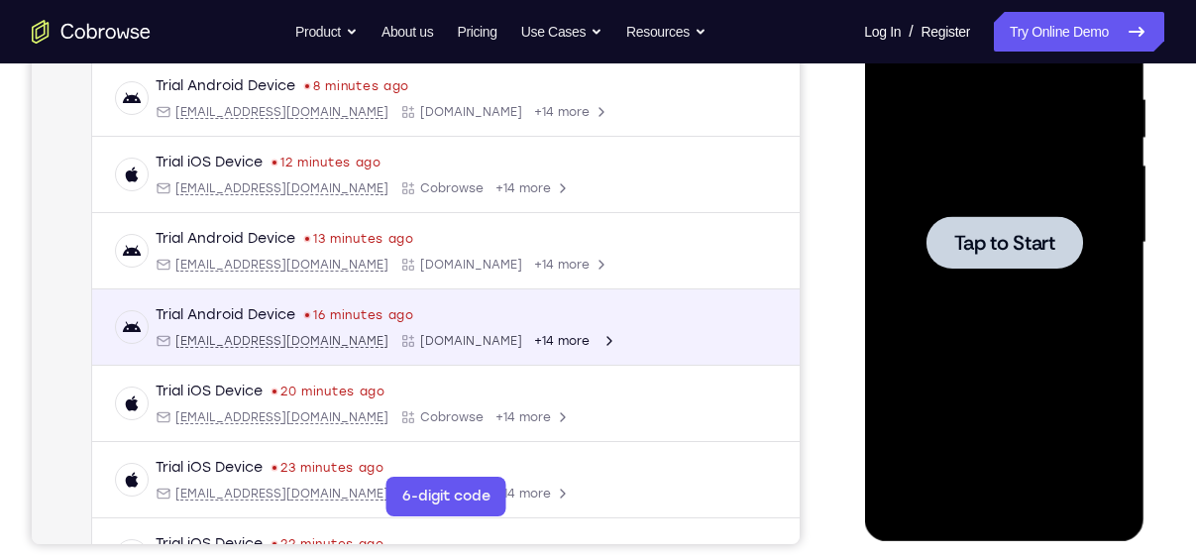
scroll to position [0, 0]
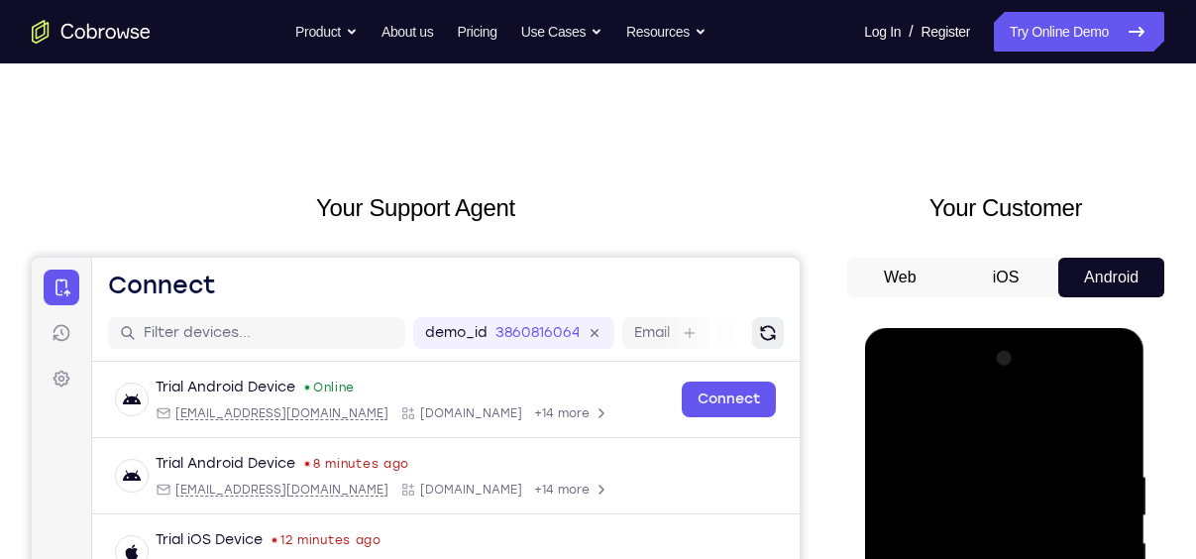
click at [758, 342] on icon "Refresh" at bounding box center [768, 333] width 20 height 20
click at [63, 339] on icon at bounding box center [62, 333] width 20 height 20
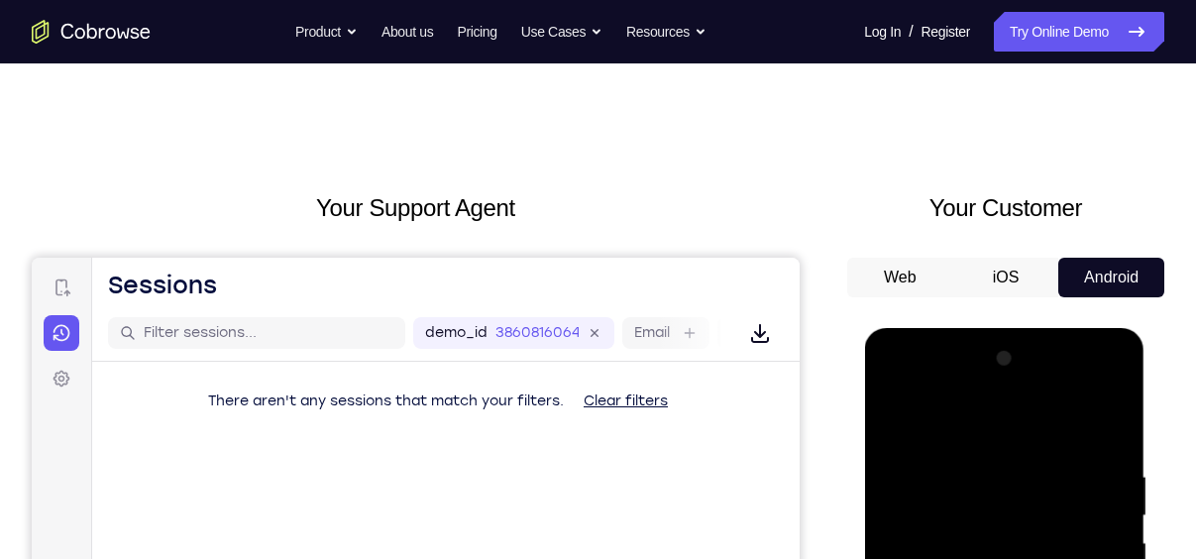
scroll to position [89, 0]
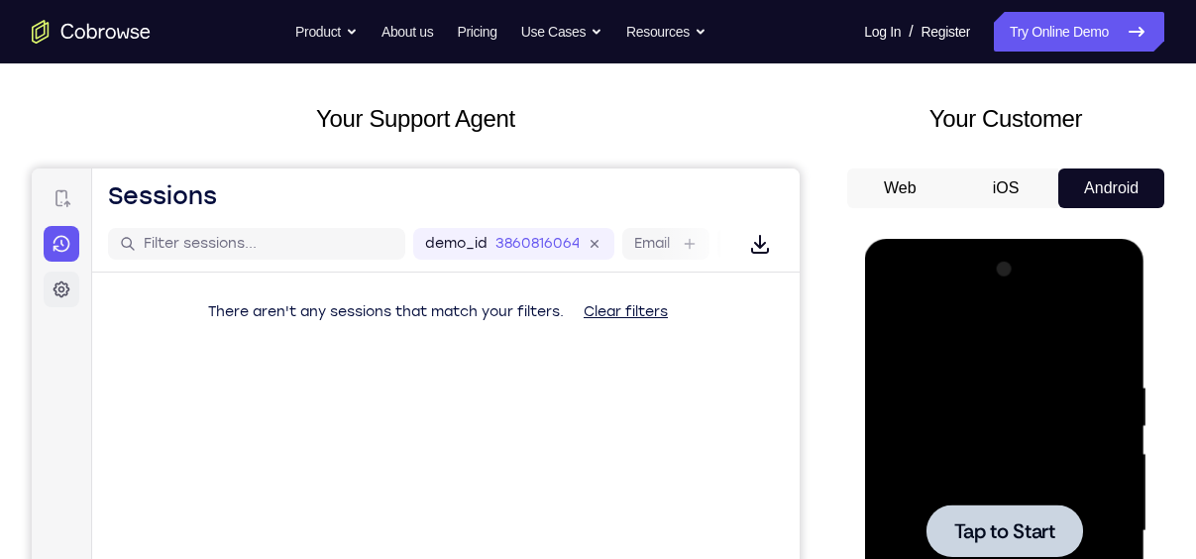
click at [67, 299] on link "Settings" at bounding box center [62, 290] width 36 height 36
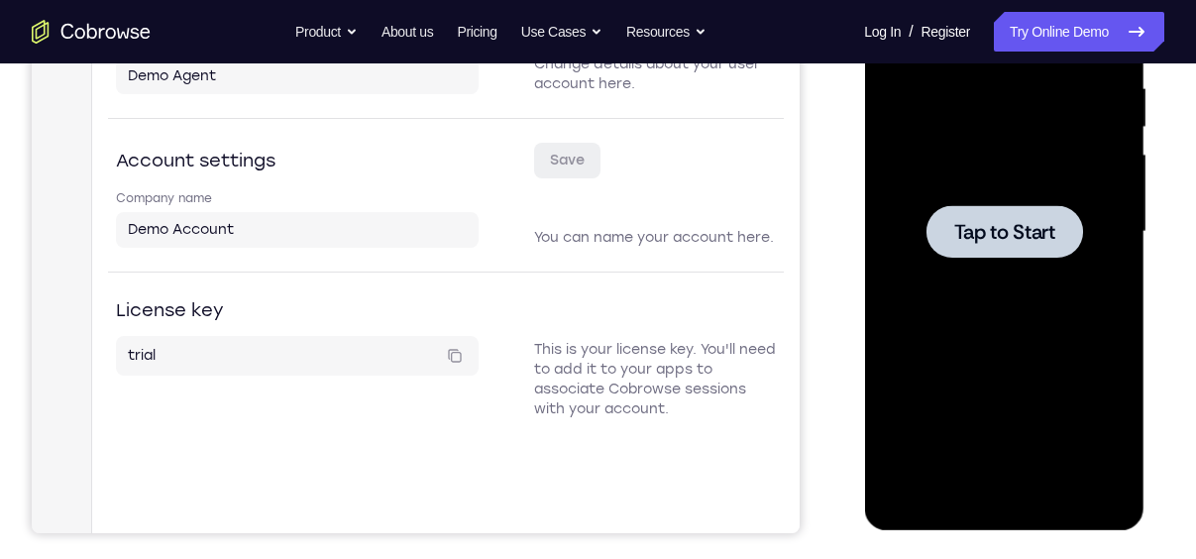
scroll to position [0, 0]
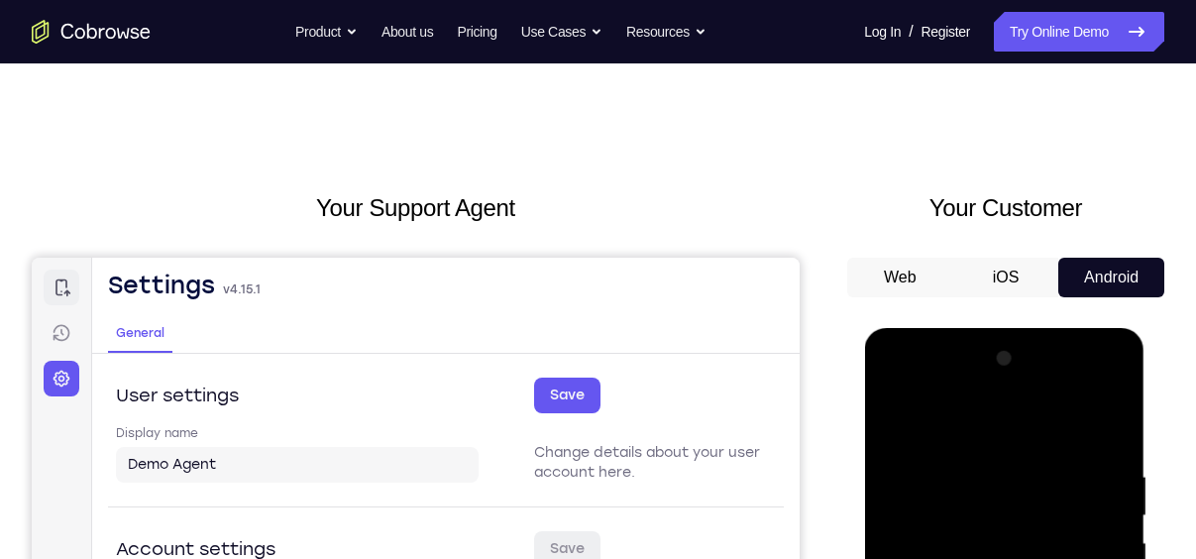
click at [65, 284] on icon at bounding box center [62, 287] width 15 height 17
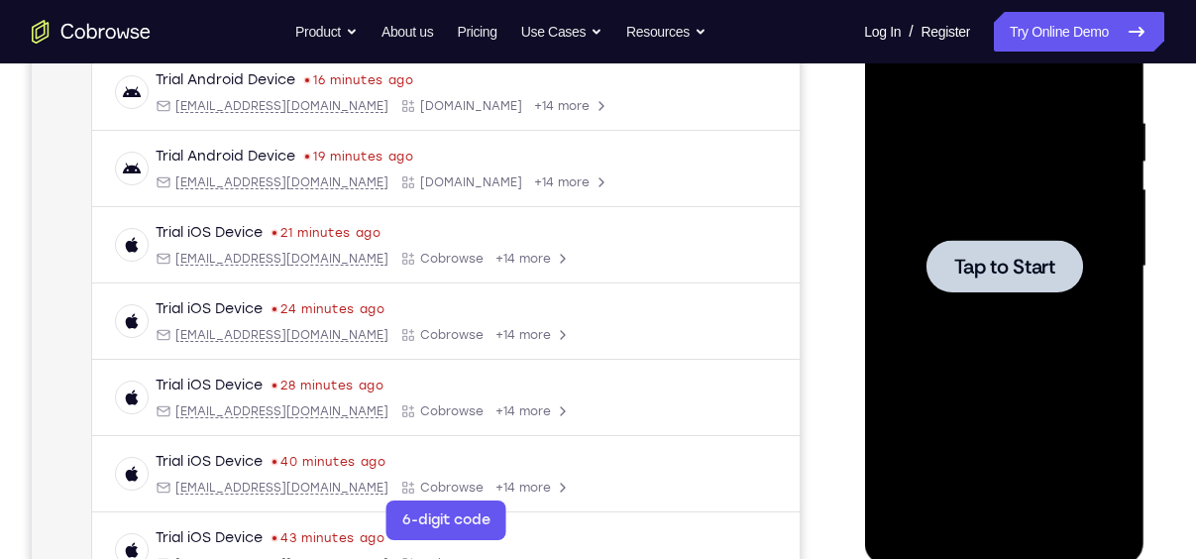
scroll to position [355, 0]
click at [992, 287] on div at bounding box center [1004, 265] width 157 height 53
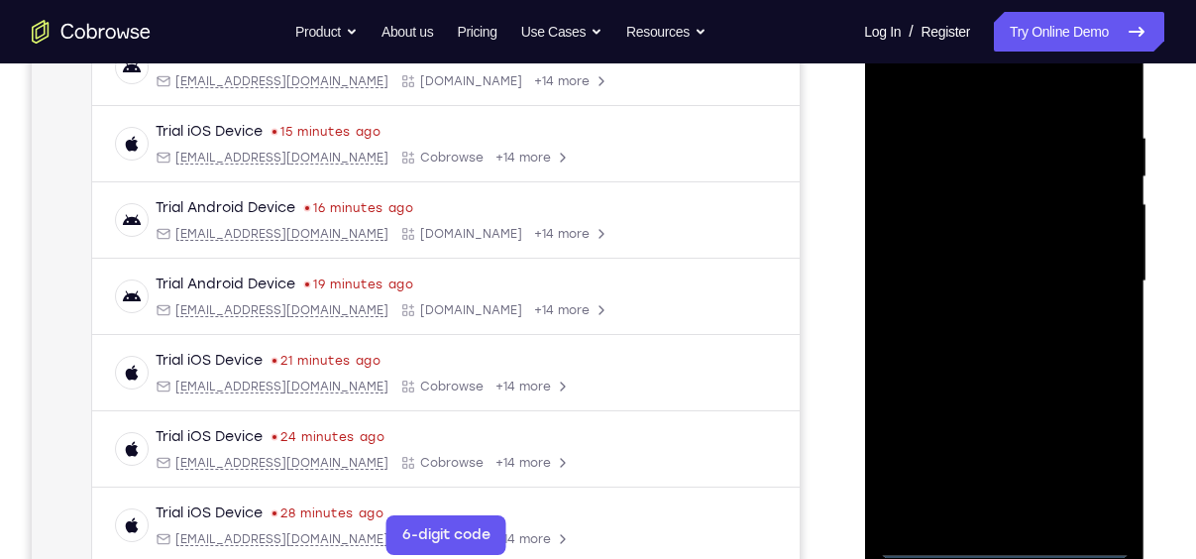
scroll to position [0, 0]
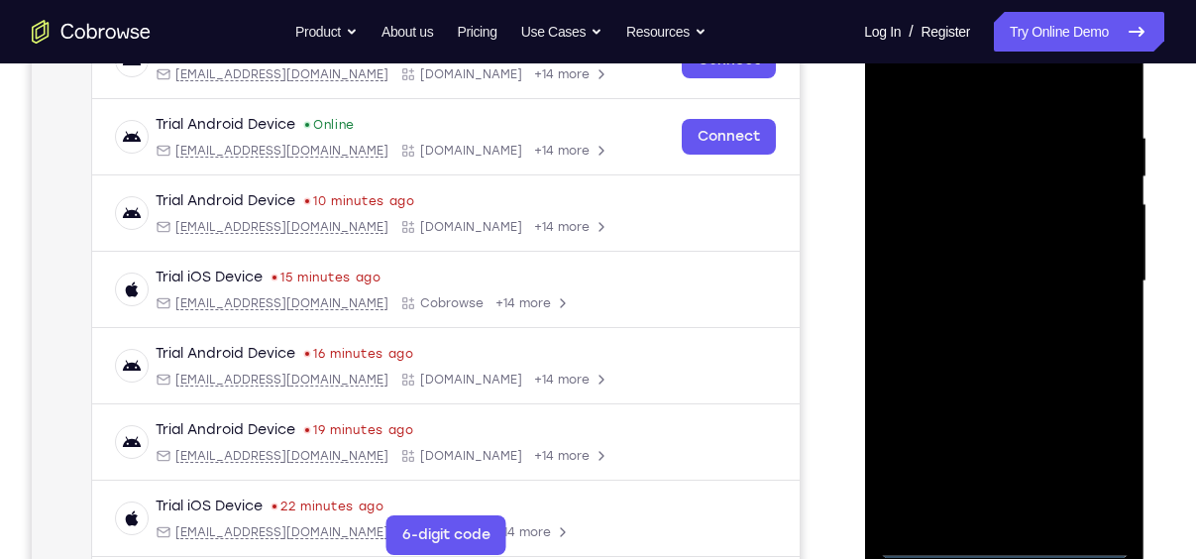
click at [1008, 537] on div at bounding box center [1004, 281] width 250 height 555
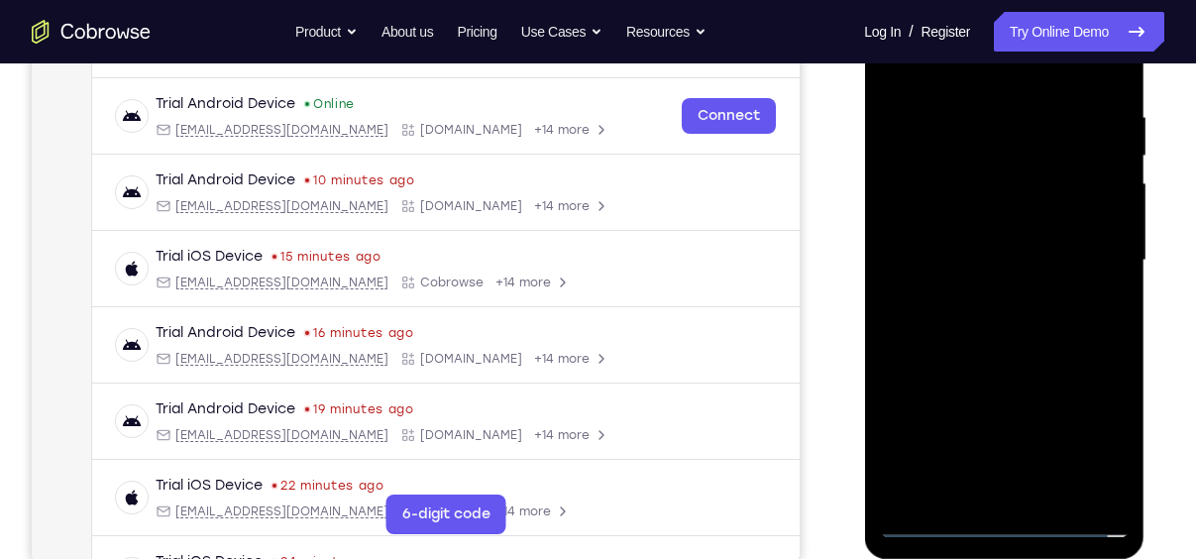
scroll to position [361, 0]
click at [1012, 517] on div at bounding box center [1004, 259] width 250 height 555
click at [1103, 442] on div at bounding box center [1004, 259] width 250 height 555
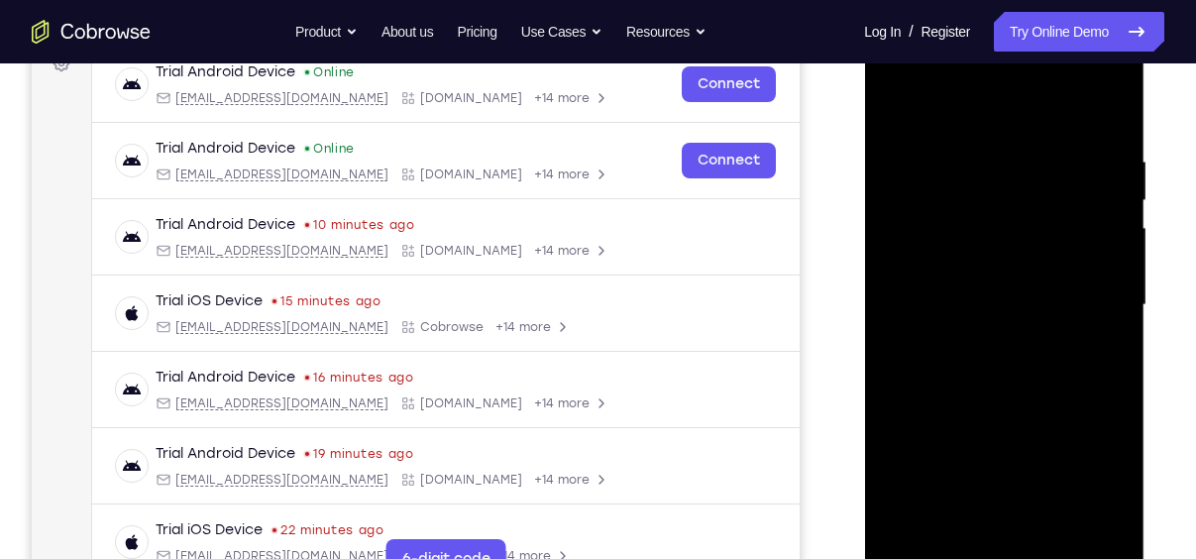
scroll to position [311, 0]
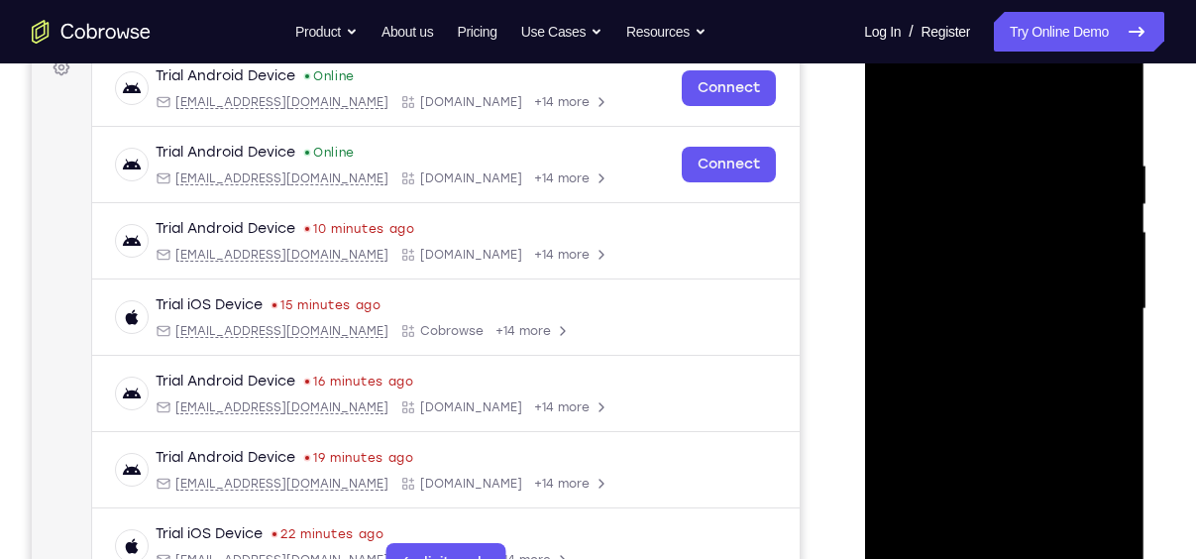
click at [1002, 127] on div at bounding box center [1004, 309] width 250 height 555
click at [1103, 318] on div at bounding box center [1004, 309] width 250 height 555
click at [989, 345] on div at bounding box center [1004, 309] width 250 height 555
click at [988, 398] on div at bounding box center [1004, 309] width 250 height 555
click at [1012, 223] on div at bounding box center [1004, 309] width 250 height 555
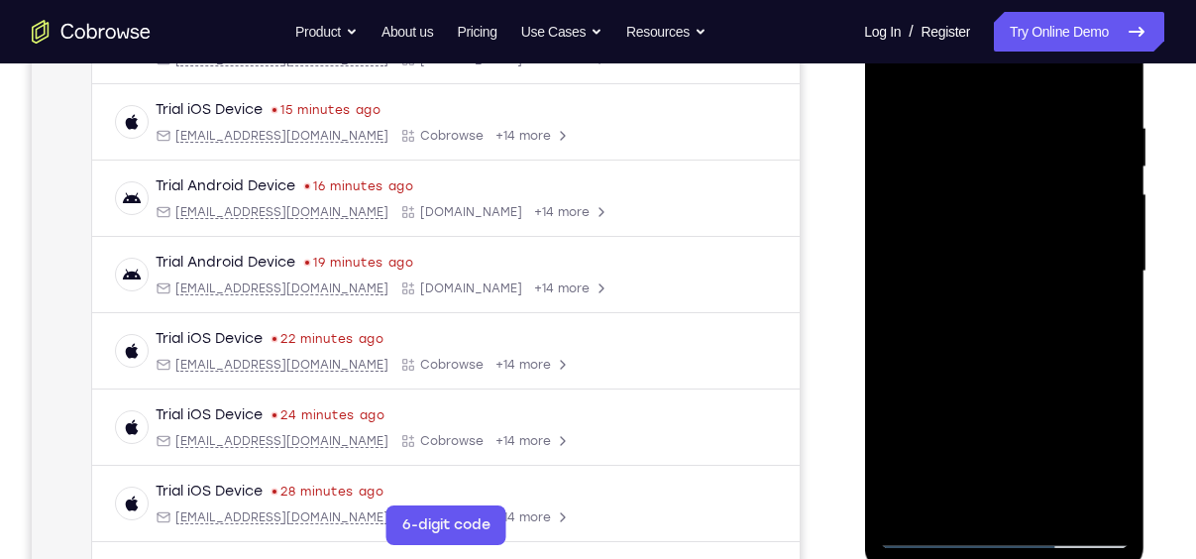
scroll to position [348, 0]
click at [998, 365] on div at bounding box center [1004, 272] width 250 height 555
click at [1053, 505] on div at bounding box center [1004, 272] width 250 height 555
click at [1048, 375] on div at bounding box center [1004, 272] width 250 height 555
click at [1071, 268] on div at bounding box center [1004, 272] width 250 height 555
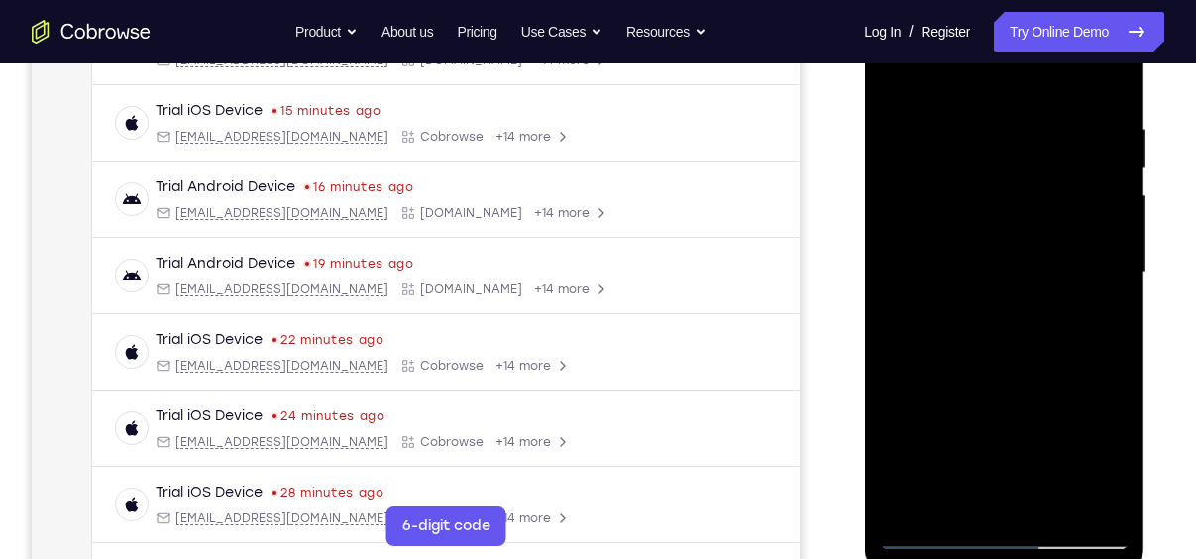
click at [1001, 492] on div at bounding box center [1004, 272] width 250 height 555
click at [1090, 325] on div at bounding box center [1004, 272] width 250 height 555
click at [936, 536] on div at bounding box center [1004, 272] width 250 height 555
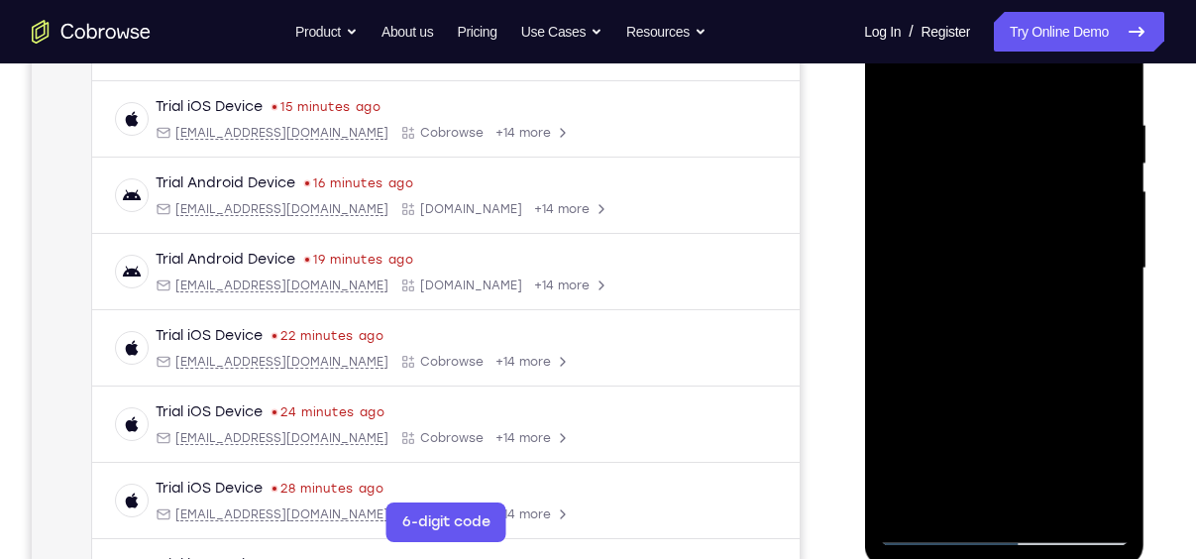
scroll to position [353, 0]
click at [988, 495] on div at bounding box center [1004, 267] width 250 height 555
click at [1122, 465] on div at bounding box center [1004, 267] width 250 height 555
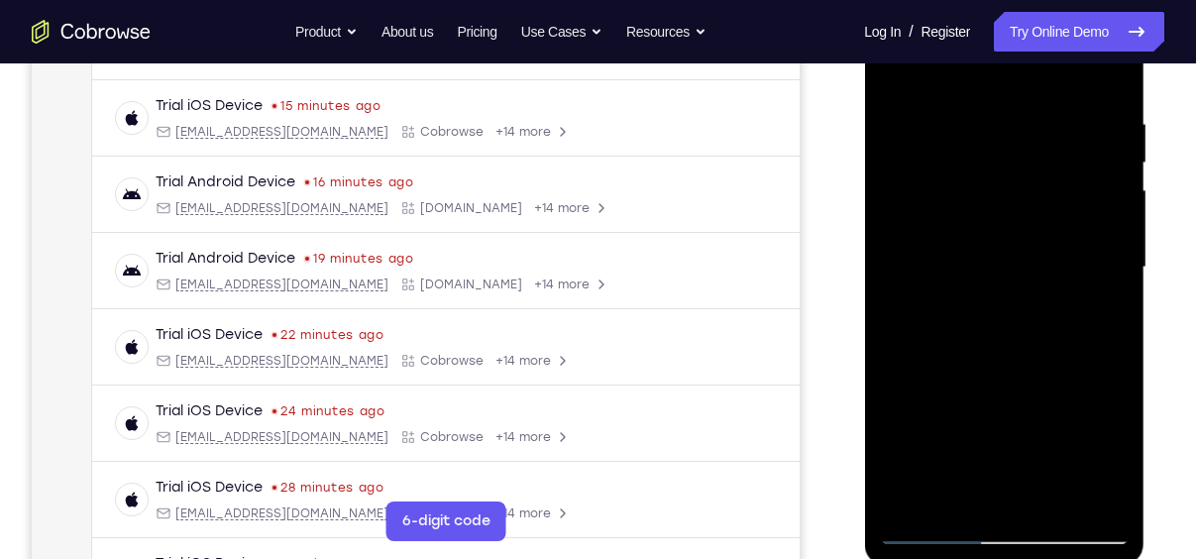
click at [1099, 311] on div at bounding box center [1004, 267] width 250 height 555
click at [930, 526] on div at bounding box center [1004, 267] width 250 height 555
click at [1121, 454] on div at bounding box center [1004, 267] width 250 height 555
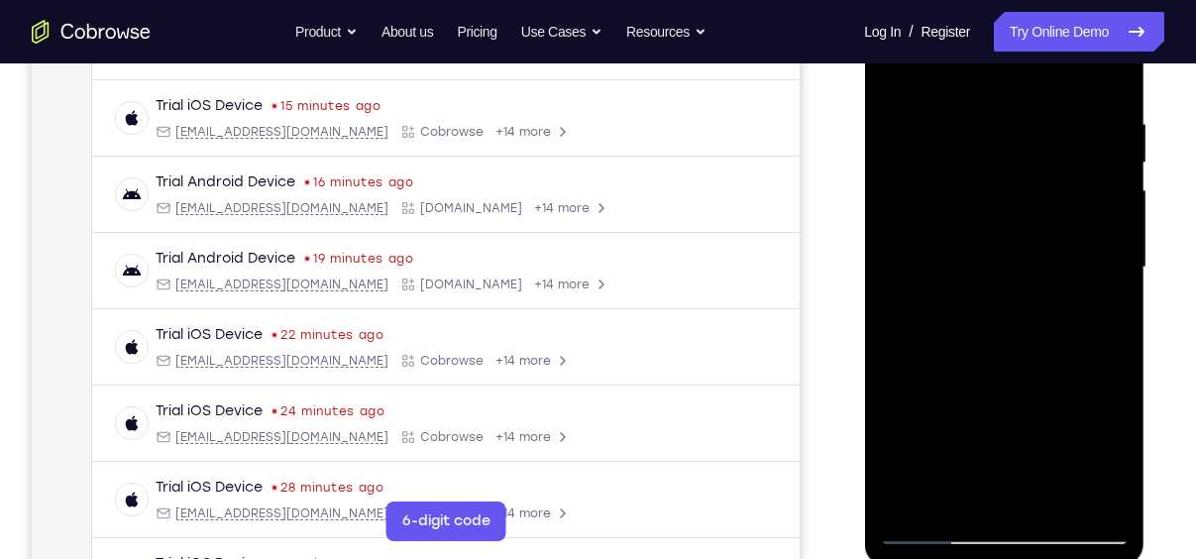
click at [1121, 454] on div at bounding box center [1004, 267] width 250 height 555
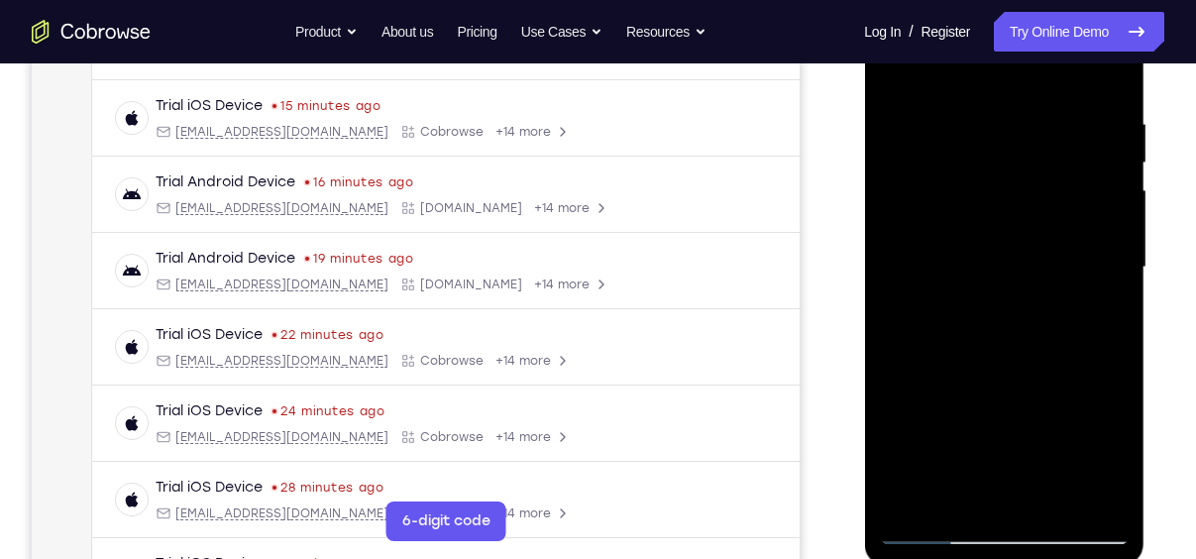
click at [1121, 454] on div at bounding box center [1004, 267] width 250 height 555
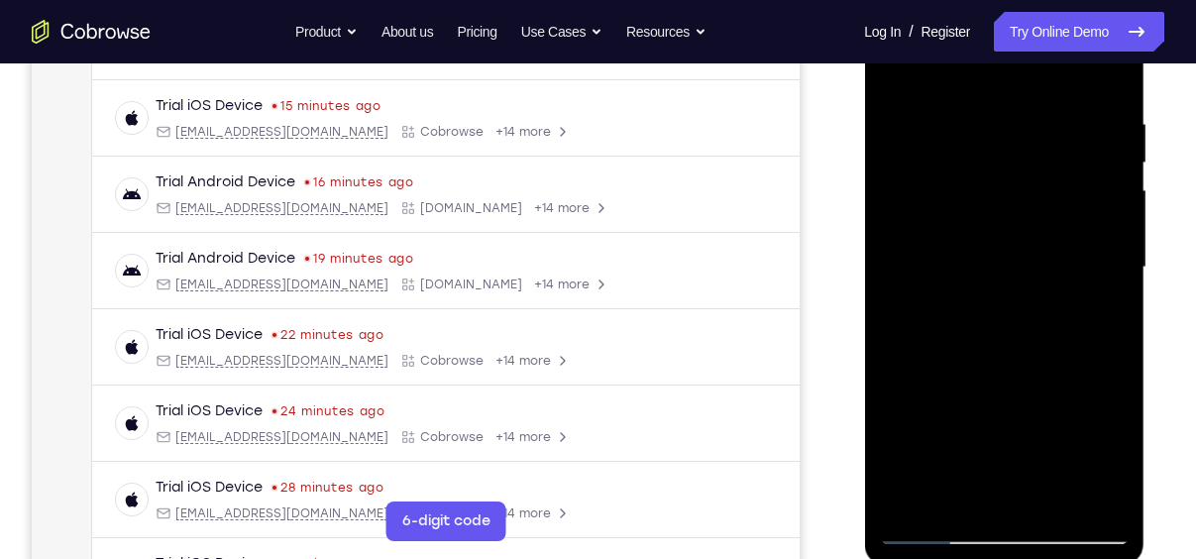
click at [1121, 454] on div at bounding box center [1004, 267] width 250 height 555
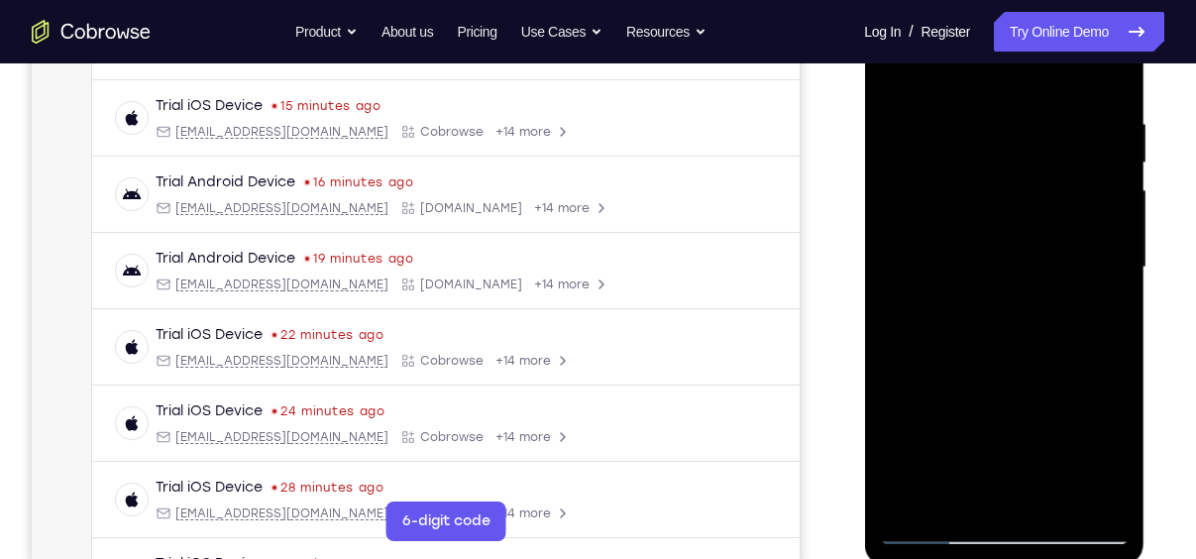
click at [1121, 454] on div at bounding box center [1004, 267] width 250 height 555
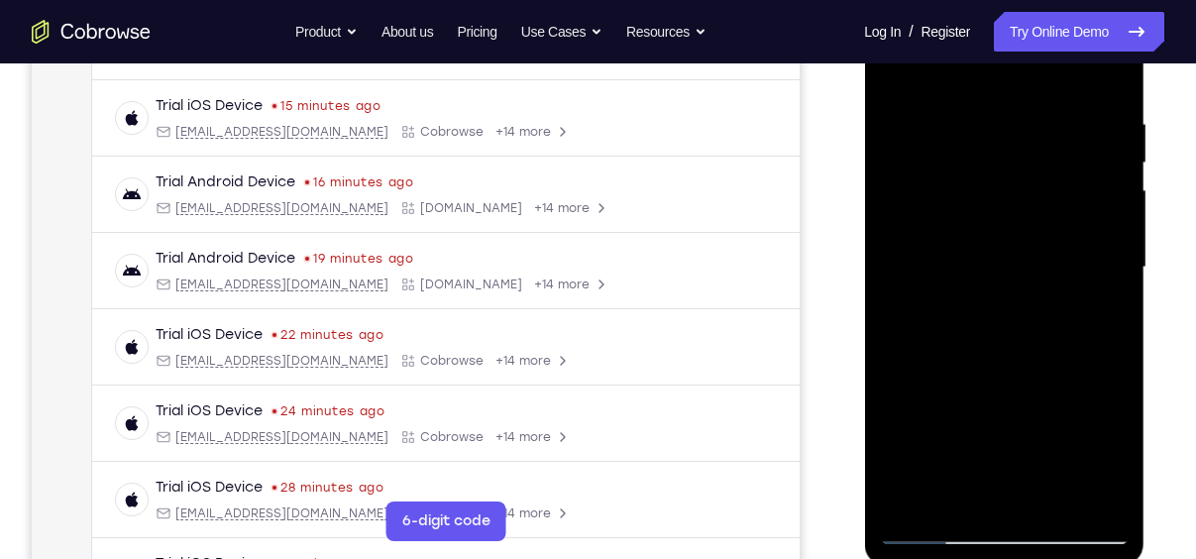
click at [944, 525] on div at bounding box center [1004, 267] width 250 height 555
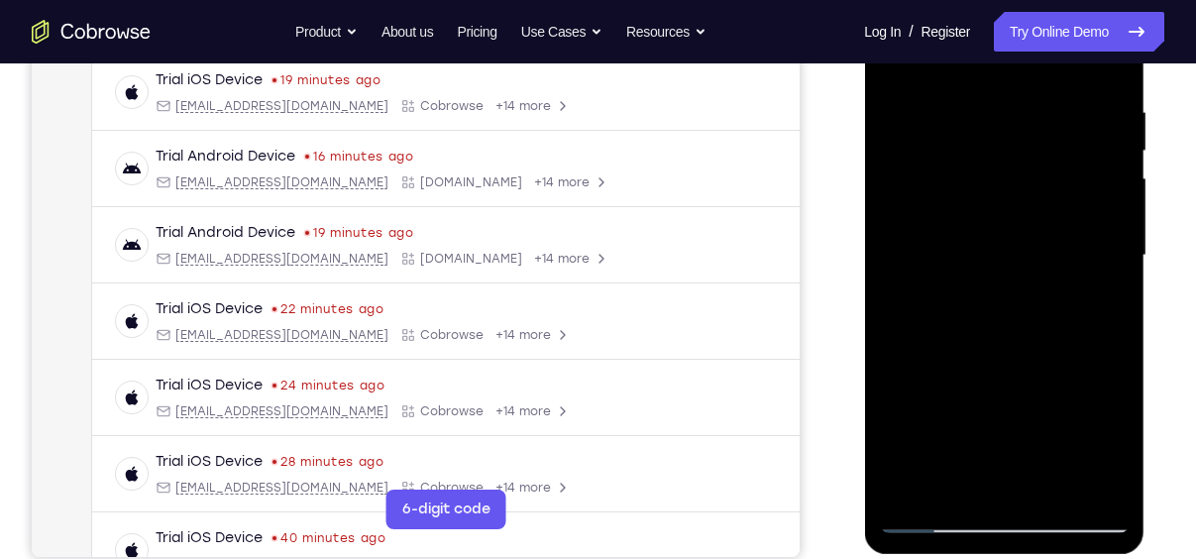
scroll to position [366, 0]
